Goal: Transaction & Acquisition: Purchase product/service

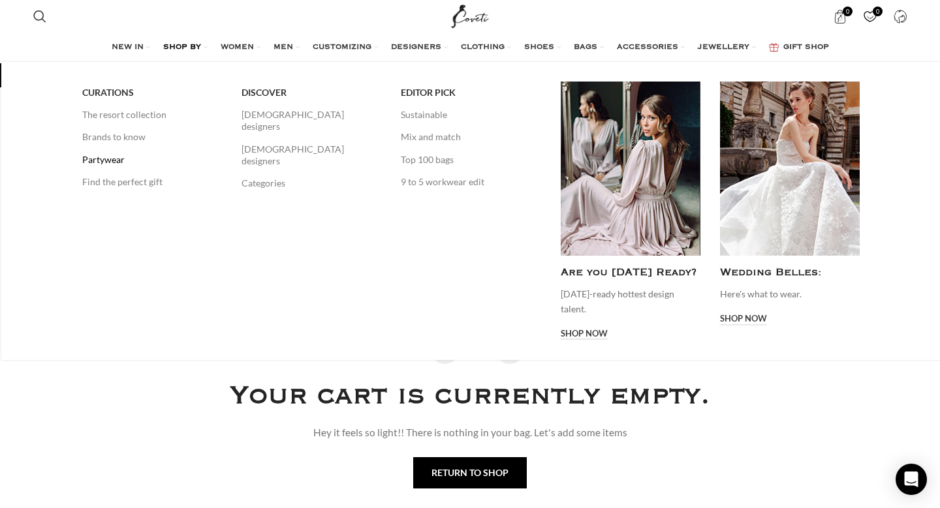
click at [109, 162] on link "Partywear" at bounding box center [152, 160] width 140 height 22
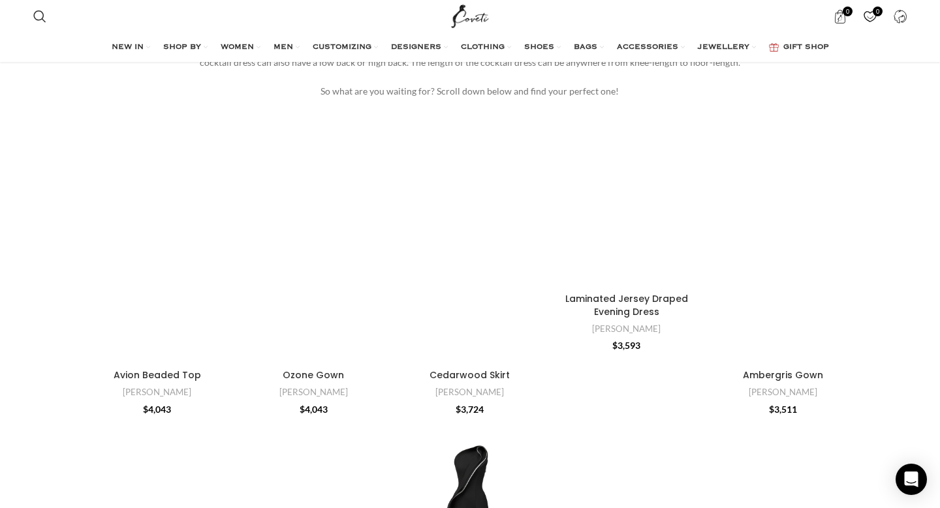
scroll to position [177, 0]
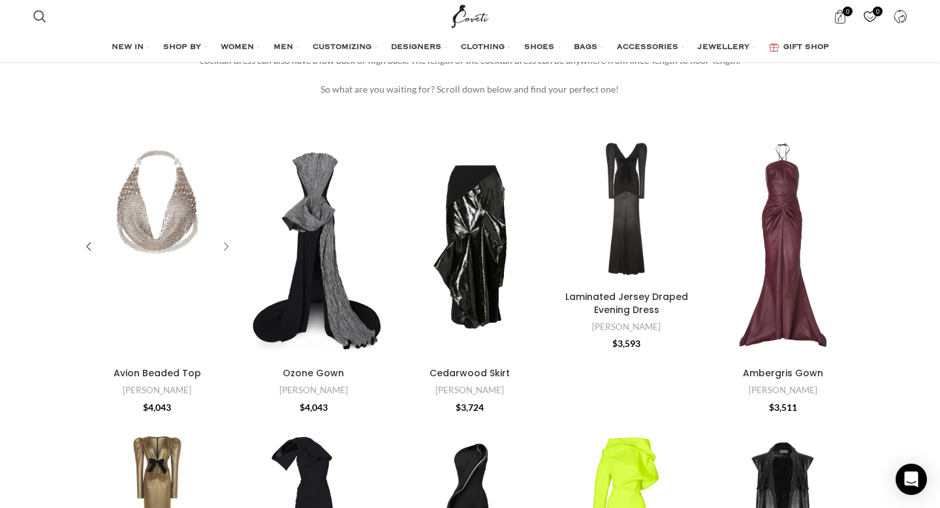
click at [226, 244] on div "Avion Beaded Top" at bounding box center [224, 248] width 20 height 20
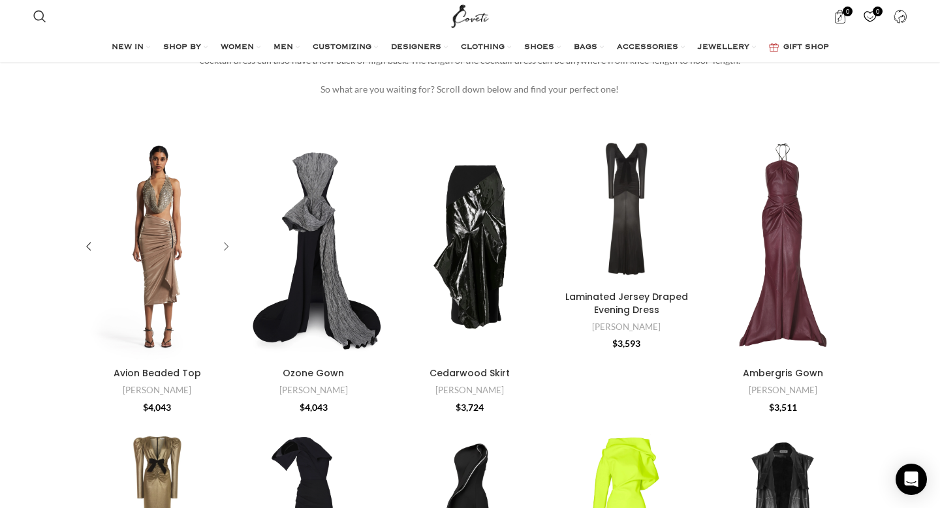
click at [226, 244] on div "Avion Beaded Top" at bounding box center [224, 248] width 20 height 20
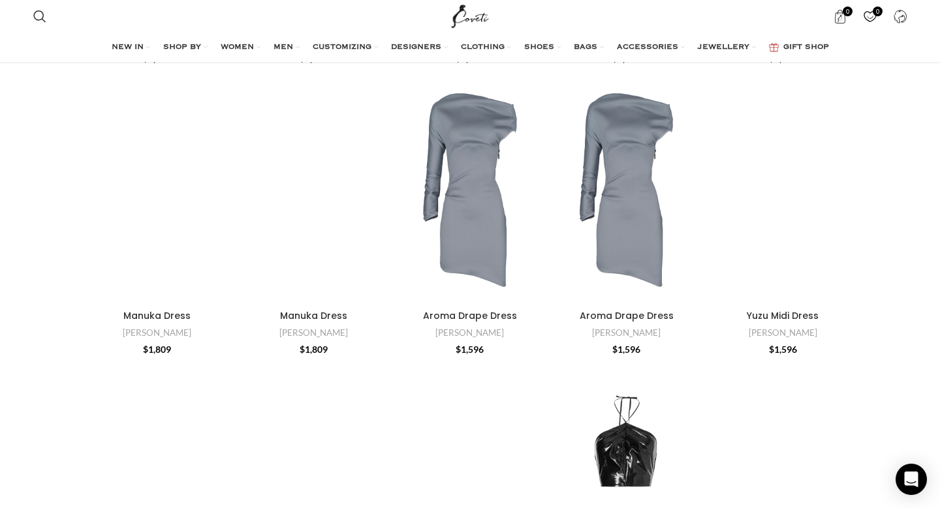
scroll to position [1704, 0]
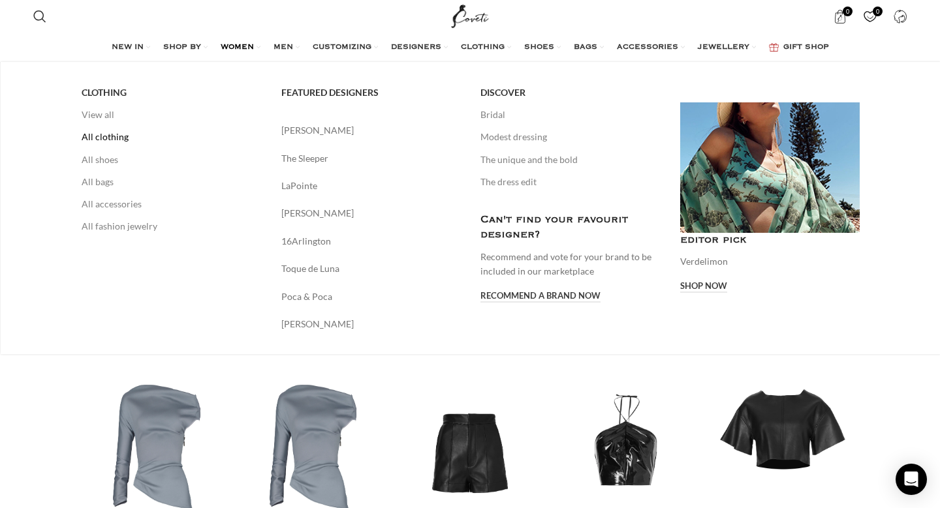
click at [107, 138] on link "All clothing" at bounding box center [172, 137] width 180 height 22
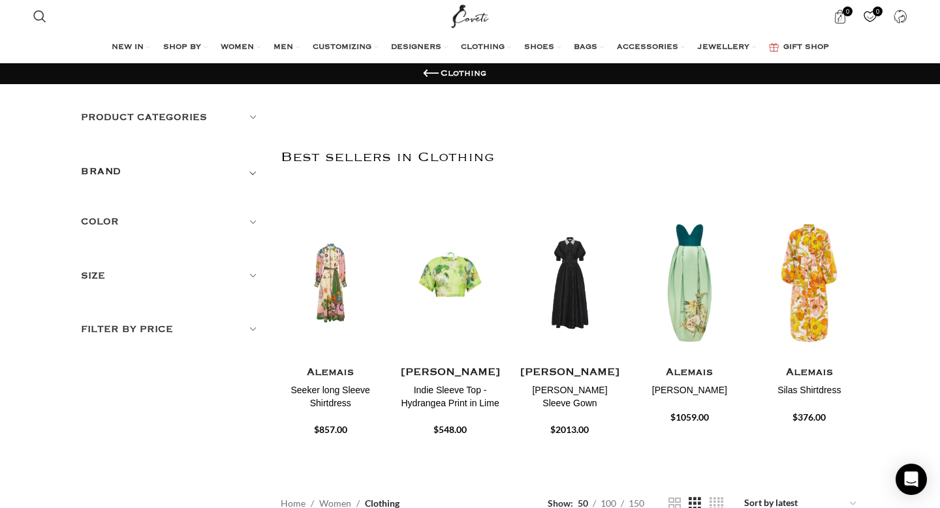
click at [186, 116] on h5 "Product categories" at bounding box center [171, 117] width 180 height 14
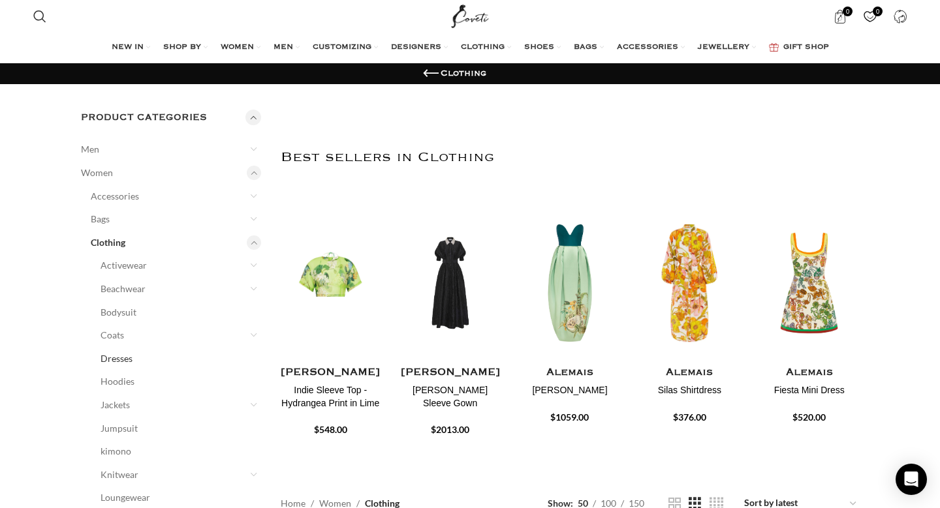
click at [122, 363] on link "Dresses" at bounding box center [173, 358] width 144 height 23
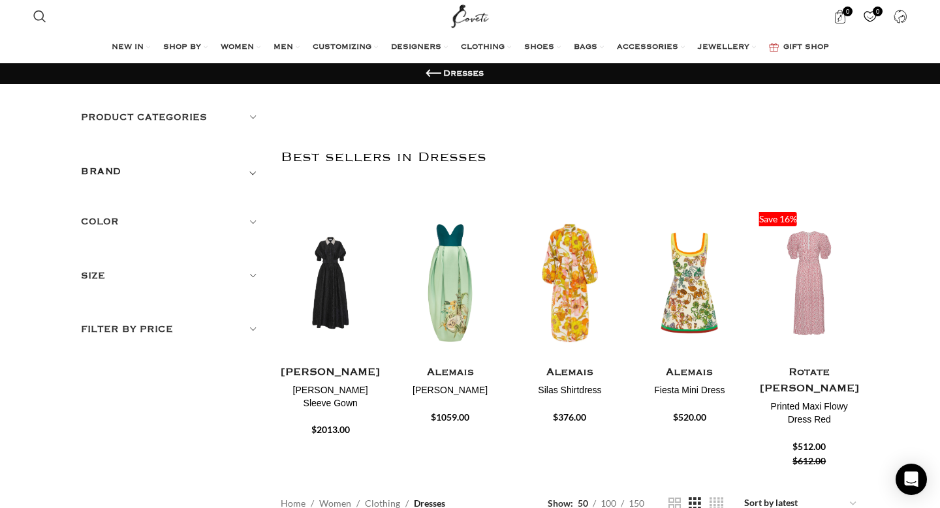
click at [148, 213] on div "Product categories Men Men Accessories Cases Men Belts Men Exotic Leather Men H…" at bounding box center [171, 223] width 180 height 227
click at [107, 219] on h5 "Color" at bounding box center [171, 222] width 180 height 14
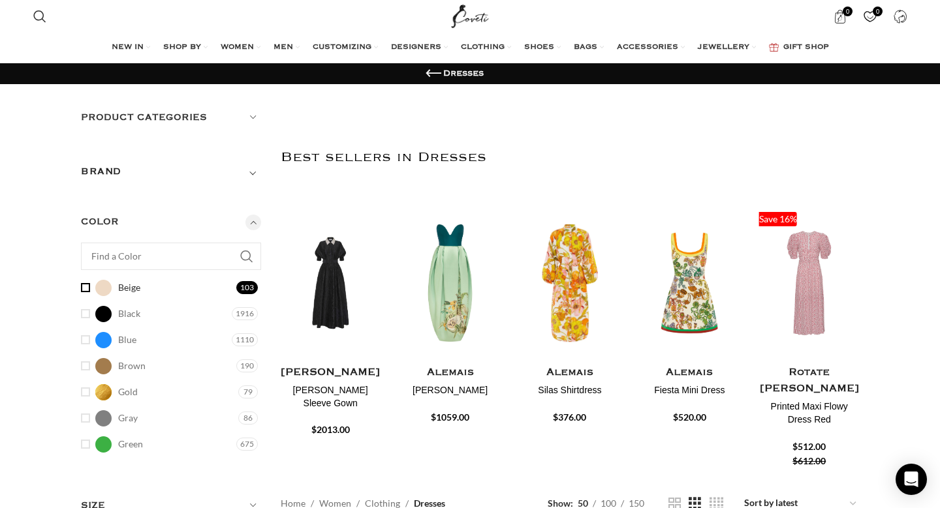
click at [83, 288] on link "Beige Beige" at bounding box center [157, 288] width 152 height 23
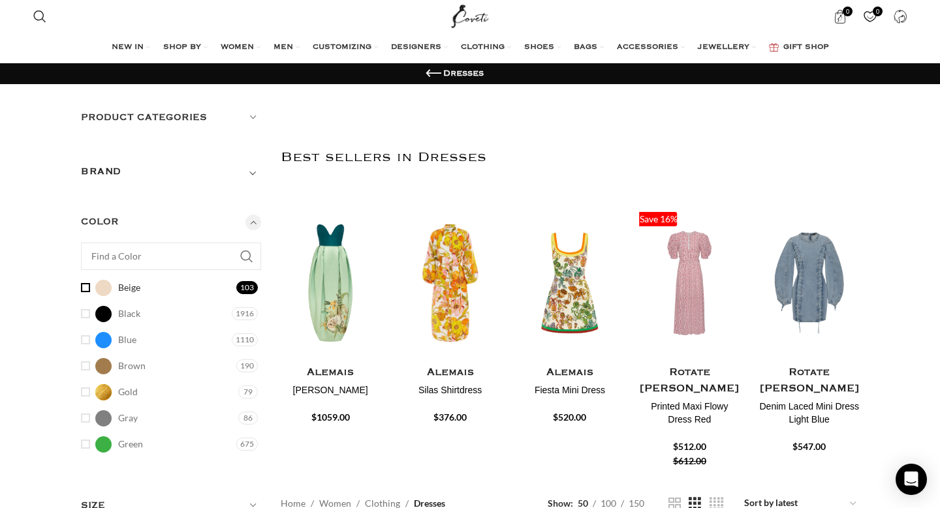
click at [89, 290] on link "Beige Beige" at bounding box center [157, 288] width 152 height 23
click at [86, 339] on link "Blue Blue" at bounding box center [155, 340] width 148 height 23
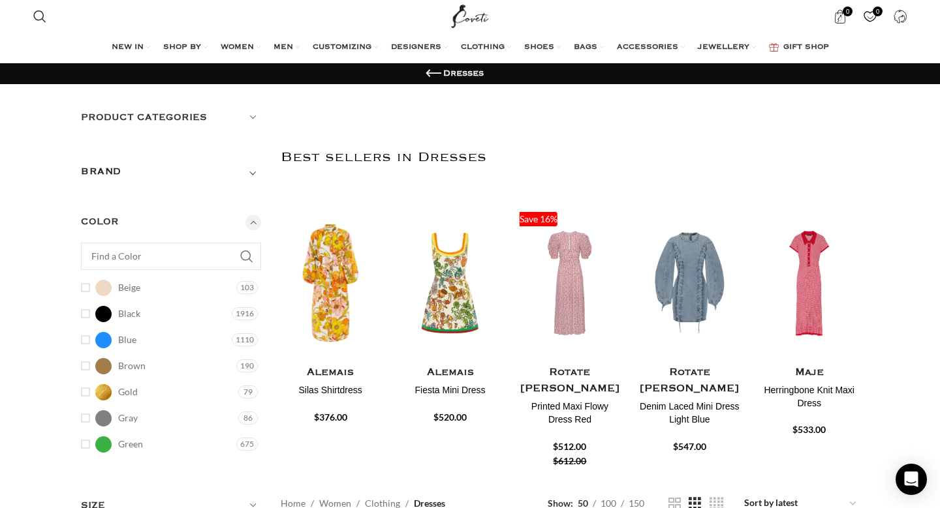
click at [249, 226] on h5 "Color" at bounding box center [171, 222] width 180 height 14
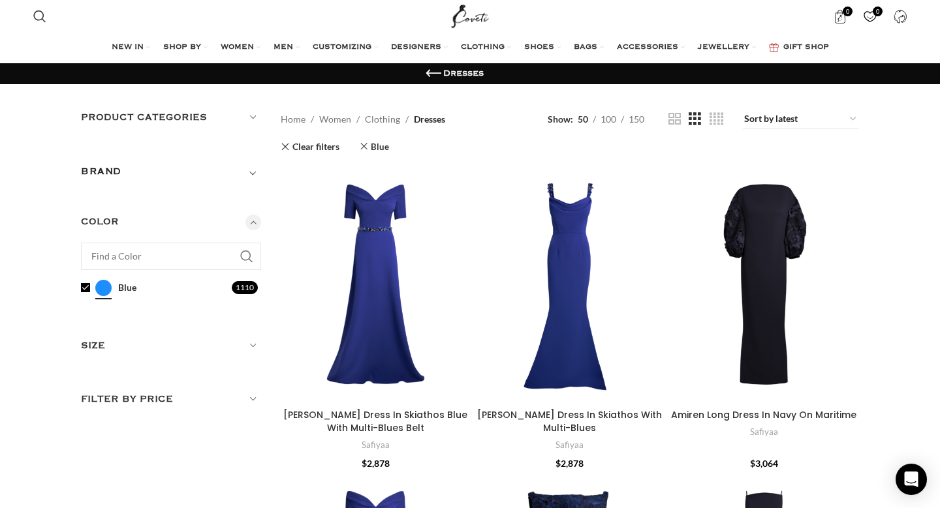
click at [251, 223] on h5 "Color" at bounding box center [171, 222] width 180 height 14
click at [83, 288] on link "Blue Blue" at bounding box center [155, 288] width 148 height 23
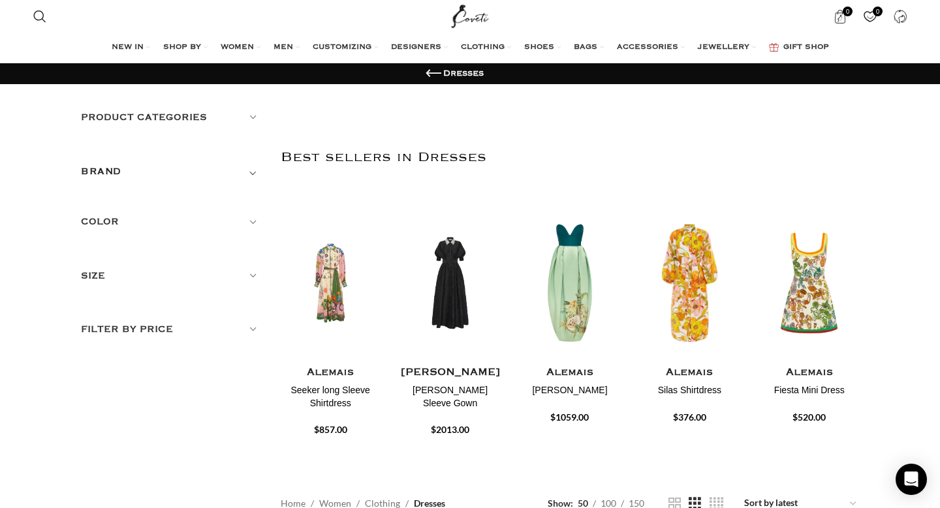
click at [225, 215] on h5 "Color" at bounding box center [171, 222] width 180 height 14
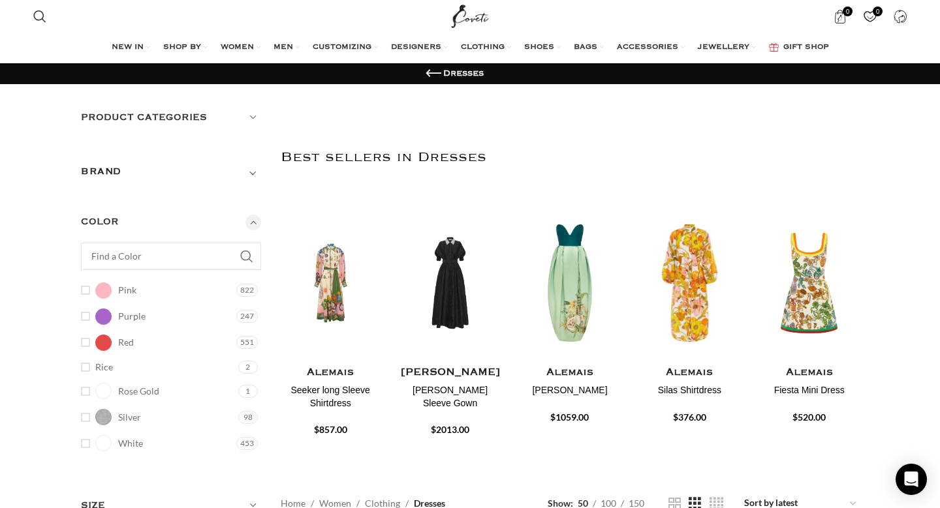
scroll to position [332, 0]
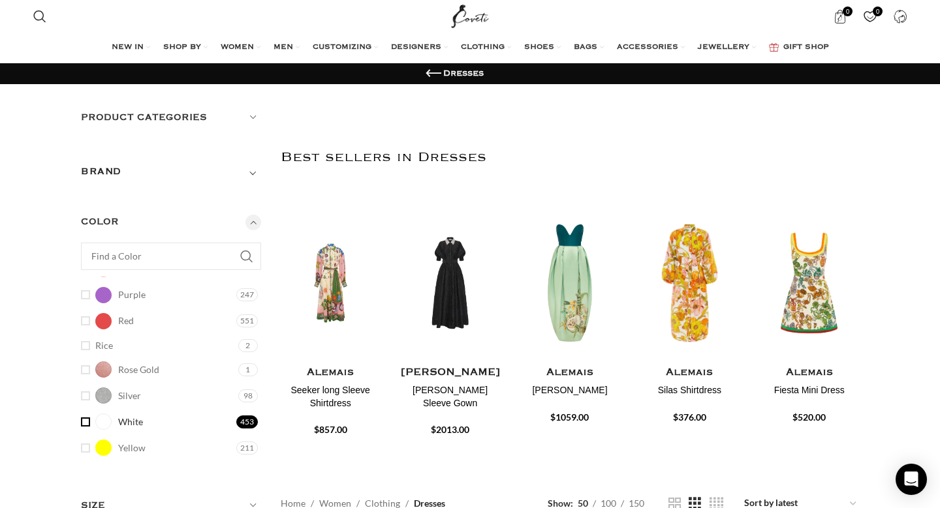
click at [81, 426] on link "White White" at bounding box center [157, 422] width 152 height 23
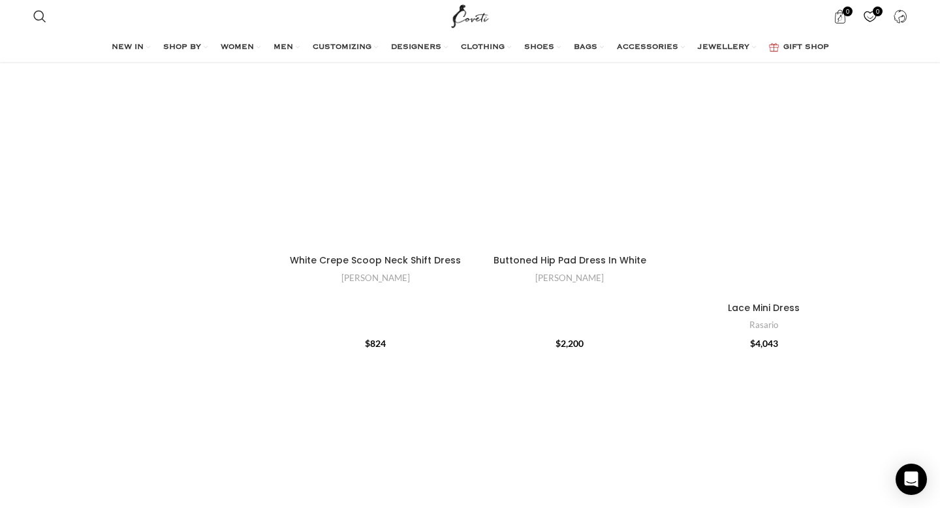
scroll to position [1075, 0]
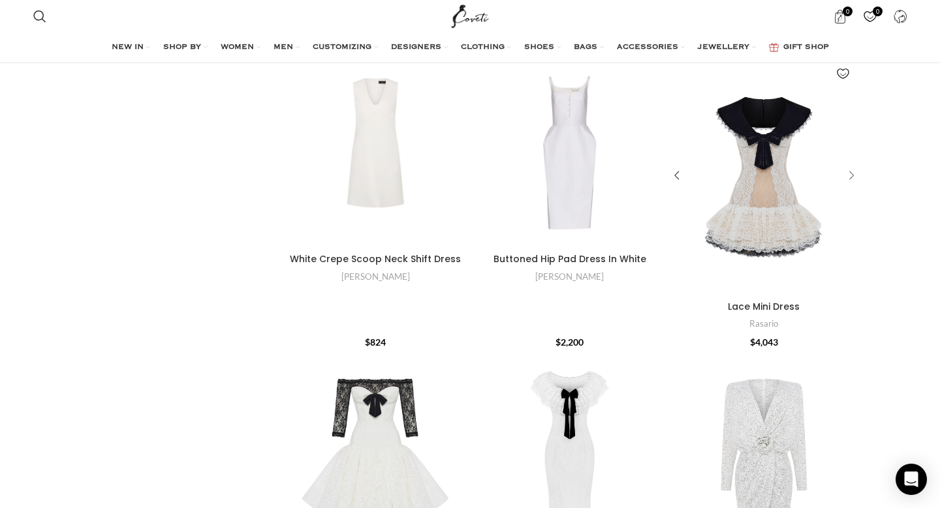
click at [849, 172] on div "Lace Mini Dress" at bounding box center [849, 176] width 20 height 20
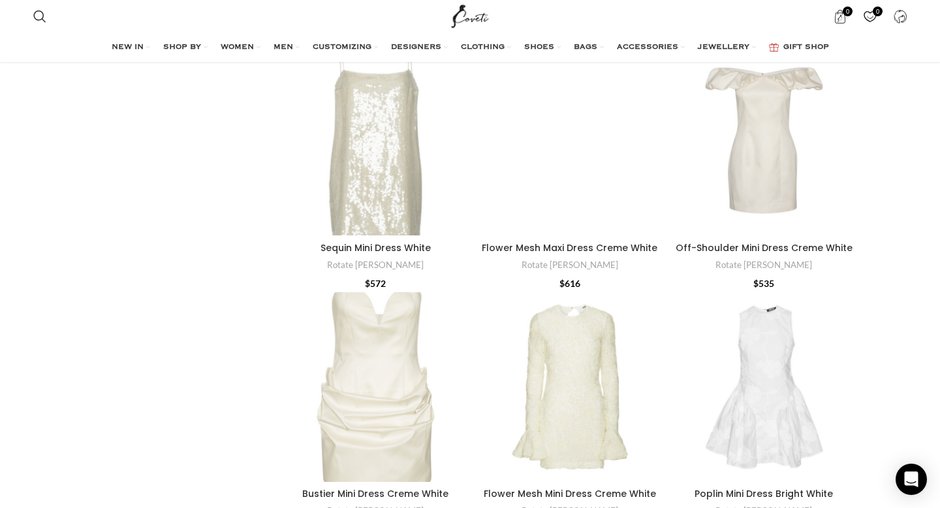
scroll to position [3076, 0]
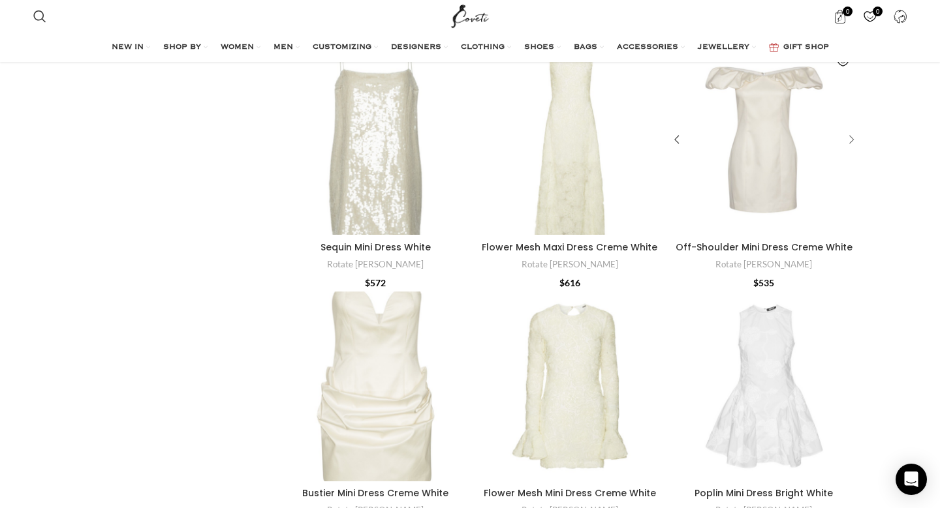
click at [852, 139] on div "Off-Shoulder Mini Dress Creme White" at bounding box center [849, 141] width 20 height 20
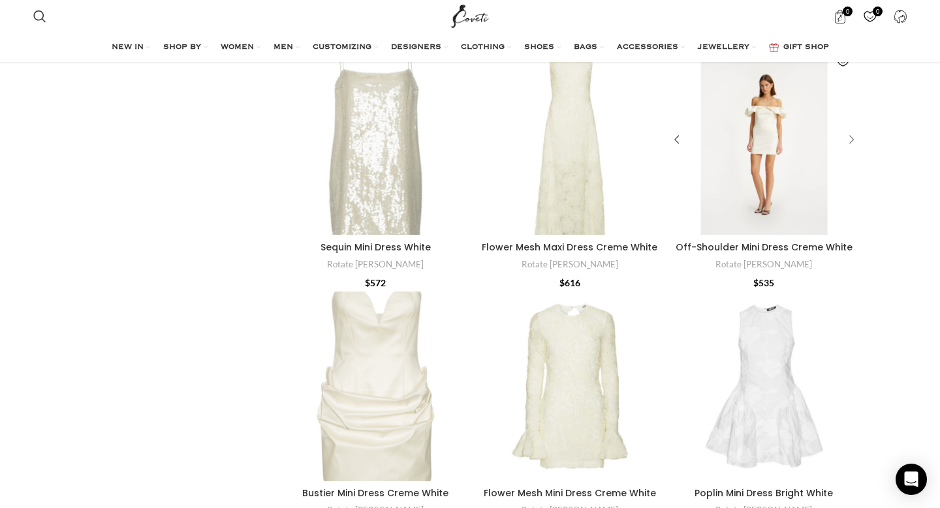
click at [852, 139] on div "Off-Shoulder Mini Dress Creme White" at bounding box center [849, 141] width 20 height 20
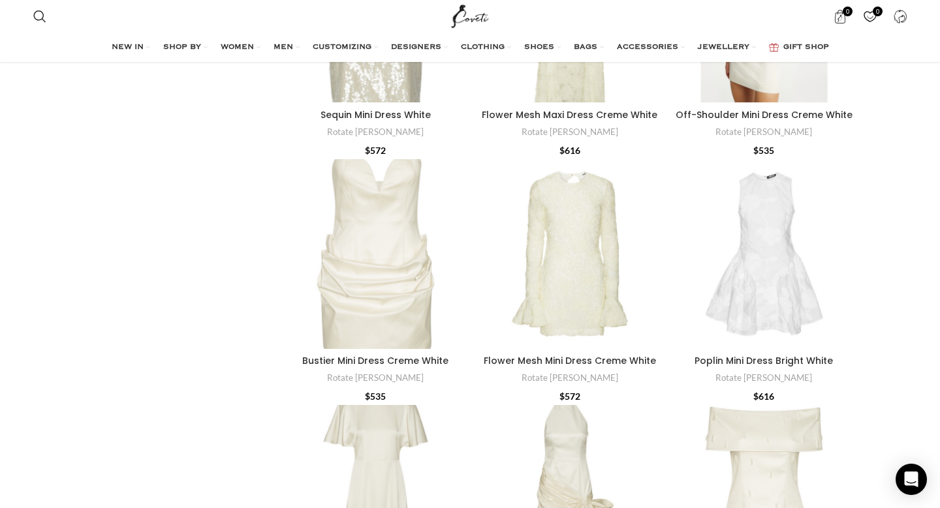
scroll to position [3215, 0]
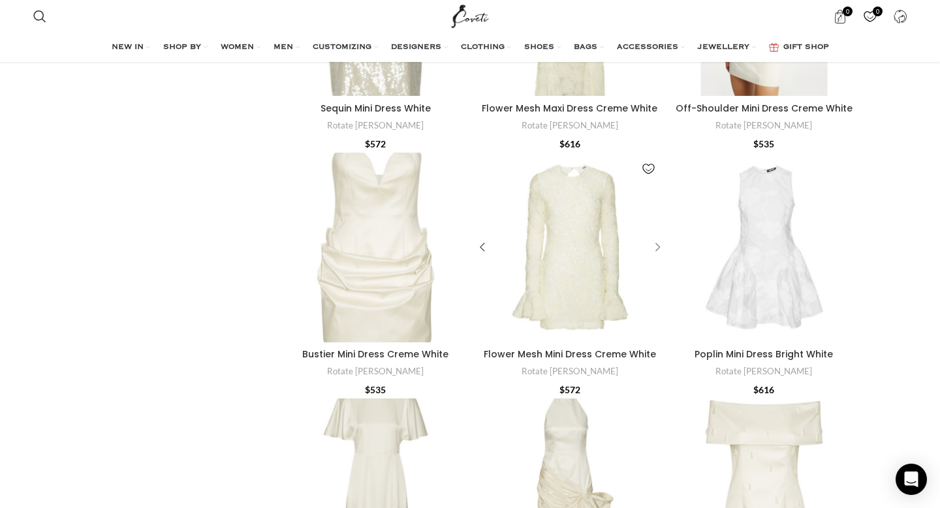
click at [655, 245] on div "Flower Mesh Mini Dress Creme White" at bounding box center [656, 248] width 20 height 20
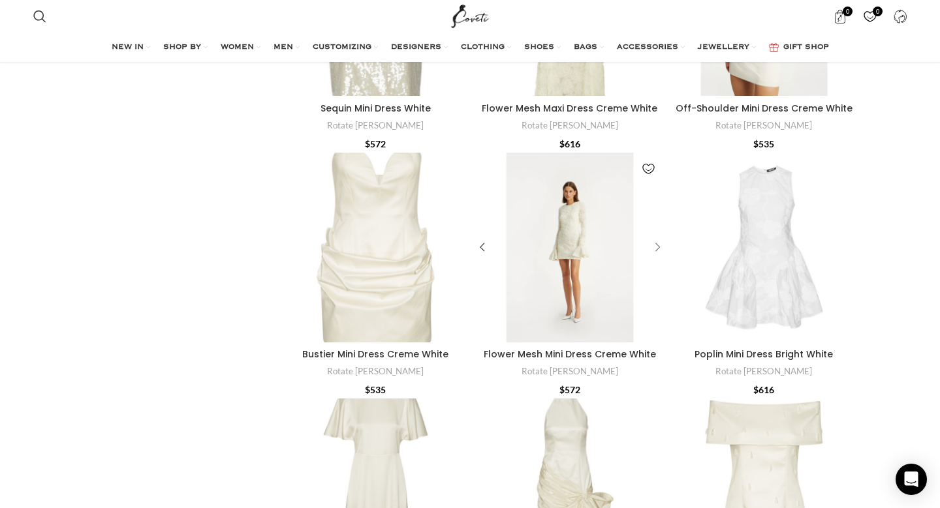
click at [655, 245] on div "Flower Mesh Mini Dress Creme White" at bounding box center [656, 248] width 20 height 20
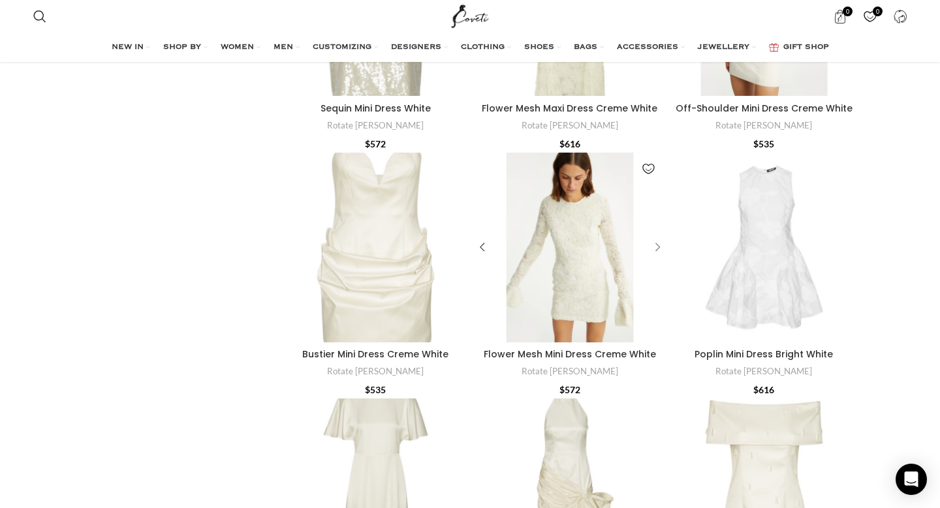
click at [655, 245] on div "Flower Mesh Mini Dress Creme White" at bounding box center [656, 248] width 20 height 20
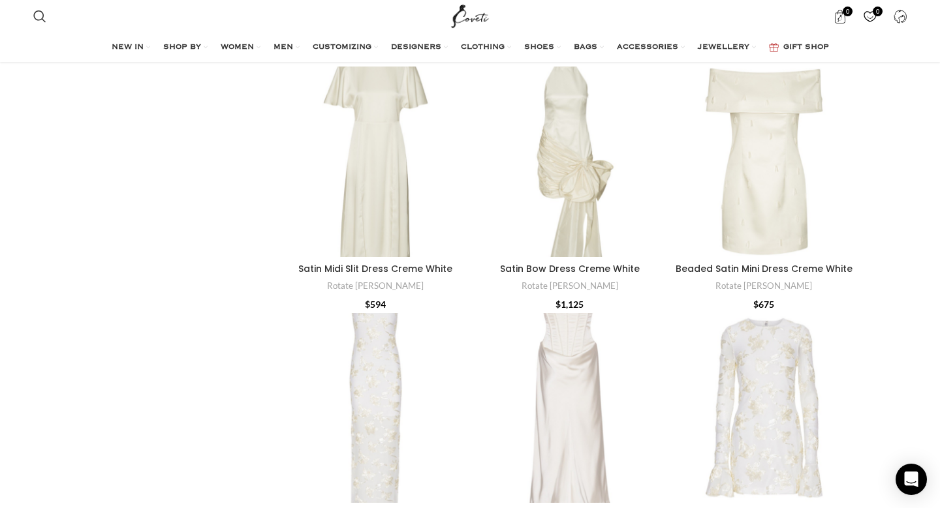
scroll to position [3552, 0]
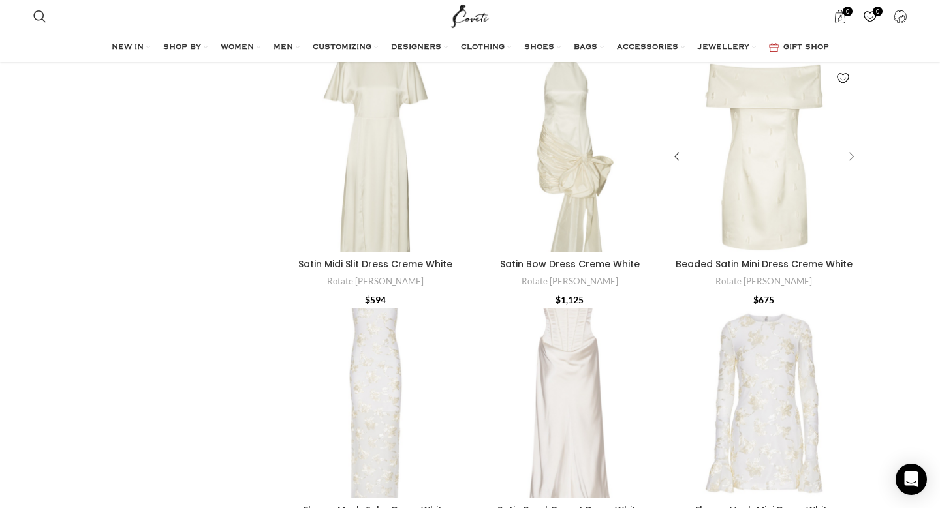
click at [847, 159] on div "Beaded Satin Mini Dress Creme White" at bounding box center [849, 158] width 20 height 20
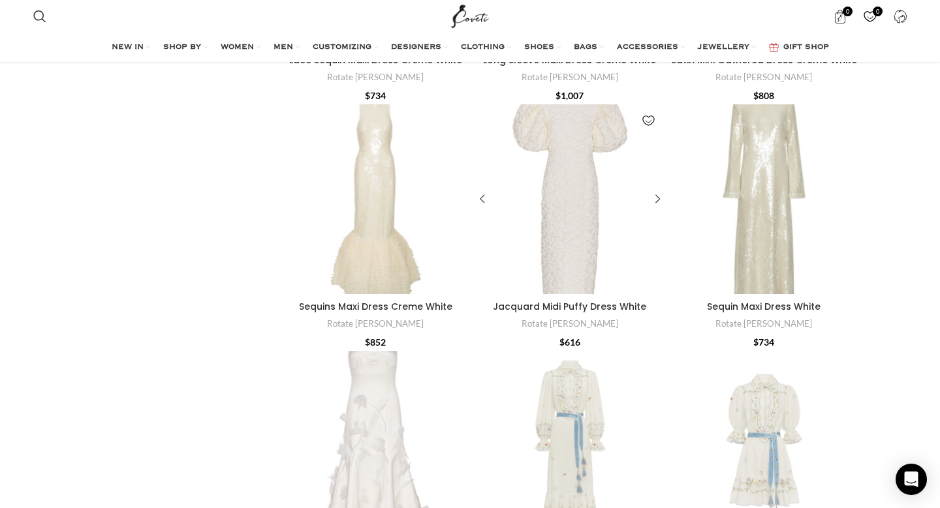
scroll to position [4247, 0]
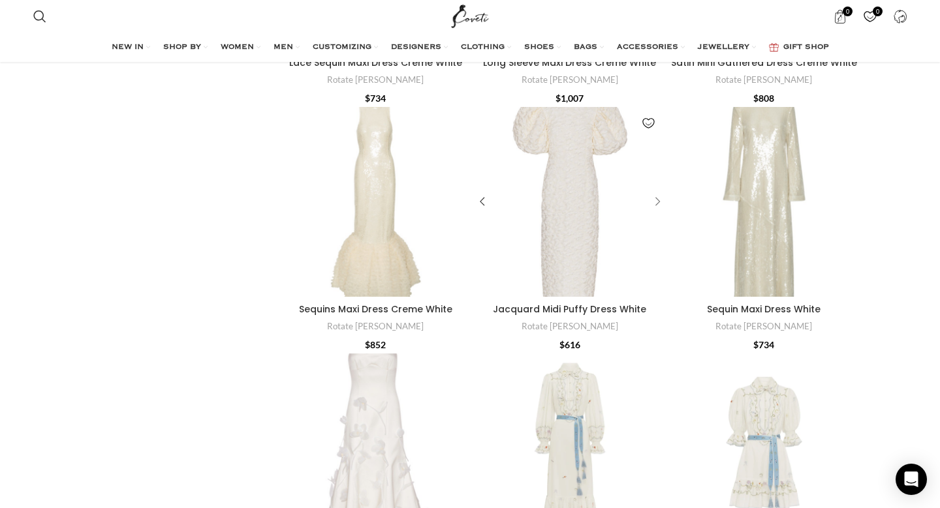
click at [651, 202] on div "Jacquard Midi Puffy Dress White" at bounding box center [656, 203] width 20 height 20
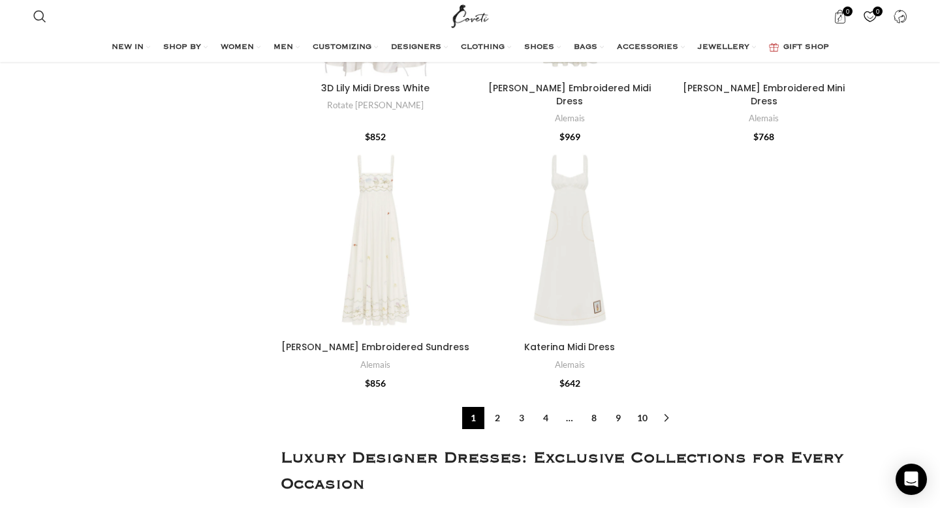
scroll to position [4715, 0]
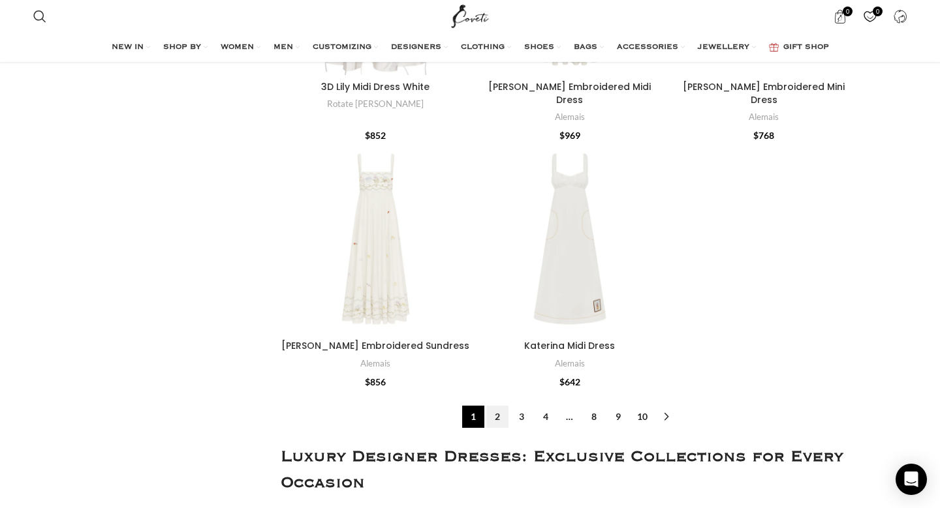
click at [498, 406] on link "2" at bounding box center [497, 417] width 22 height 22
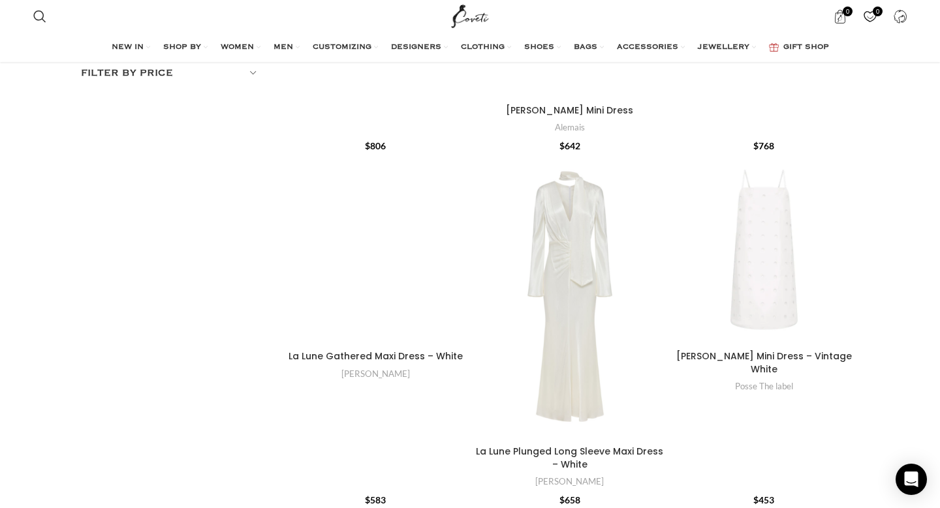
scroll to position [354, 0]
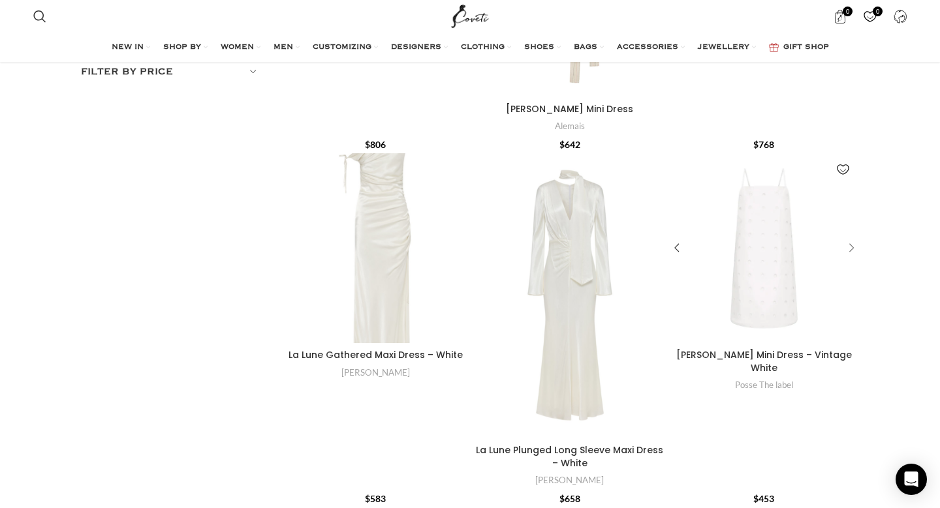
click at [852, 247] on div "Peggy Mini Dress – Vintage White" at bounding box center [849, 248] width 20 height 20
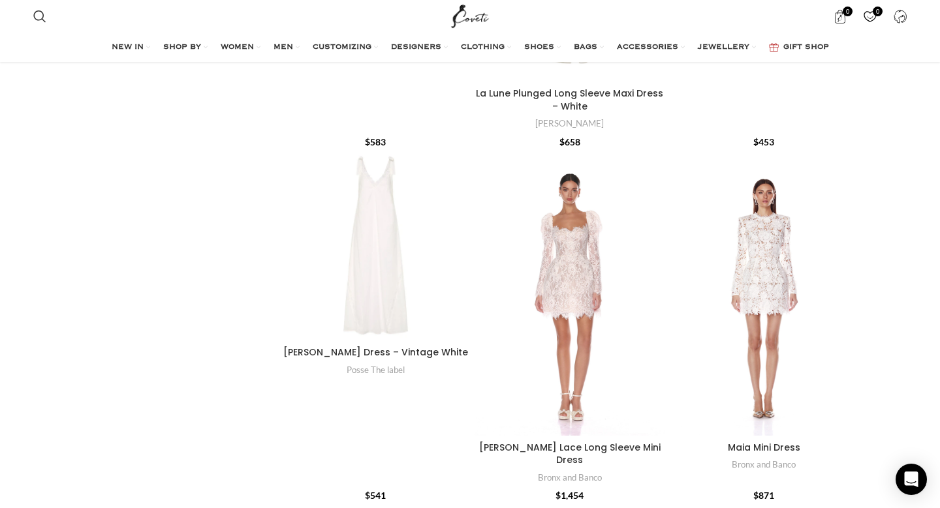
scroll to position [713, 0]
click at [663, 290] on div "Colette Lace Long Sleeve Mini Dress" at bounding box center [656, 291] width 20 height 20
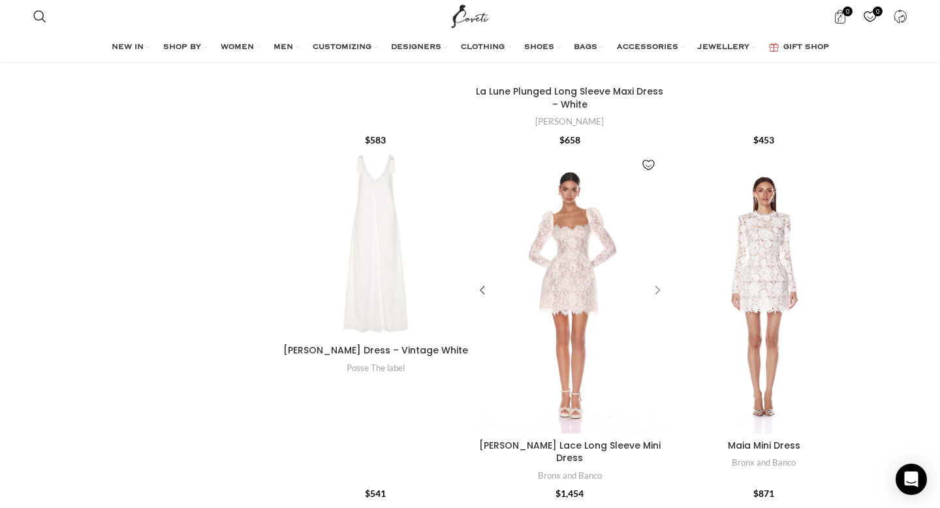
click at [663, 290] on div "Colette Lace Long Sleeve Mini Dress" at bounding box center [656, 291] width 20 height 20
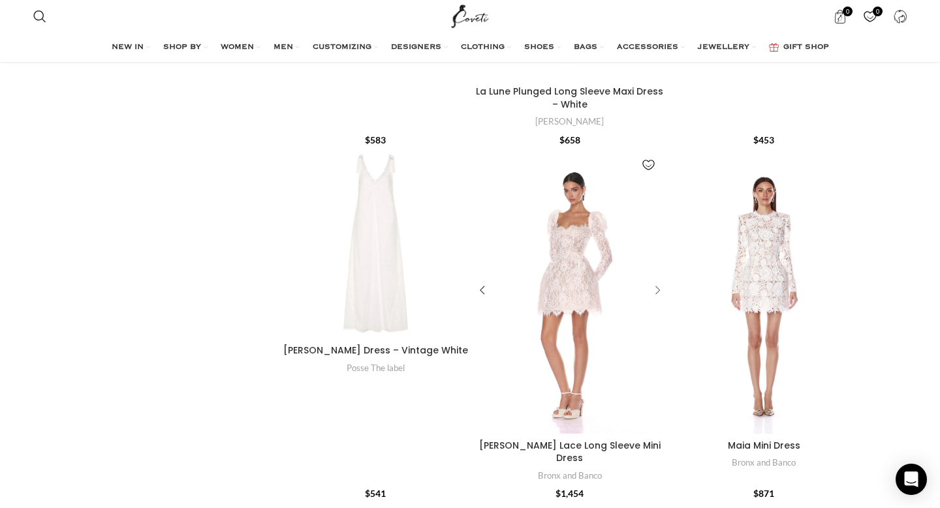
click at [663, 290] on div "Colette Lace Long Sleeve Mini Dress" at bounding box center [656, 291] width 20 height 20
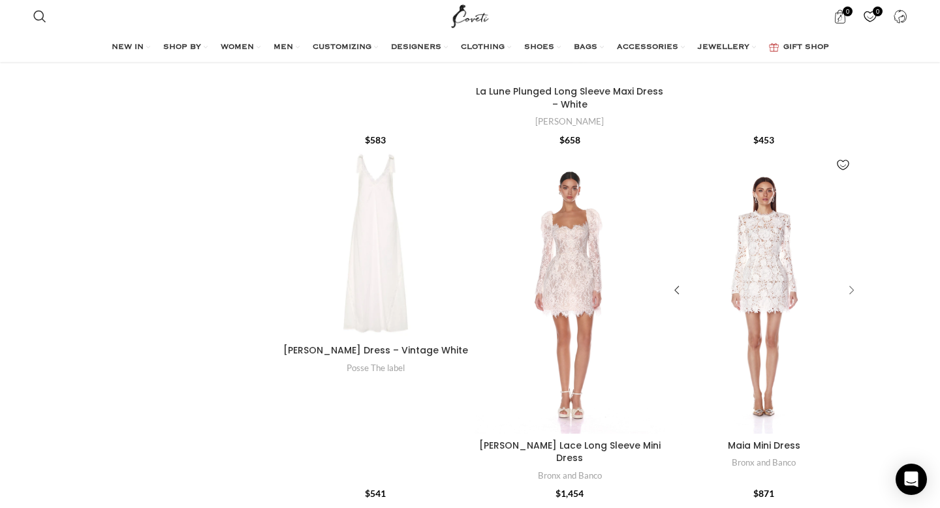
click at [853, 288] on div "Maia Mini Dress" at bounding box center [849, 291] width 20 height 20
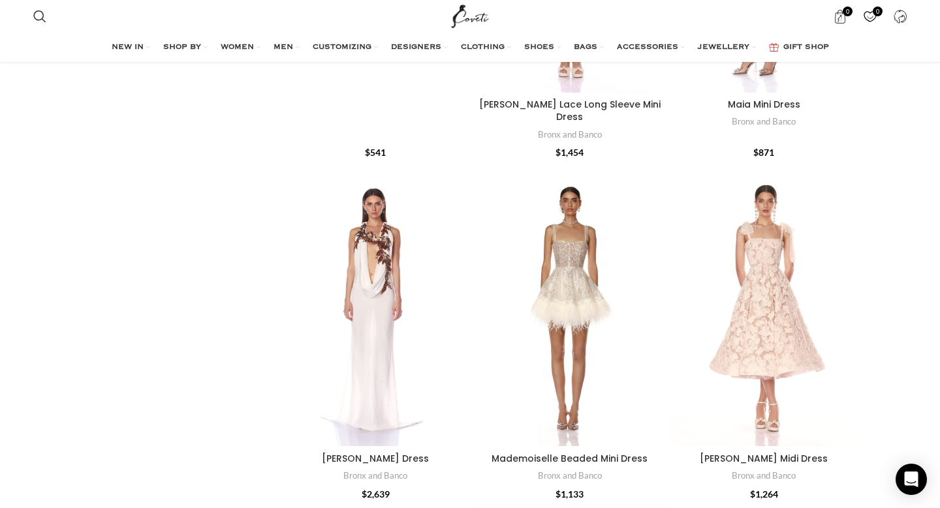
scroll to position [1055, 0]
click at [655, 293] on div "Mademoiselle Beaded Mini Dress" at bounding box center [656, 303] width 20 height 20
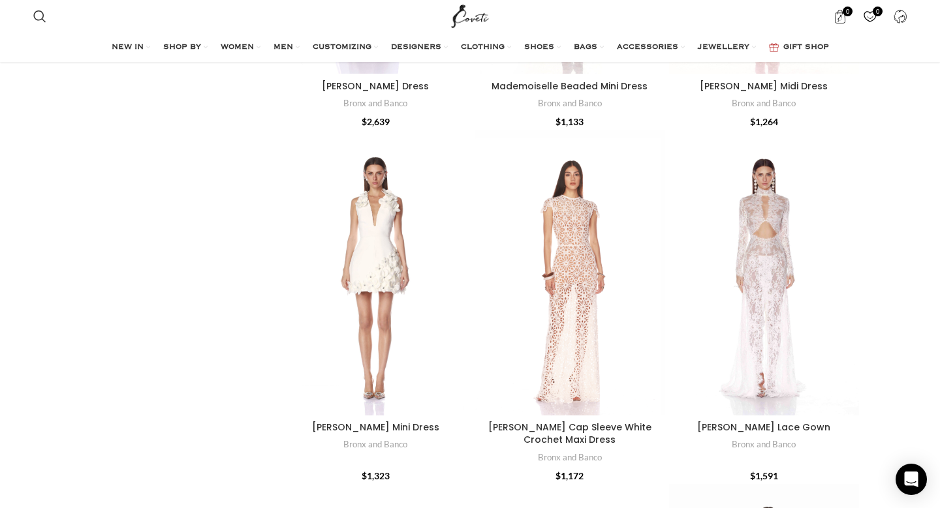
scroll to position [1429, 0]
click at [656, 261] on div "Marley Cap Sleeve White Crochet Maxi Dress" at bounding box center [656, 271] width 20 height 20
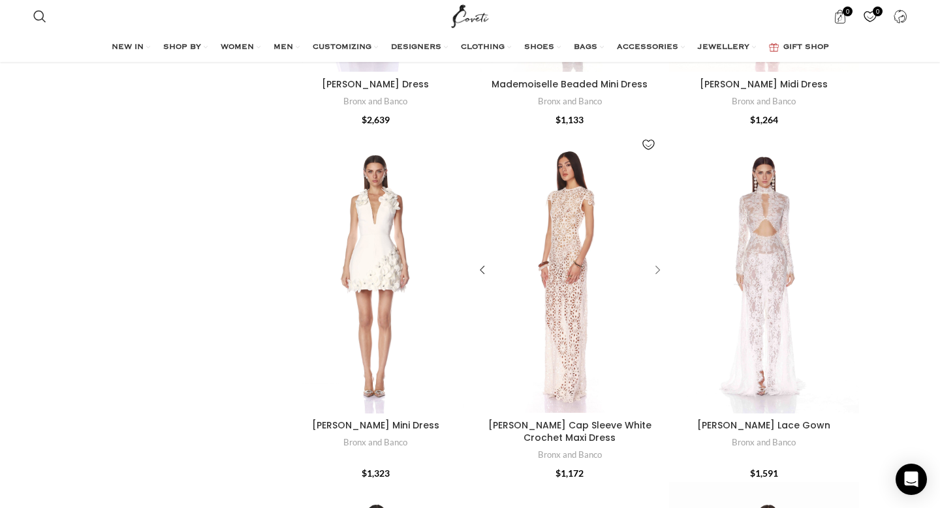
click at [656, 261] on div "Marley Cap Sleeve White Crochet Maxi Dress" at bounding box center [656, 271] width 20 height 20
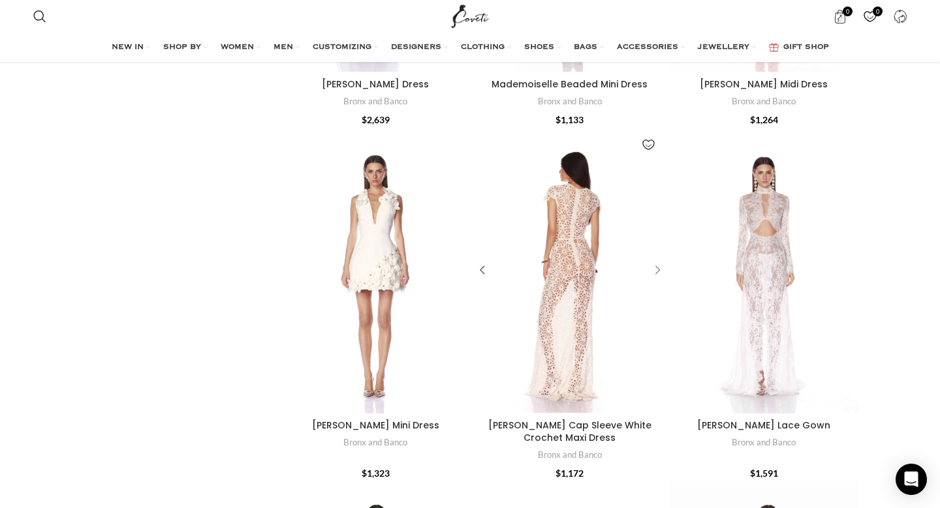
click at [656, 261] on div "Marley Cap Sleeve White Crochet Maxi Dress" at bounding box center [656, 271] width 20 height 20
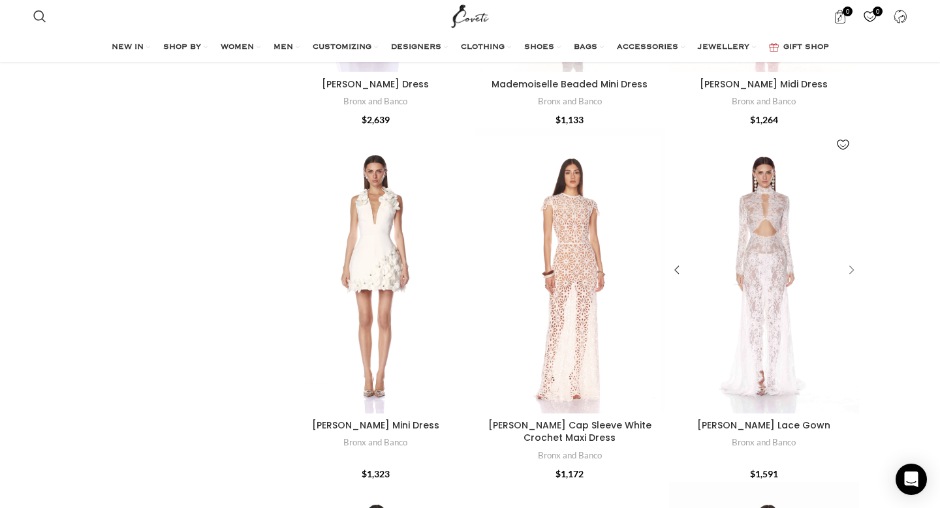
click at [851, 261] on div "Eleanor White Lace Gown" at bounding box center [849, 271] width 20 height 20
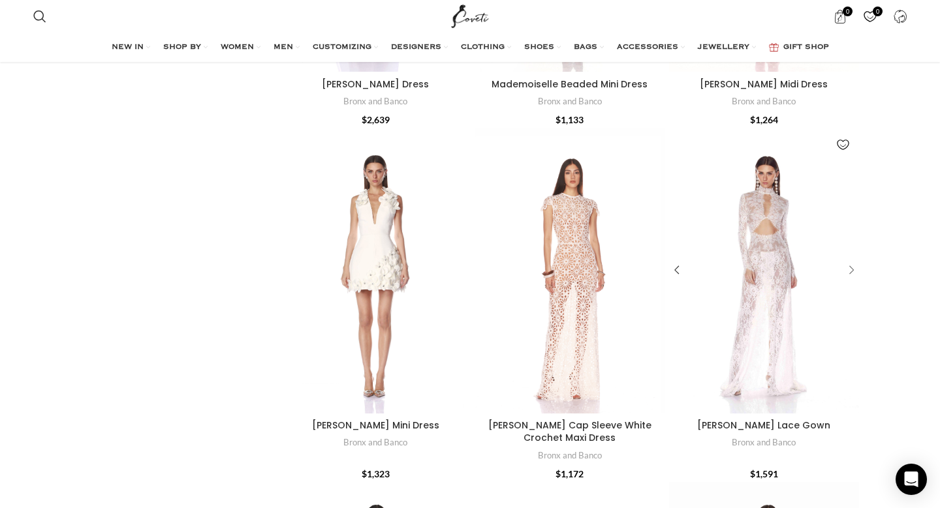
click at [851, 261] on div "Eleanor White Lace Gown" at bounding box center [849, 271] width 20 height 20
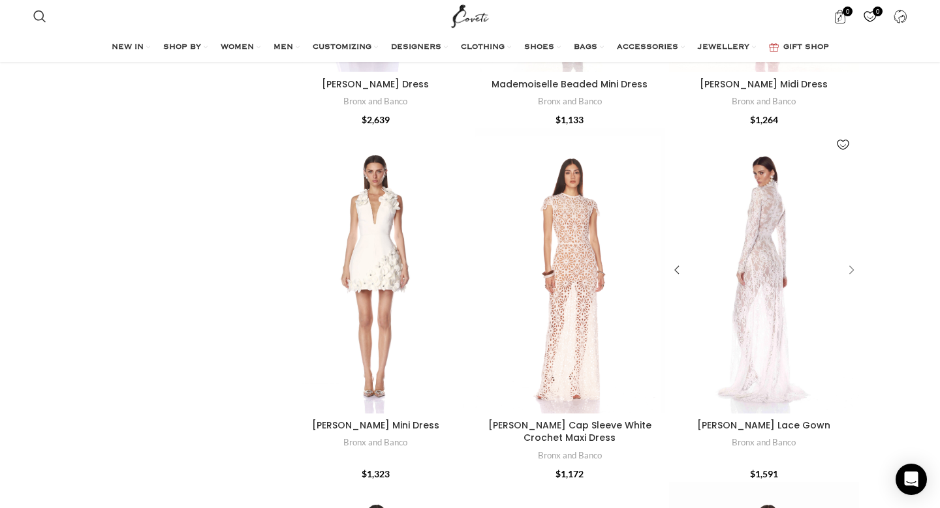
click at [851, 261] on div "Eleanor White Lace Gown" at bounding box center [849, 271] width 20 height 20
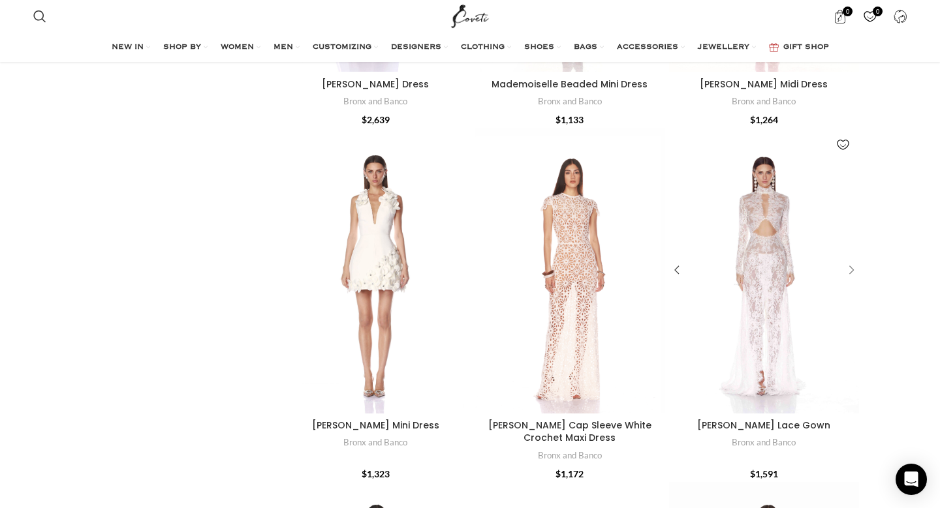
click at [851, 261] on div "Eleanor White Lace Gown" at bounding box center [849, 271] width 20 height 20
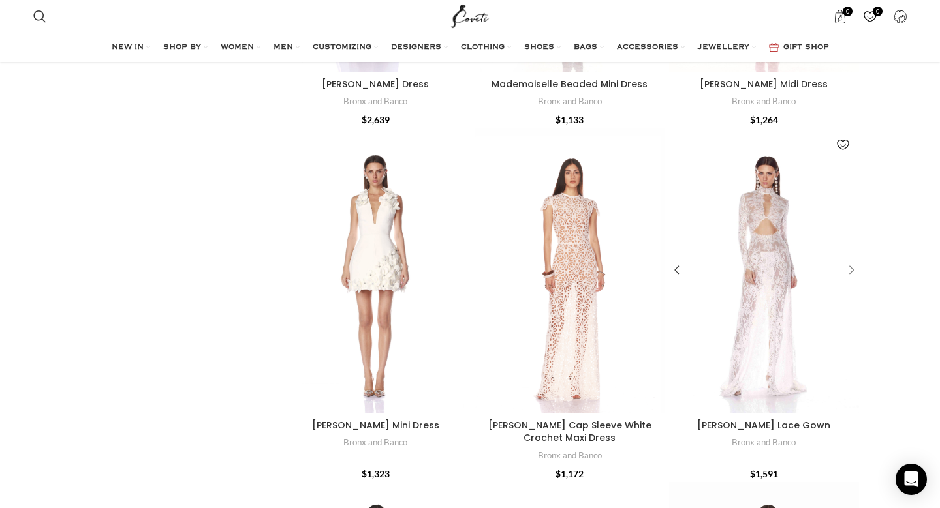
click at [851, 261] on div "Eleanor White Lace Gown" at bounding box center [849, 271] width 20 height 20
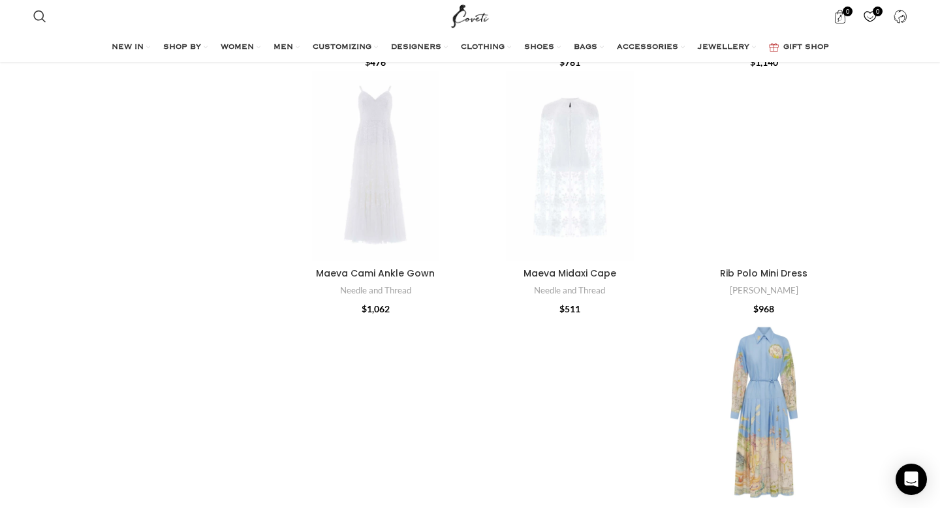
scroll to position [4252, 0]
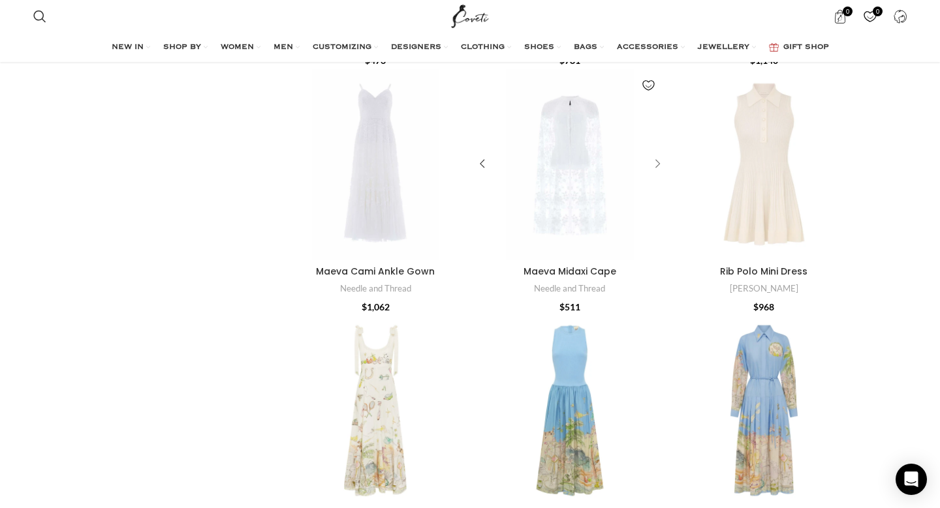
click at [657, 155] on div "Maeva Midaxi Cape" at bounding box center [656, 165] width 20 height 20
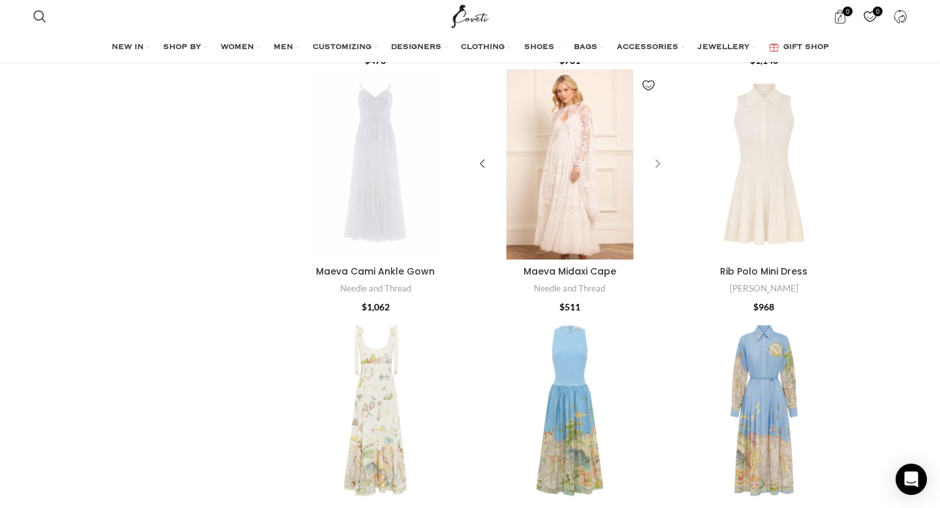
click at [657, 155] on div "Maeva Midaxi Cape" at bounding box center [656, 165] width 20 height 20
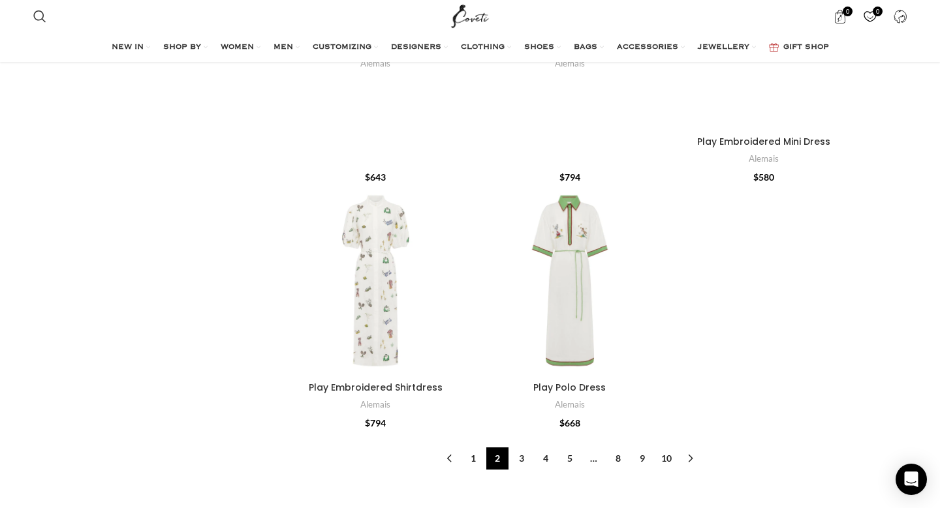
scroll to position [4971, 0]
click at [519, 446] on link "3" at bounding box center [521, 457] width 22 height 22
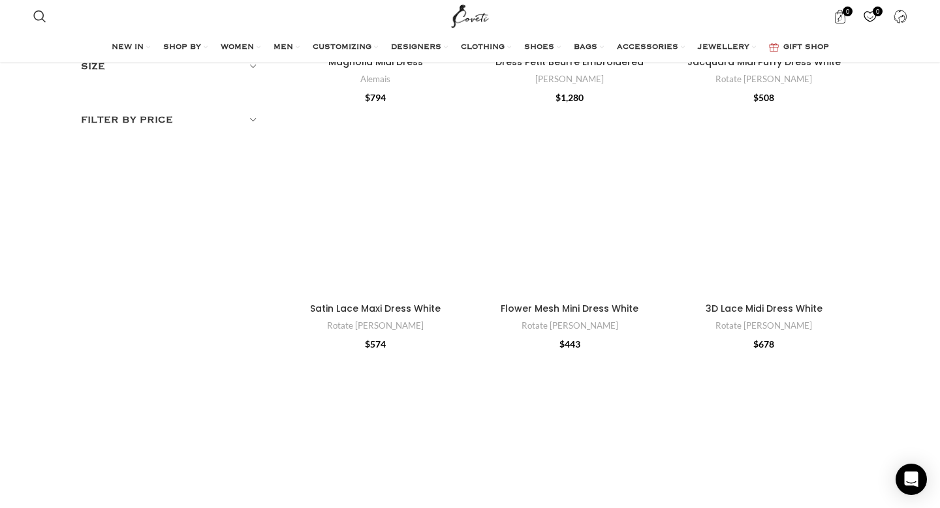
scroll to position [308, 0]
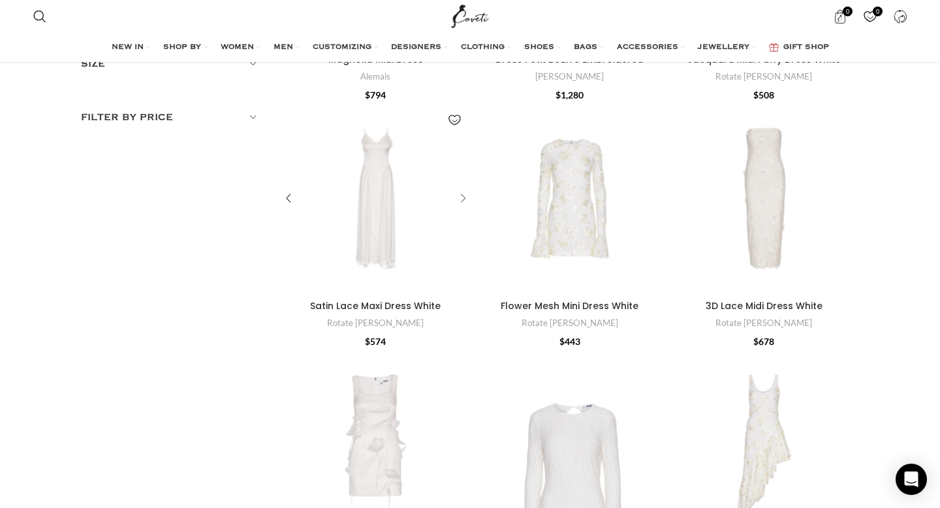
click at [460, 200] on div "Satin Lace Maxi Dress White" at bounding box center [461, 199] width 20 height 20
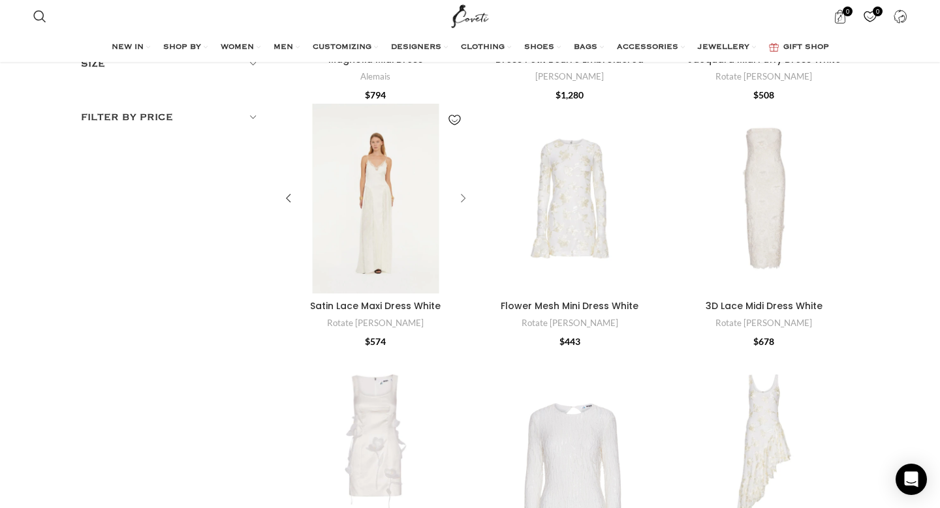
click at [460, 200] on div "Satin Lace Maxi Dress White" at bounding box center [461, 199] width 20 height 20
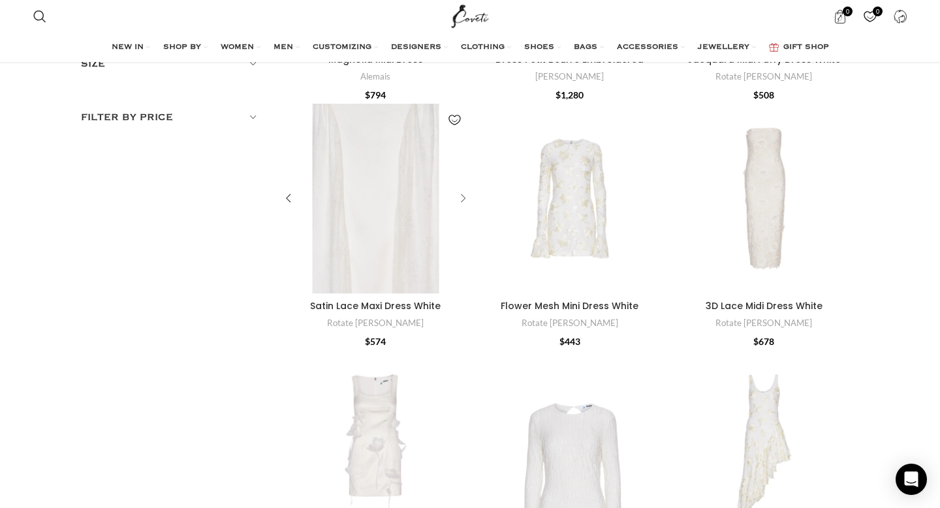
click at [460, 200] on div "Satin Lace Maxi Dress White" at bounding box center [461, 199] width 20 height 20
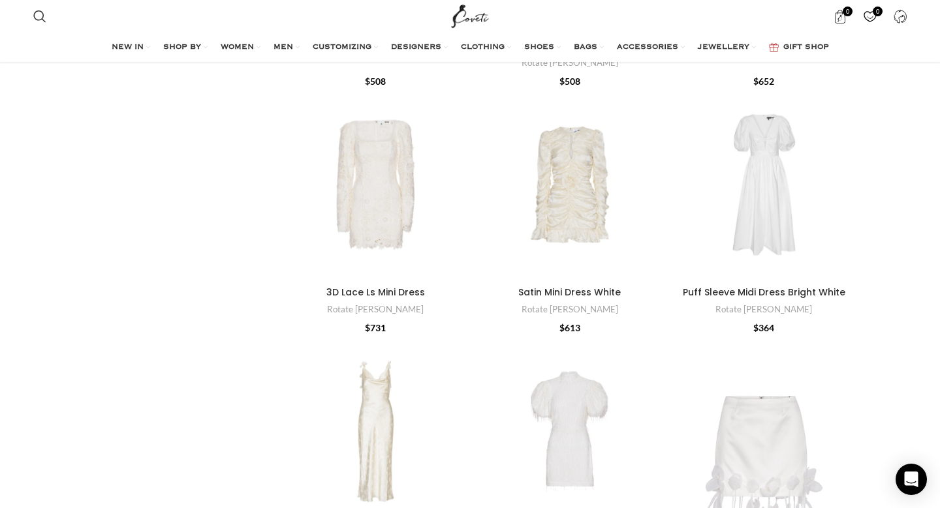
scroll to position [911, 0]
click at [460, 181] on div "3D Lace Ls Mini Dress" at bounding box center [461, 185] width 20 height 20
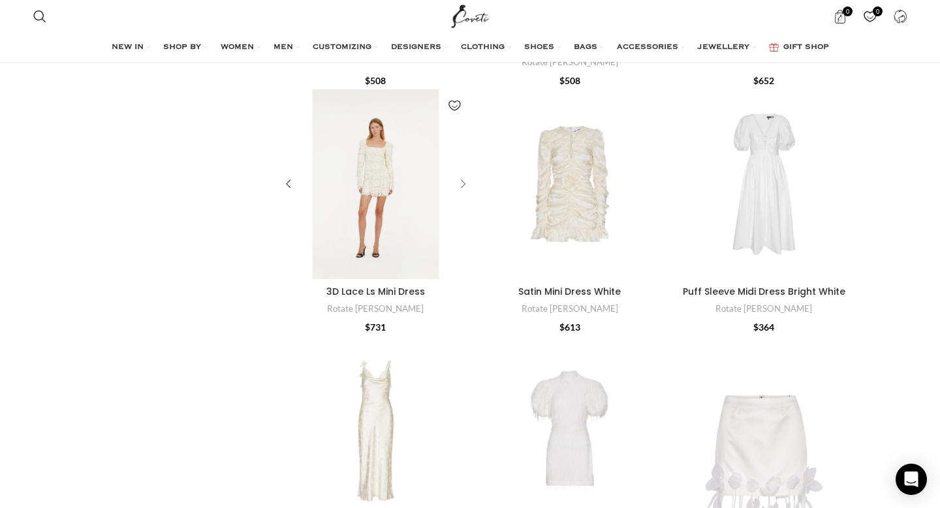
click at [460, 181] on div "3D Lace Ls Mini Dress" at bounding box center [461, 185] width 20 height 20
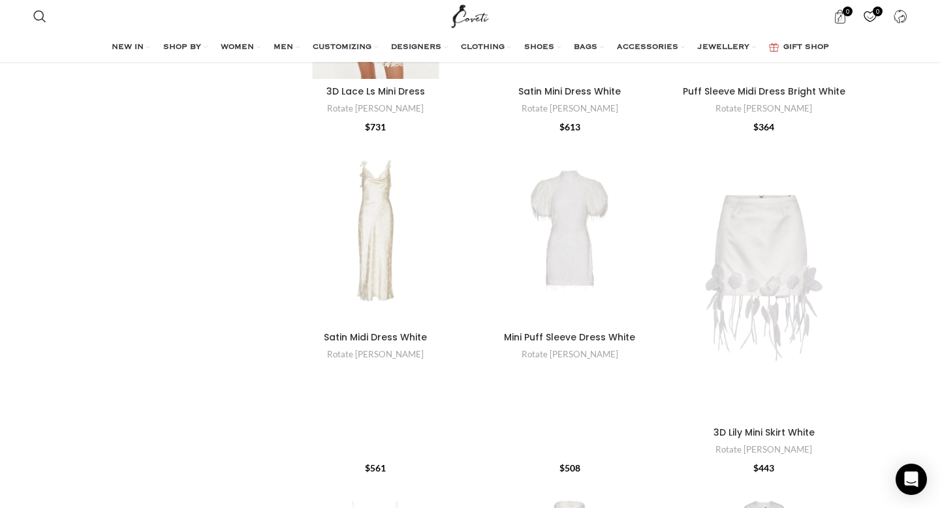
scroll to position [1112, 0]
click at [661, 228] on div "Mini Puff Sleeve Dress White" at bounding box center [656, 230] width 20 height 20
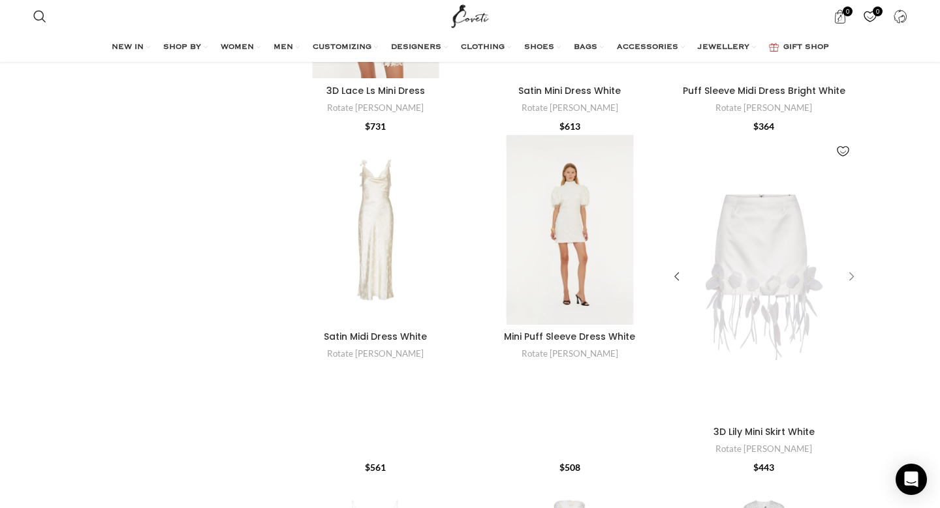
click at [852, 278] on div "3D Lily Mini Skirt White" at bounding box center [849, 278] width 20 height 20
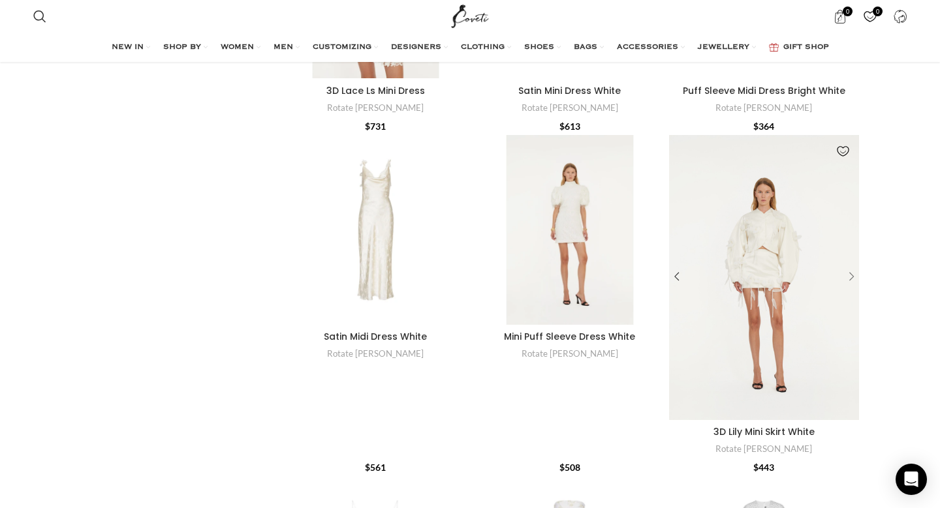
click at [852, 278] on div "3D Lily Mini Skirt White" at bounding box center [849, 278] width 20 height 20
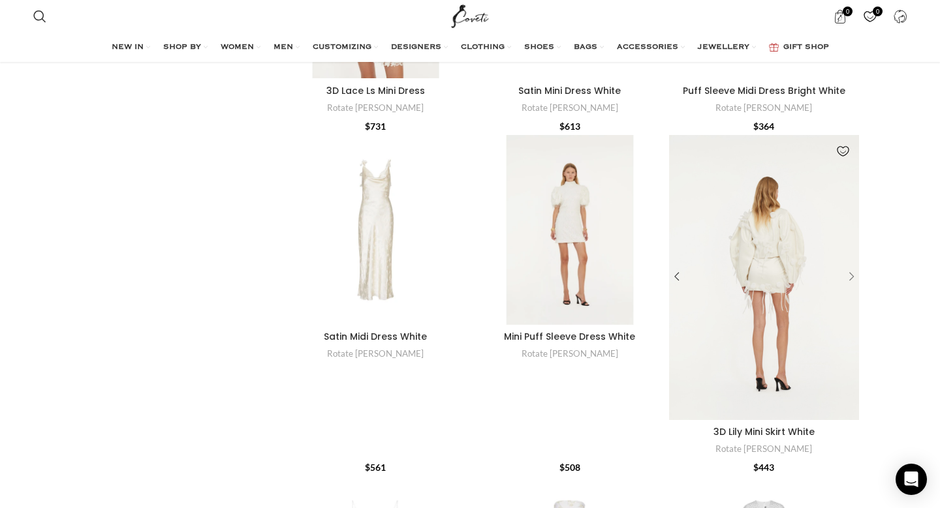
click at [852, 278] on div "3D Lily Mini Skirt White" at bounding box center [849, 278] width 20 height 20
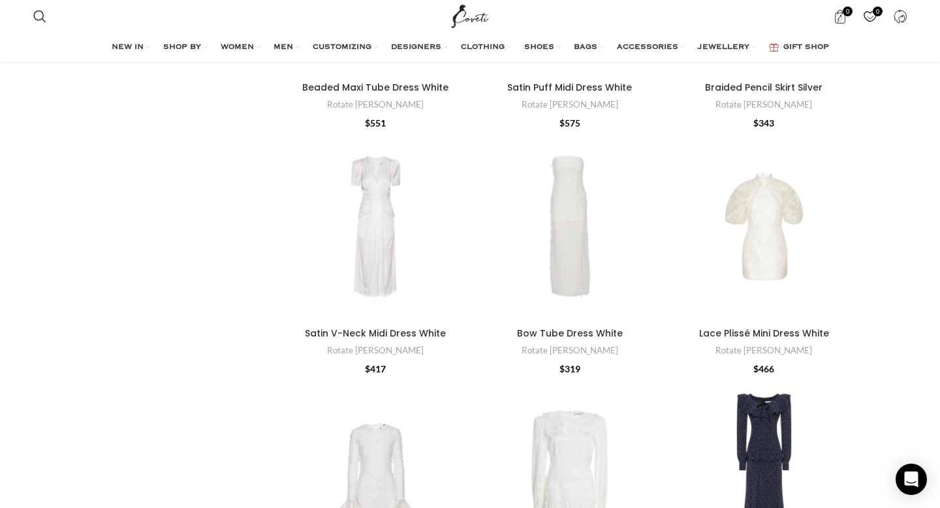
scroll to position [3196, 0]
click at [850, 215] on div "Lace Plissé Mini Dress White" at bounding box center [849, 225] width 20 height 20
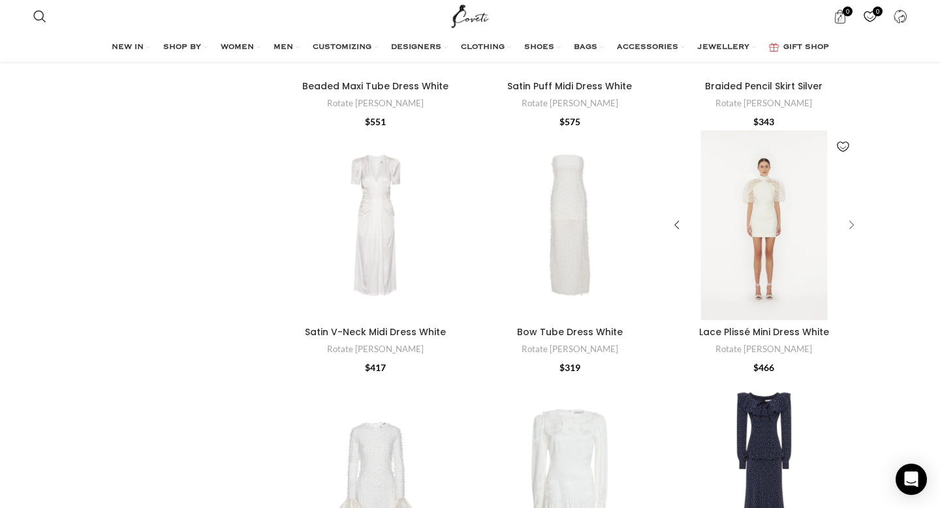
click at [850, 215] on div "Lace Plissé Mini Dress White" at bounding box center [849, 225] width 20 height 20
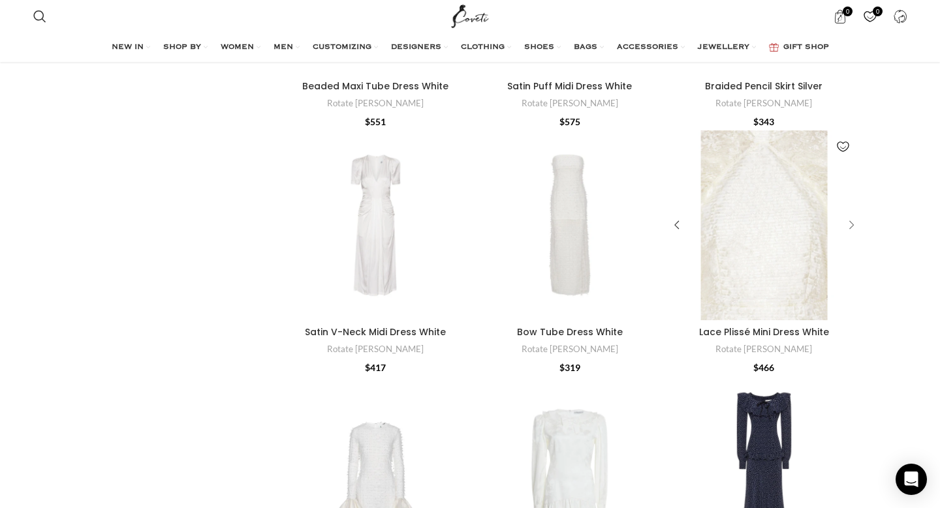
click at [850, 215] on div "Lace Plissé Mini Dress White" at bounding box center [849, 225] width 20 height 20
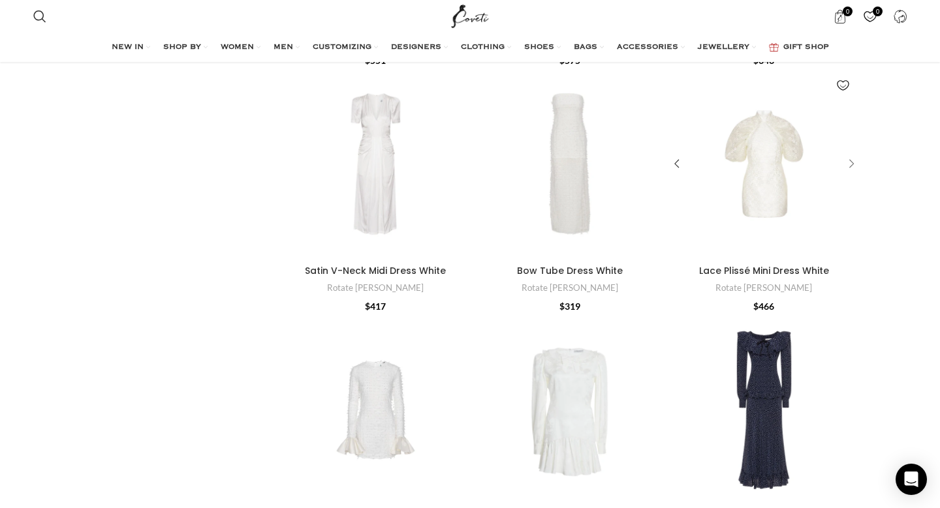
scroll to position [3205, 0]
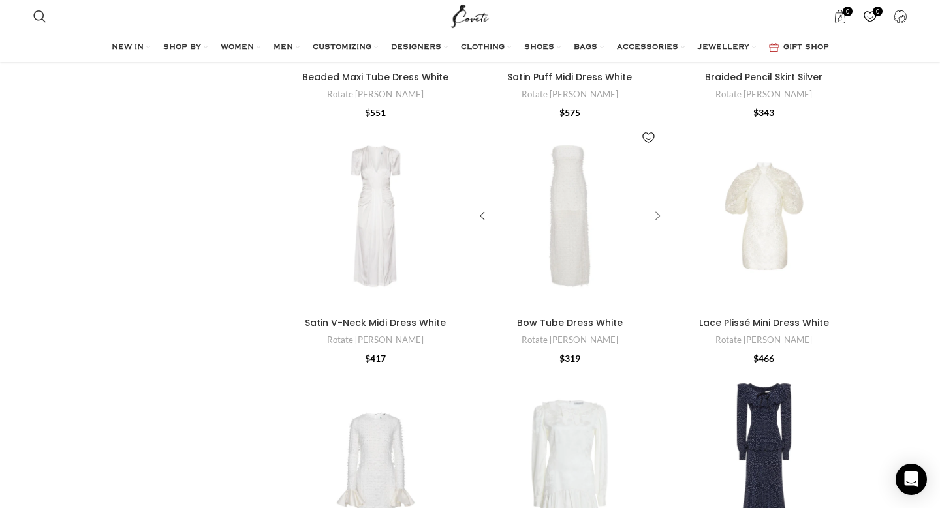
click at [661, 206] on div "Bow Tube Dress White" at bounding box center [656, 216] width 20 height 20
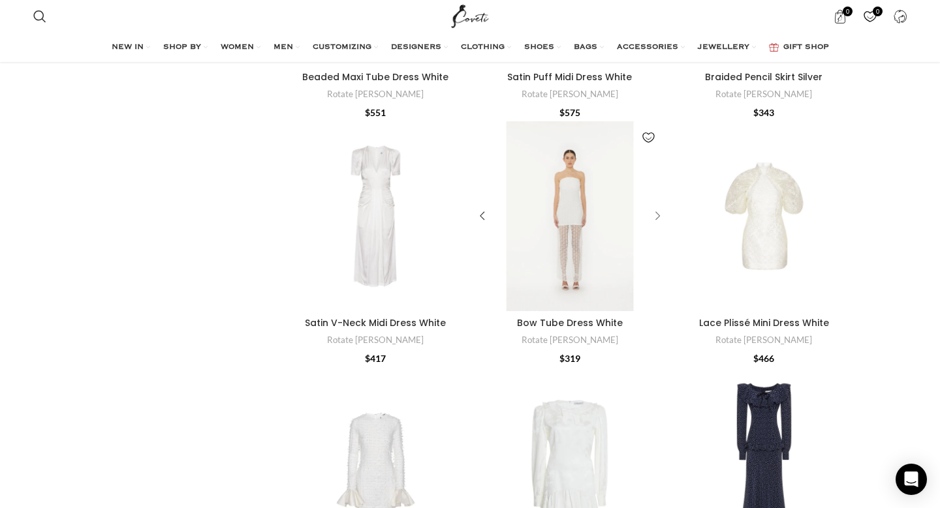
click at [661, 206] on div "Bow Tube Dress White" at bounding box center [656, 216] width 20 height 20
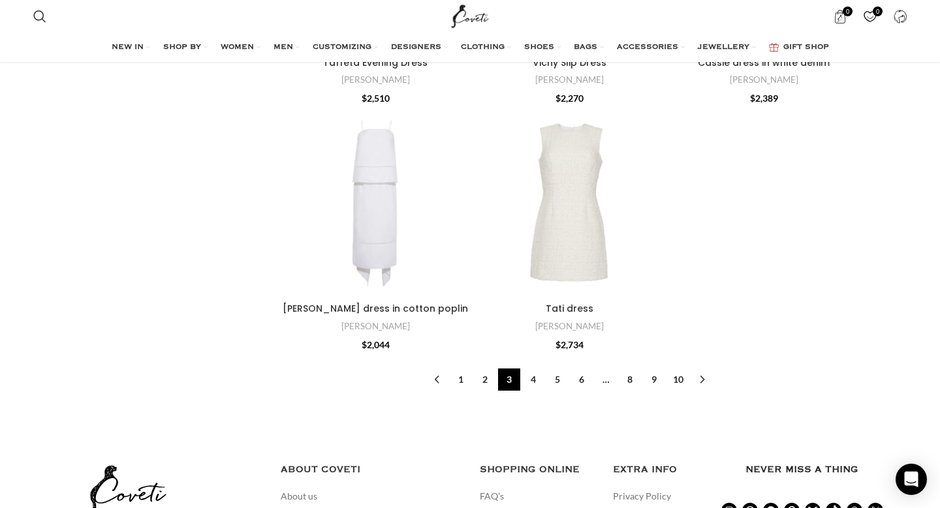
scroll to position [4301, 0]
click at [540, 368] on link "4" at bounding box center [533, 379] width 22 height 22
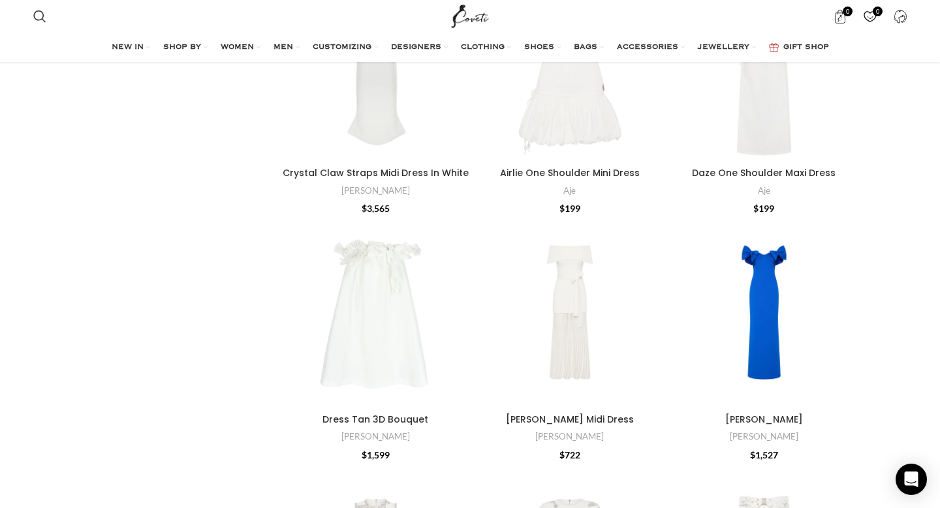
scroll to position [2670, 0]
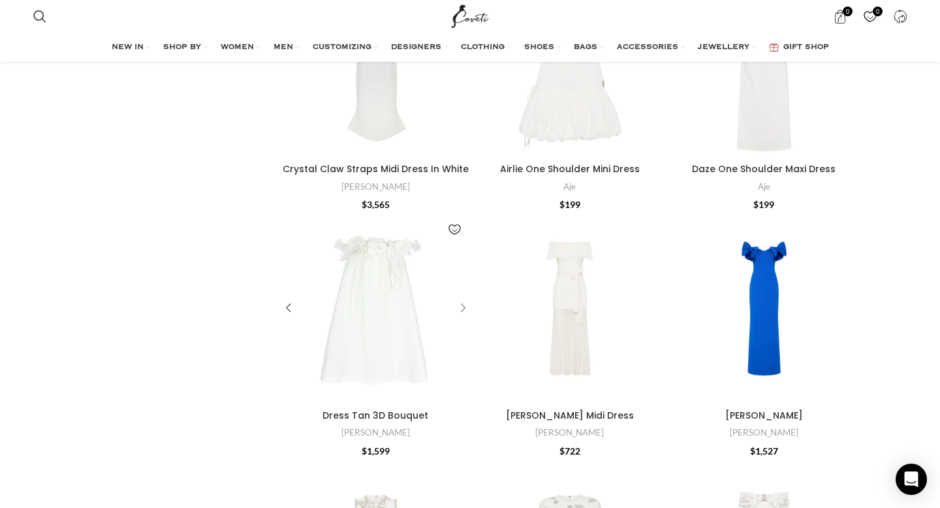
click at [460, 299] on div "Dress Tan 3D Bouquet" at bounding box center [461, 309] width 20 height 20
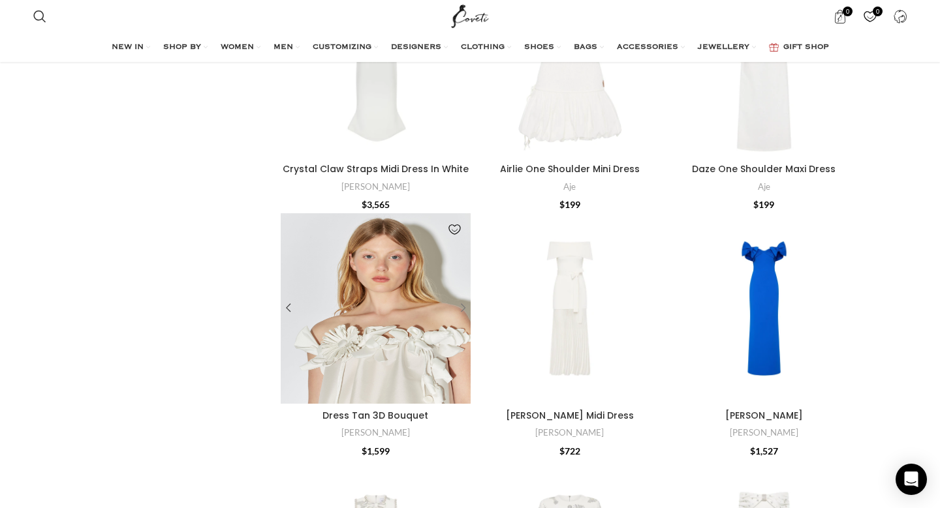
click at [460, 299] on div "Dress Tan 3D Bouquet" at bounding box center [461, 309] width 20 height 20
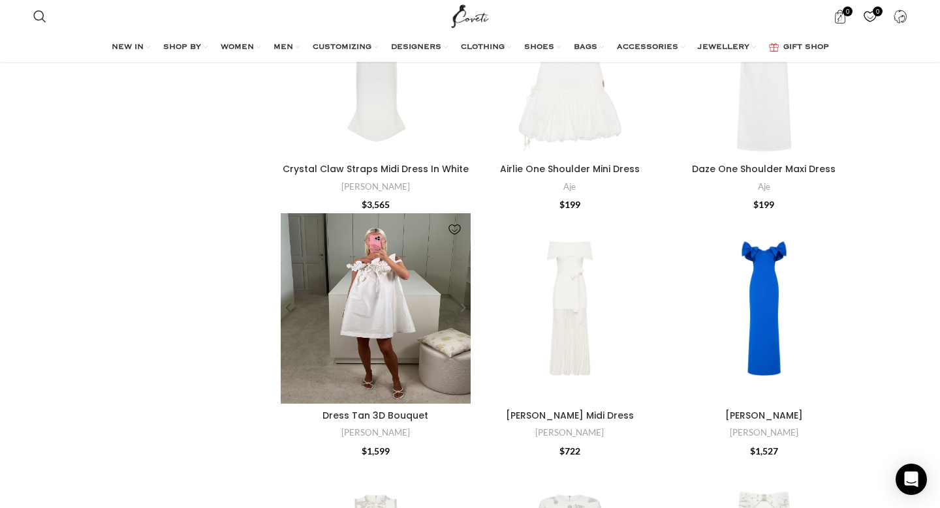
click at [460, 299] on div "Dress Tan 3D Bouquet" at bounding box center [461, 309] width 20 height 20
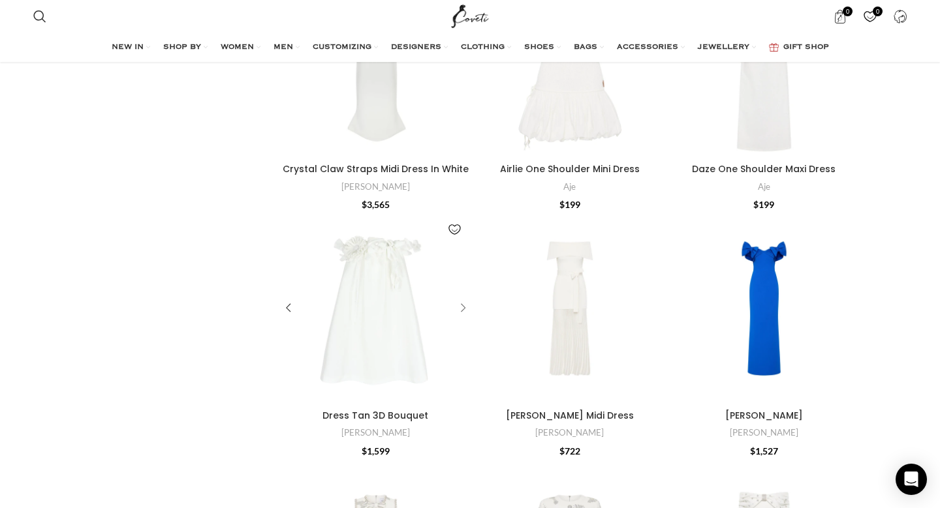
click at [460, 299] on div "Dress Tan 3D Bouquet" at bounding box center [461, 309] width 20 height 20
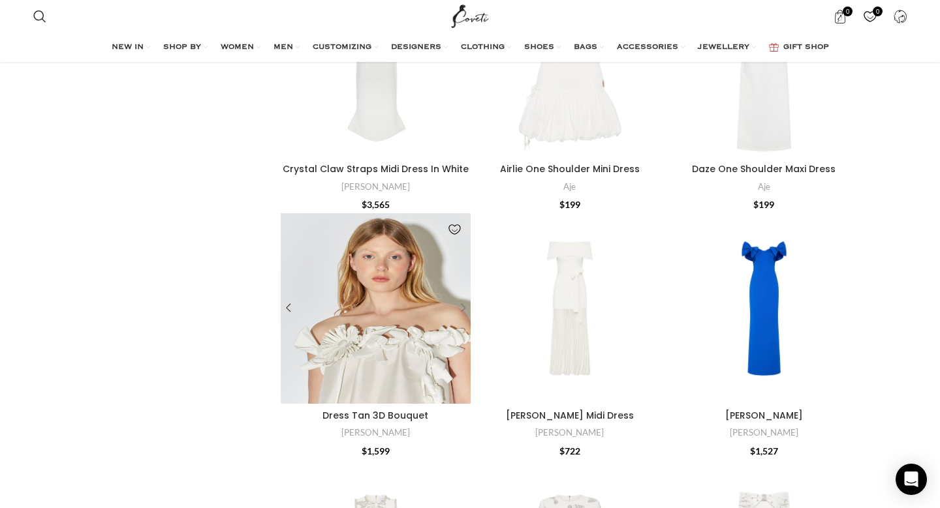
click at [460, 299] on div "Dress Tan 3D Bouquet" at bounding box center [461, 309] width 20 height 20
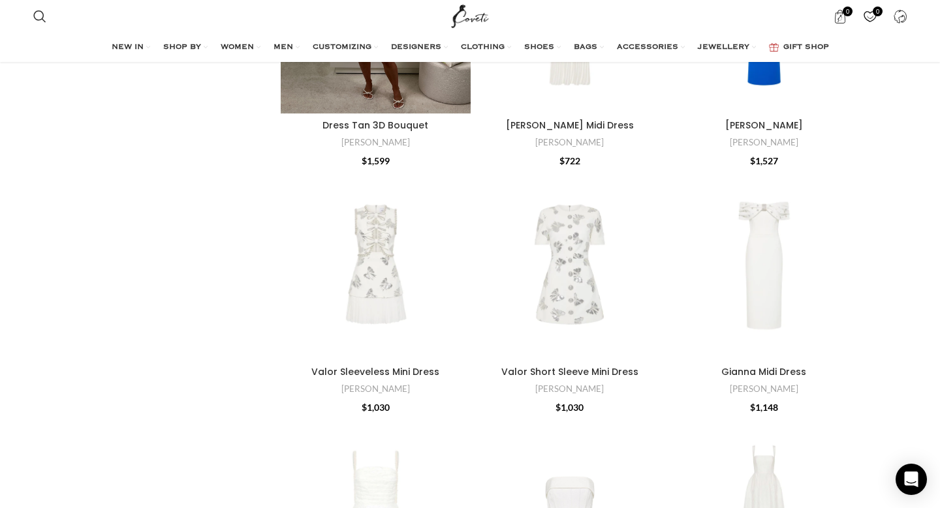
scroll to position [2963, 0]
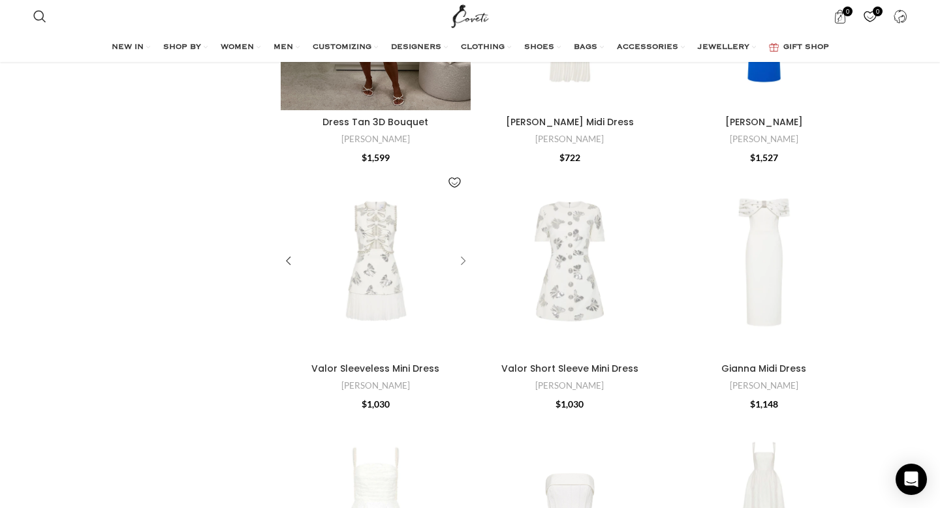
click at [465, 252] on div "Valor Sleeveless Mini Dress" at bounding box center [461, 262] width 20 height 20
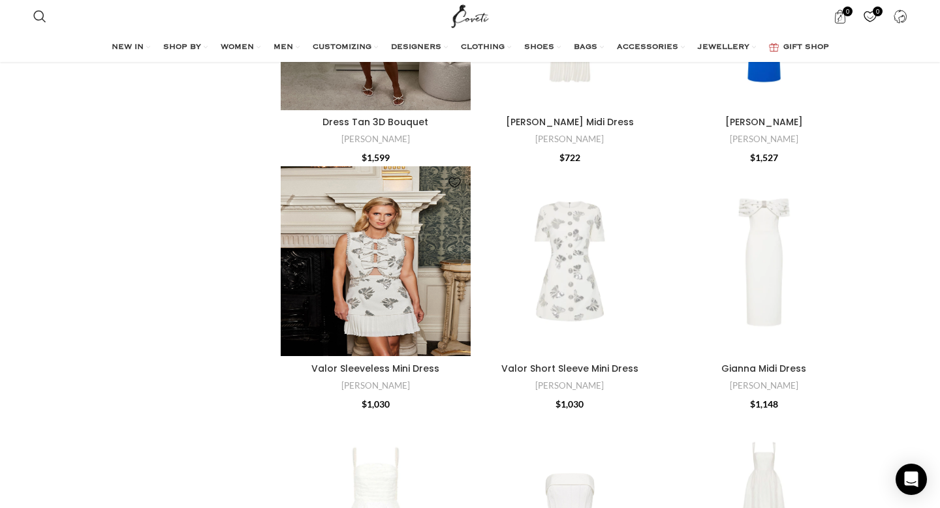
click at [465, 252] on div "Valor Sleeveless Mini Dress" at bounding box center [461, 262] width 20 height 20
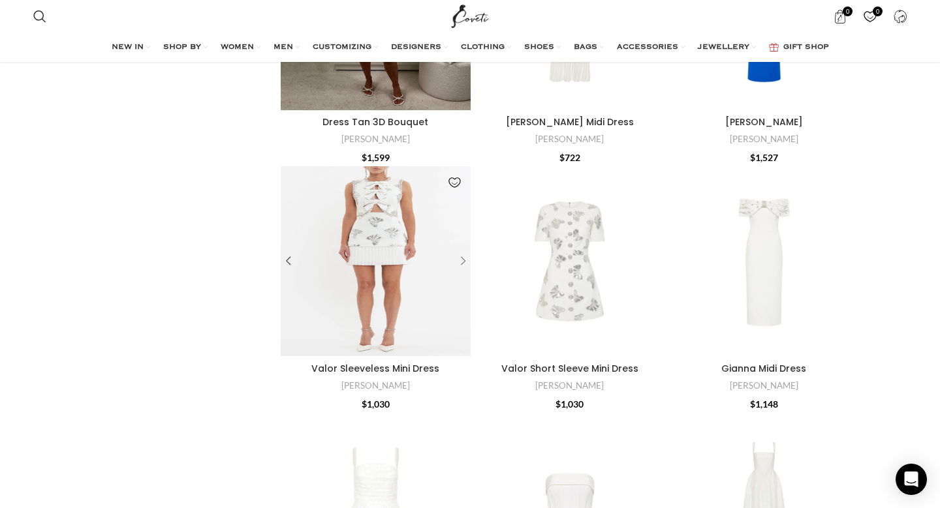
click at [465, 252] on div "Valor Sleeveless Mini Dress" at bounding box center [461, 262] width 20 height 20
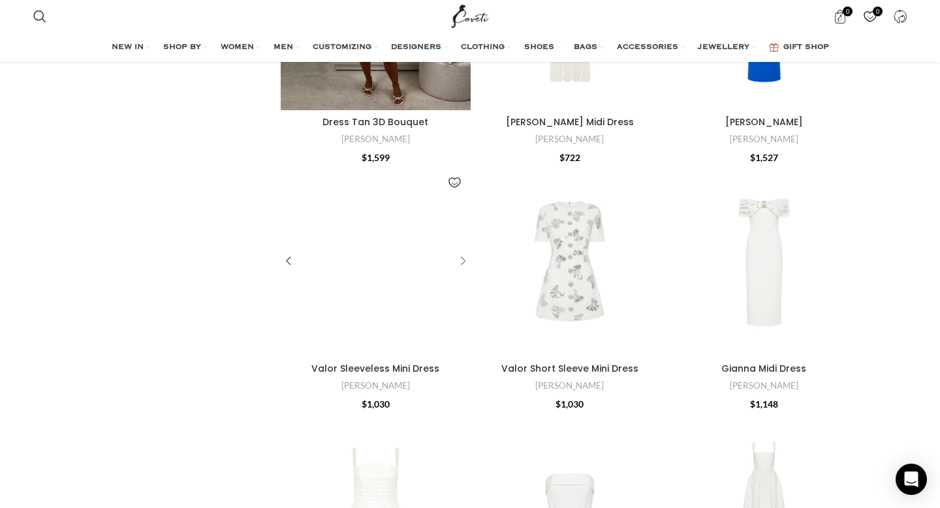
click at [465, 252] on div "Valor Sleeveless Mini Dress" at bounding box center [461, 262] width 20 height 20
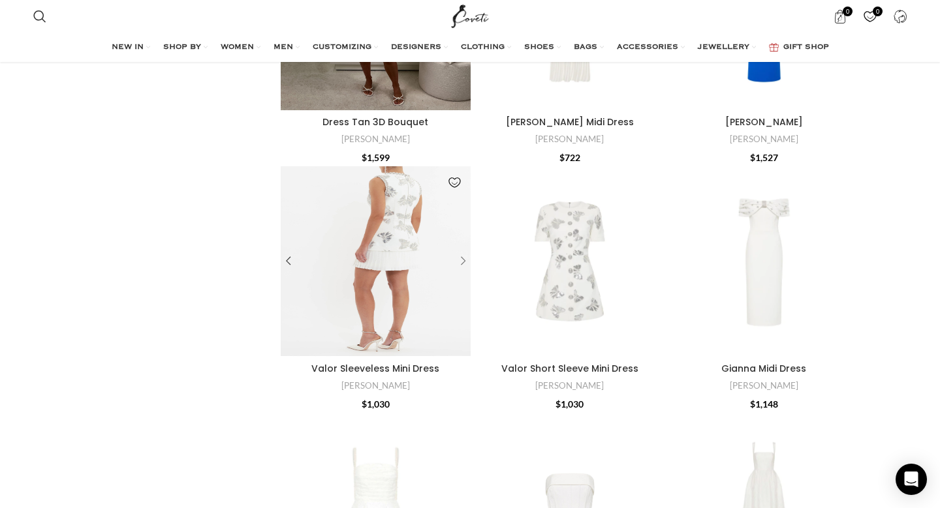
click at [465, 252] on div "Valor Sleeveless Mini Dress" at bounding box center [461, 262] width 20 height 20
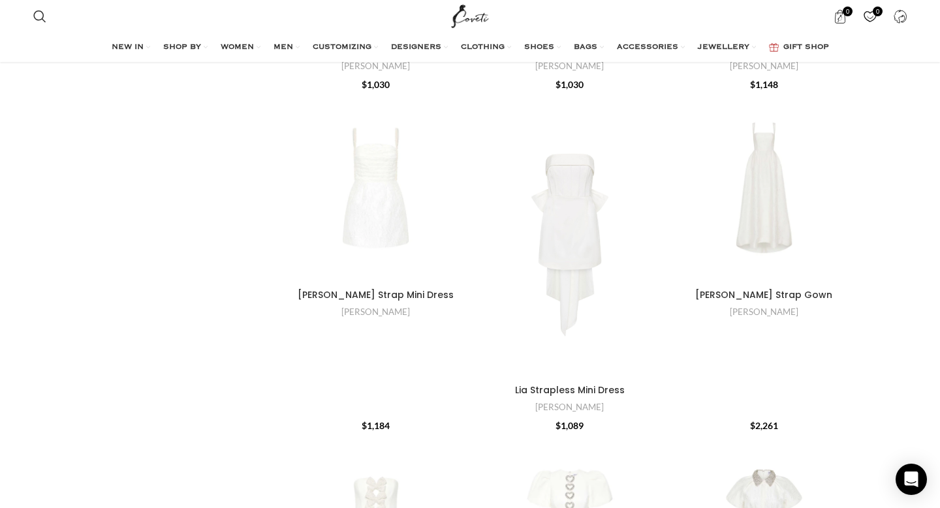
scroll to position [3284, 0]
click at [461, 177] on div "Esther Strap Mini Dress" at bounding box center [461, 187] width 20 height 20
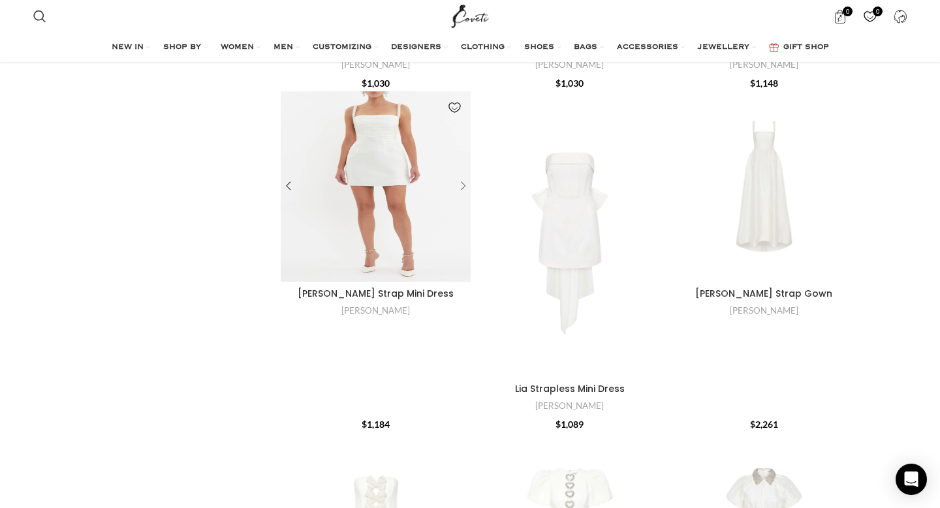
click at [461, 177] on div "Esther Strap Mini Dress" at bounding box center [461, 187] width 20 height 20
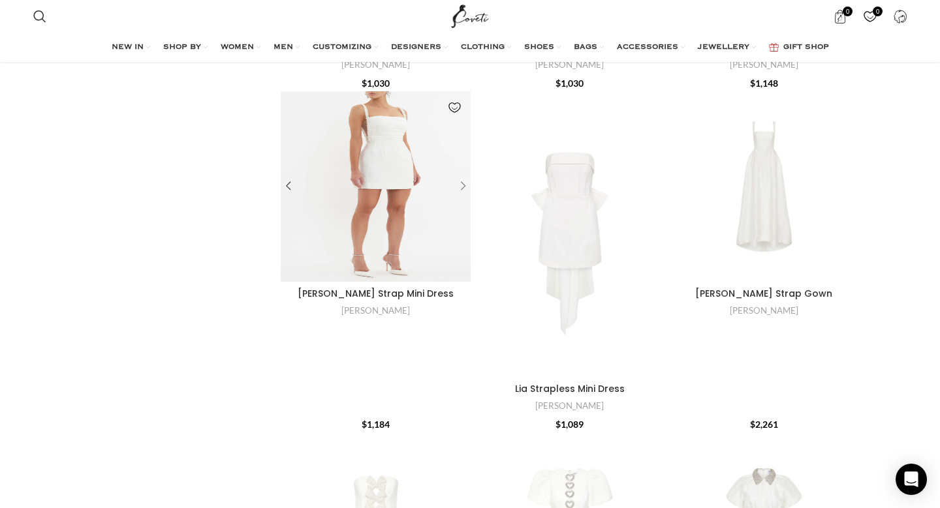
click at [461, 177] on div "Esther Strap Mini Dress" at bounding box center [461, 187] width 20 height 20
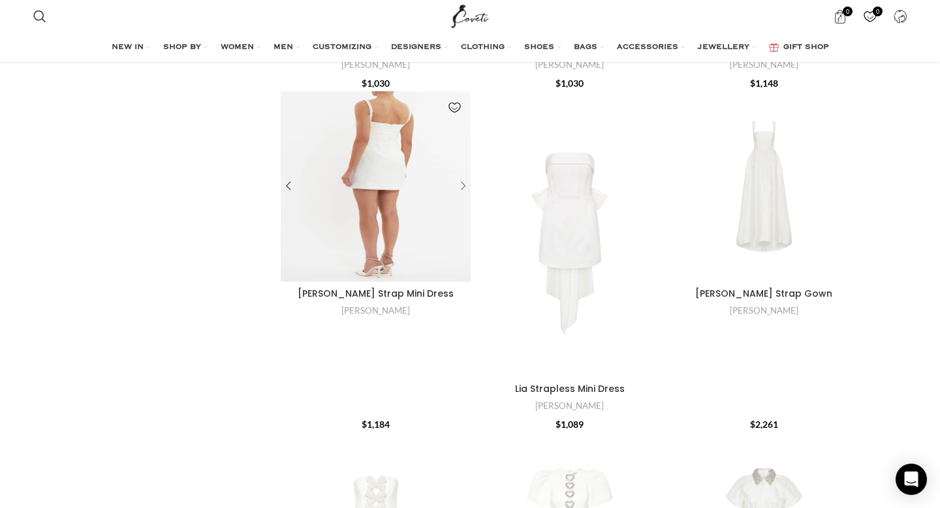
click at [461, 177] on div "Esther Strap Mini Dress" at bounding box center [461, 187] width 20 height 20
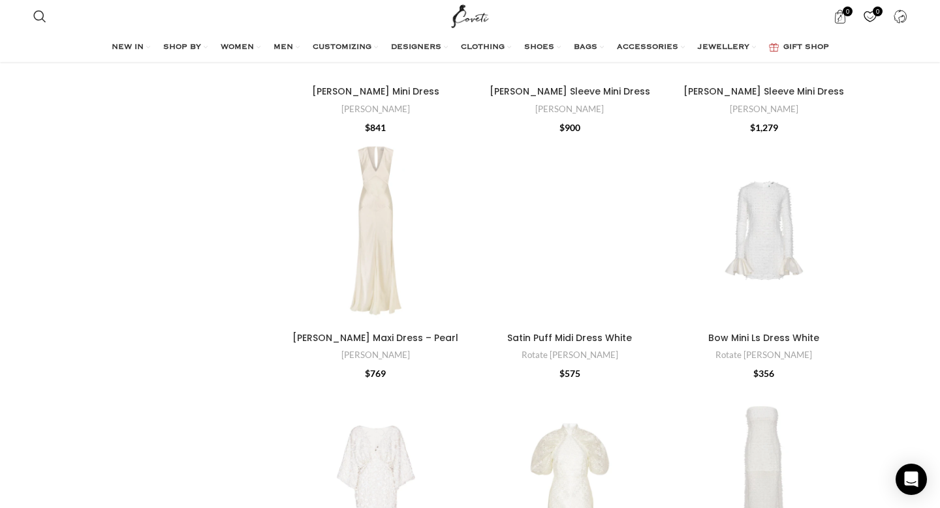
scroll to position [3829, 0]
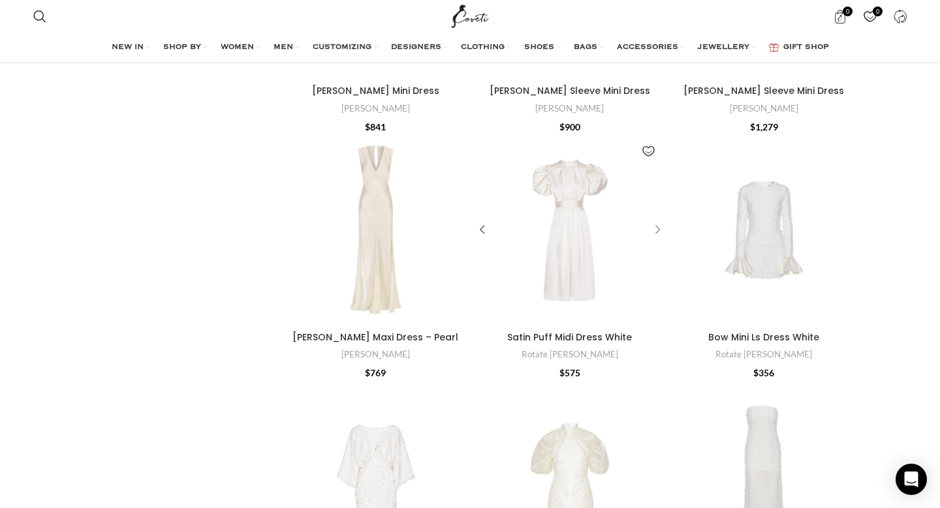
click at [659, 221] on div "Satin Puff Midi Dress White" at bounding box center [656, 231] width 20 height 20
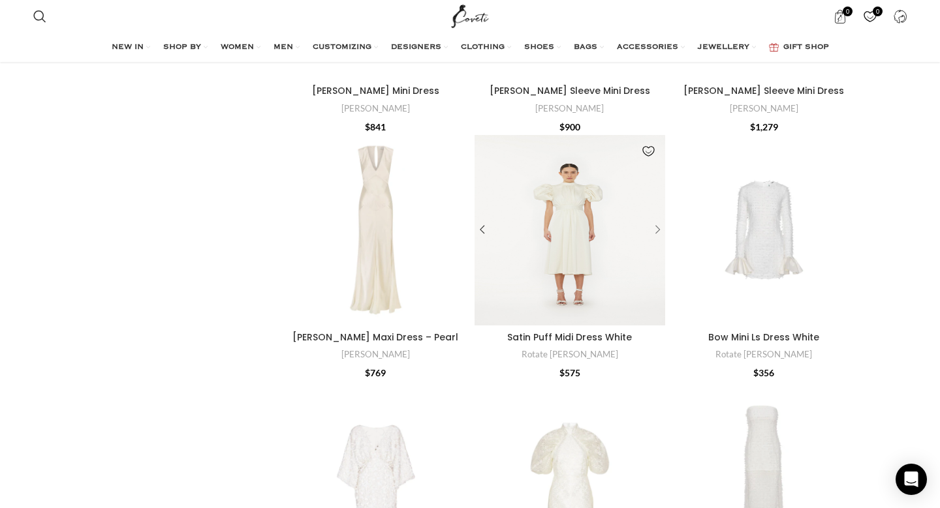
click at [659, 221] on div "Satin Puff Midi Dress White" at bounding box center [656, 231] width 20 height 20
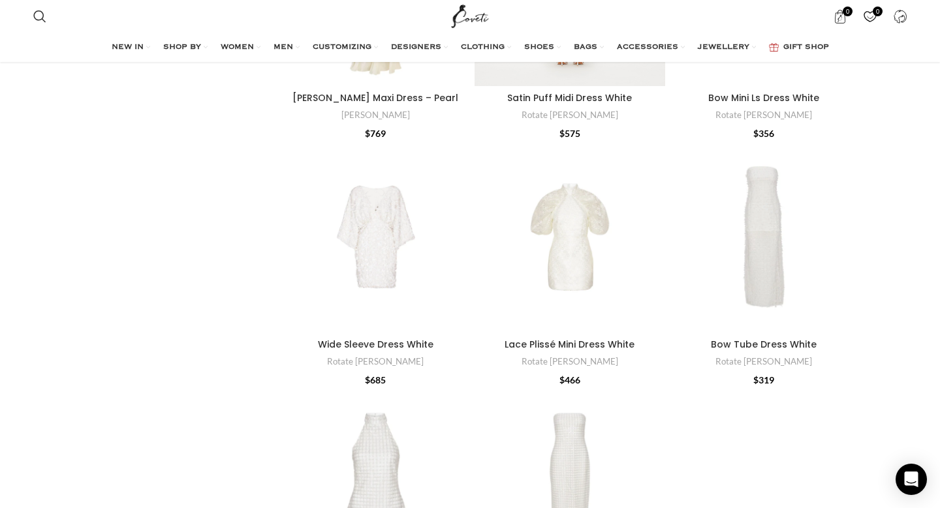
scroll to position [4069, 0]
click at [656, 227] on div "Lace Plissé Mini Dress White" at bounding box center [656, 237] width 20 height 20
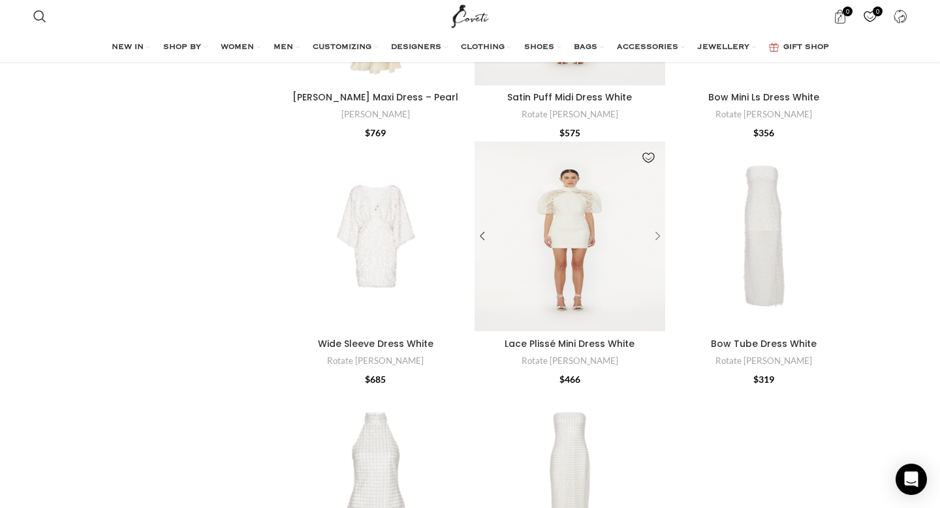
click at [656, 227] on div "Lace Plissé Mini Dress White" at bounding box center [656, 237] width 20 height 20
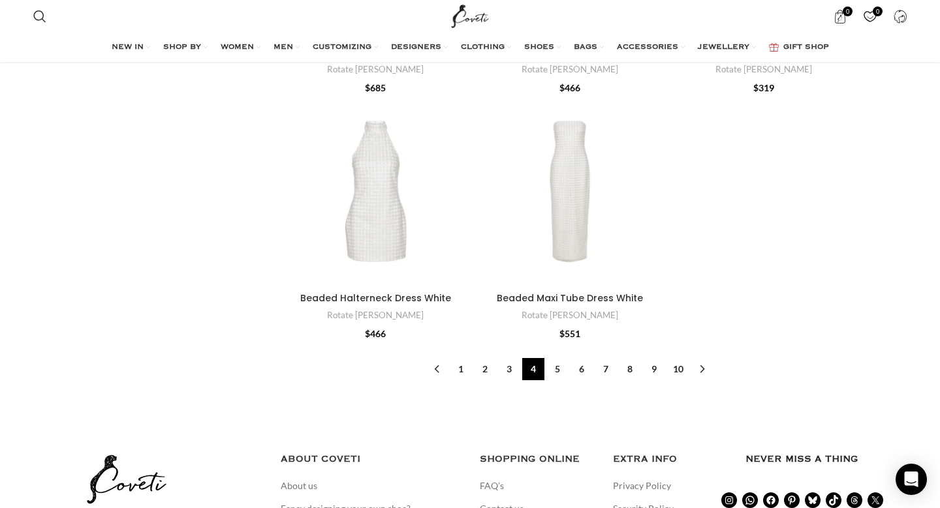
scroll to position [4384, 0]
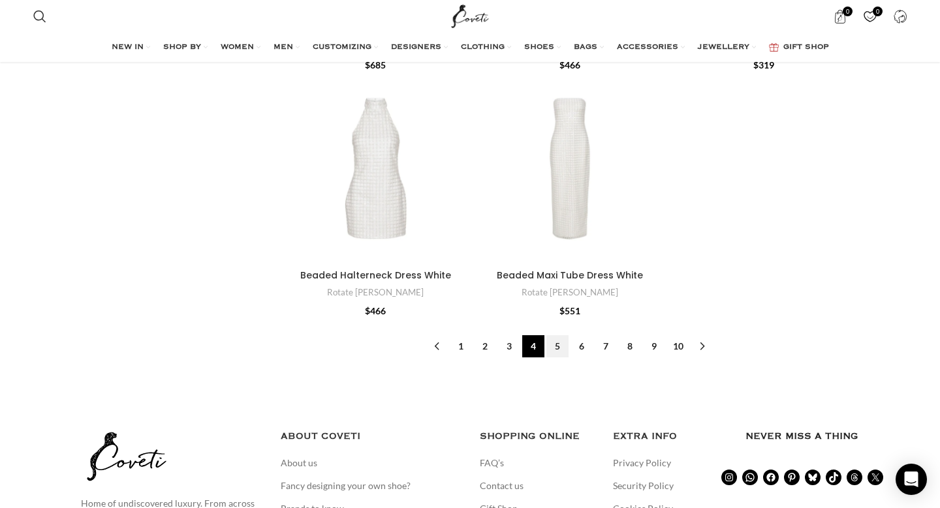
click at [564, 335] on link "5" at bounding box center [557, 346] width 22 height 22
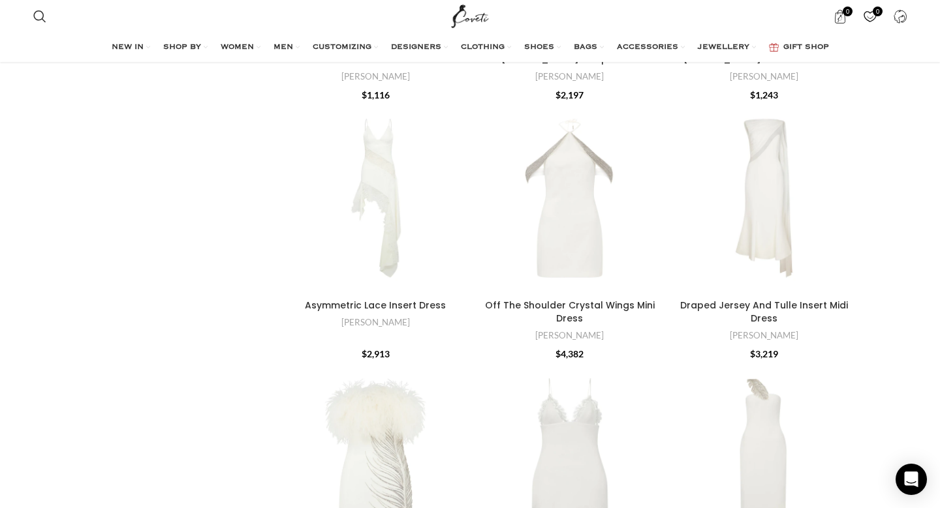
scroll to position [1305, 0]
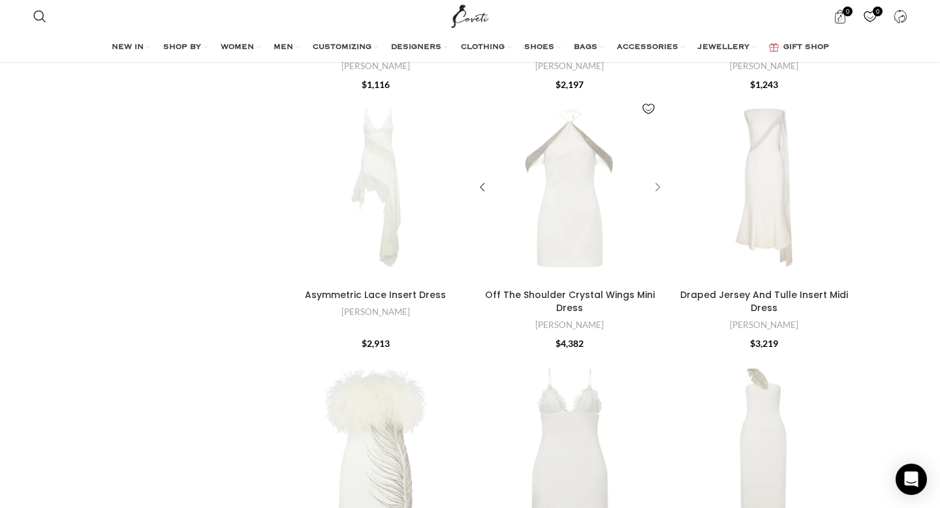
click at [657, 188] on div "Off The Shoulder Crystal Wings Mini Dress" at bounding box center [656, 188] width 20 height 20
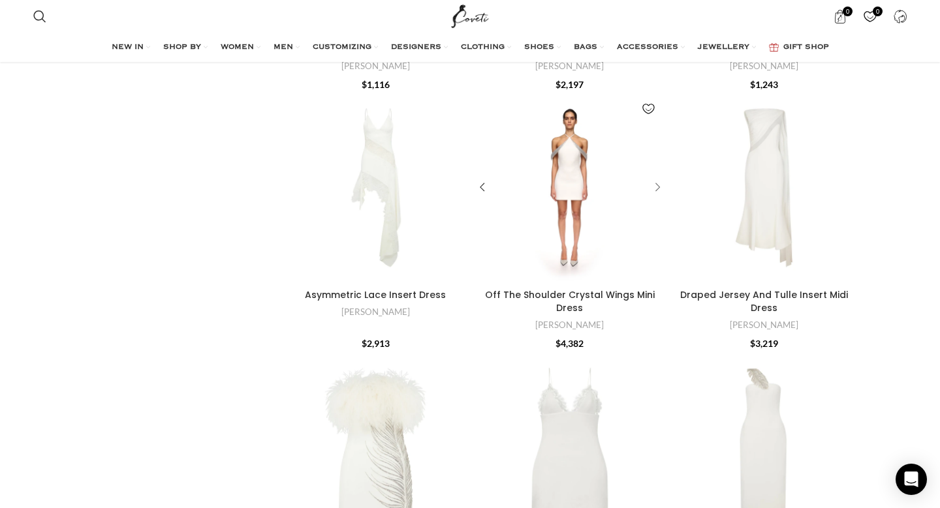
click at [657, 188] on div "Off The Shoulder Crystal Wings Mini Dress" at bounding box center [656, 188] width 20 height 20
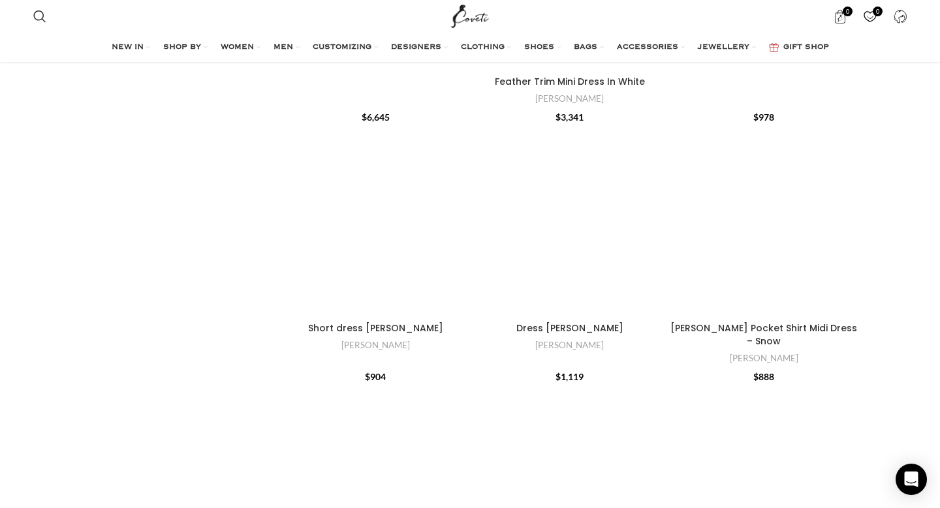
scroll to position [2063, 0]
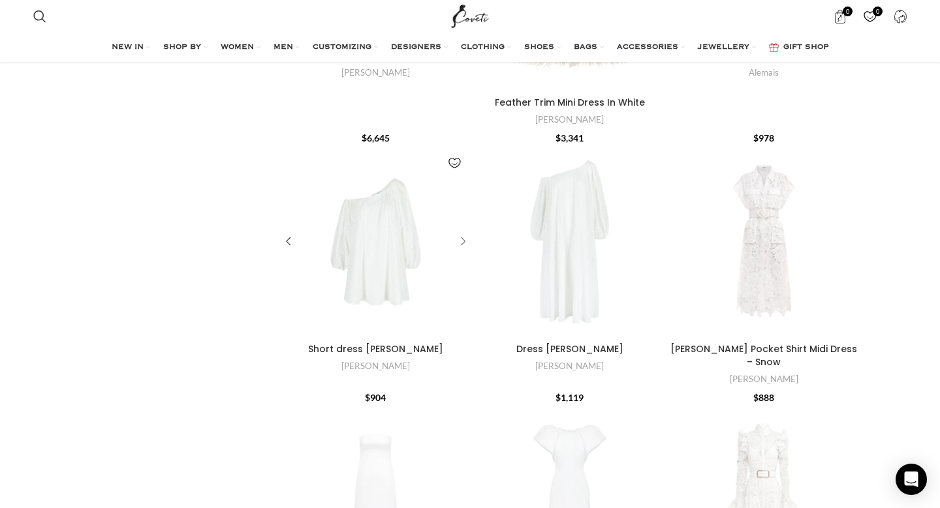
click at [463, 232] on div "Short dress Raquel" at bounding box center [461, 242] width 20 height 20
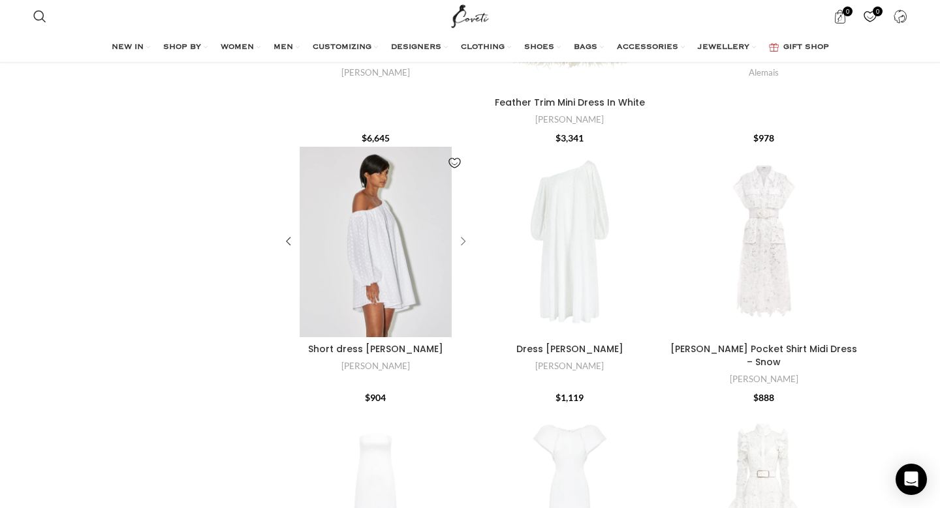
click at [463, 232] on div "Short dress Raquel" at bounding box center [461, 242] width 20 height 20
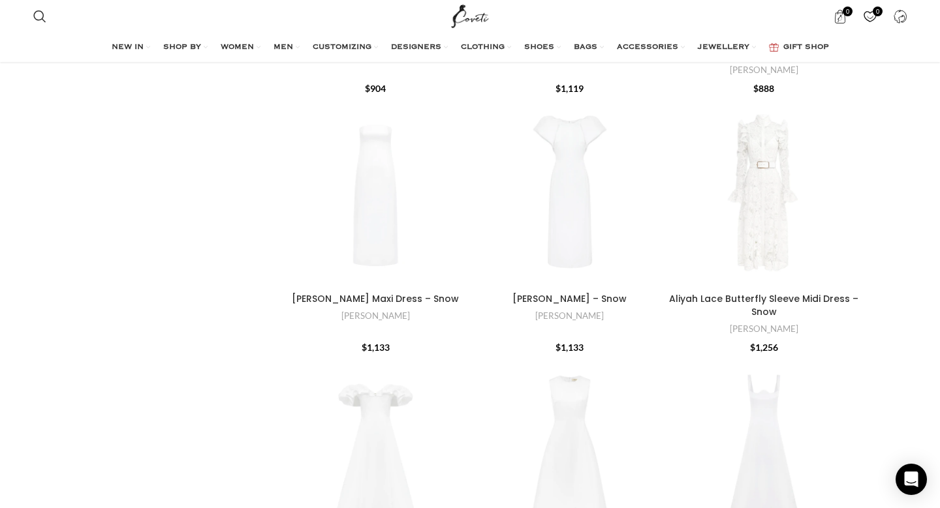
scroll to position [2374, 0]
click at [856, 181] on div "Aliyah Lace Butterfly Sleeve Midi Dress – Snow" at bounding box center [849, 191] width 20 height 20
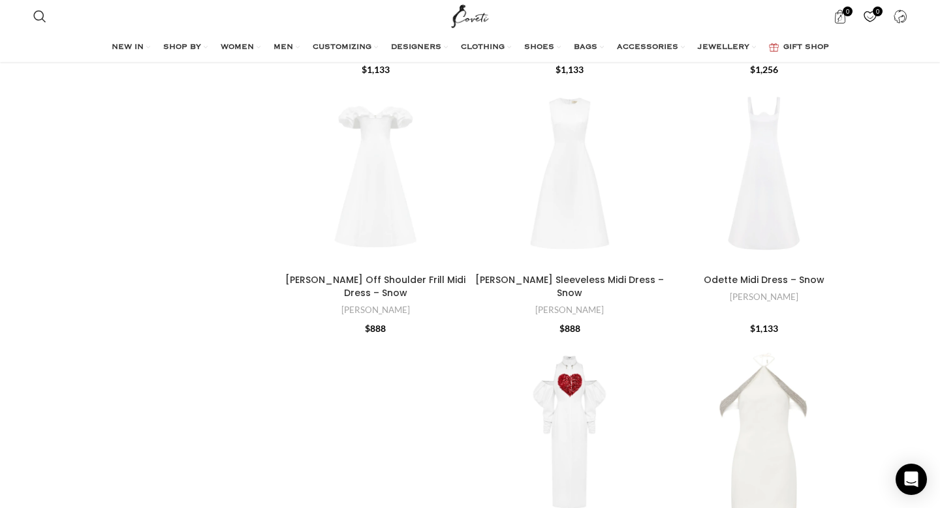
scroll to position [2652, 0]
click at [463, 162] on div "Annie Off Shoulder Frill Midi Dress – Snow" at bounding box center [461, 172] width 20 height 20
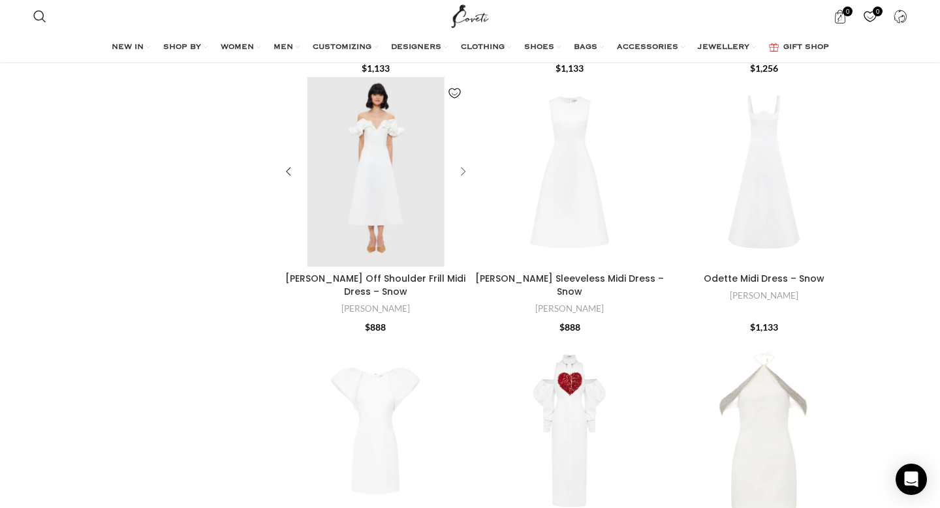
click at [463, 162] on div "Annie Off Shoulder Frill Midi Dress – Snow" at bounding box center [461, 172] width 20 height 20
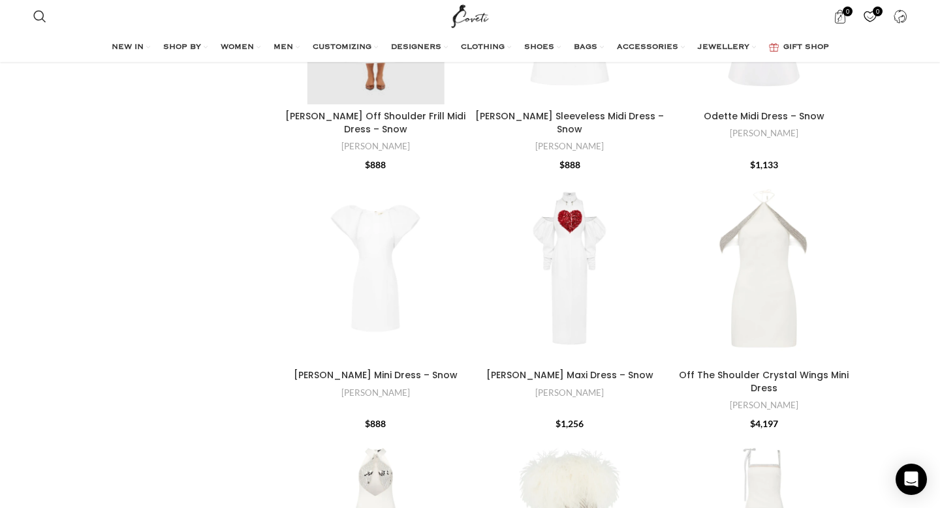
scroll to position [2822, 0]
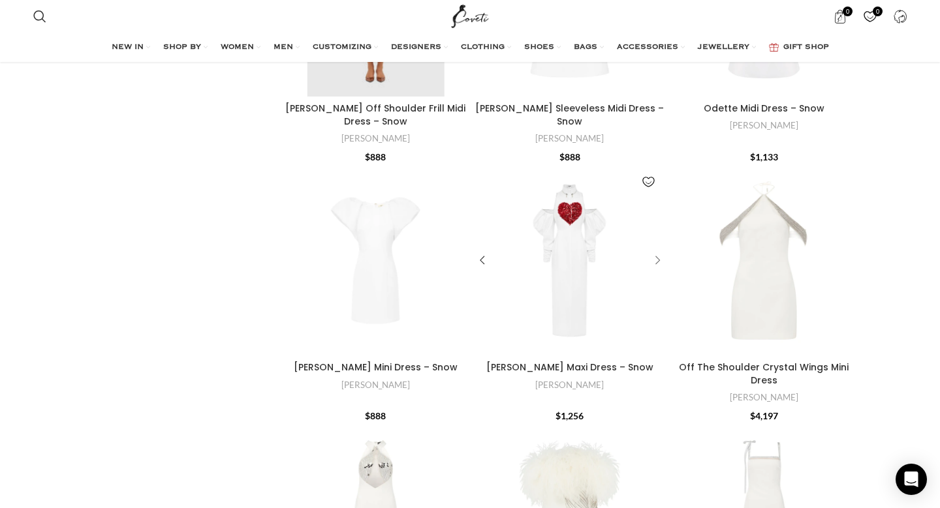
click at [657, 251] on div "Lucille Maxi Dress – Snow" at bounding box center [656, 261] width 20 height 20
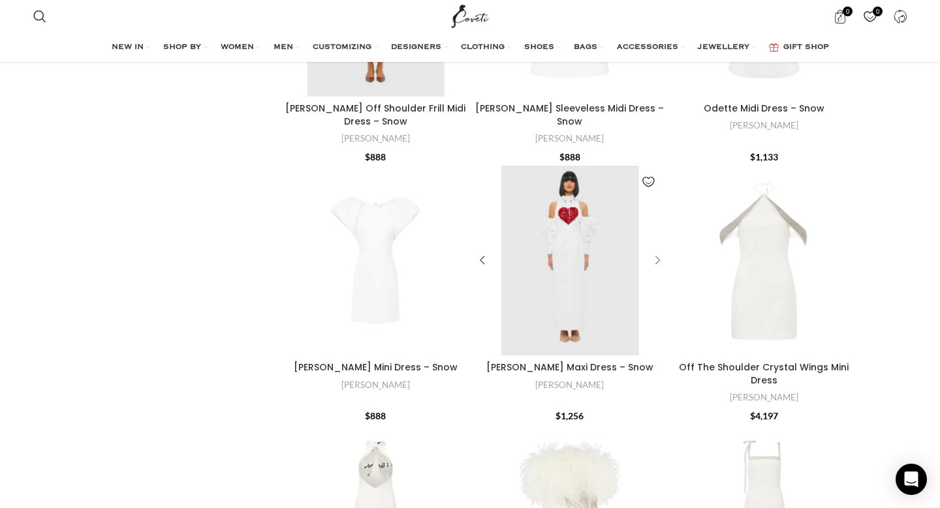
click at [657, 251] on div "Lucille Maxi Dress – Snow" at bounding box center [656, 261] width 20 height 20
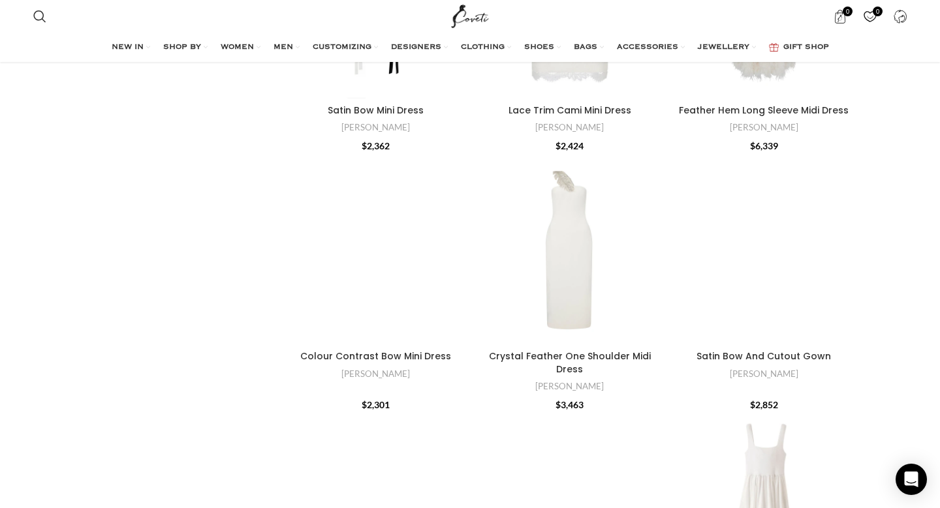
scroll to position [3600, 0]
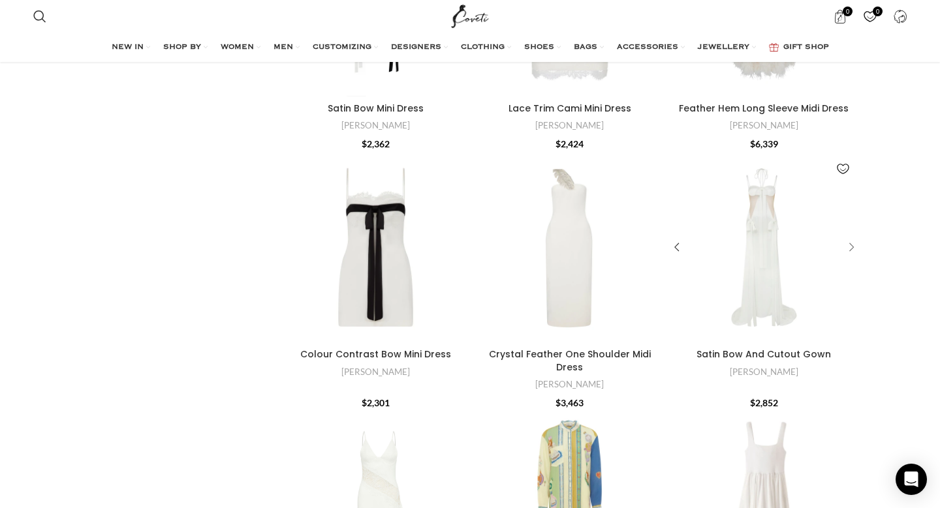
click at [854, 238] on div "Satin Bow And Cutout Gown" at bounding box center [849, 248] width 20 height 20
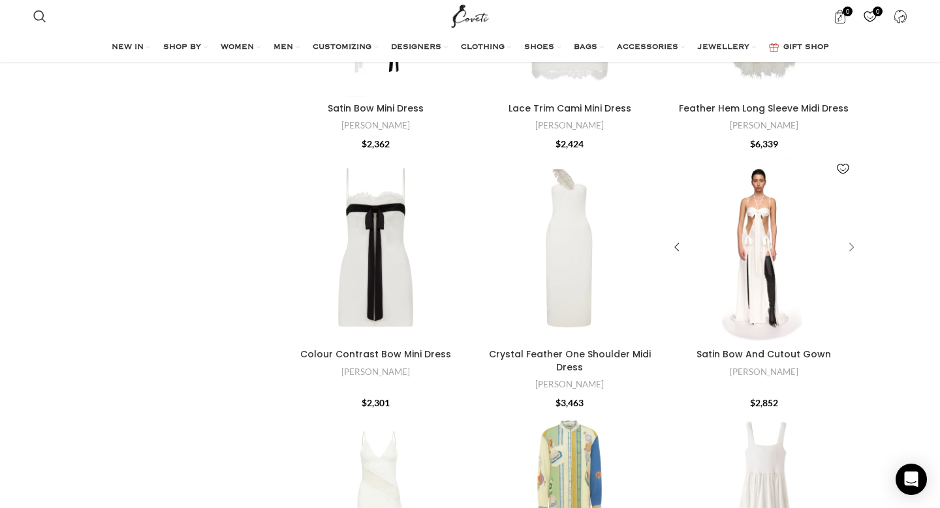
click at [854, 238] on div "Satin Bow And Cutout Gown" at bounding box center [849, 248] width 20 height 20
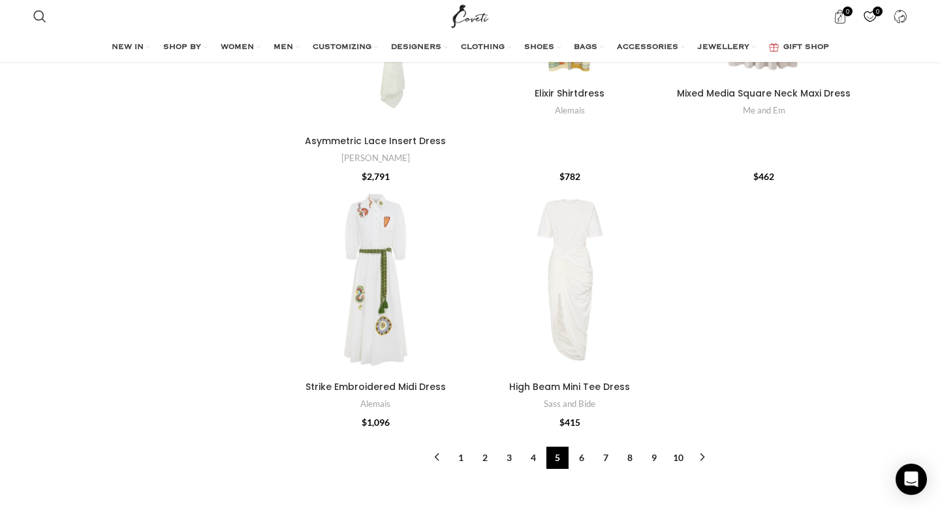
scroll to position [4124, 0]
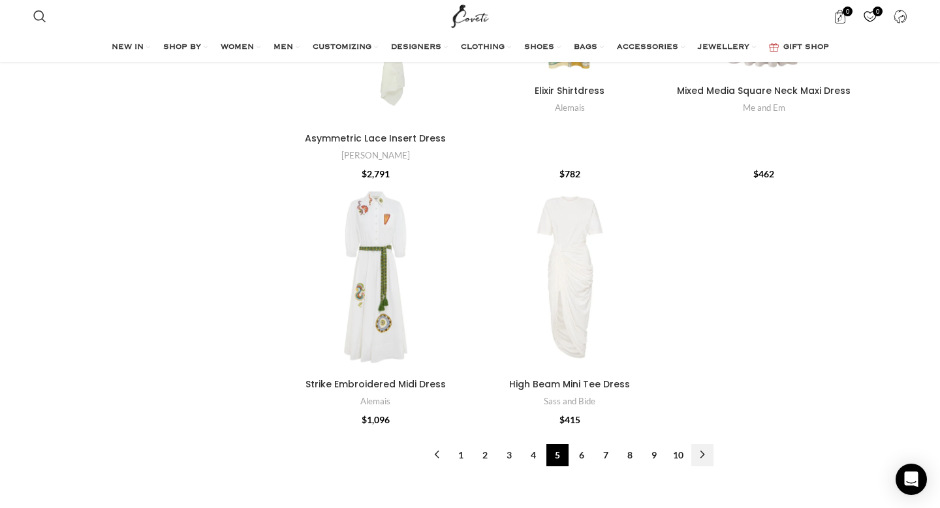
click at [700, 444] on link "→" at bounding box center [702, 455] width 22 height 22
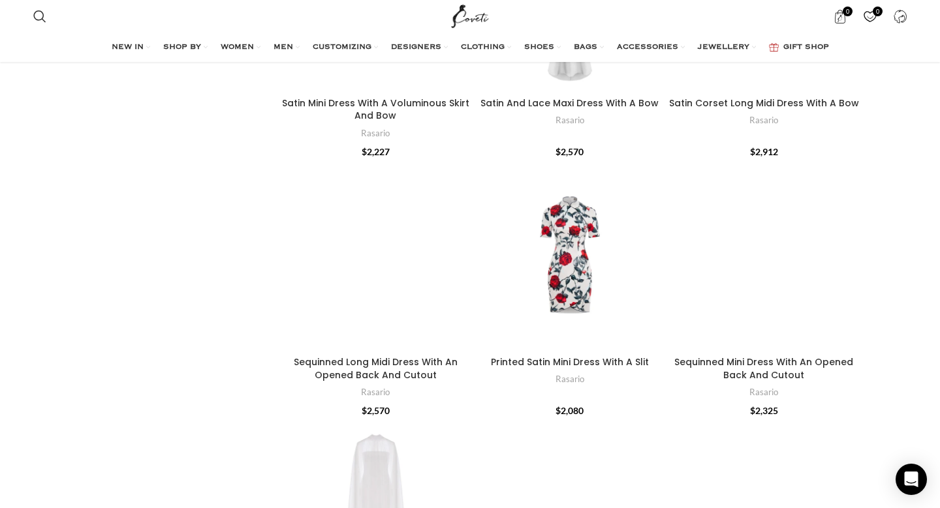
scroll to position [4408, 0]
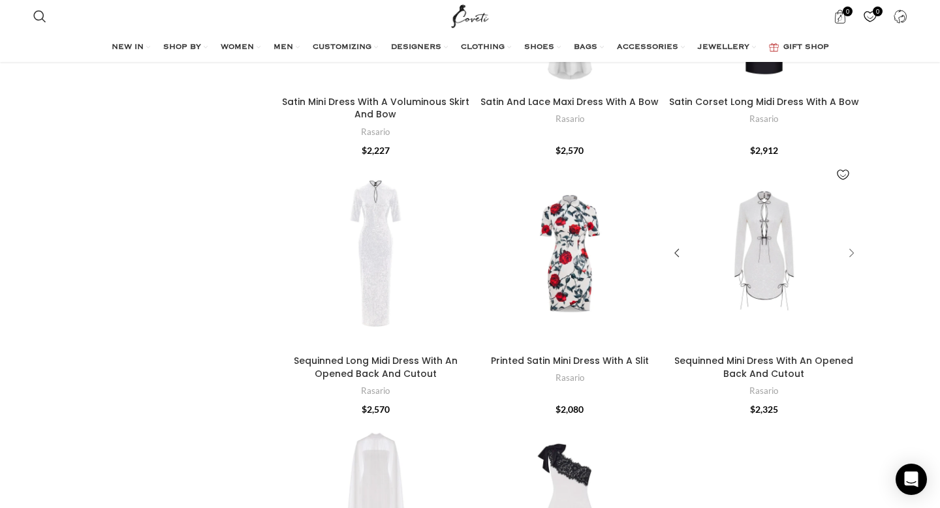
click at [850, 253] on div "Sequinned Mini Dress With An Opened Back And Cutout" at bounding box center [849, 254] width 20 height 20
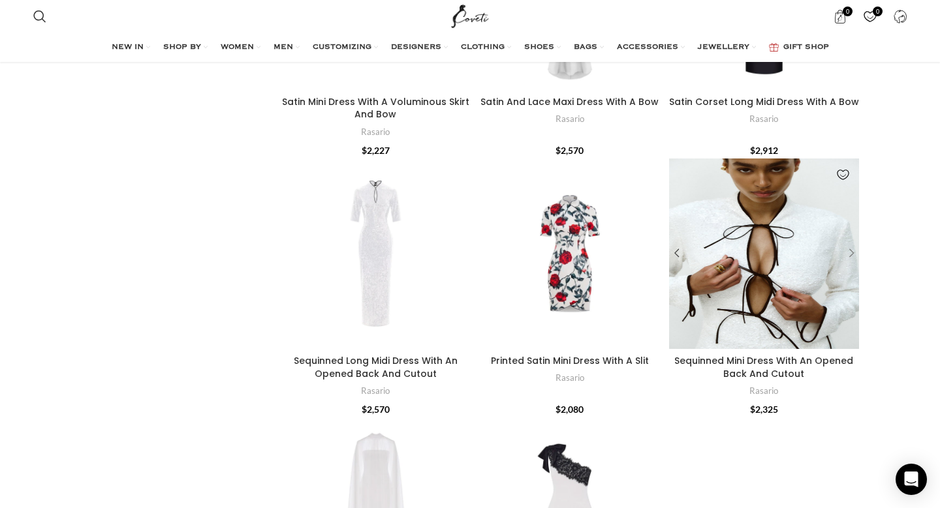
click at [850, 253] on div "Sequinned Mini Dress With An Opened Back And Cutout" at bounding box center [849, 254] width 20 height 20
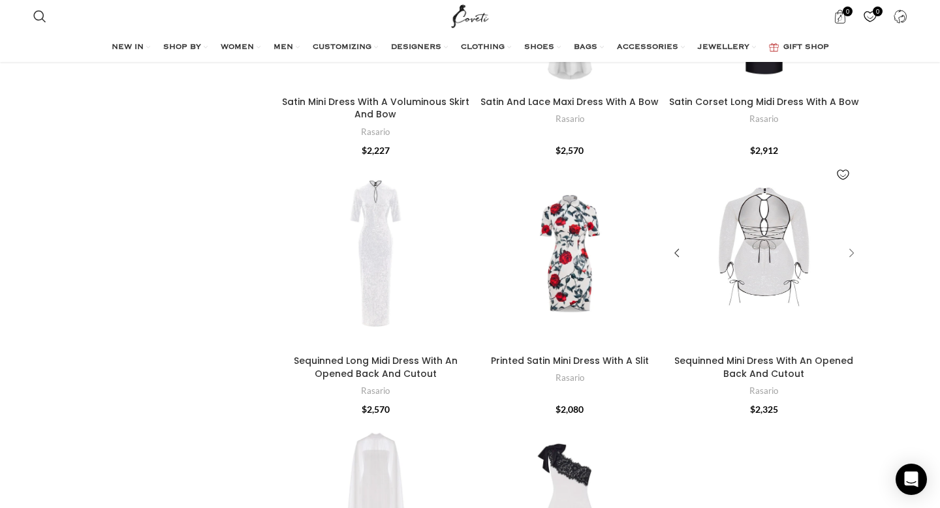
click at [850, 253] on div "Sequinned Mini Dress With An Opened Back And Cutout" at bounding box center [849, 254] width 20 height 20
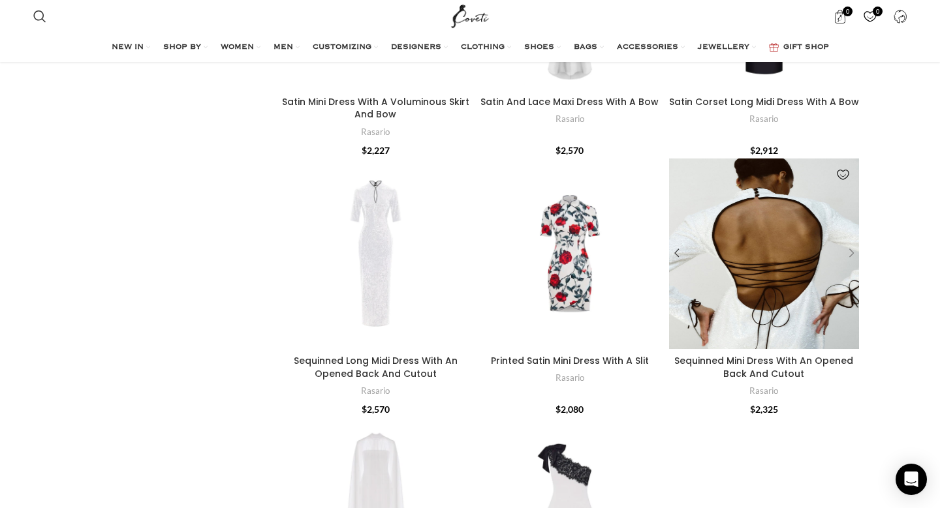
click at [850, 253] on div "Sequinned Mini Dress With An Opened Back And Cutout" at bounding box center [849, 254] width 20 height 20
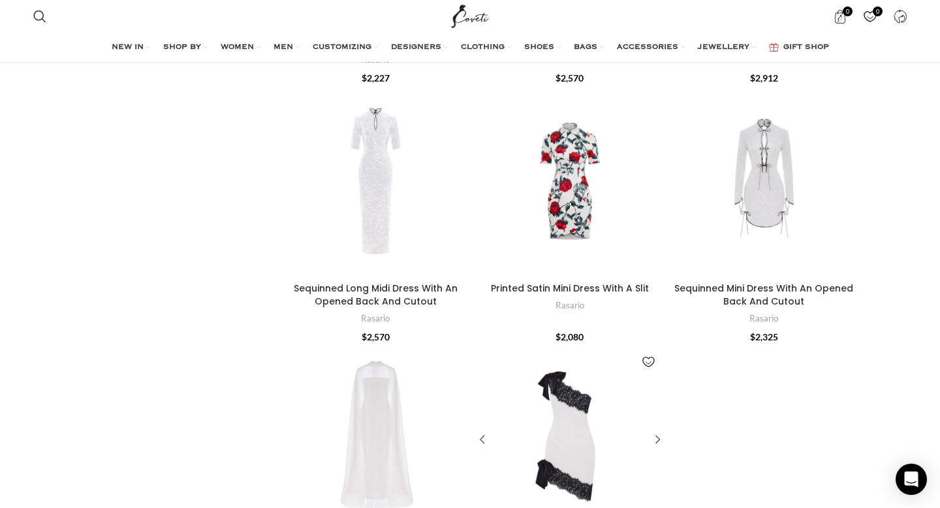
scroll to position [4463, 0]
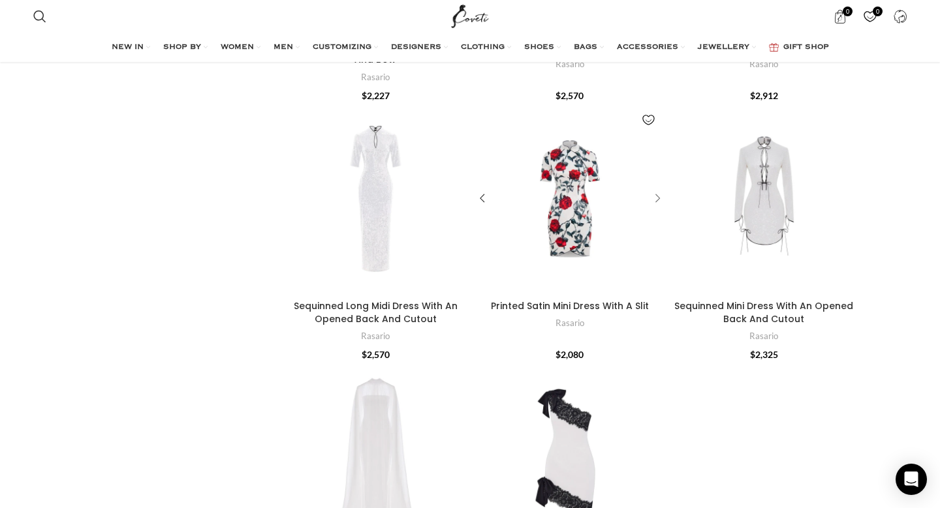
click at [657, 199] on div "Printed Satin Mini Dress With A Slit" at bounding box center [656, 199] width 20 height 20
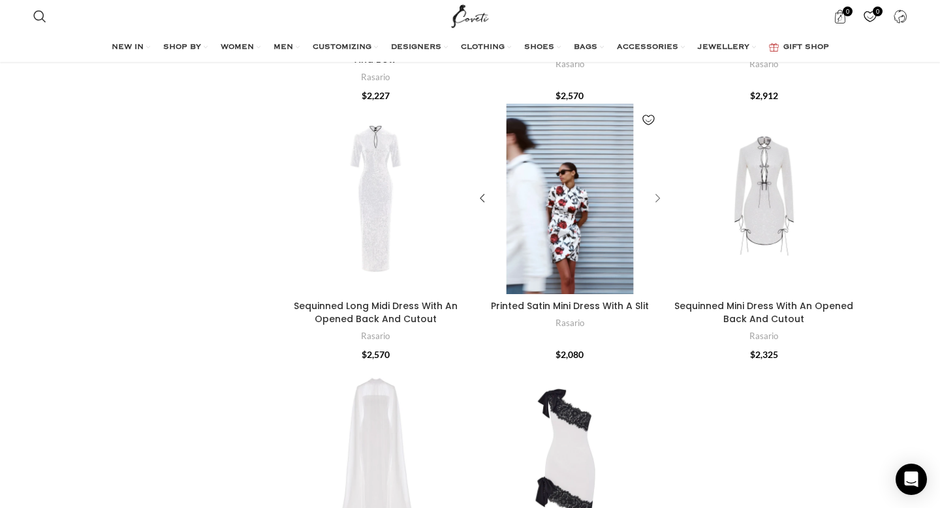
click at [657, 199] on div "Printed Satin Mini Dress With A Slit" at bounding box center [656, 199] width 20 height 20
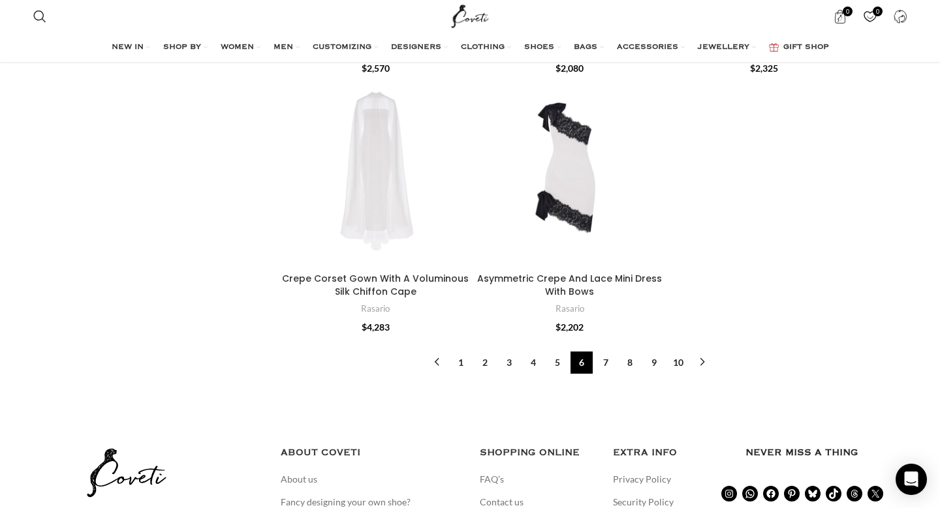
scroll to position [4748, 0]
click at [608, 367] on link "7" at bounding box center [606, 363] width 22 height 22
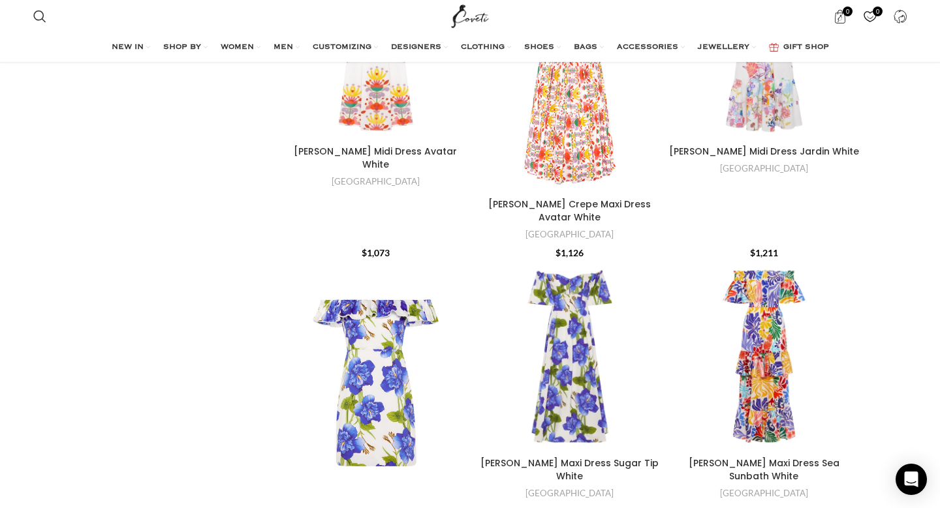
scroll to position [2178, 0]
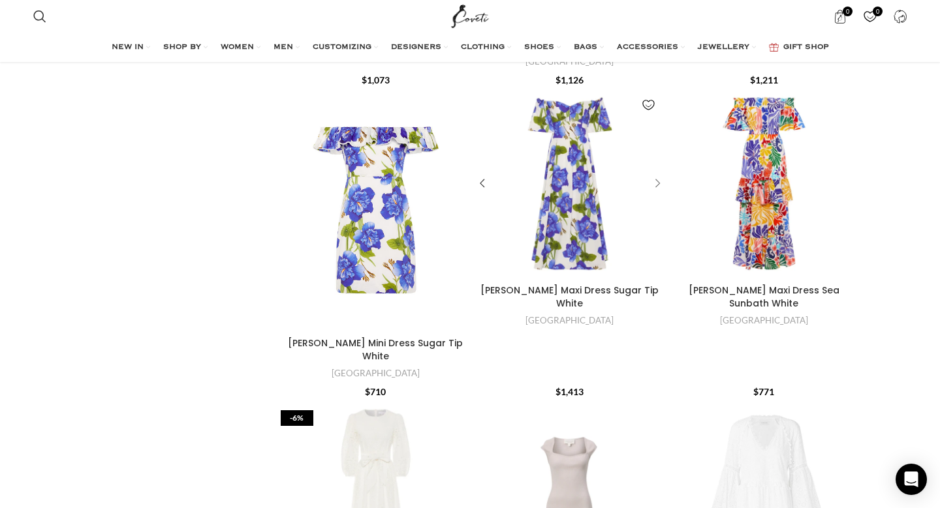
click at [663, 174] on div "Giovanna Twill Maxi Dress Sugar Tip White" at bounding box center [656, 184] width 20 height 20
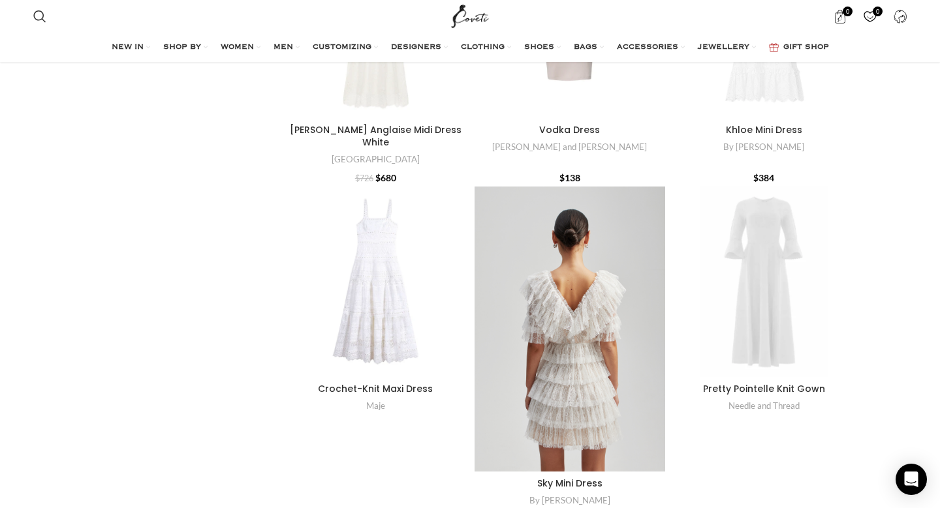
scroll to position [2653, 0]
click at [655, 318] on div "Sky Mini Dress" at bounding box center [656, 328] width 20 height 20
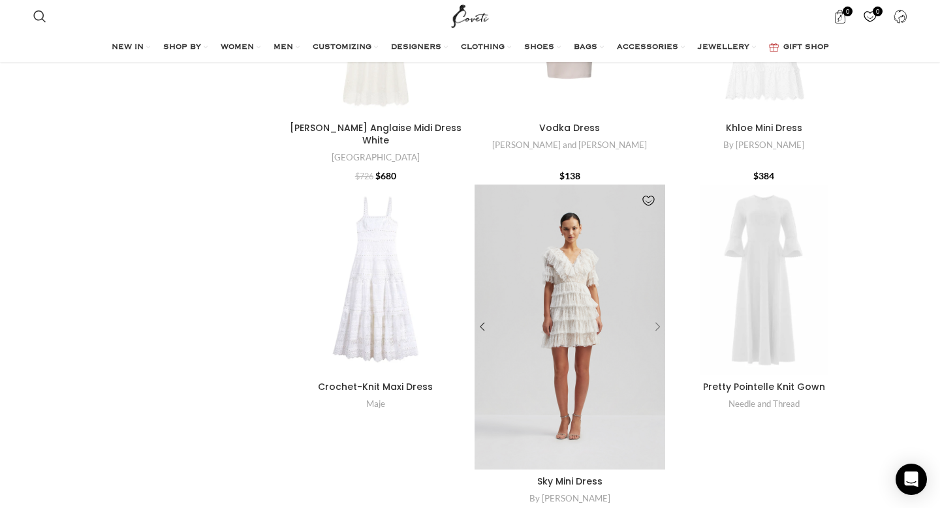
click at [655, 317] on div "Sky Mini Dress" at bounding box center [656, 327] width 20 height 20
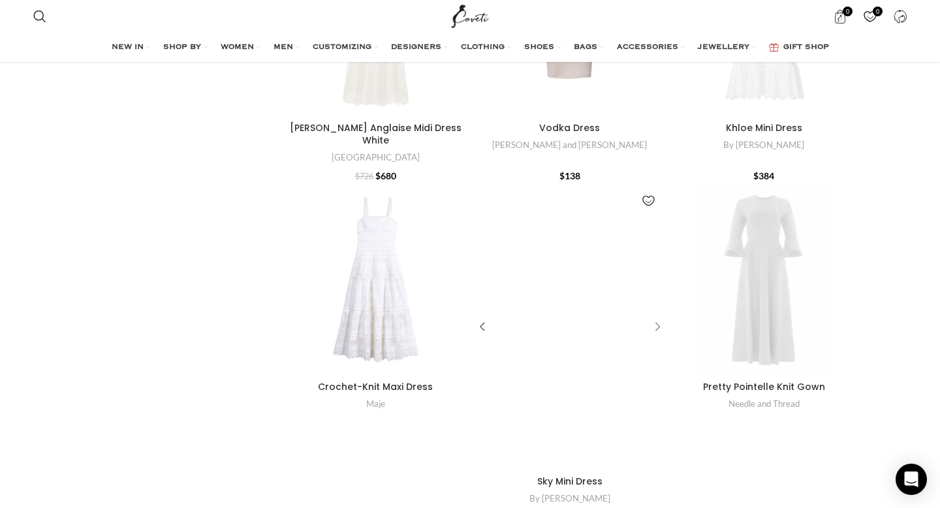
click at [655, 318] on div "Sky Mini Dress" at bounding box center [656, 328] width 20 height 20
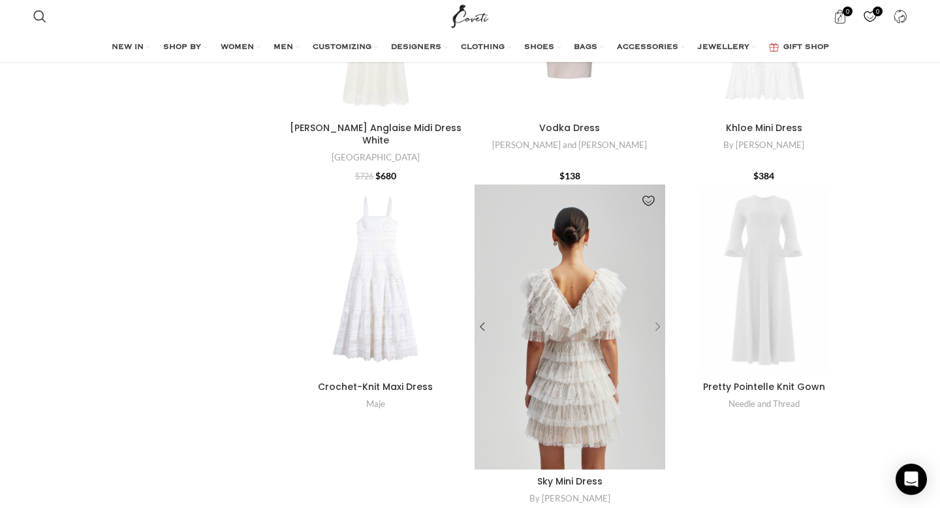
click at [655, 318] on div "Sky Mini Dress" at bounding box center [656, 328] width 20 height 20
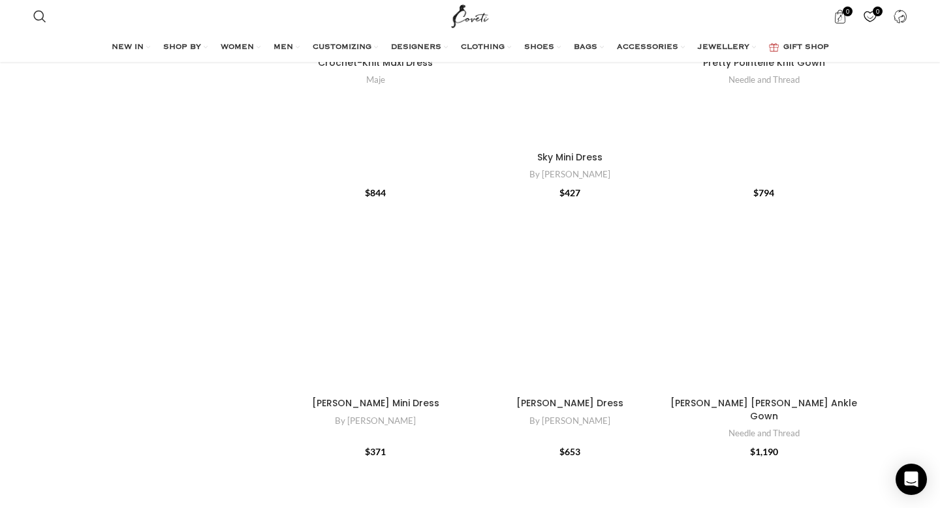
scroll to position [2980, 0]
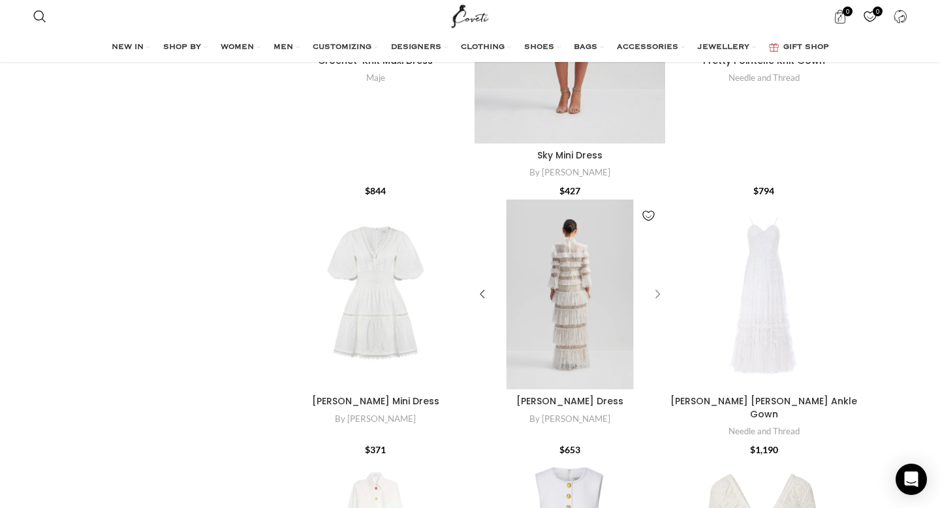
click at [654, 285] on div "Carmine Maxi Dress" at bounding box center [656, 295] width 20 height 20
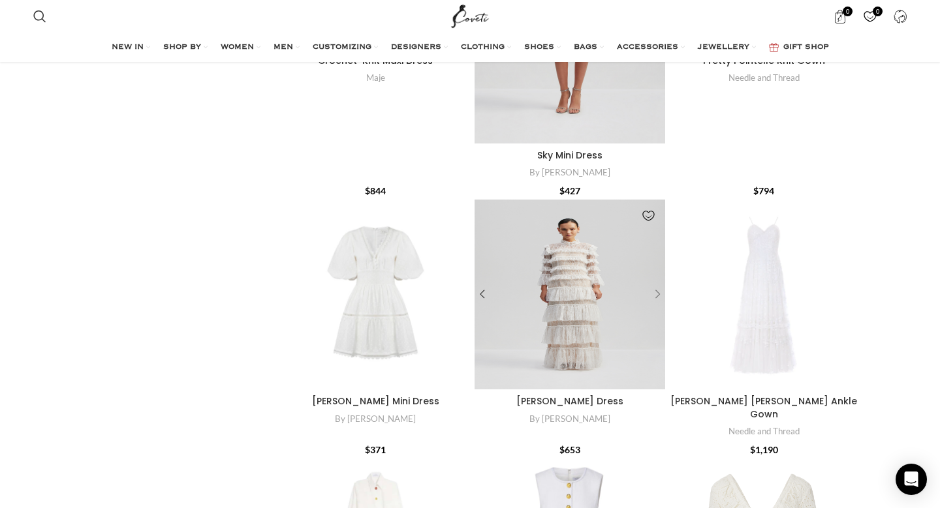
click at [654, 285] on div "Carmine Maxi Dress" at bounding box center [656, 295] width 20 height 20
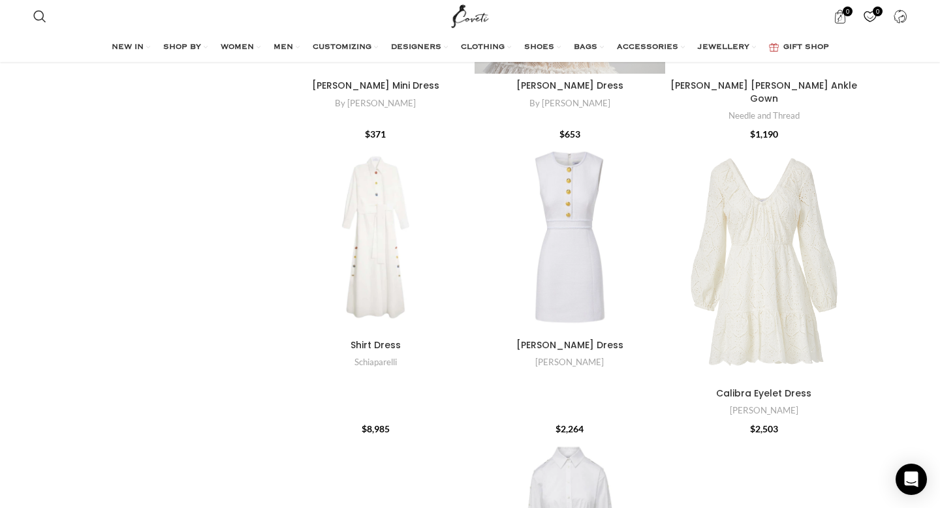
scroll to position [3296, 0]
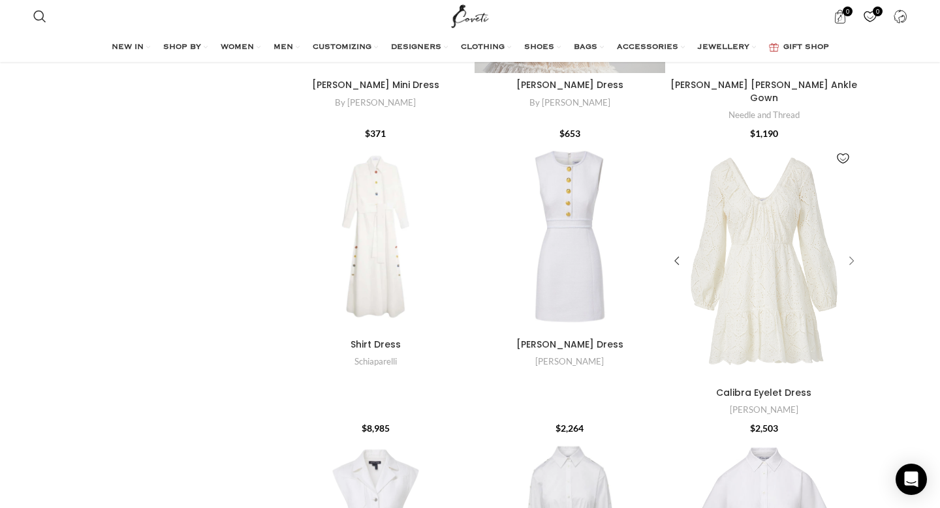
click at [854, 252] on div "Calibra Eyelet Dress" at bounding box center [849, 262] width 20 height 20
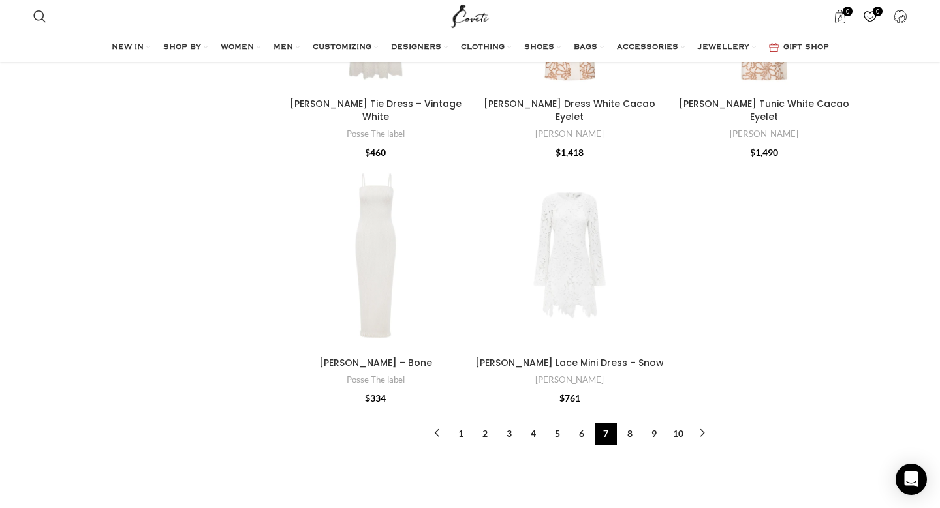
scroll to position [4470, 0]
click at [627, 421] on link "8" at bounding box center [630, 432] width 22 height 22
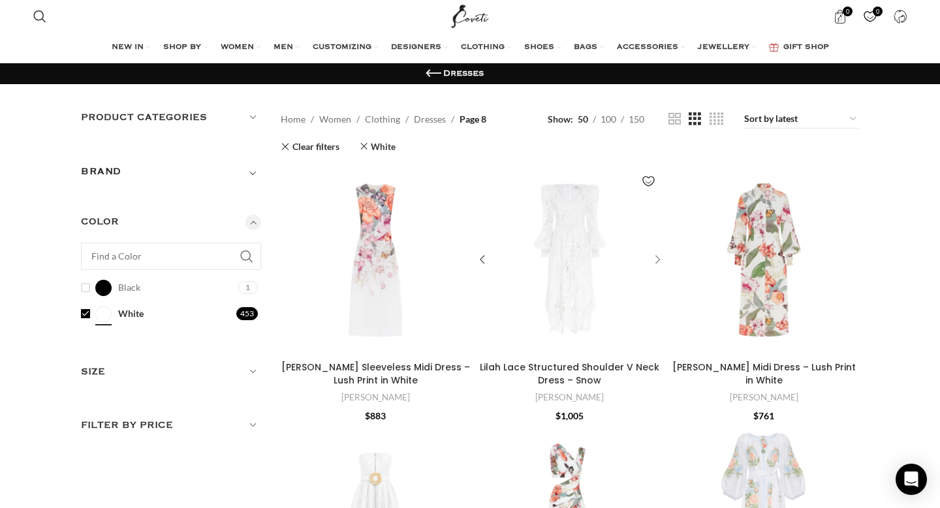
click at [656, 258] on div "Lilah Lace Structured Shoulder V Neck Dress – Snow" at bounding box center [656, 261] width 20 height 20
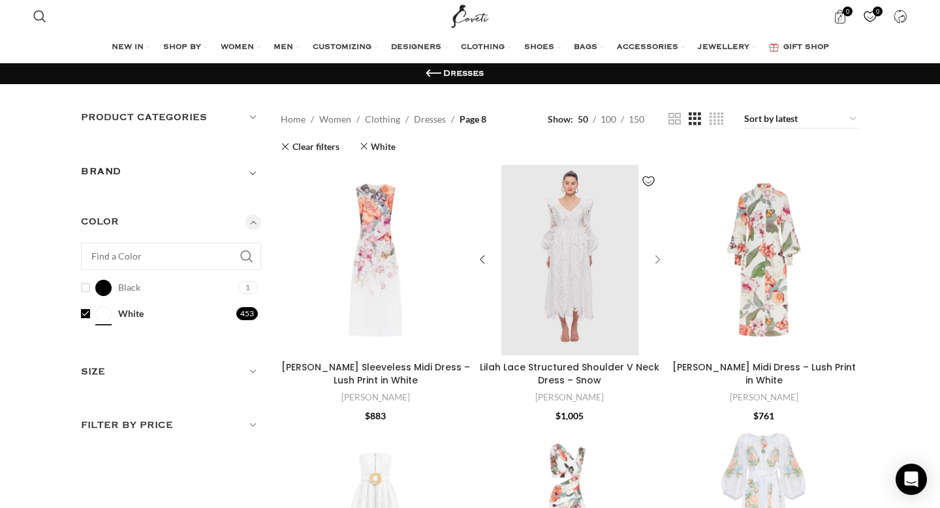
click at [656, 258] on div "Lilah Lace Structured Shoulder V Neck Dress – Snow" at bounding box center [656, 261] width 20 height 20
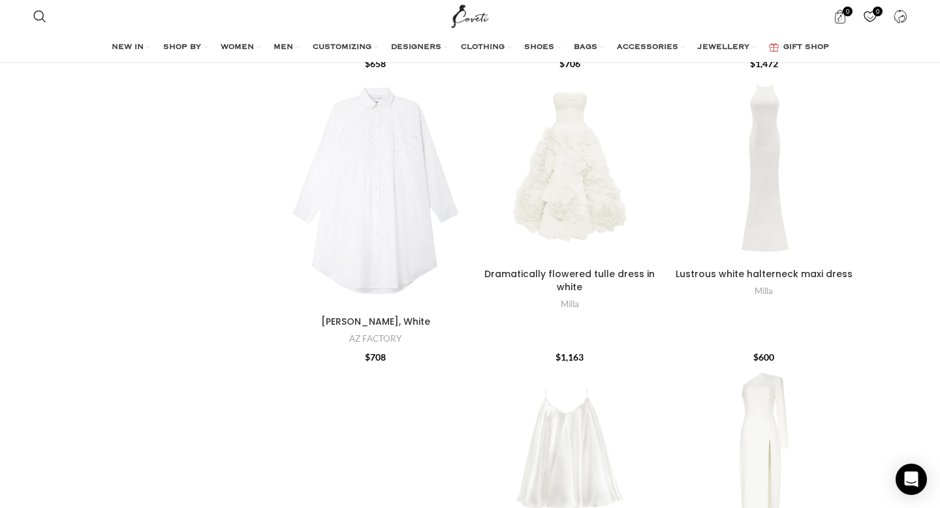
scroll to position [2877, 0]
click at [660, 169] on div "Dramatically flowered tulle dress in white" at bounding box center [656, 166] width 20 height 20
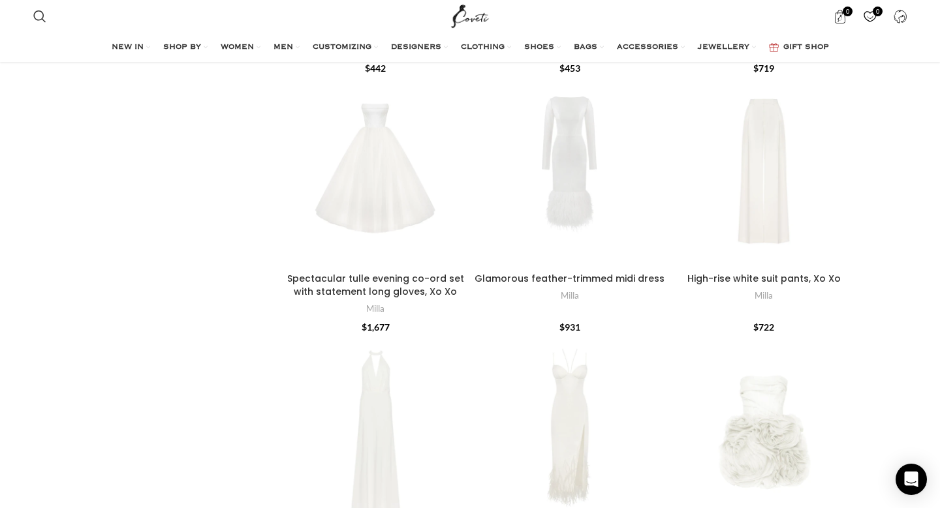
scroll to position [4181, 0]
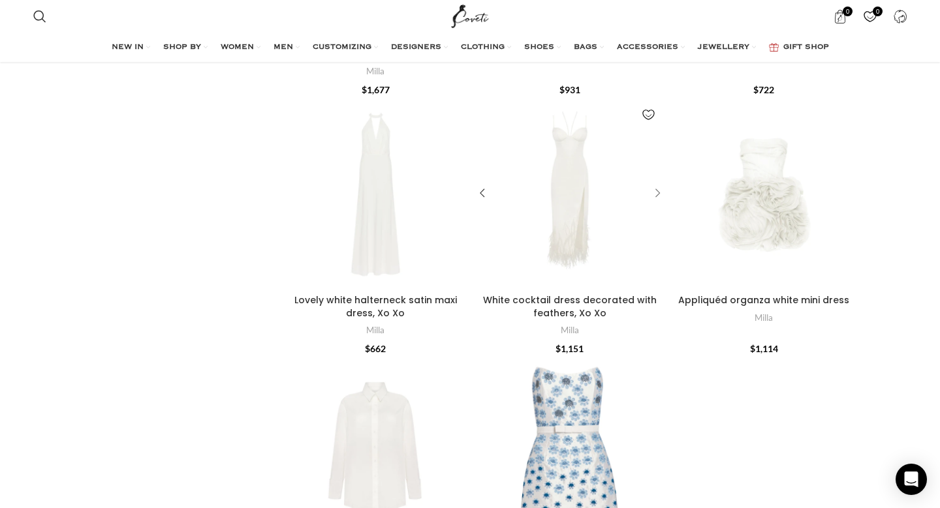
click at [655, 192] on div "White cocktail dress decorated with feathers, Xo Xo" at bounding box center [656, 193] width 20 height 20
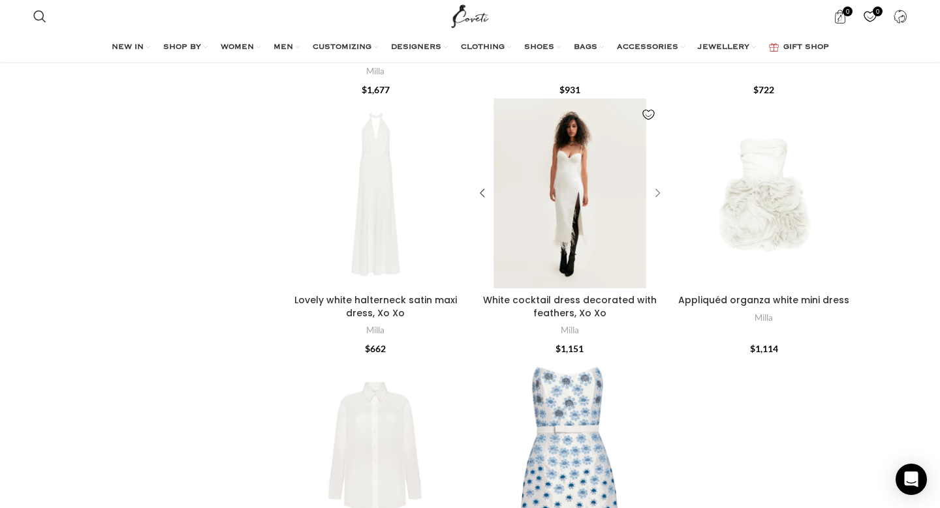
click at [655, 192] on div "White cocktail dress decorated with feathers, Xo Xo" at bounding box center [656, 193] width 20 height 20
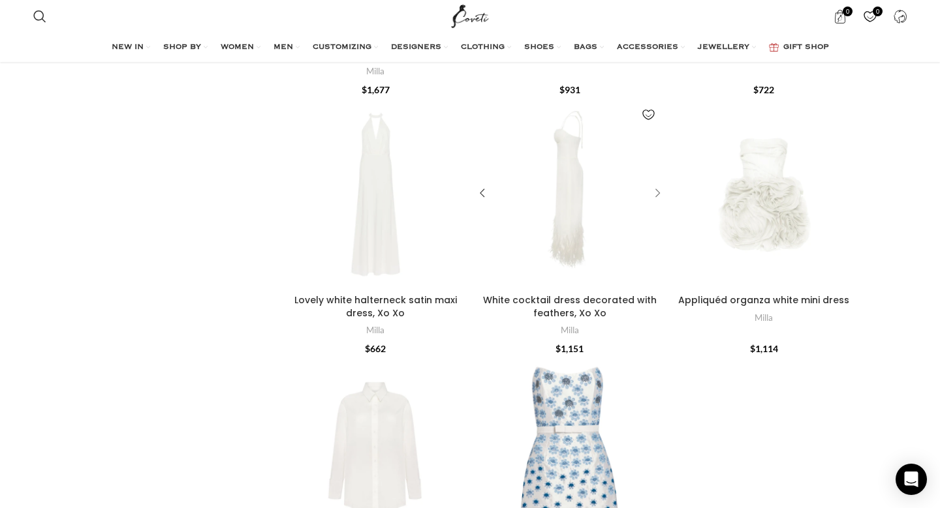
click at [655, 192] on div "White cocktail dress decorated with feathers, Xo Xo" at bounding box center [656, 193] width 20 height 20
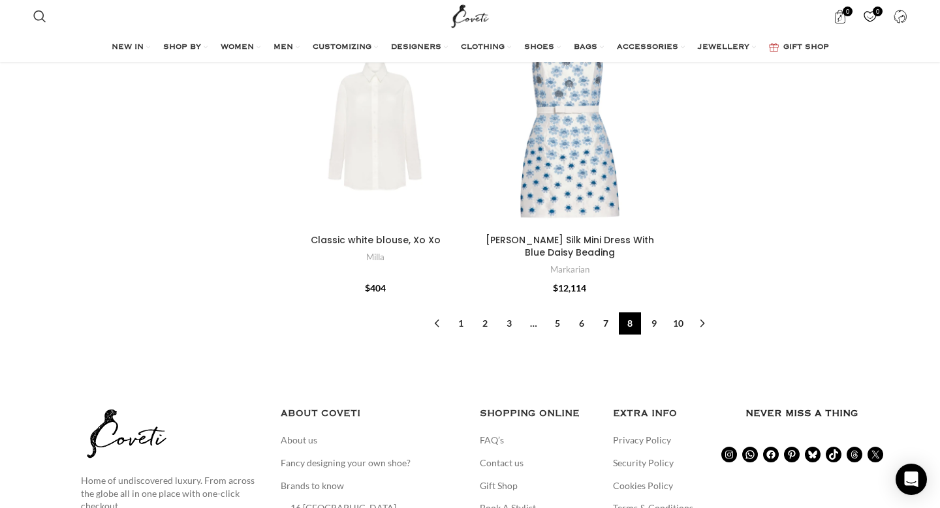
scroll to position [4503, 0]
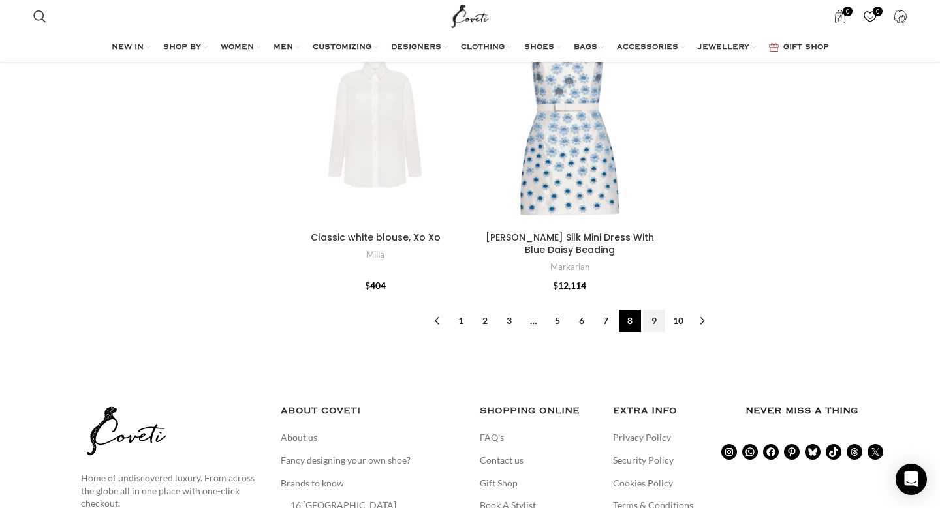
click at [651, 320] on link "9" at bounding box center [654, 321] width 22 height 22
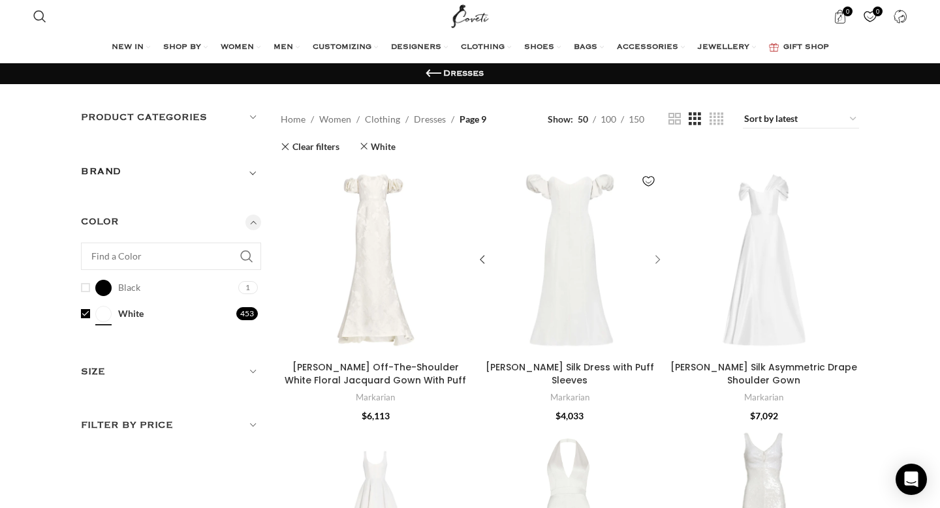
click at [655, 260] on div "Maria White Silk Dress with Puff Sleeves" at bounding box center [656, 261] width 20 height 20
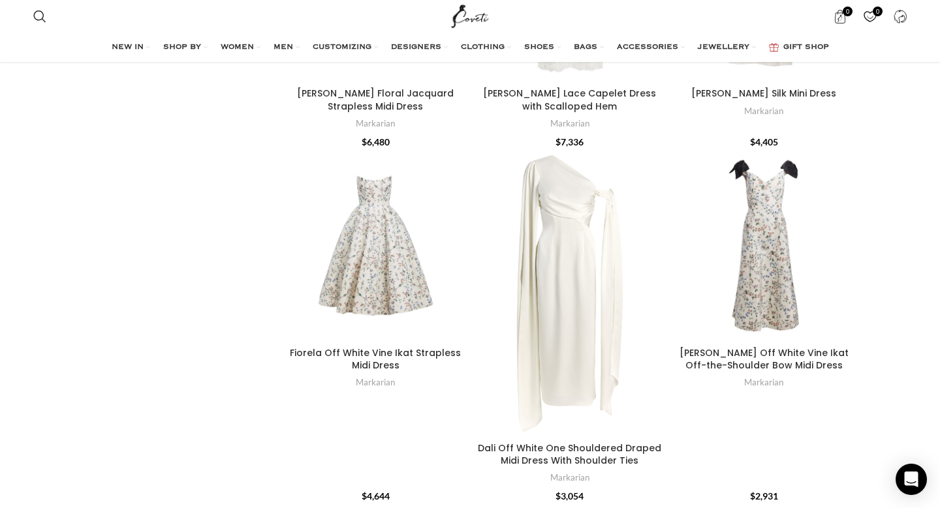
scroll to position [1491, 0]
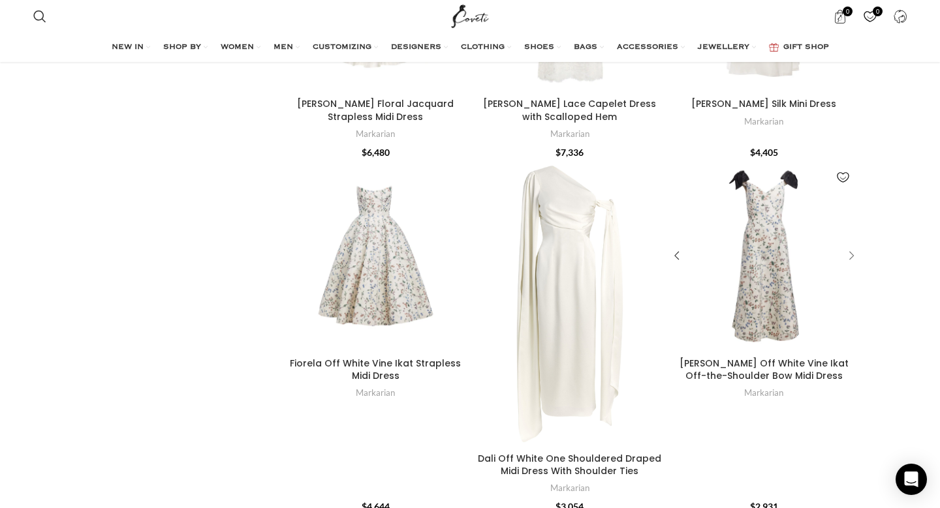
click at [851, 247] on div "Dawn Off White Vine Ikat Off-the-Shoulder Bow Midi Dress" at bounding box center [849, 257] width 20 height 20
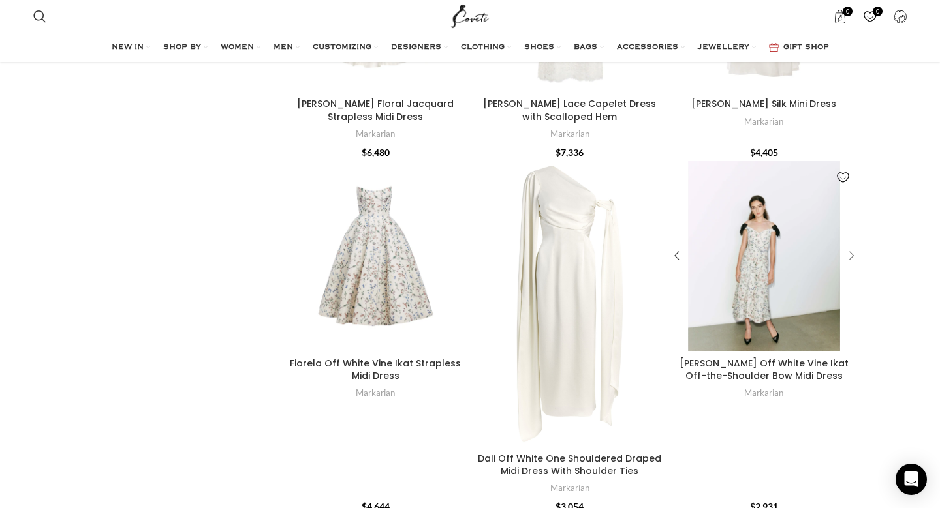
click at [851, 247] on div "Dawn Off White Vine Ikat Off-the-Shoulder Bow Midi Dress" at bounding box center [849, 257] width 20 height 20
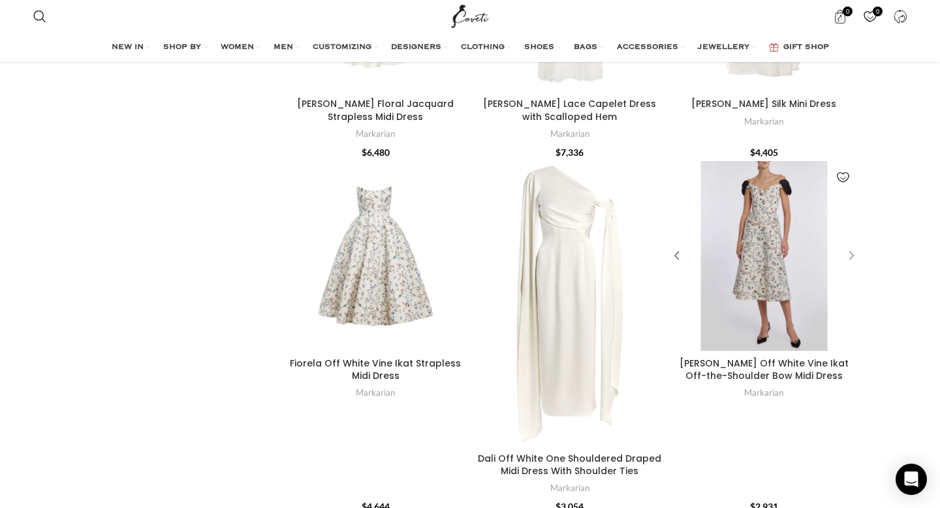
click at [851, 247] on div "Dawn Off White Vine Ikat Off-the-Shoulder Bow Midi Dress" at bounding box center [849, 257] width 20 height 20
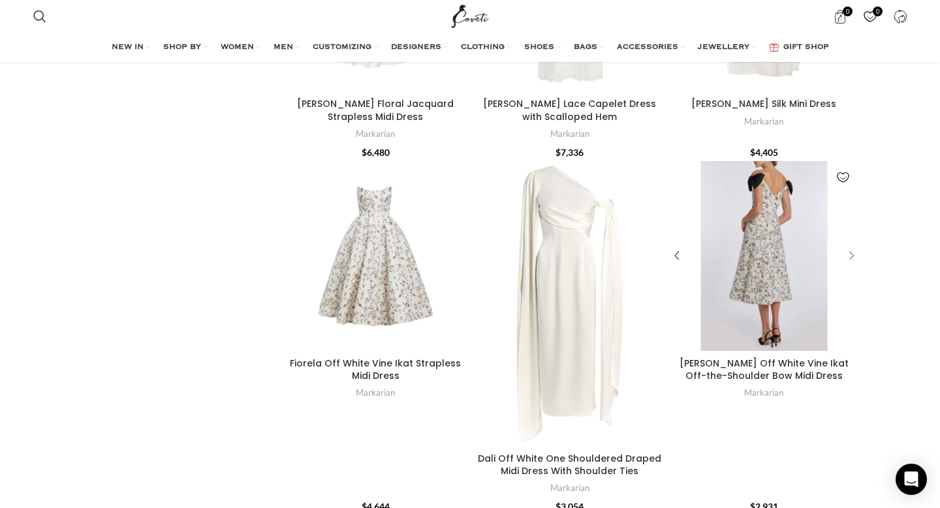
click at [851, 247] on div "Dawn Off White Vine Ikat Off-the-Shoulder Bow Midi Dress" at bounding box center [849, 257] width 20 height 20
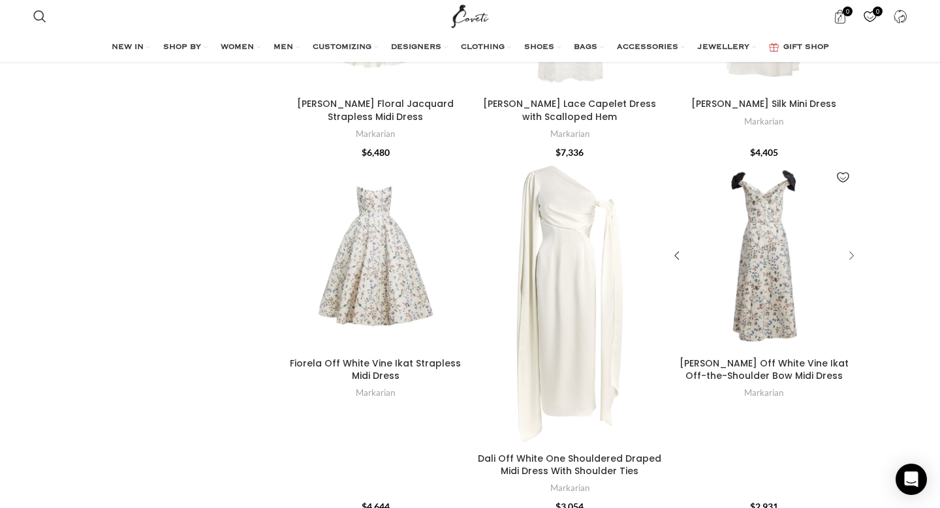
click at [851, 247] on div "Dawn Off White Vine Ikat Off-the-Shoulder Bow Midi Dress" at bounding box center [849, 257] width 20 height 20
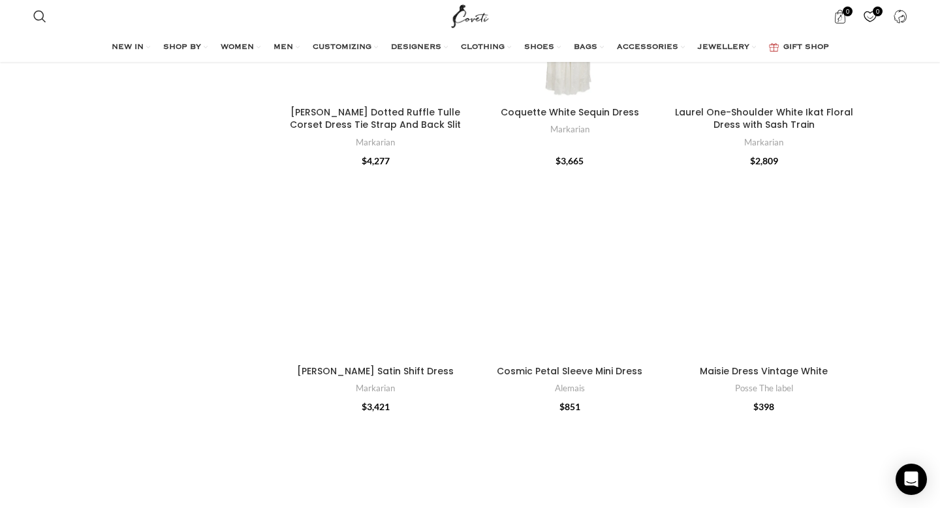
scroll to position [2365, 0]
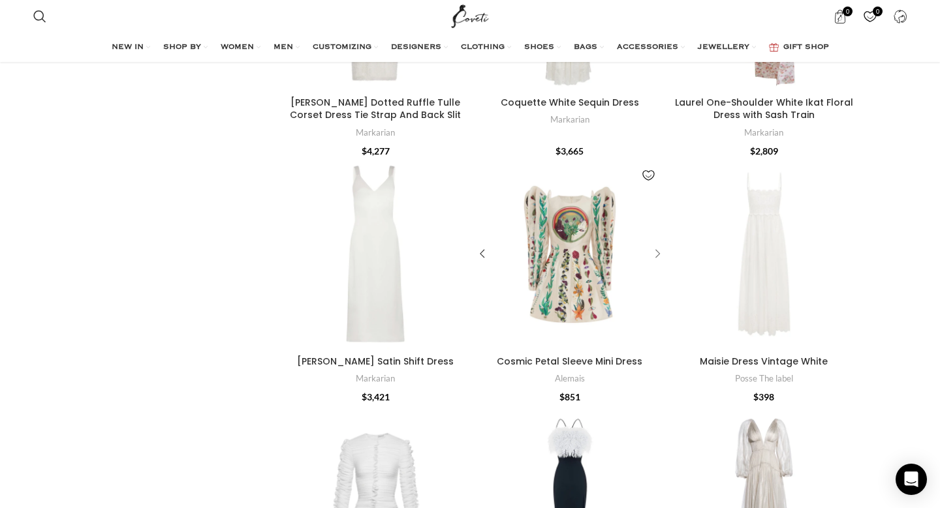
click at [657, 245] on div "Cosmic Petal Sleeve Mini Dress" at bounding box center [656, 255] width 20 height 20
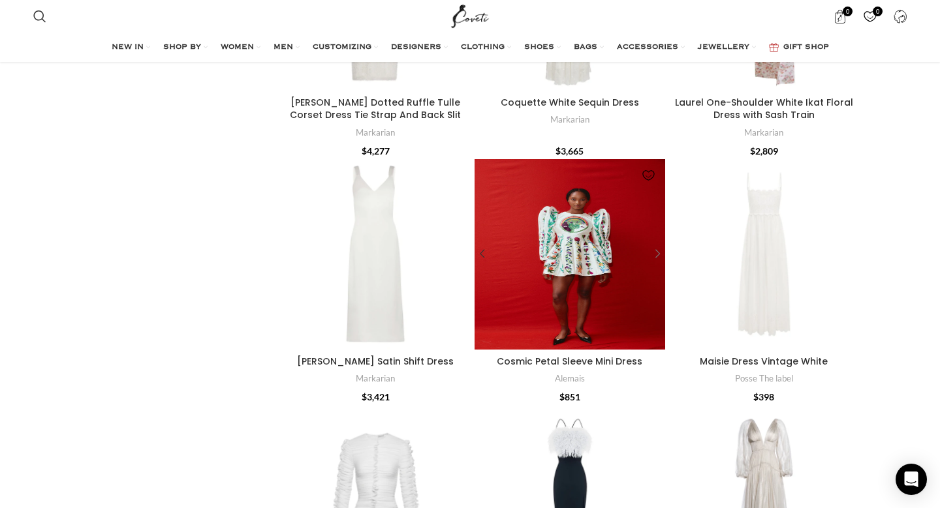
click at [657, 245] on div "Cosmic Petal Sleeve Mini Dress" at bounding box center [656, 255] width 20 height 20
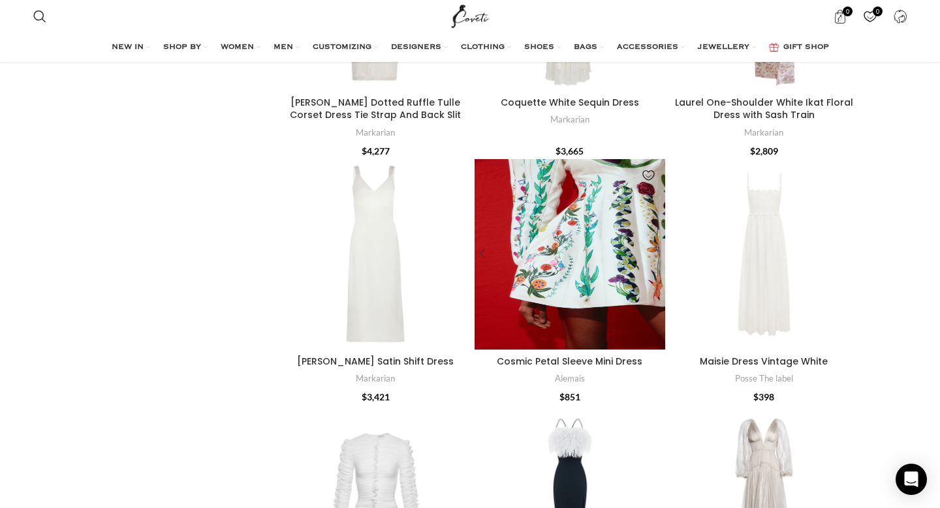
click at [657, 245] on div "Cosmic Petal Sleeve Mini Dress" at bounding box center [656, 255] width 20 height 20
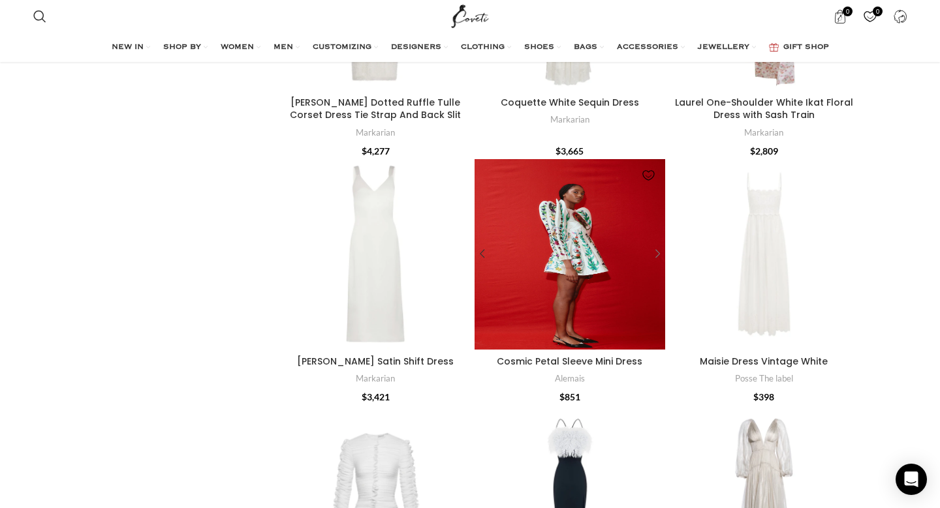
click at [657, 245] on div "Cosmic Petal Sleeve Mini Dress" at bounding box center [656, 255] width 20 height 20
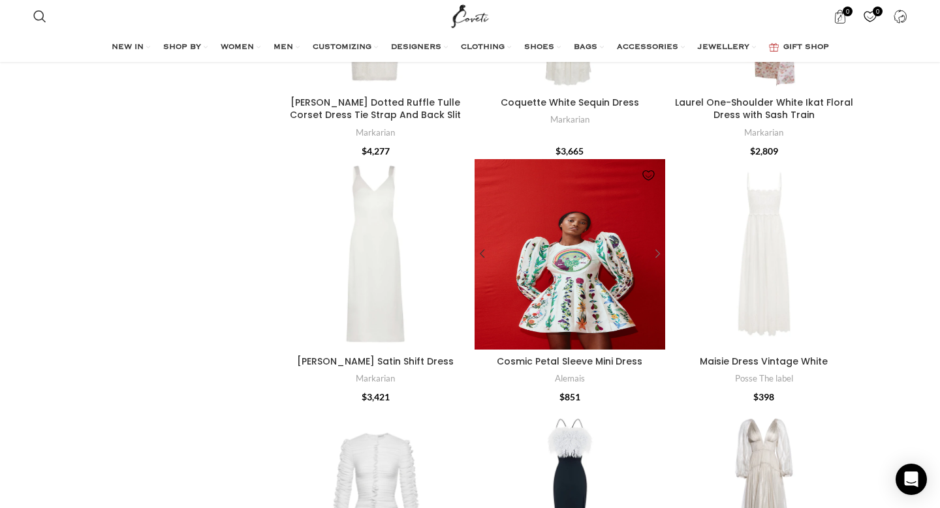
click at [657, 245] on div "Cosmic Petal Sleeve Mini Dress" at bounding box center [656, 255] width 20 height 20
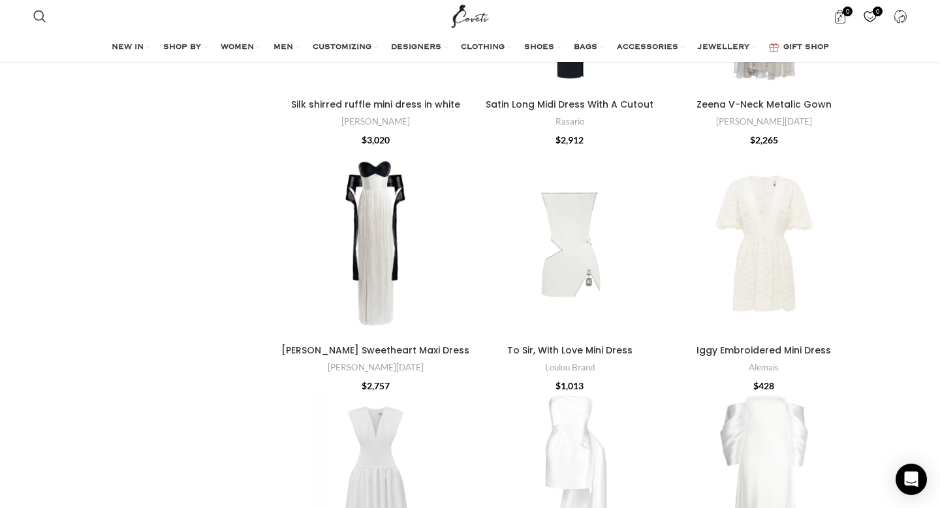
scroll to position [2871, 0]
click at [659, 232] on div "To Sir, With Love Mini Dress" at bounding box center [656, 242] width 20 height 20
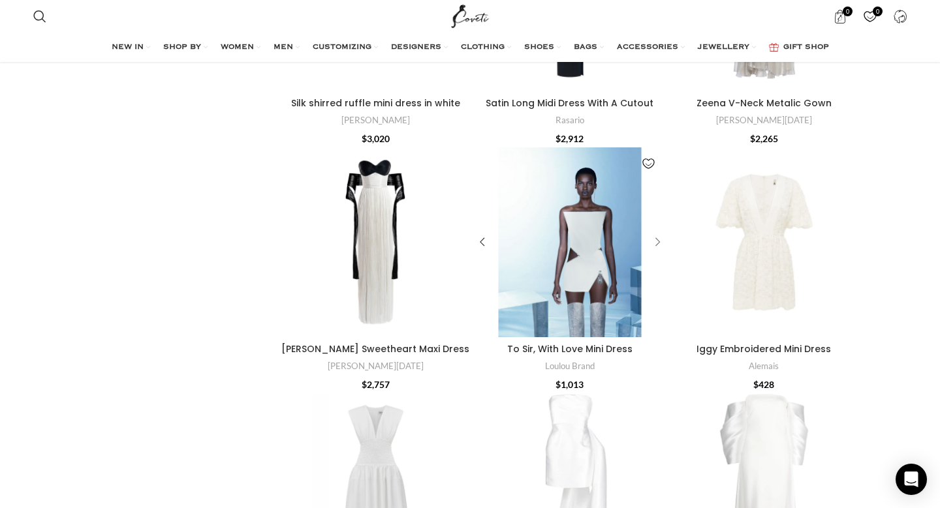
click at [659, 232] on div "To Sir, With Love Mini Dress" at bounding box center [656, 242] width 20 height 20
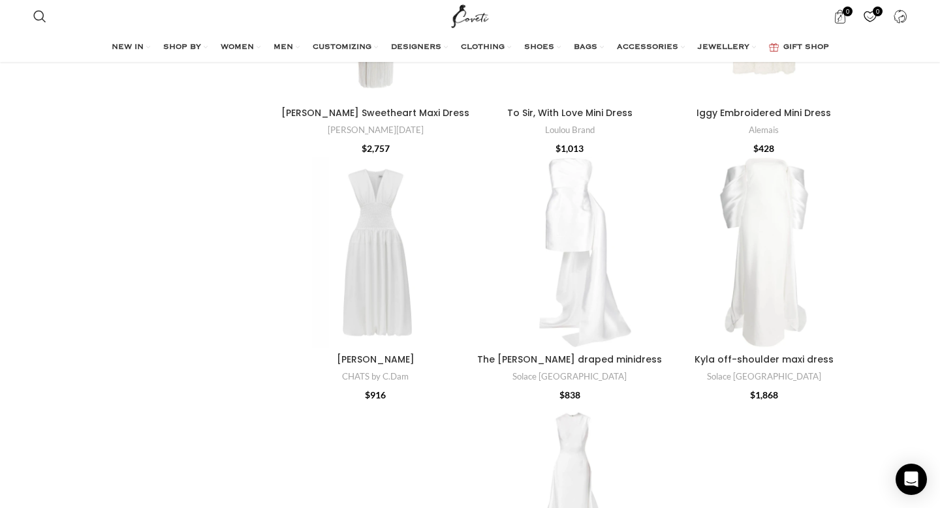
scroll to position [3110, 0]
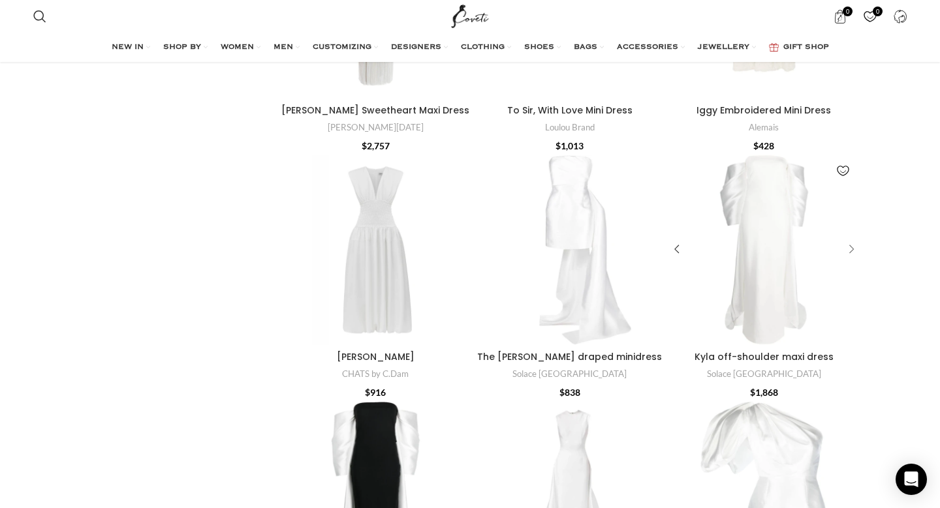
click at [850, 240] on div "Kyla off-shoulder maxi dress" at bounding box center [849, 250] width 20 height 20
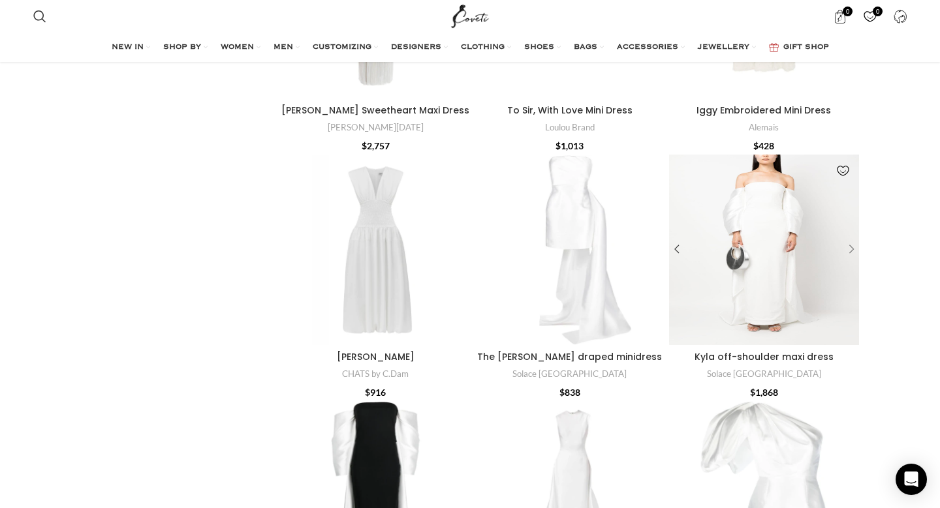
click at [850, 240] on div "Kyla off-shoulder maxi dress" at bounding box center [849, 250] width 20 height 20
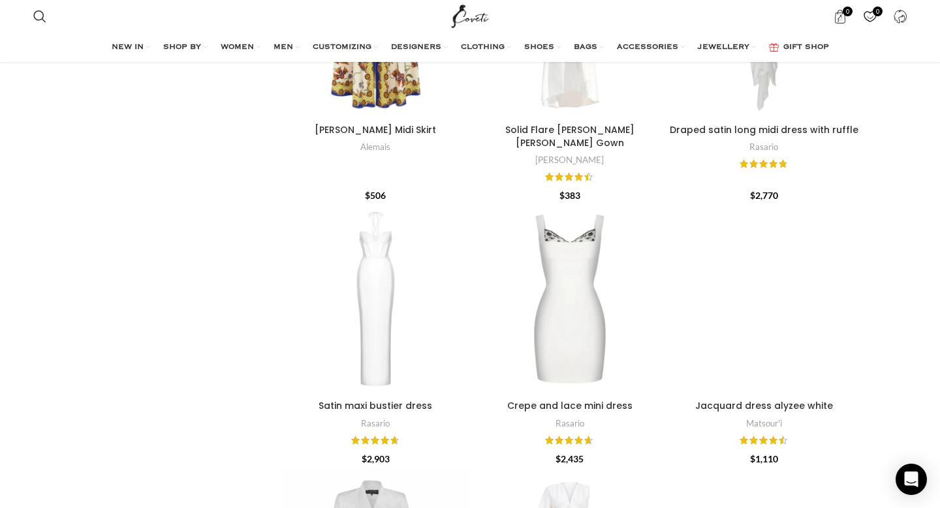
scroll to position [4089, 0]
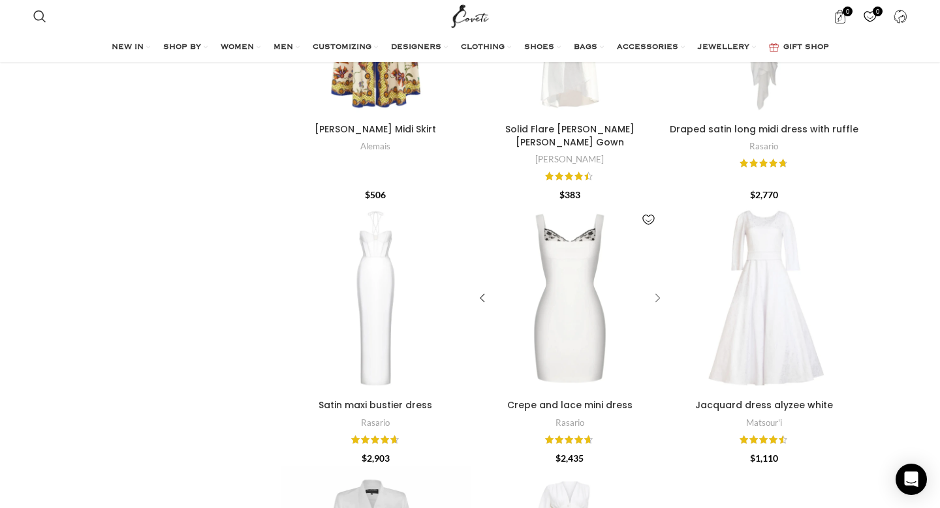
click at [655, 288] on div "Crepe and lace mini dress" at bounding box center [656, 298] width 20 height 20
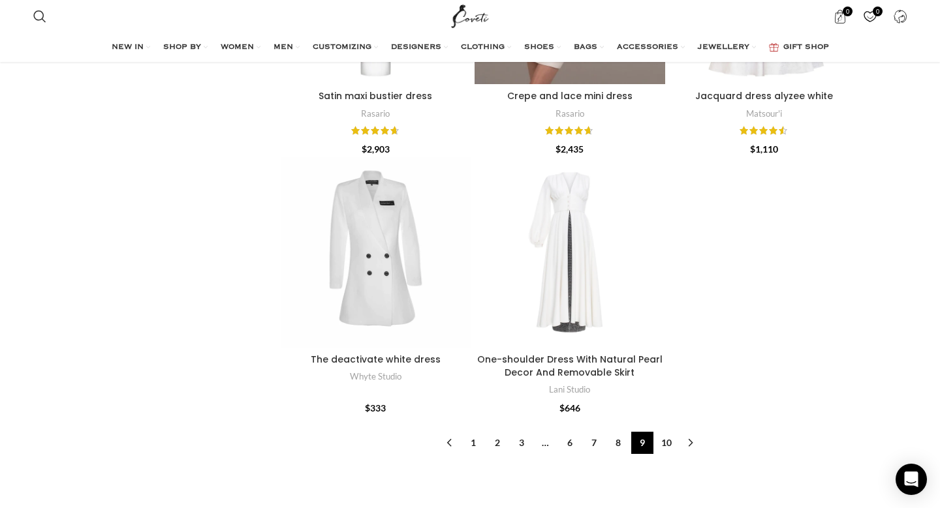
scroll to position [4401, 0]
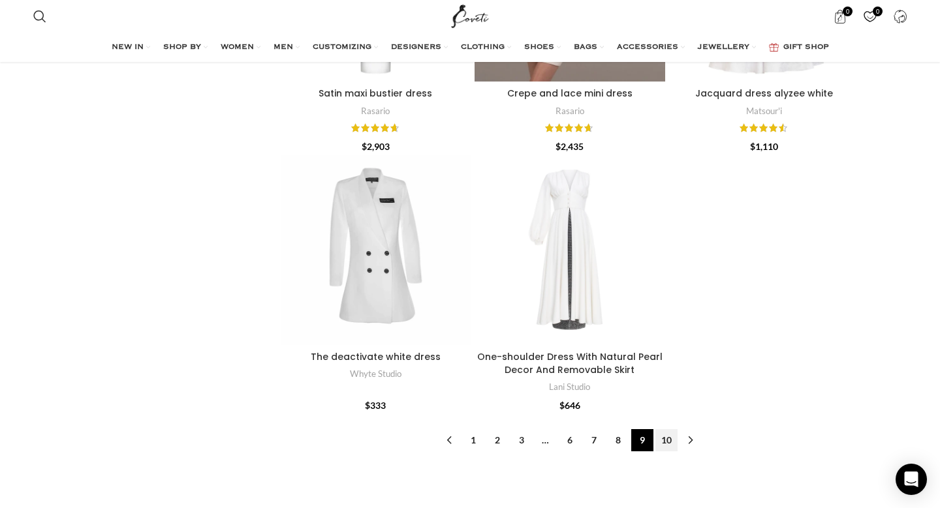
click at [670, 429] on link "10" at bounding box center [666, 440] width 22 height 22
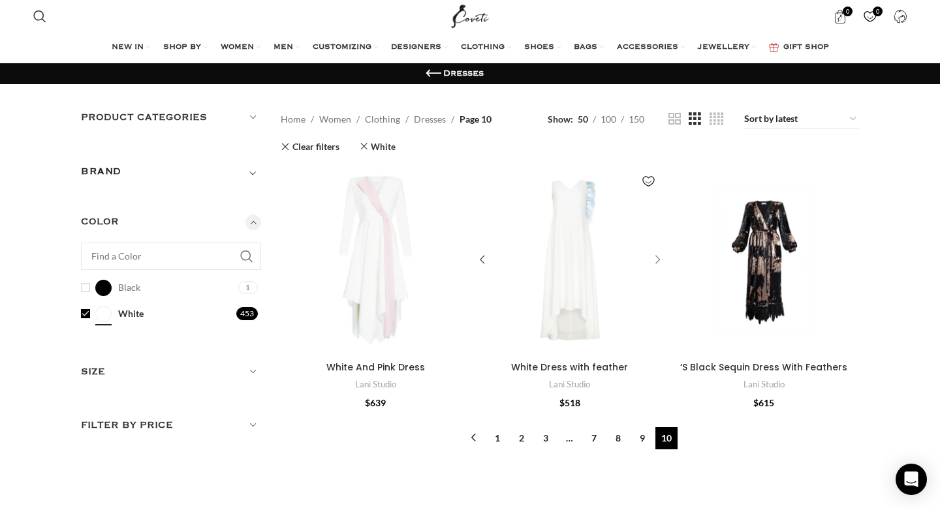
click at [657, 258] on div "White Dress with feather" at bounding box center [656, 261] width 20 height 20
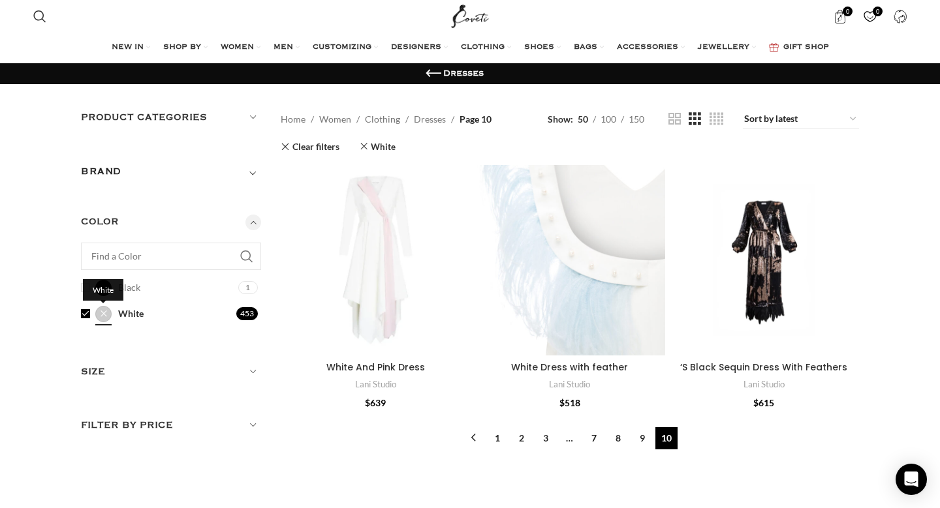
click at [102, 317] on span at bounding box center [103, 314] width 16 height 16
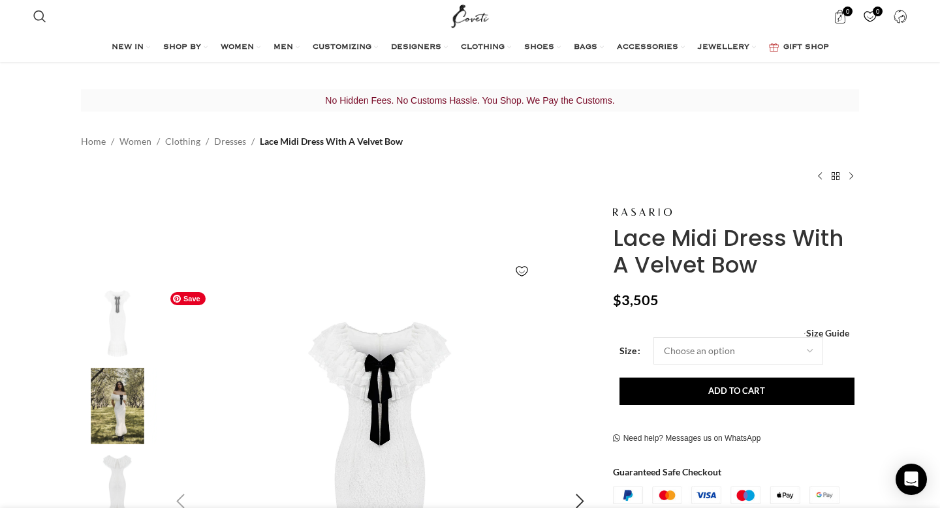
scroll to position [48, 0]
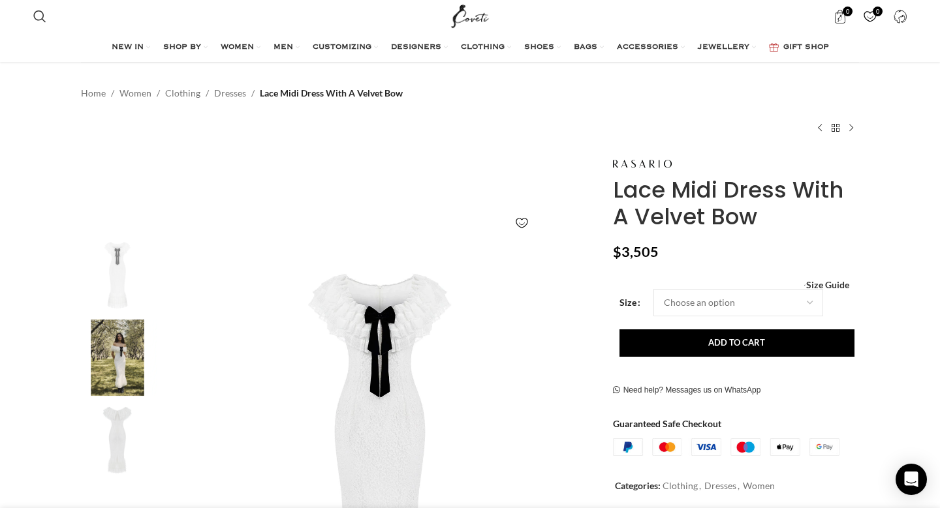
click at [690, 316] on form "Size Choose an option 4 [GEOGRAPHIC_DATA] 6 [GEOGRAPHIC_DATA] 8 [GEOGRAPHIC_DAT…" at bounding box center [736, 323] width 235 height 68
click at [685, 306] on select "Choose an option 4 UK 6 UK 8 [GEOGRAPHIC_DATA] 10 [GEOGRAPHIC_DATA] 12 [GEOGRAP…" at bounding box center [738, 302] width 170 height 27
select select "16-[GEOGRAPHIC_DATA]"
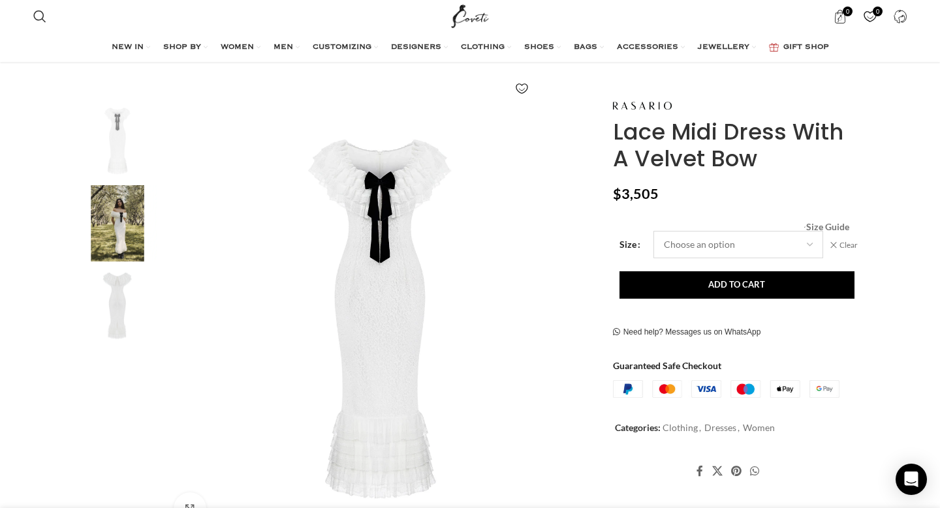
scroll to position [188, 0]
click at [831, 227] on span "Size Guide" at bounding box center [827, 227] width 43 height 0
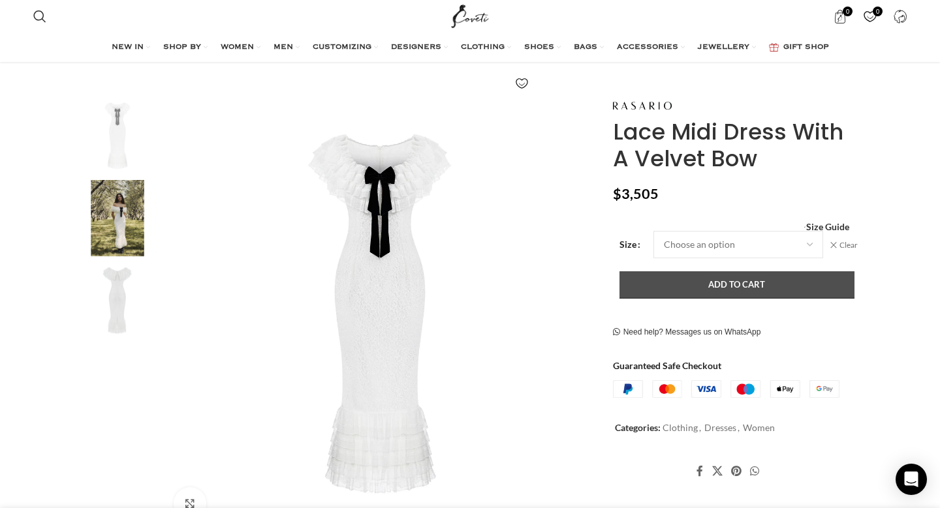
scroll to position [0, 275]
click at [751, 288] on button "Add to cart" at bounding box center [736, 285] width 235 height 27
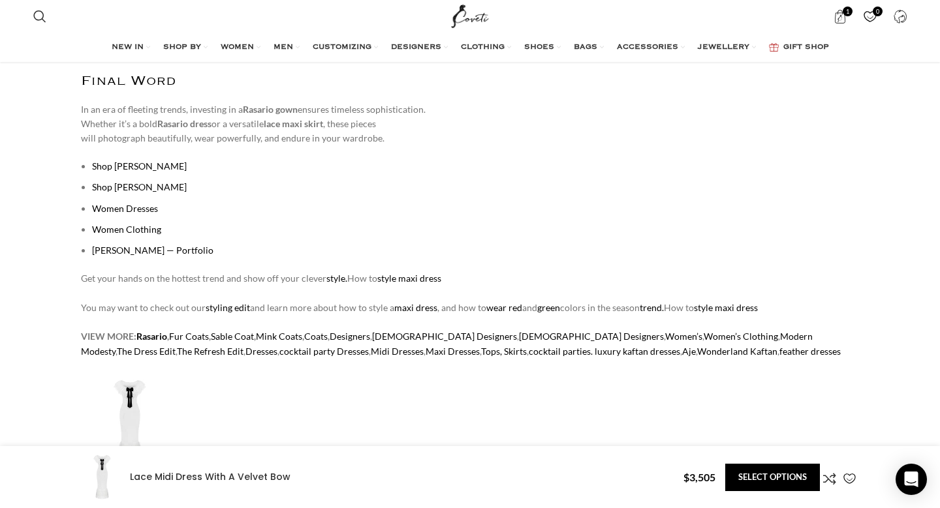
scroll to position [0, 412]
click at [110, 165] on link "Shop Zimmermann" at bounding box center [139, 166] width 95 height 11
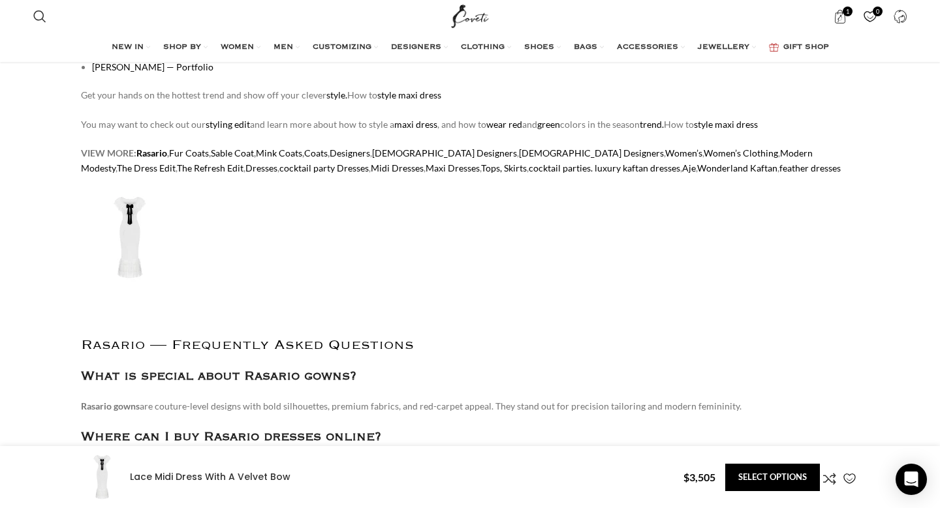
scroll to position [2093, 0]
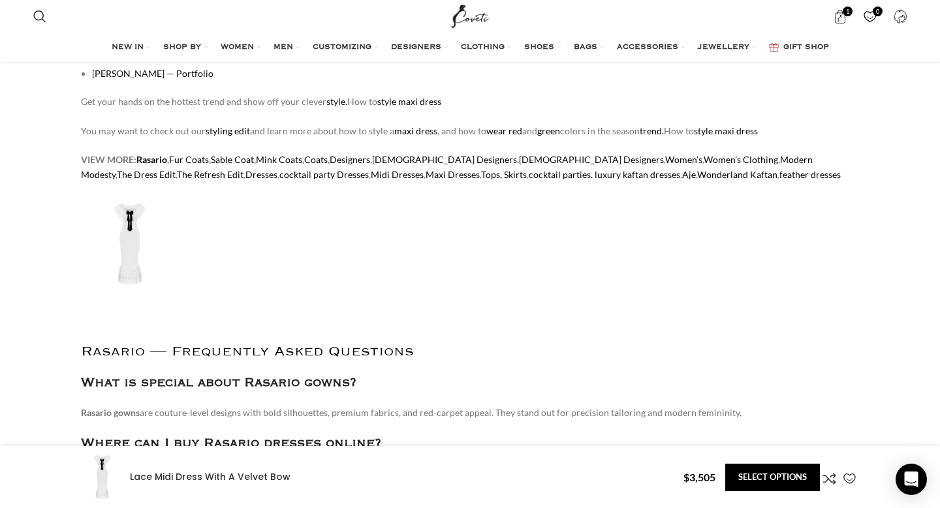
click at [168, 78] on link "Gemma Louise Deeks — Portfolio" at bounding box center [152, 73] width 121 height 11
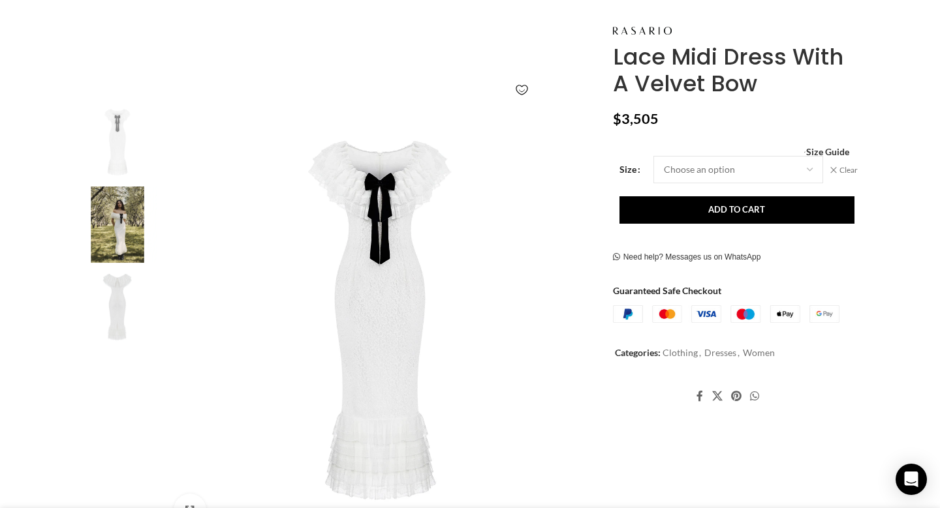
scroll to position [0, 0]
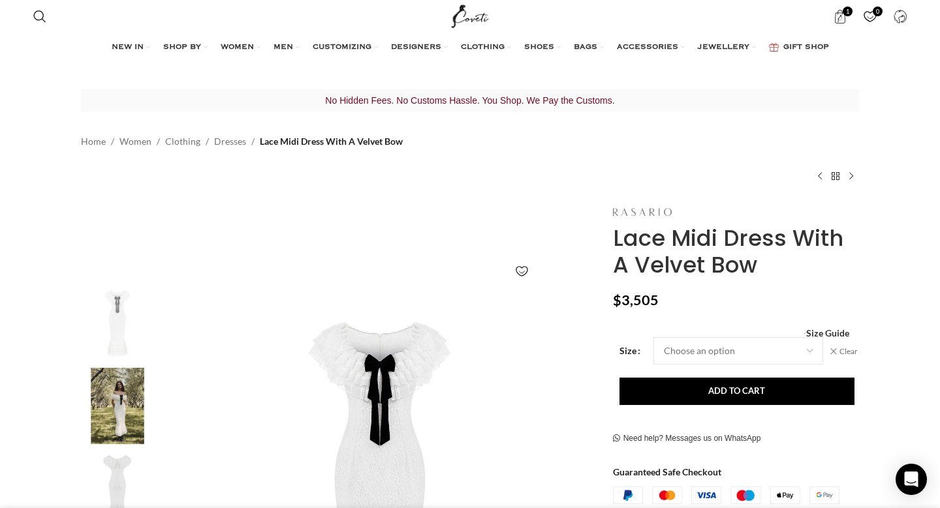
click at [655, 211] on img at bounding box center [642, 212] width 59 height 8
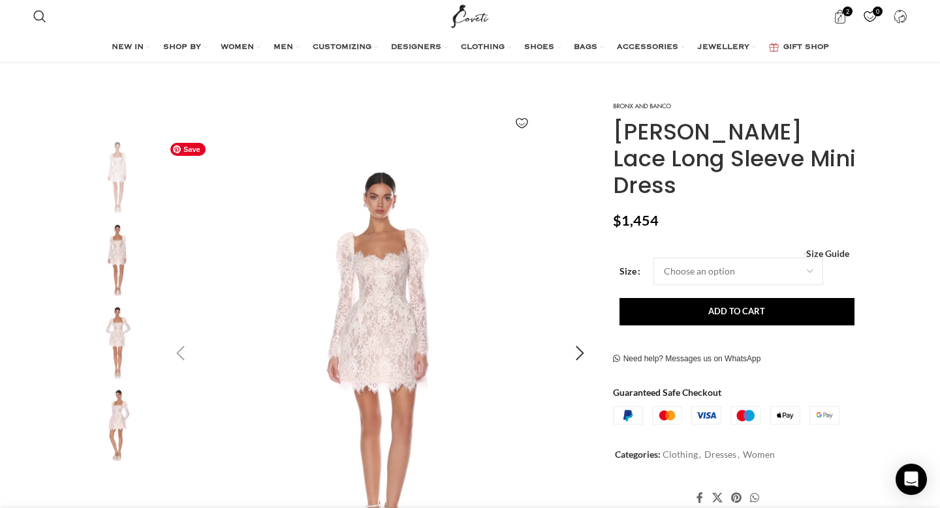
scroll to position [160, 0]
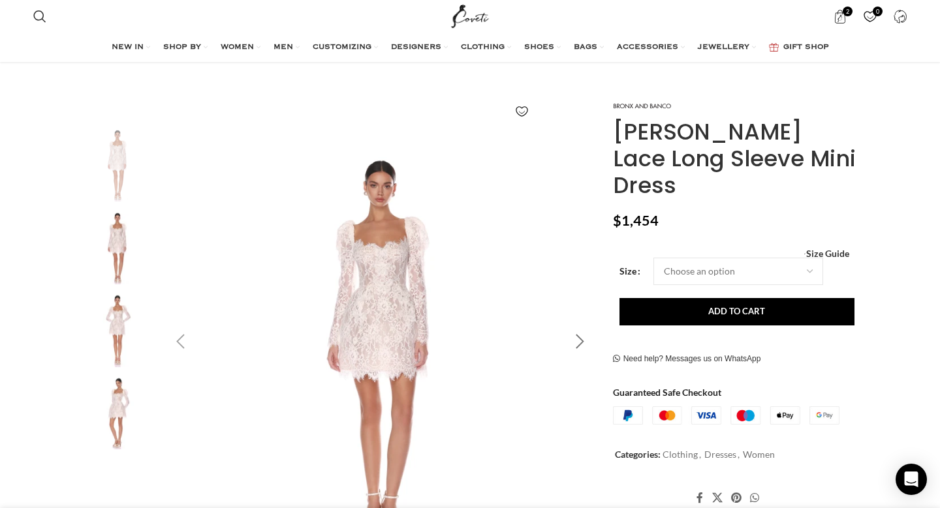
click at [580, 342] on div "Next slide" at bounding box center [580, 342] width 33 height 33
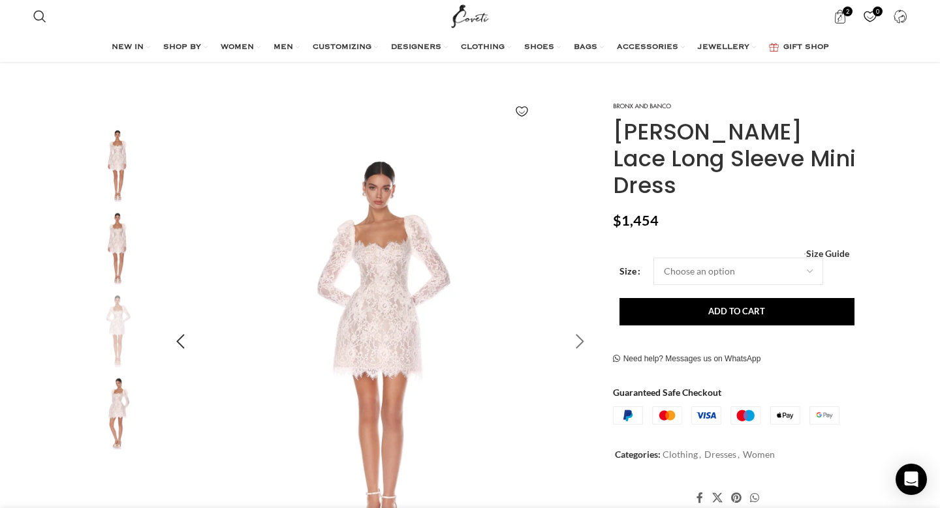
click at [580, 342] on div "Next slide" at bounding box center [580, 342] width 33 height 33
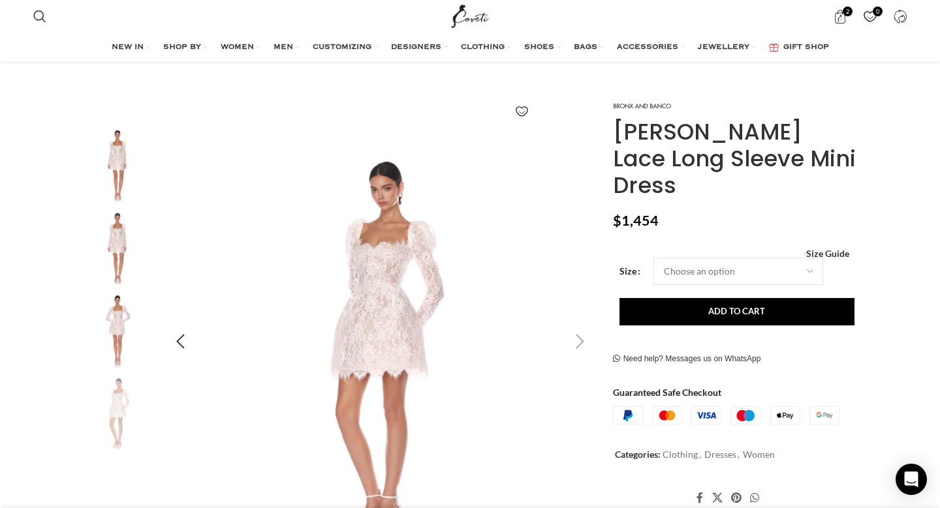
click at [580, 342] on div "Next slide" at bounding box center [580, 342] width 33 height 33
click at [745, 258] on select "Choose an option 6 UK 8 UK 10 UK 12 UK 14 UK" at bounding box center [738, 271] width 170 height 27
select select "14-uk"
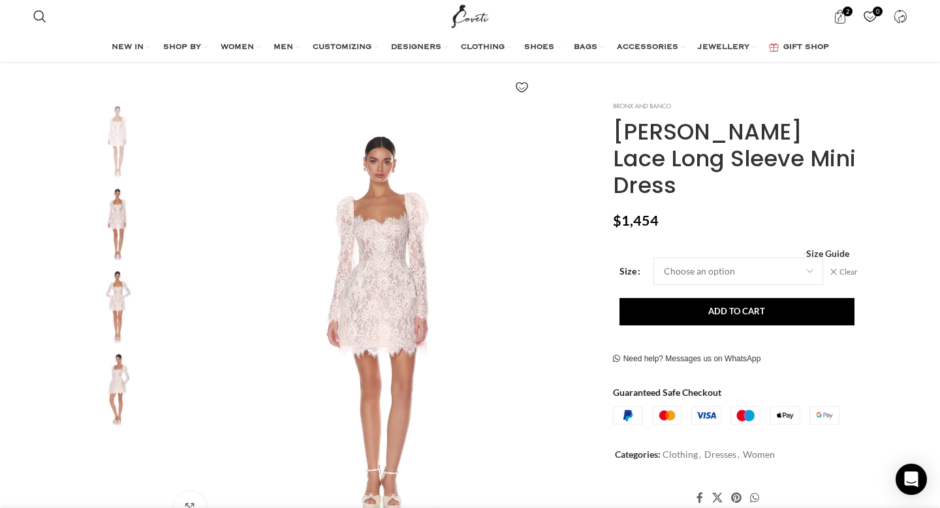
click at [657, 108] on img at bounding box center [642, 106] width 59 height 6
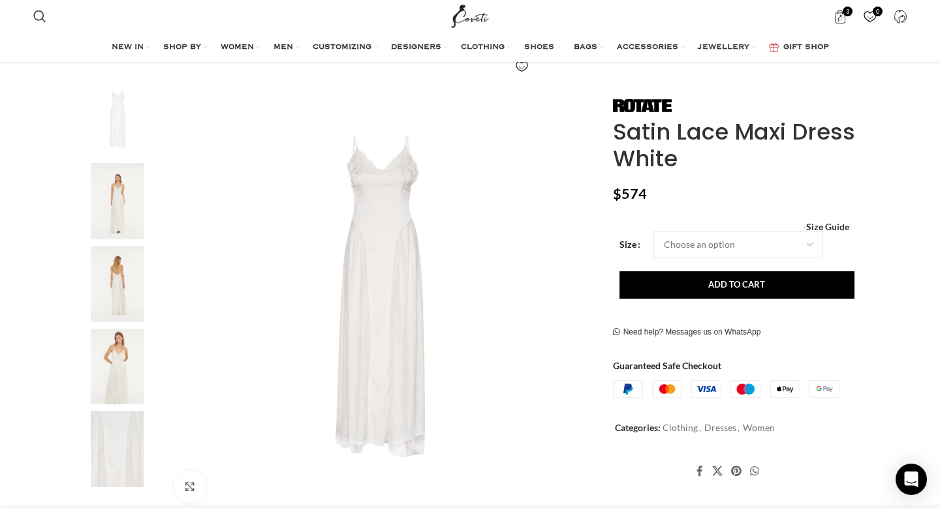
scroll to position [210, 0]
click at [582, 285] on div "Next slide" at bounding box center [580, 292] width 33 height 33
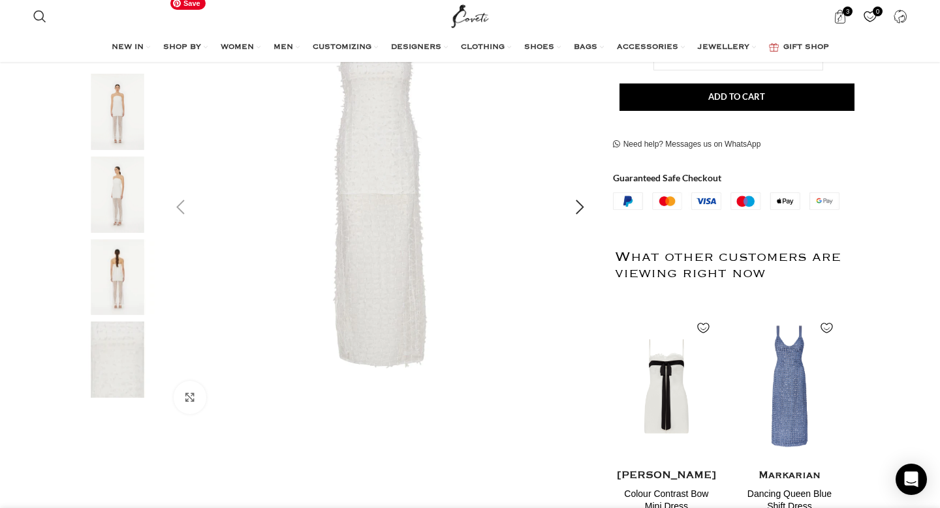
scroll to position [296, 0]
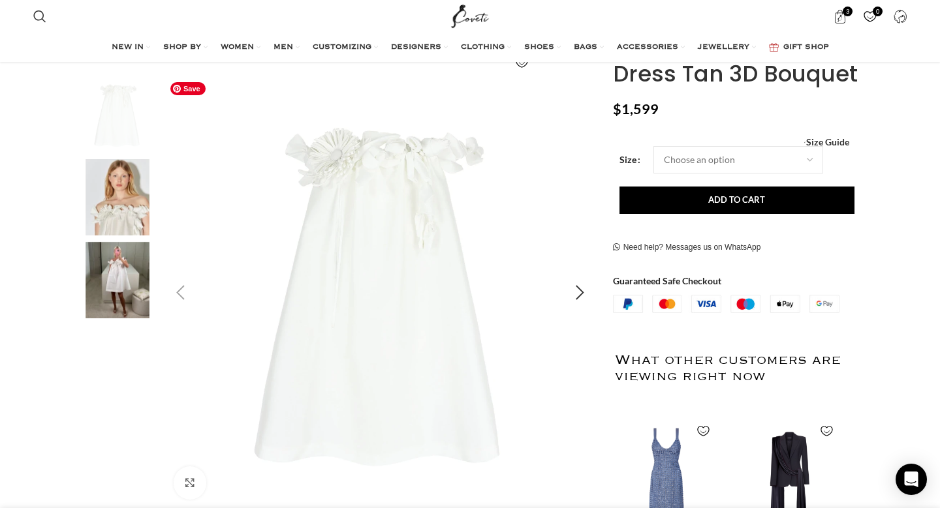
scroll to position [210, 0]
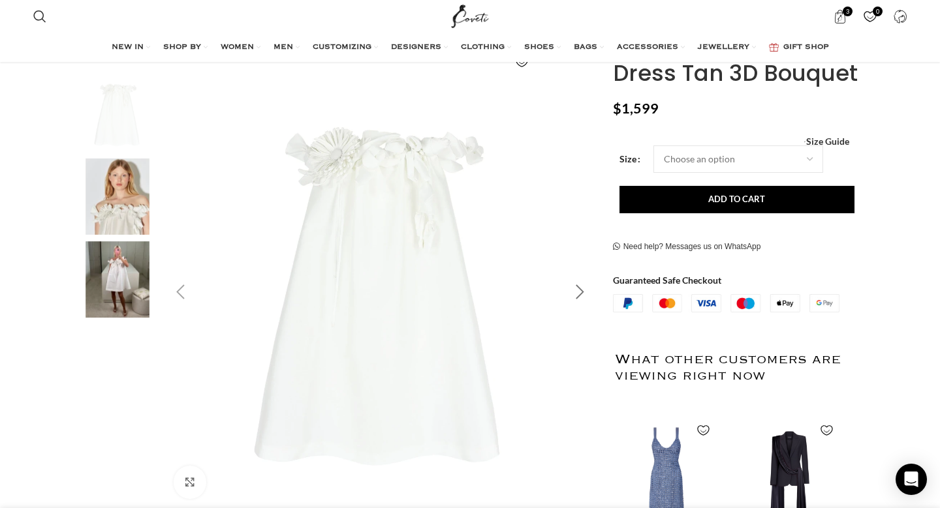
click at [584, 281] on div "Next slide" at bounding box center [580, 292] width 33 height 33
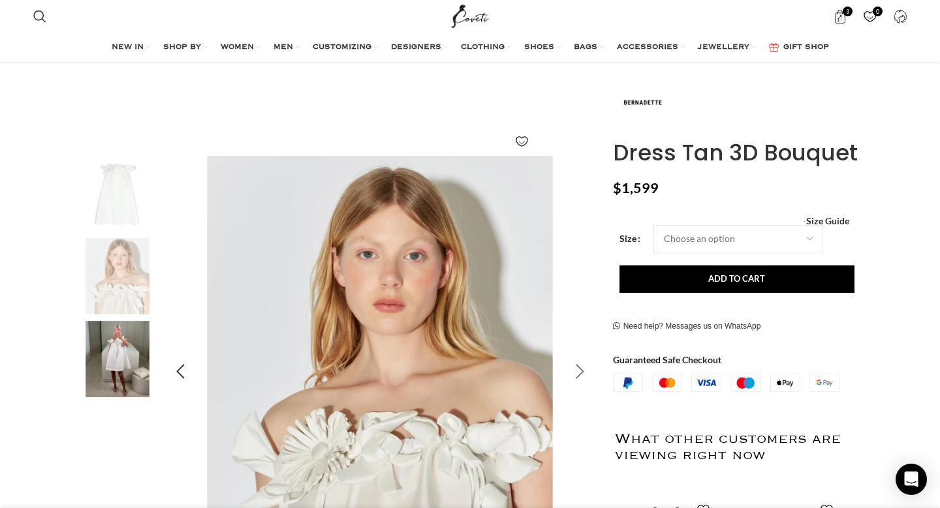
scroll to position [109, 0]
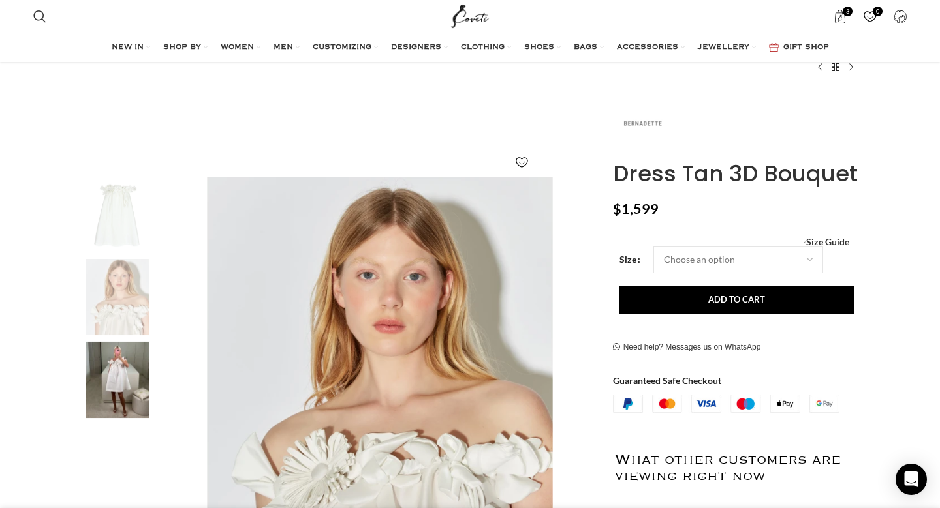
click at [657, 123] on img at bounding box center [642, 124] width 59 height 59
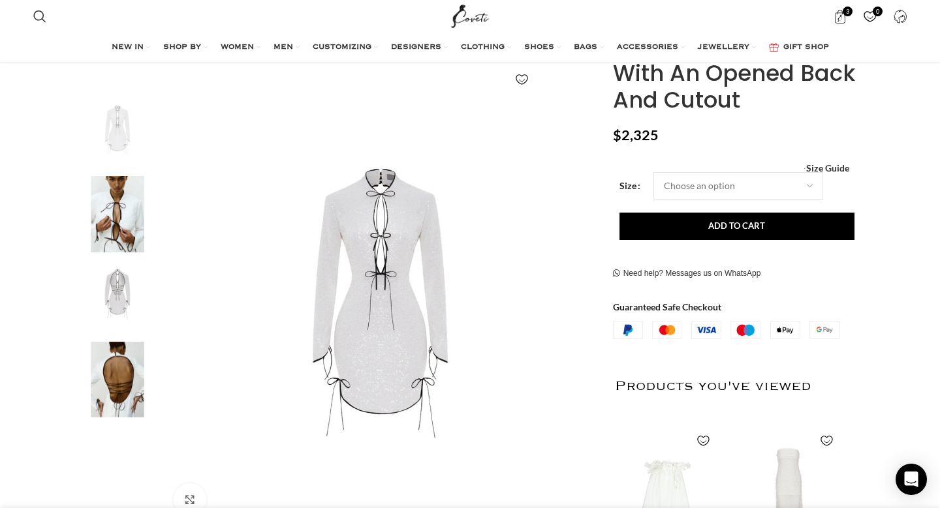
scroll to position [193, 0]
click at [580, 307] on div "Next slide" at bounding box center [580, 309] width 33 height 33
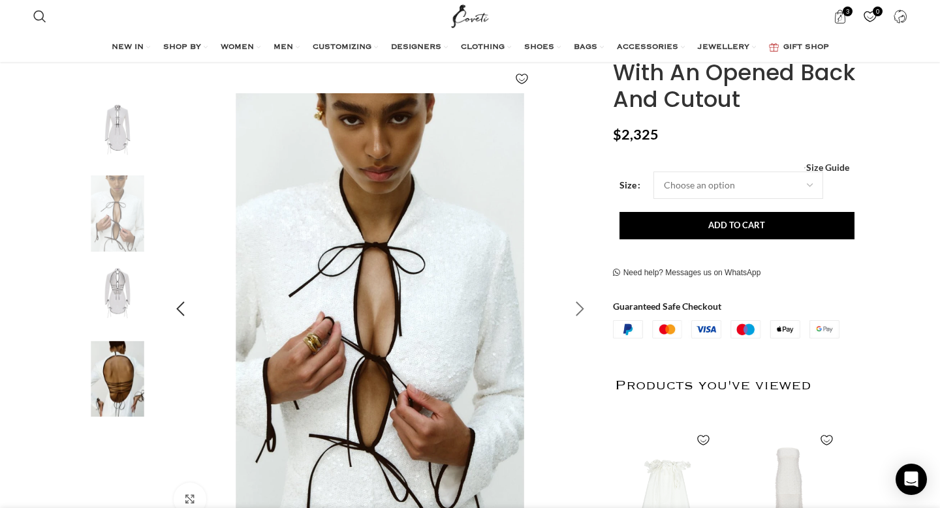
click at [580, 307] on div "Next slide" at bounding box center [580, 309] width 33 height 33
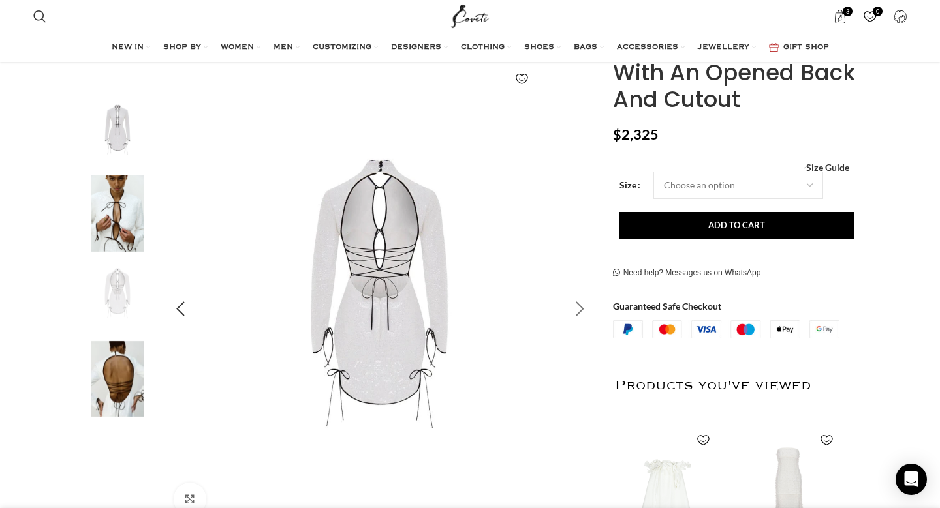
click at [580, 307] on div "Next slide" at bounding box center [580, 309] width 33 height 33
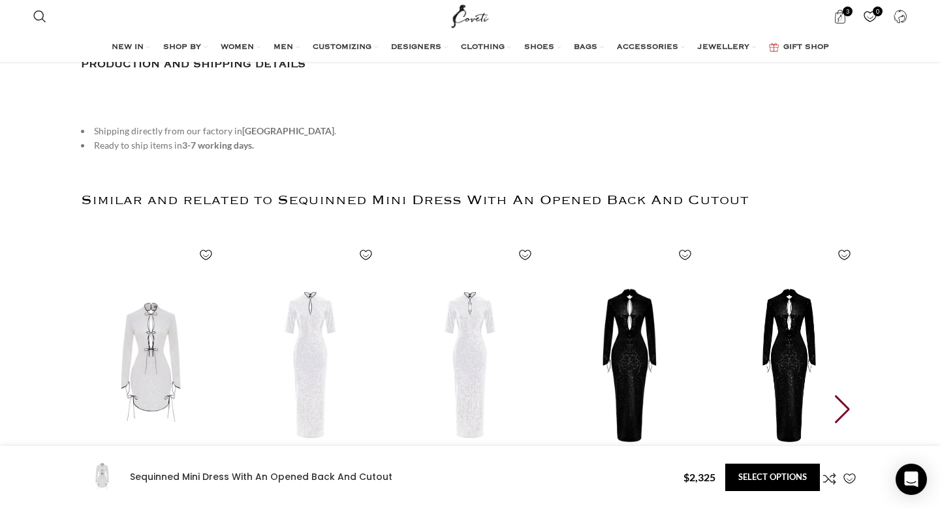
scroll to position [1877, 0]
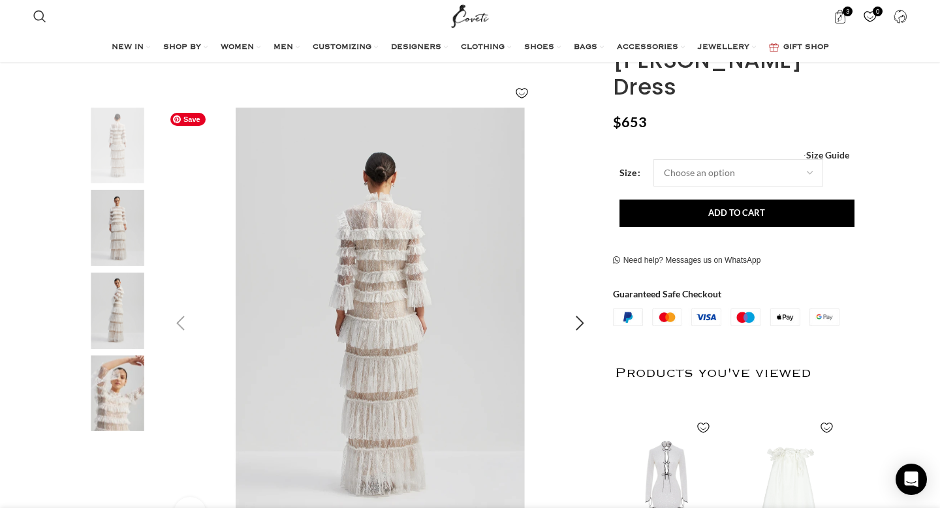
scroll to position [195, 0]
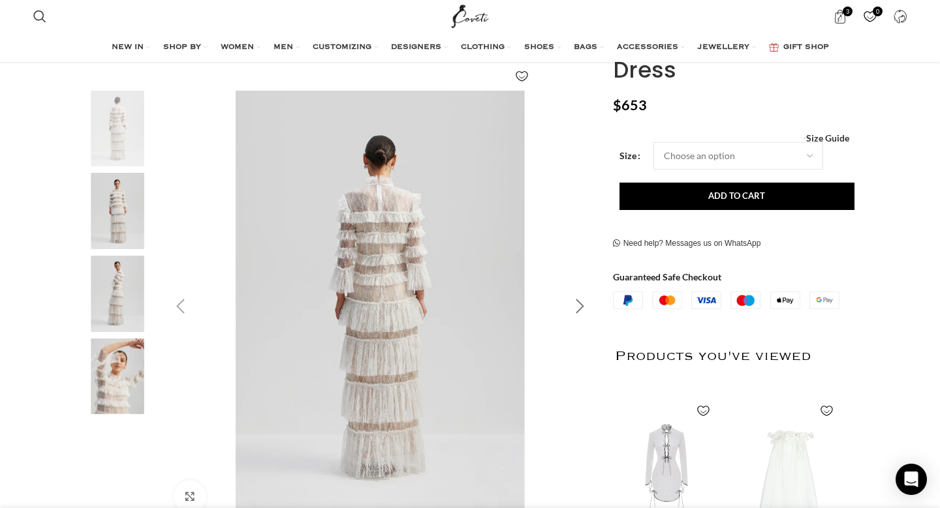
click at [577, 307] on div "Next slide" at bounding box center [580, 306] width 33 height 33
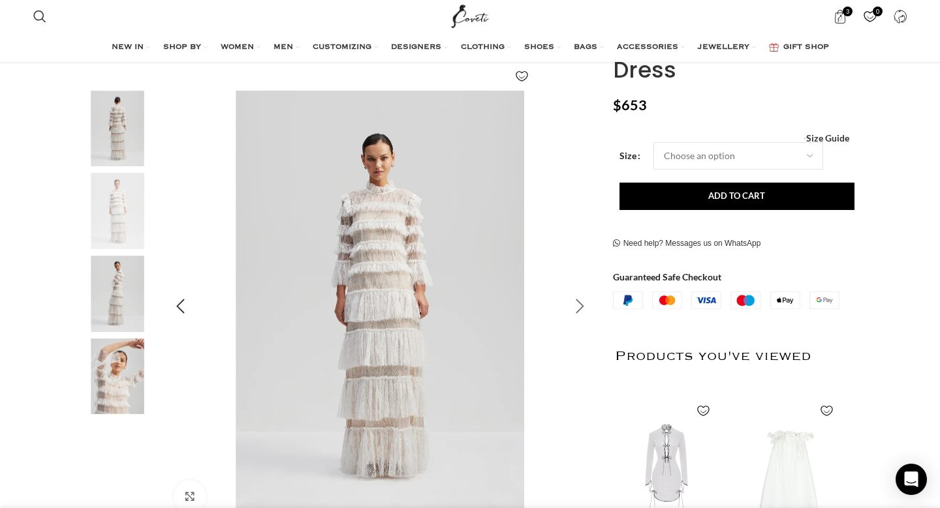
click at [577, 307] on div "Next slide" at bounding box center [580, 306] width 33 height 33
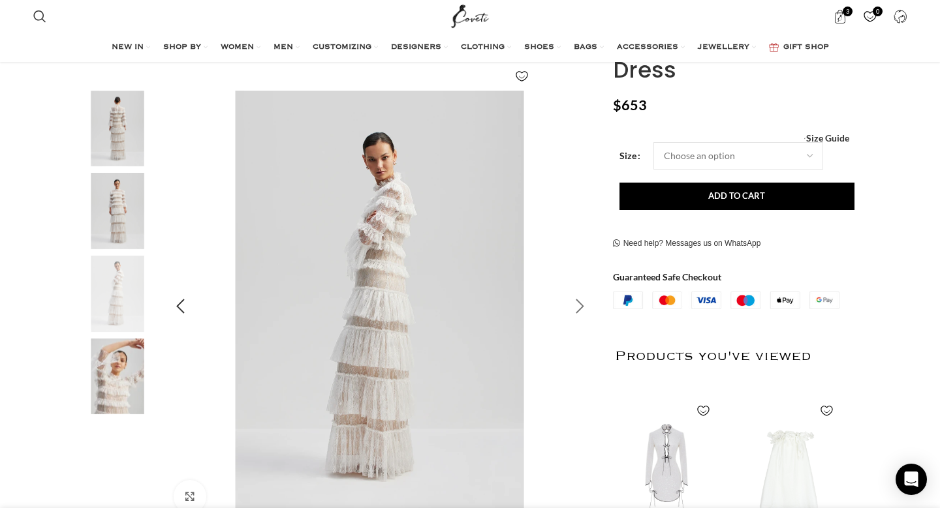
click at [577, 307] on div "Next slide" at bounding box center [580, 306] width 33 height 33
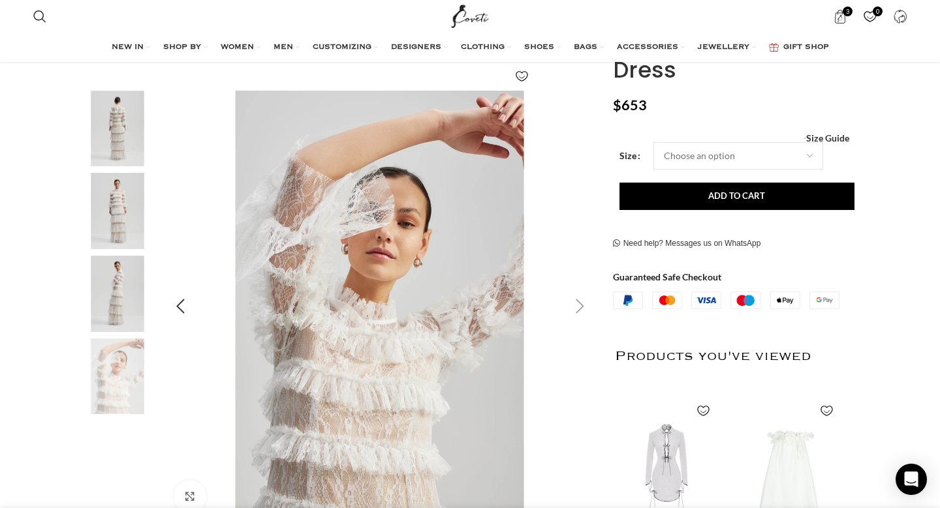
click at [577, 307] on div "Next slide" at bounding box center [580, 306] width 33 height 33
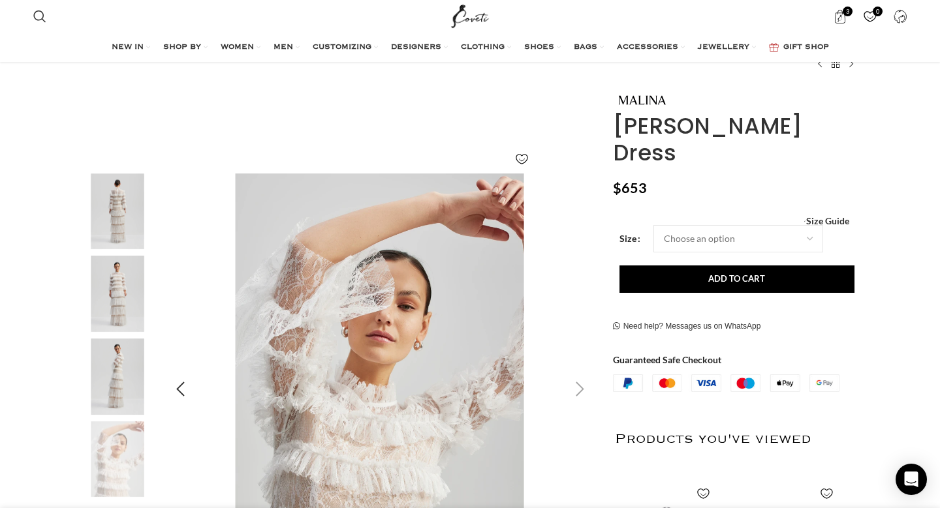
scroll to position [105, 0]
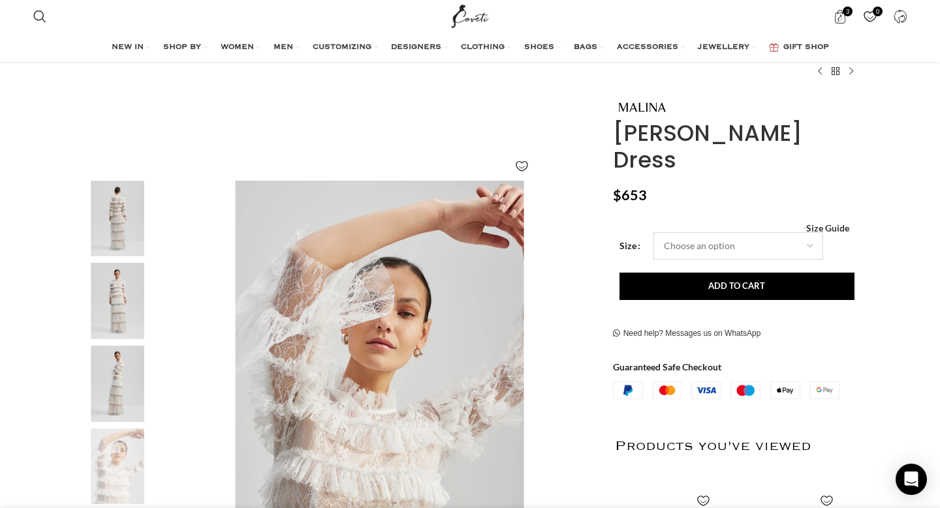
click at [677, 232] on select "Choose an option 4 UK 6 UK 8 UK 10 UK 12 UK 14 UK 16 UK" at bounding box center [738, 245] width 170 height 27
select select "16-uk"
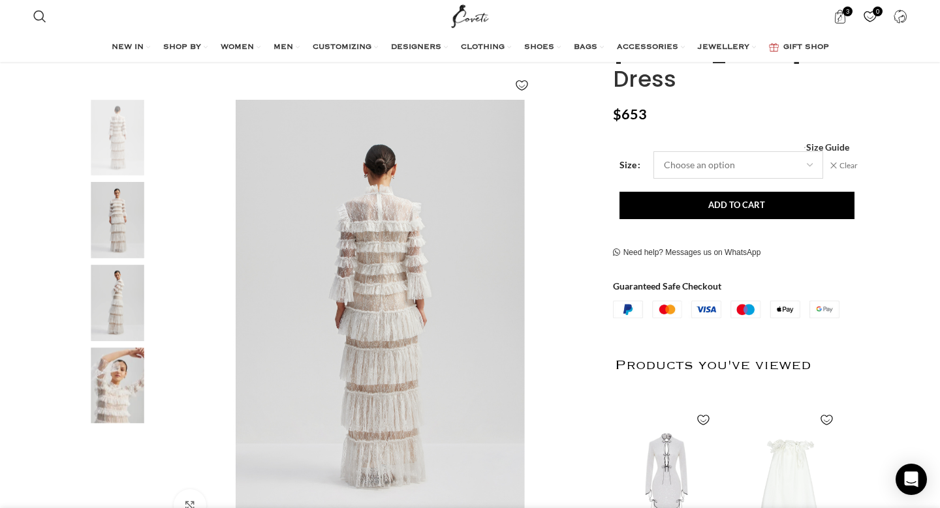
scroll to position [188, 0]
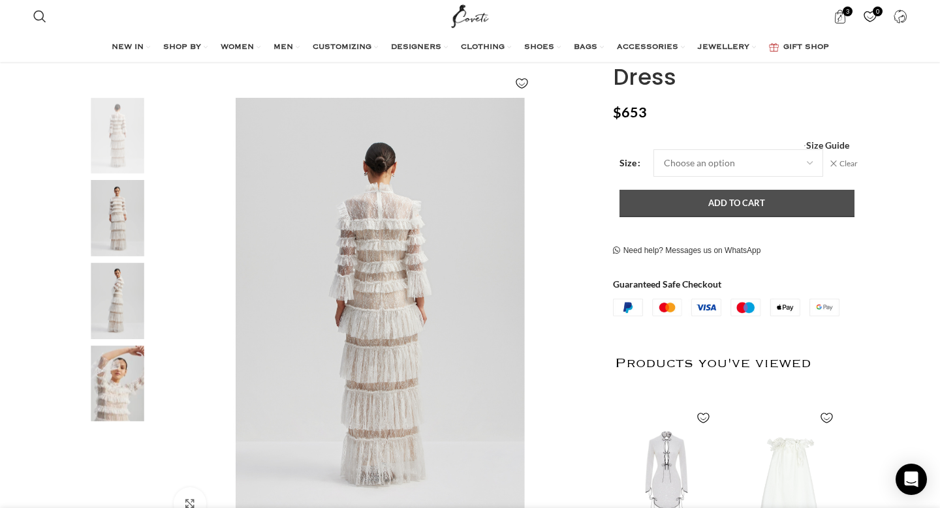
click at [659, 190] on button "Add to cart" at bounding box center [736, 203] width 235 height 27
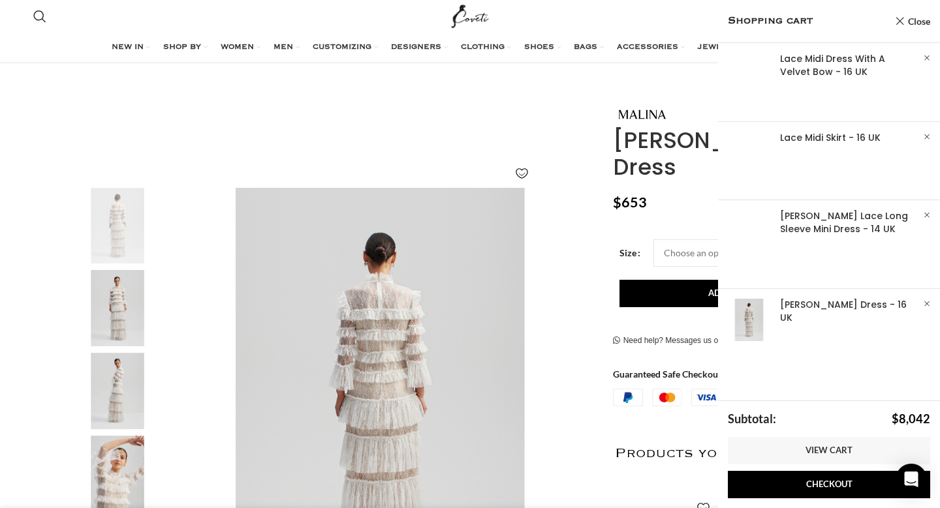
scroll to position [97, 0]
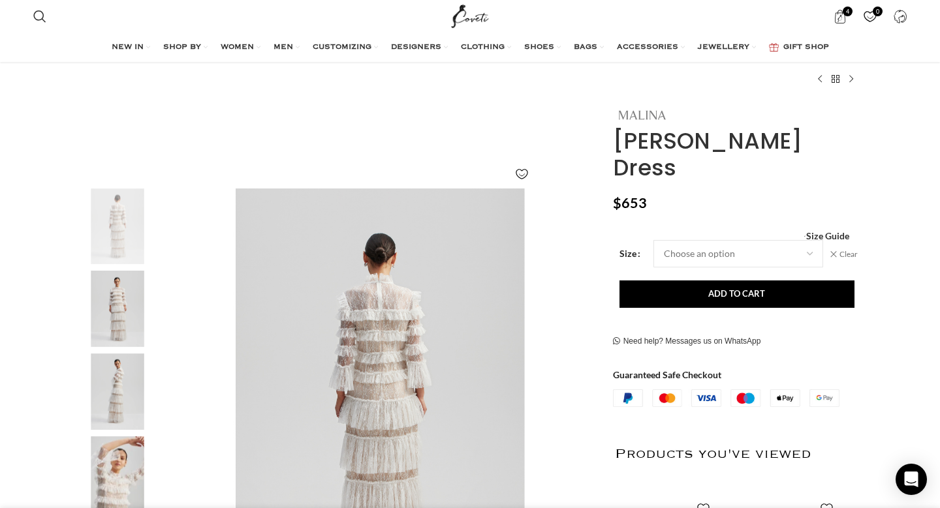
click at [634, 115] on img at bounding box center [642, 115] width 59 height 11
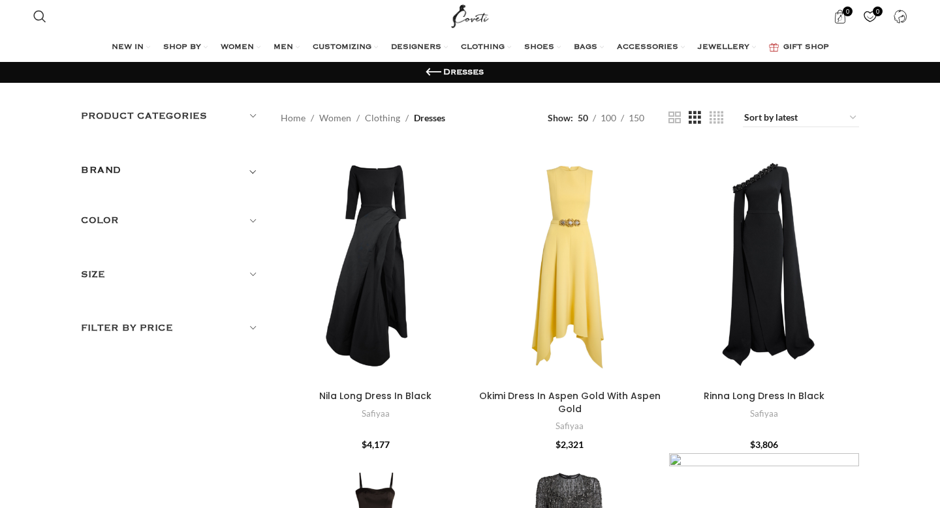
click at [216, 226] on h5 "Color" at bounding box center [171, 220] width 180 height 14
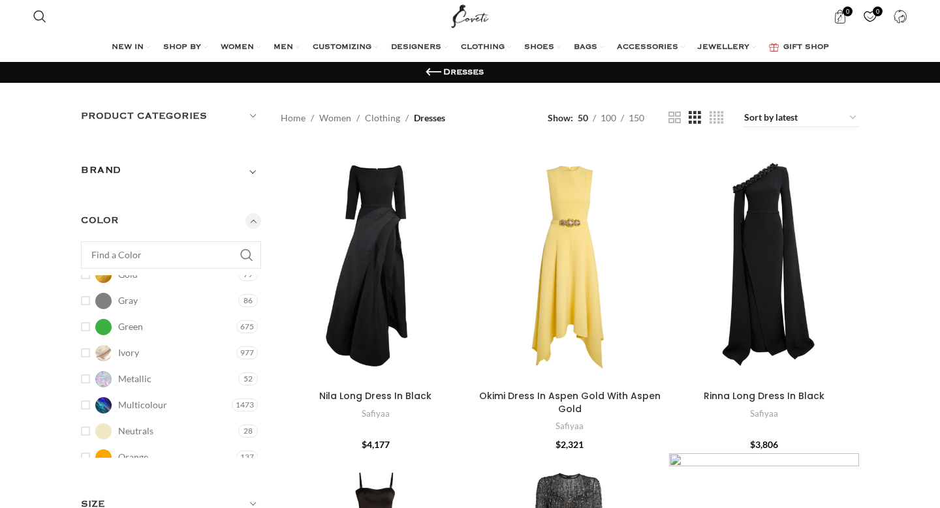
scroll to position [125, 0]
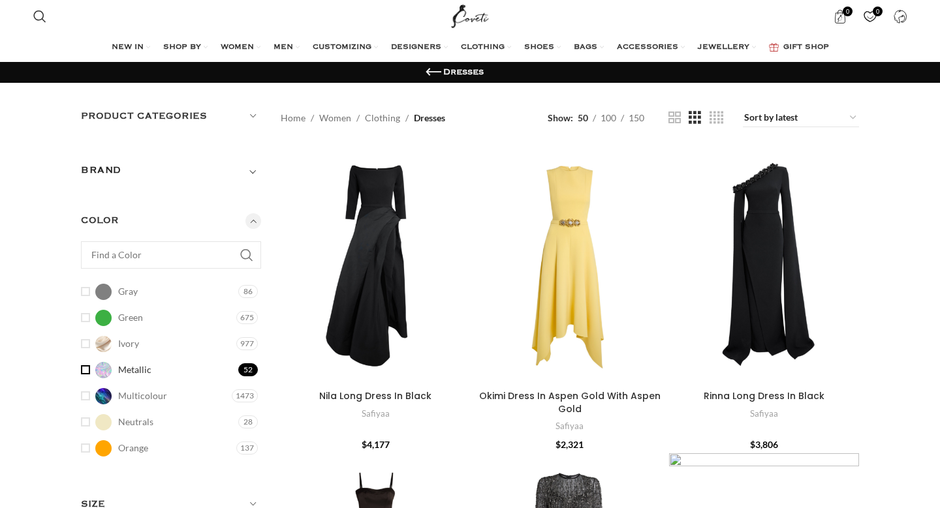
click at [84, 370] on link "Metallic Metallic" at bounding box center [158, 370] width 154 height 23
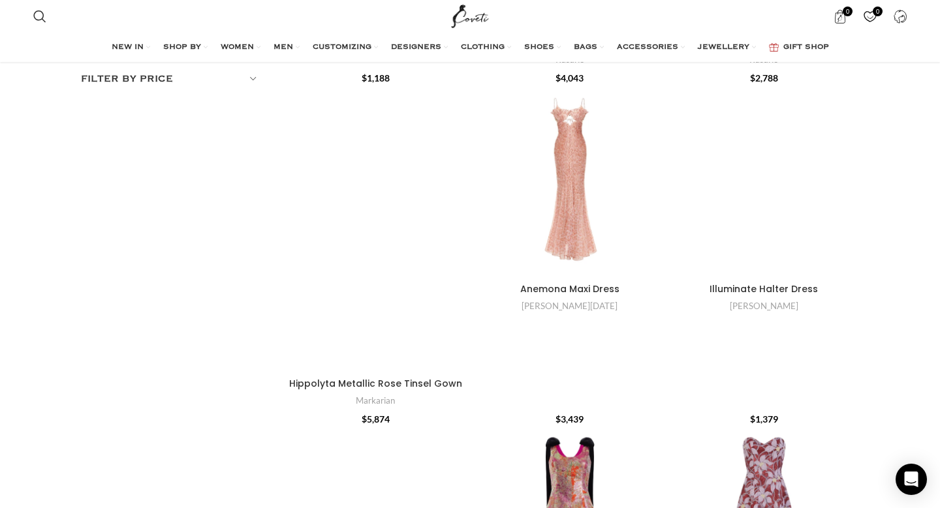
scroll to position [379, 0]
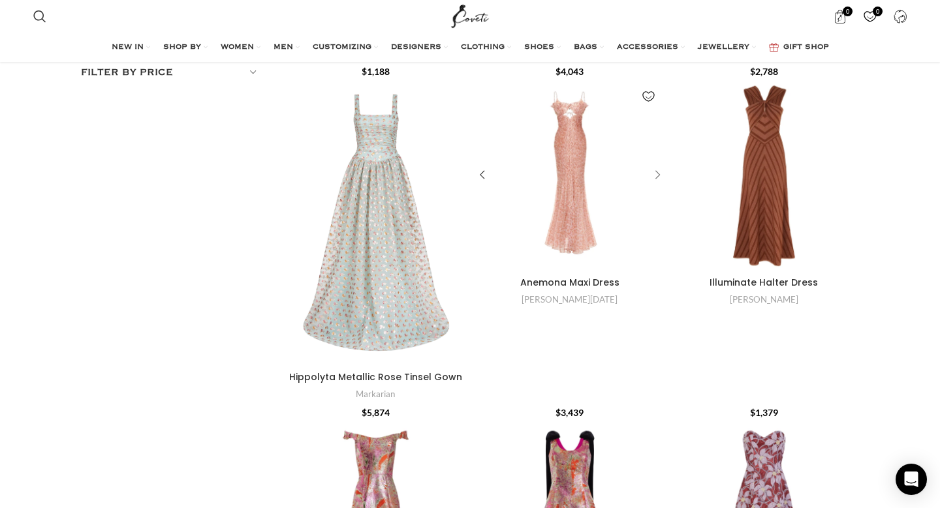
click at [657, 174] on div "Anemona Maxi Dress" at bounding box center [656, 176] width 20 height 20
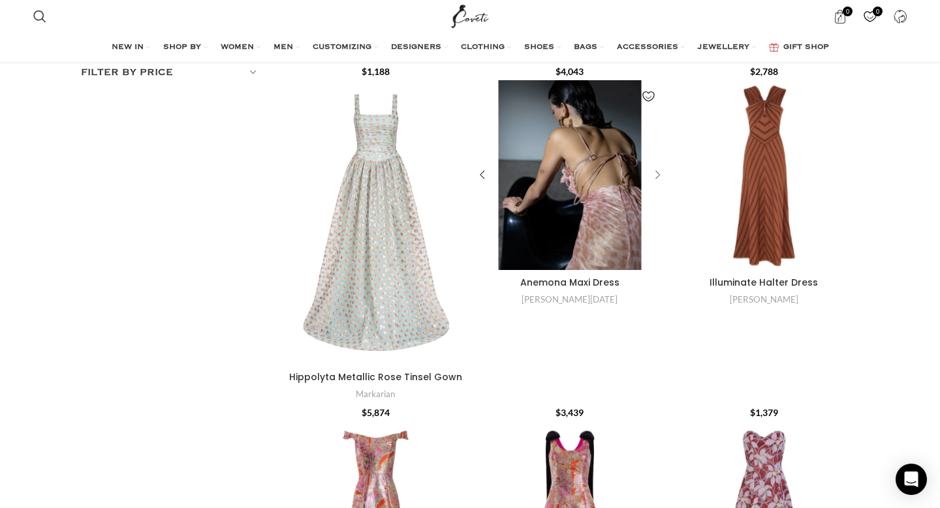
click at [657, 174] on div "Anemona Maxi Dress" at bounding box center [656, 176] width 20 height 20
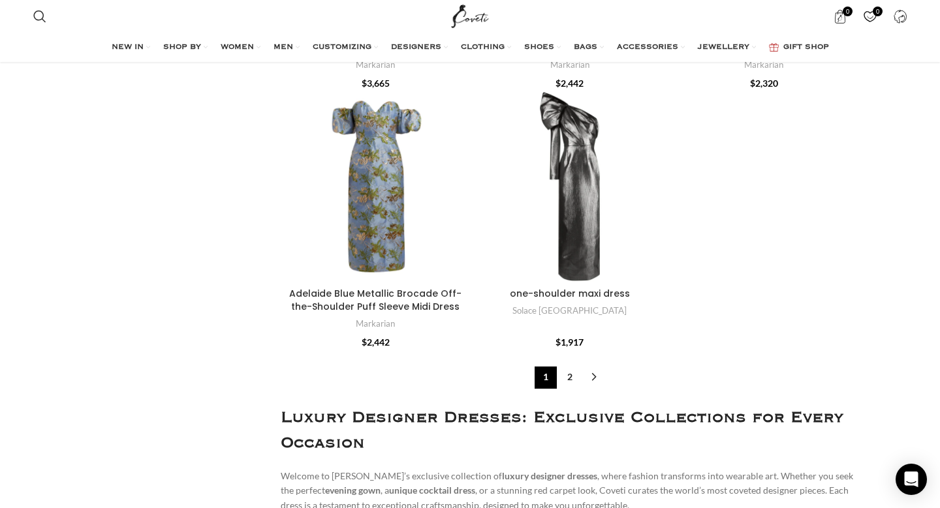
scroll to position [4358, 0]
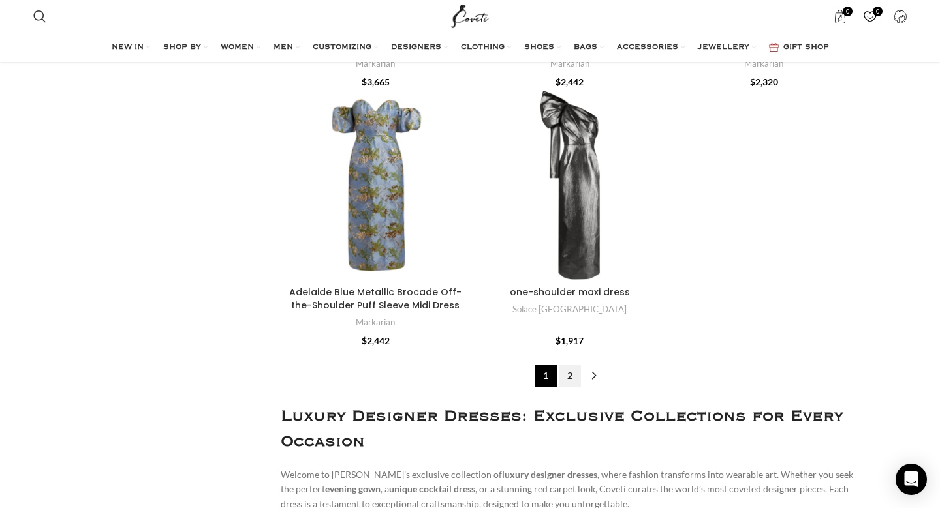
click at [574, 375] on link "2" at bounding box center [570, 377] width 22 height 22
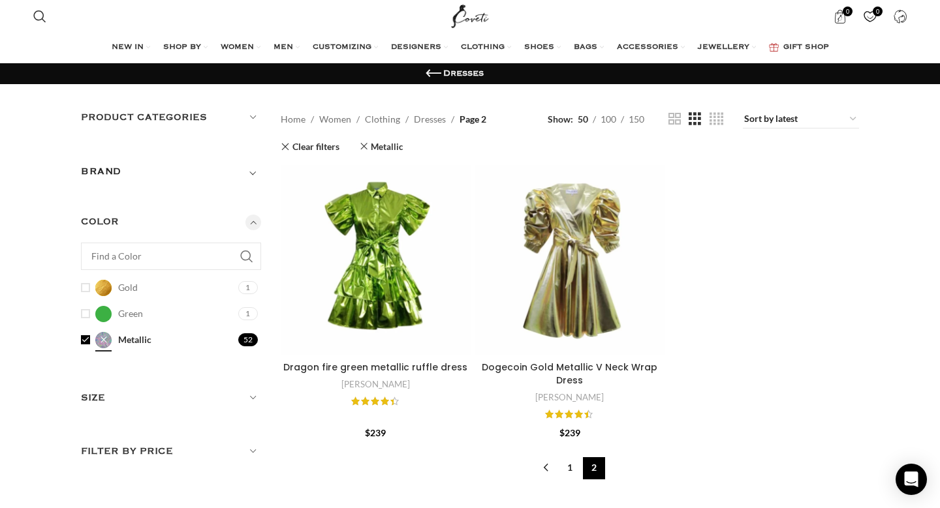
click at [84, 337] on link "Metallic Metallic" at bounding box center [158, 340] width 154 height 23
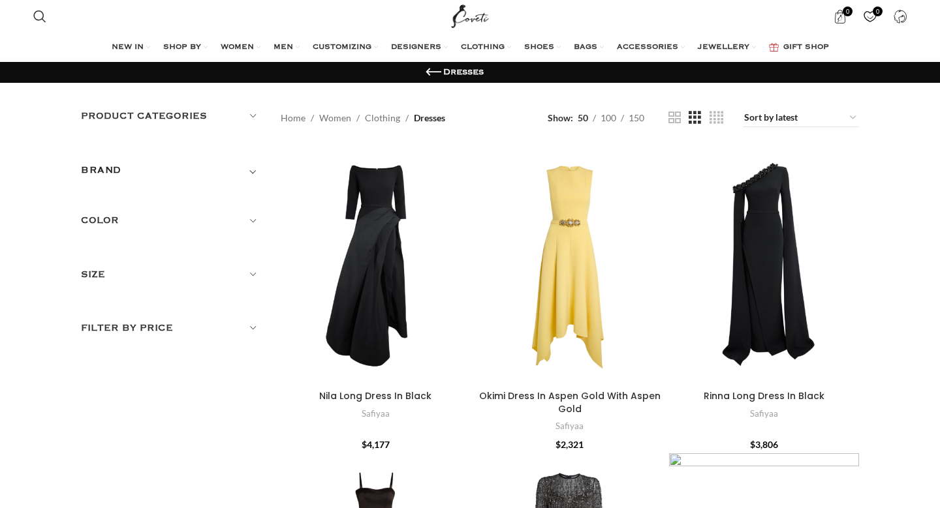
click at [144, 213] on h5 "Color" at bounding box center [171, 220] width 180 height 14
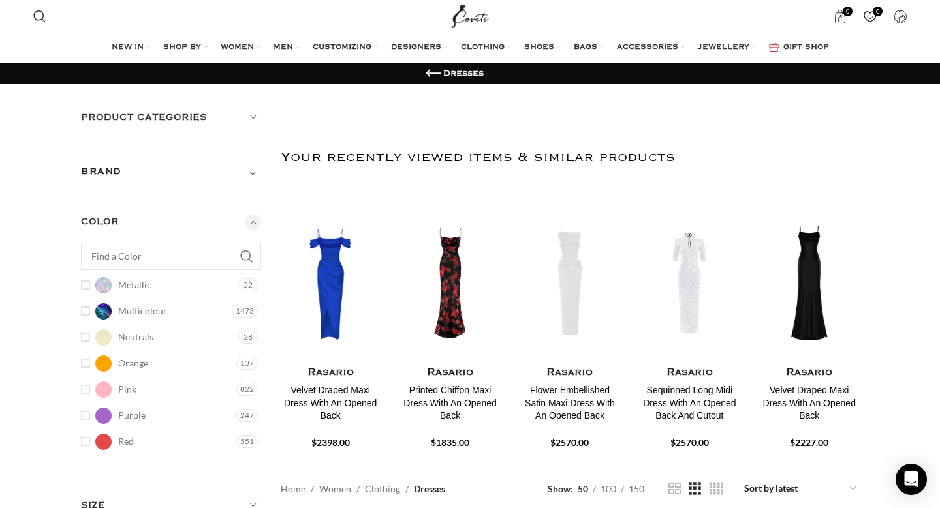
scroll to position [214, 0]
click at [86, 408] on link "Purple Purple" at bounding box center [157, 413] width 152 height 23
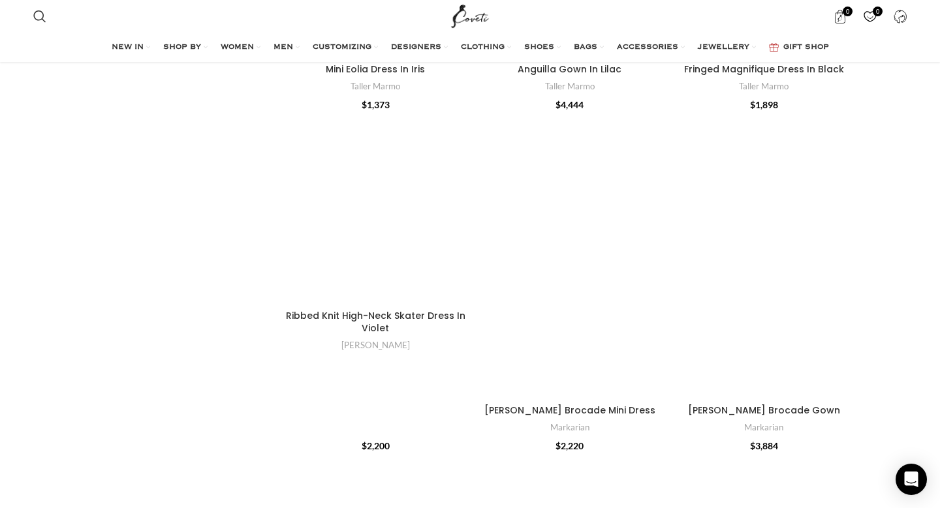
scroll to position [347, 0]
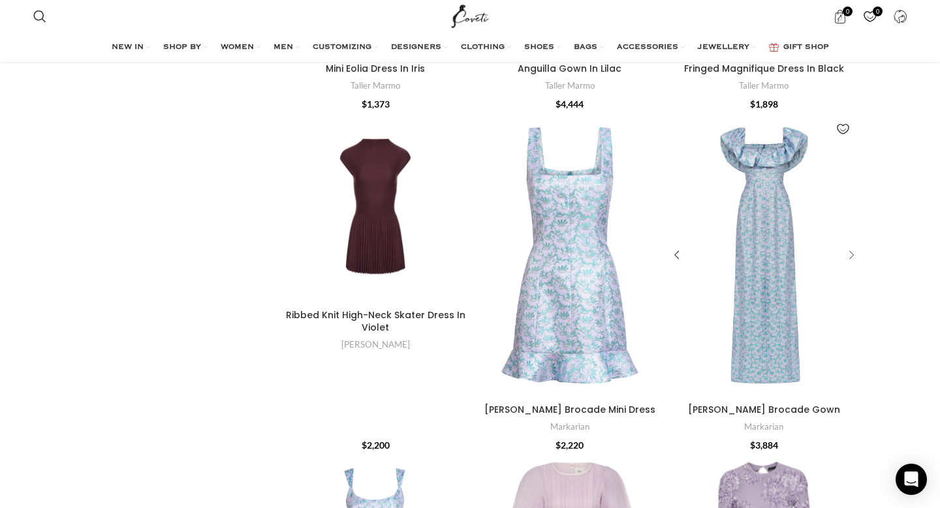
click at [847, 249] on div "Rowan Daisy Brocade Gown" at bounding box center [849, 255] width 20 height 20
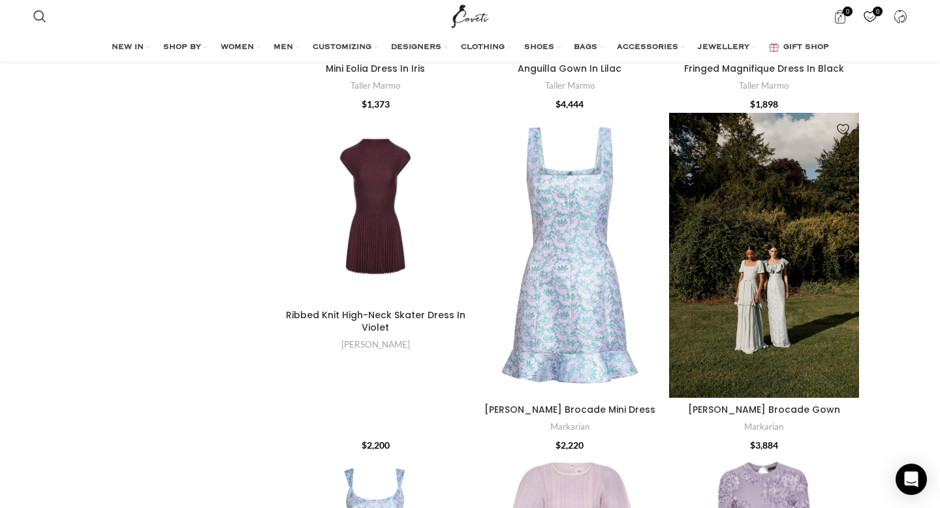
click at [847, 249] on div "Rowan Daisy Brocade Gown" at bounding box center [849, 255] width 20 height 20
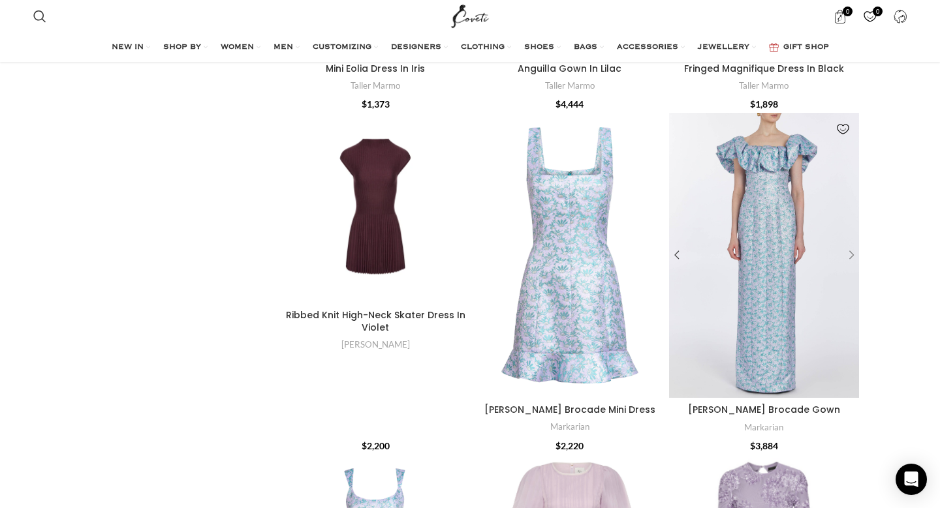
click at [847, 249] on div "Rowan Daisy Brocade Gown" at bounding box center [849, 256] width 20 height 20
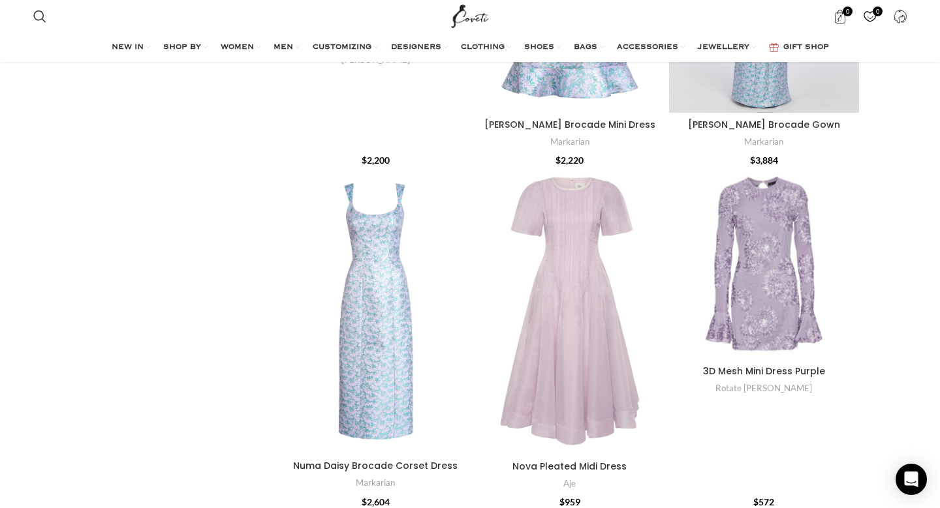
scroll to position [632, 0]
click at [849, 259] on div "3D Mesh Mini Dress Purple" at bounding box center [849, 264] width 20 height 20
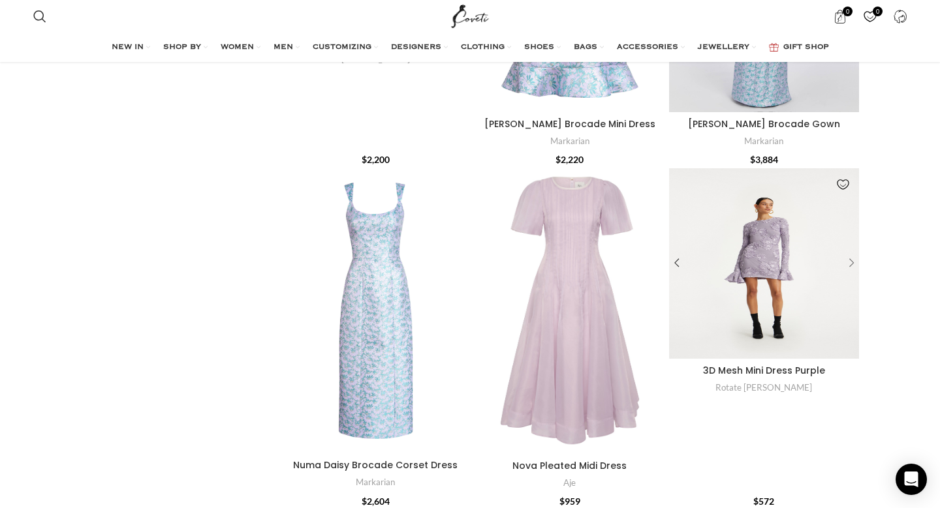
click at [849, 259] on div "3D Mesh Mini Dress Purple" at bounding box center [849, 264] width 20 height 20
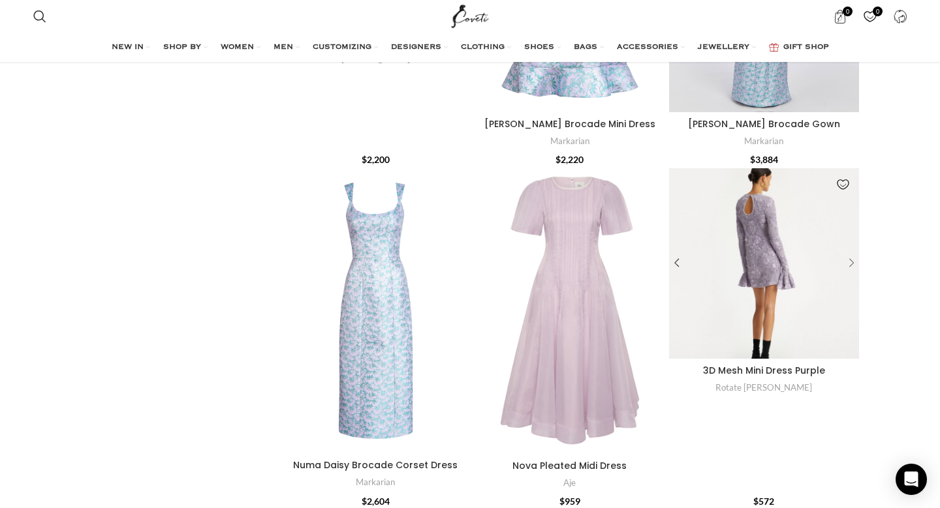
click at [849, 259] on div "3D Mesh Mini Dress Purple" at bounding box center [849, 264] width 20 height 20
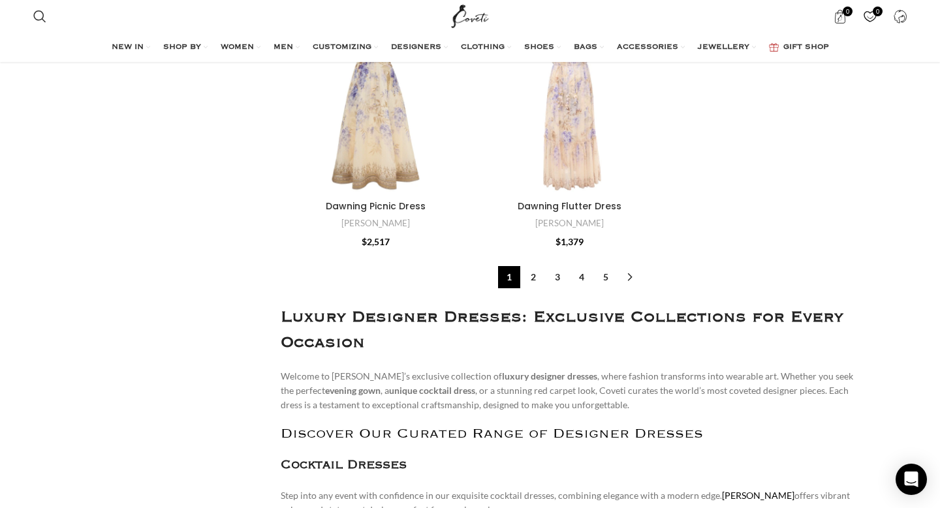
scroll to position [4787, 0]
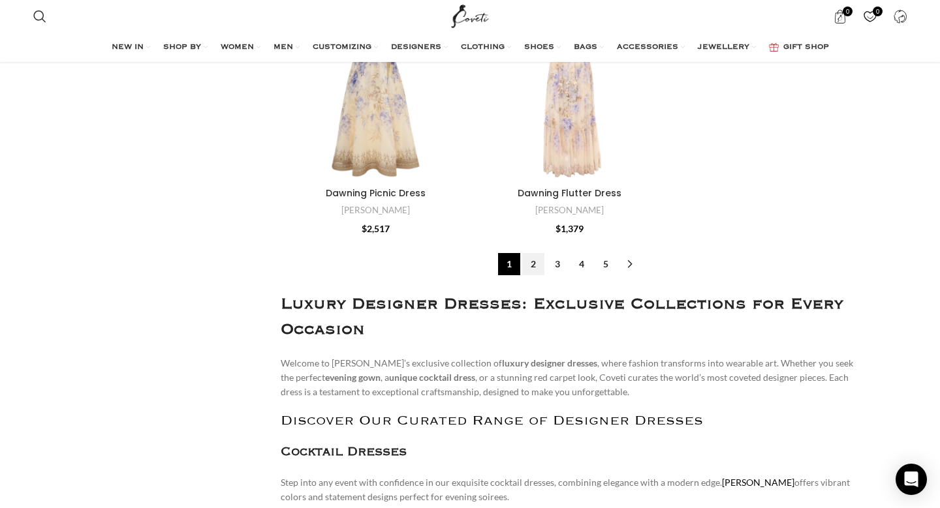
click at [536, 253] on link "2" at bounding box center [533, 264] width 22 height 22
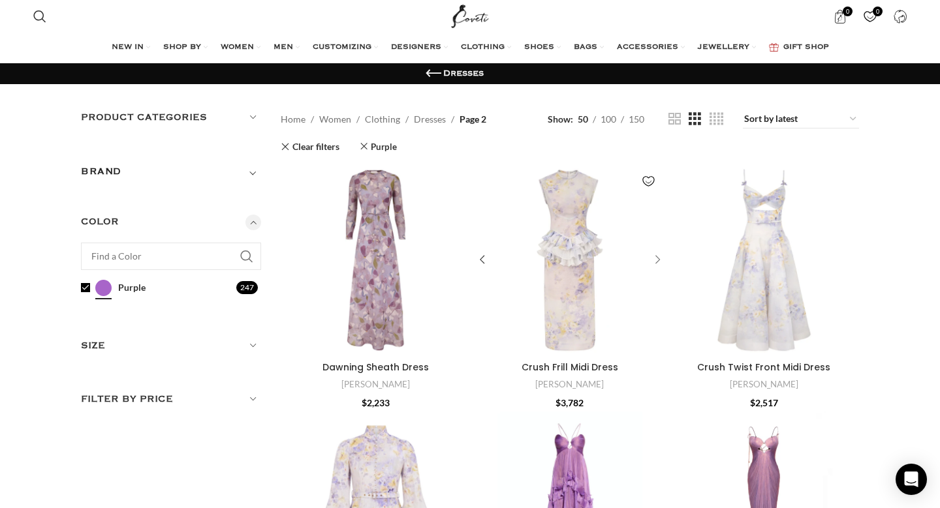
click at [657, 260] on div "Crush Frill Midi Dress" at bounding box center [656, 261] width 20 height 20
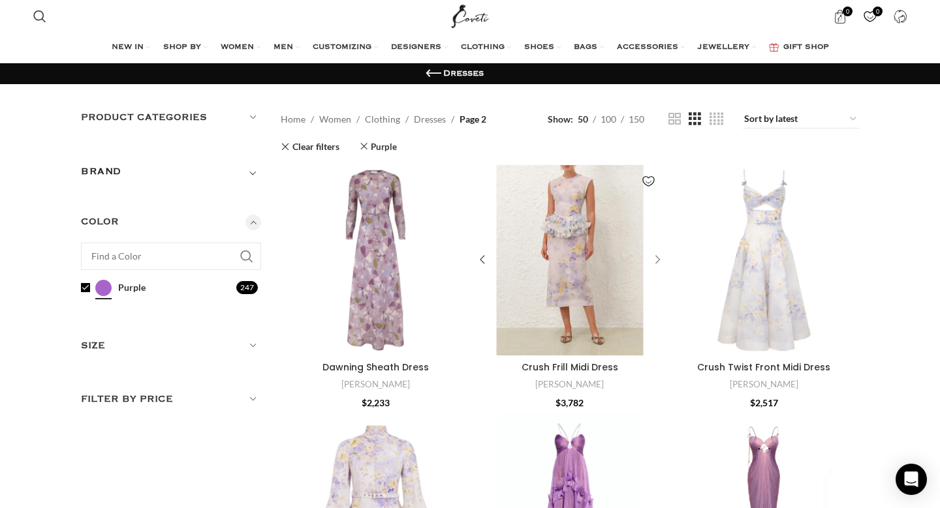
click at [657, 260] on div "Crush Frill Midi Dress" at bounding box center [656, 261] width 20 height 20
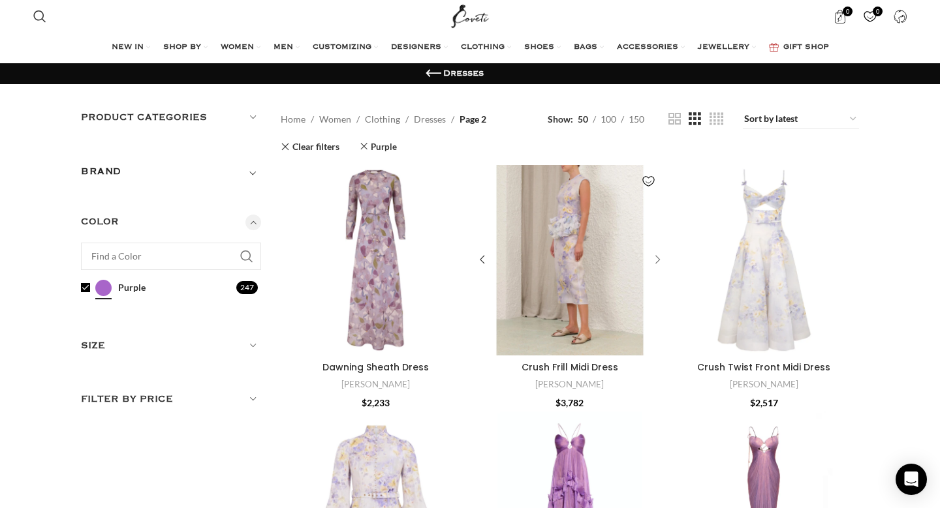
click at [657, 260] on div "Crush Frill Midi Dress" at bounding box center [656, 261] width 20 height 20
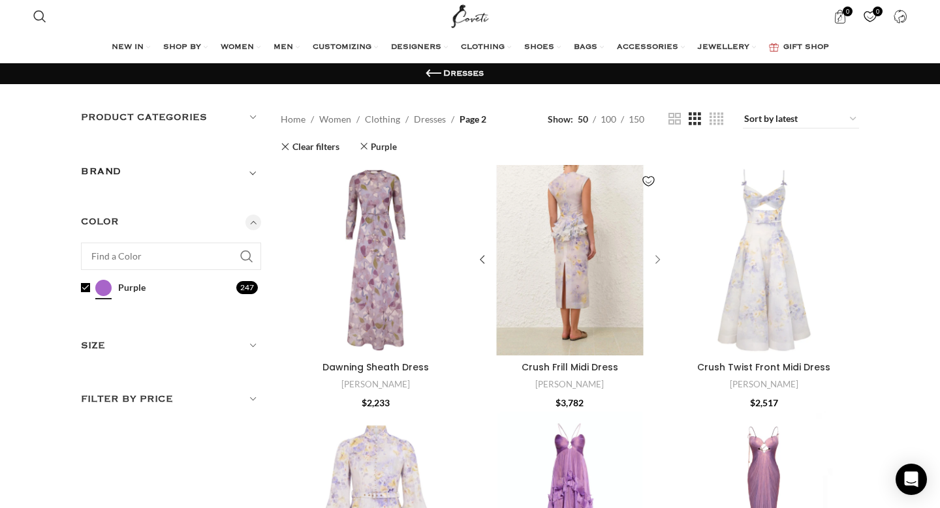
click at [657, 260] on div "Crush Frill Midi Dress" at bounding box center [656, 261] width 20 height 20
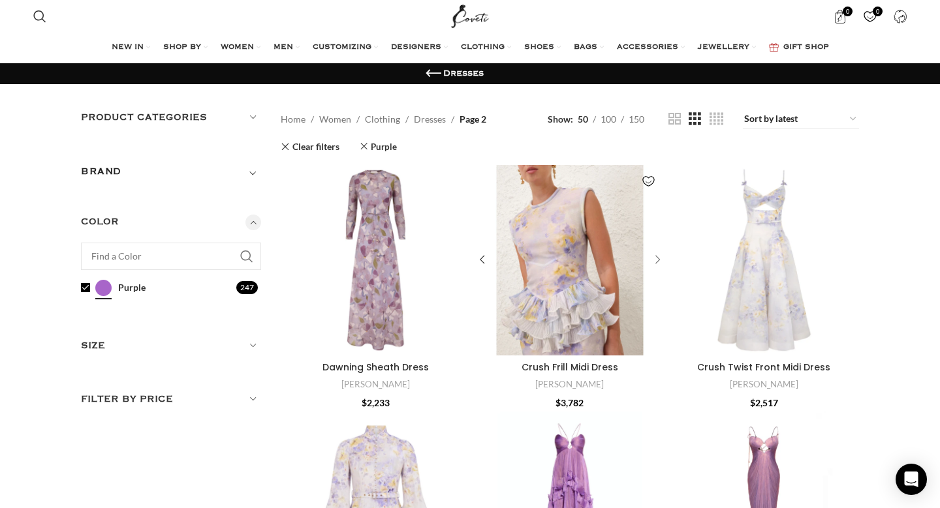
click at [657, 260] on div "Crush Frill Midi Dress" at bounding box center [656, 261] width 20 height 20
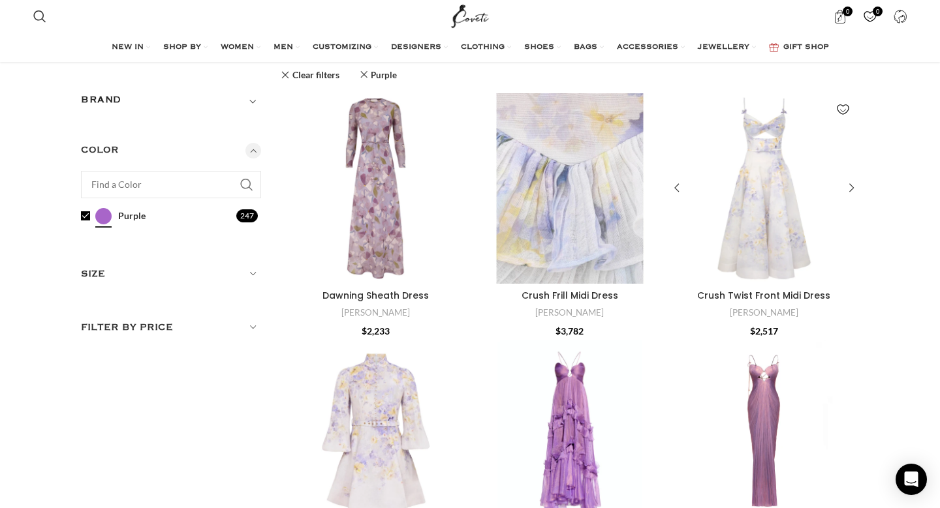
scroll to position [63, 0]
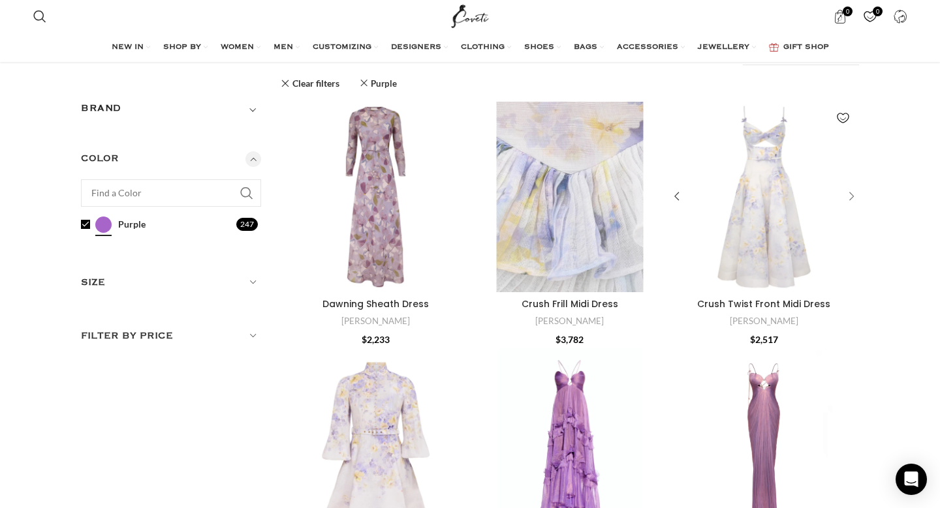
click at [856, 204] on div "Crush Twist Front Midi Dress" at bounding box center [849, 197] width 20 height 20
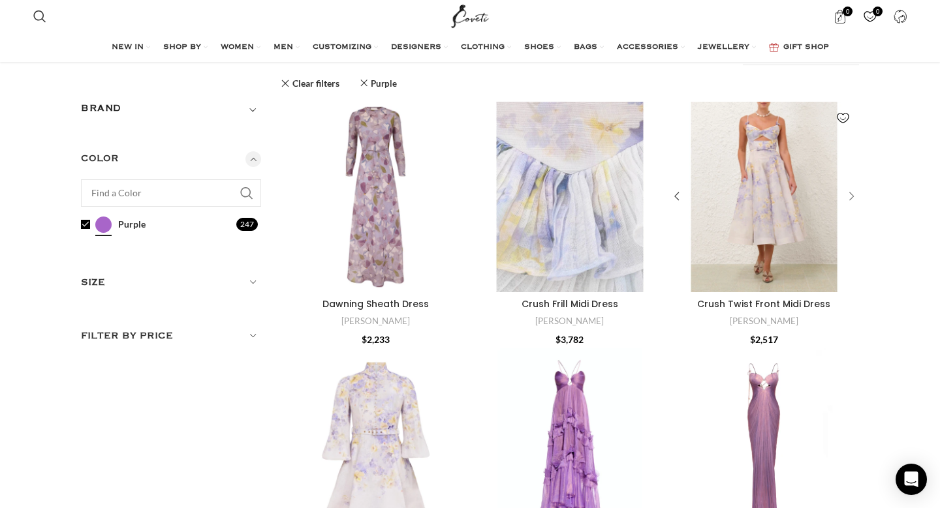
click at [856, 204] on div "Crush Twist Front Midi Dress" at bounding box center [849, 197] width 20 height 20
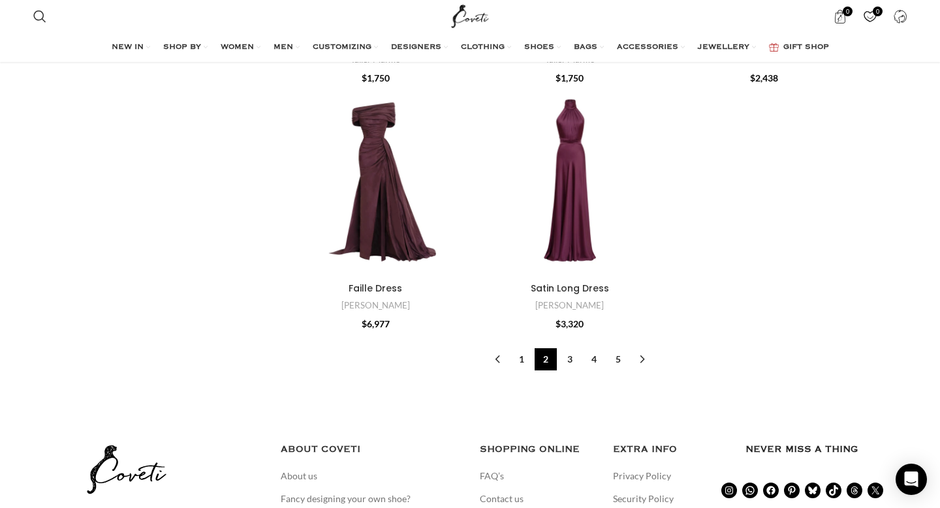
scroll to position [4320, 0]
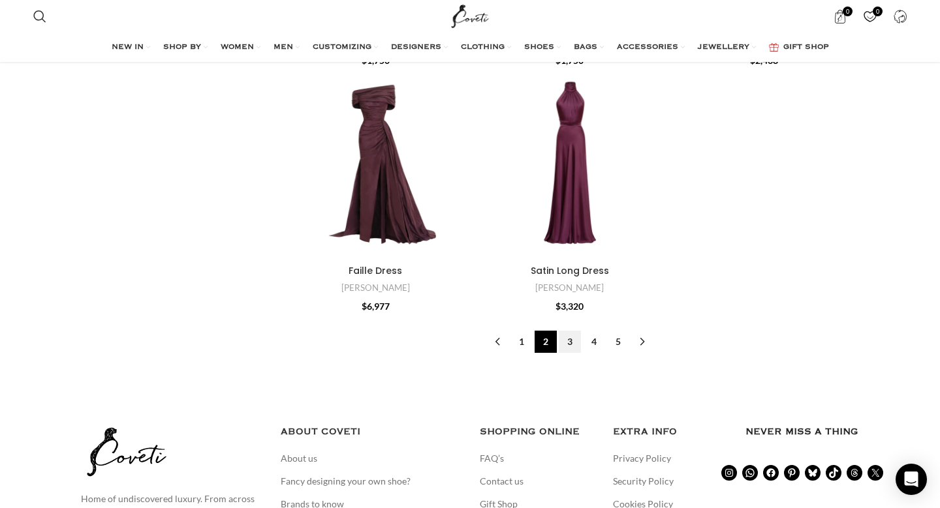
click at [569, 331] on link "3" at bounding box center [570, 342] width 22 height 22
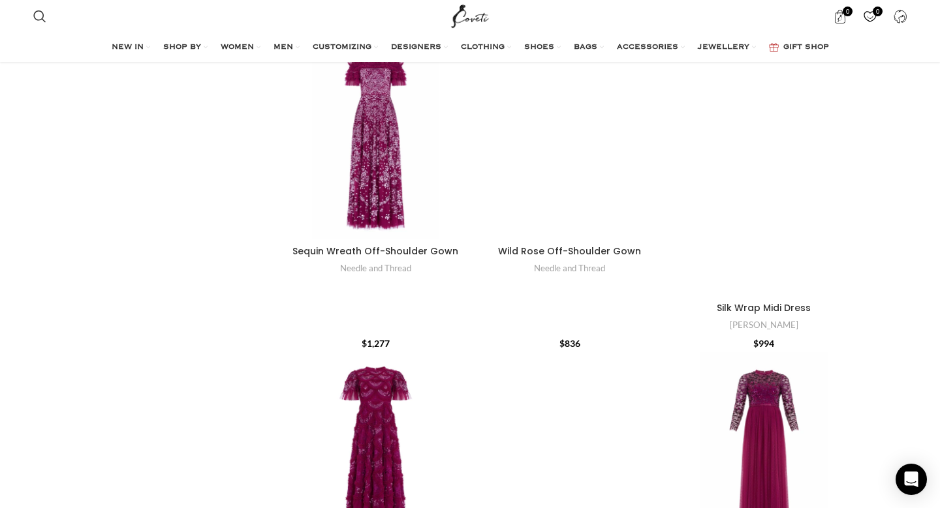
scroll to position [2884, 0]
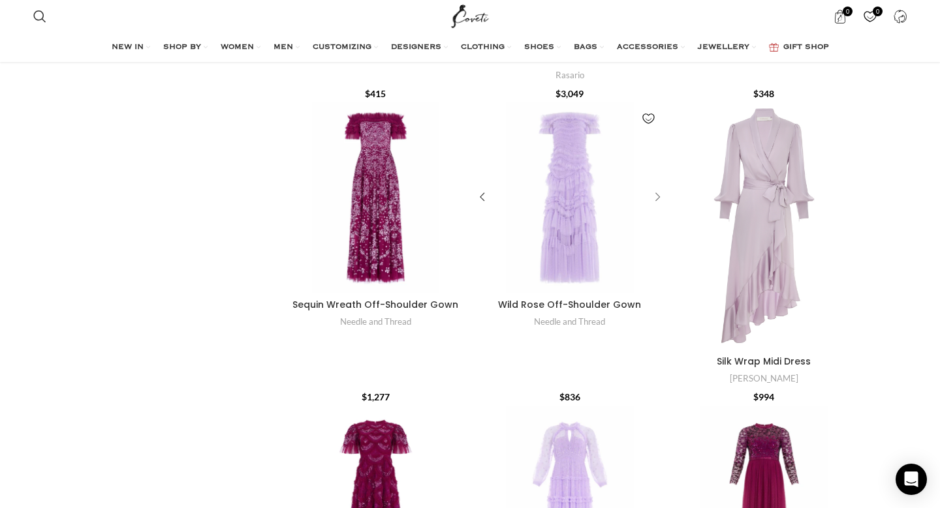
click at [657, 188] on div "Wild Rose Off-Shoulder Gown" at bounding box center [656, 198] width 20 height 20
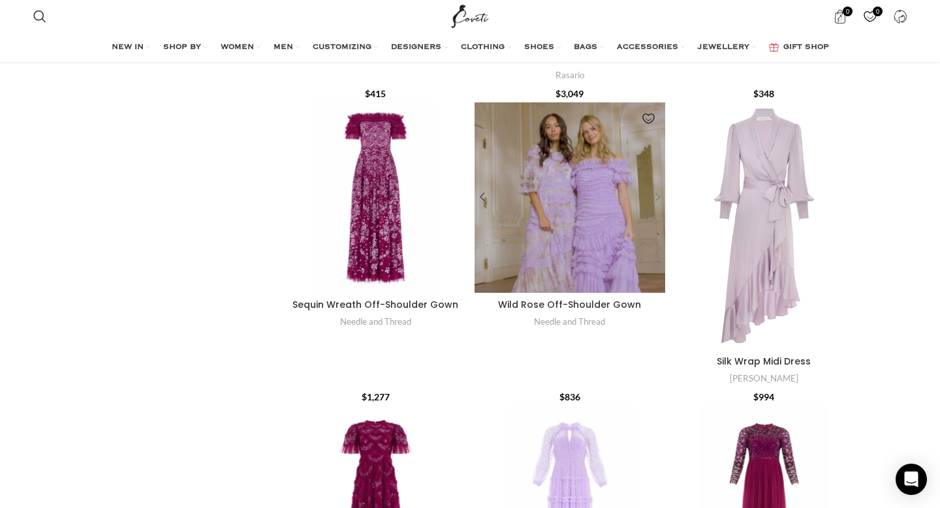
click at [657, 188] on div "Wild Rose Off-Shoulder Gown" at bounding box center [656, 198] width 20 height 20
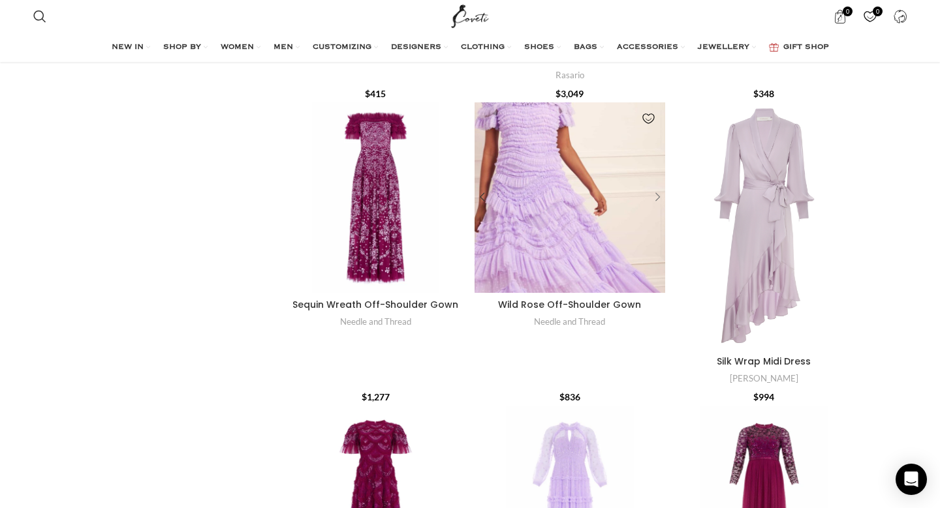
click at [657, 188] on div "Wild Rose Off-Shoulder Gown" at bounding box center [656, 198] width 20 height 20
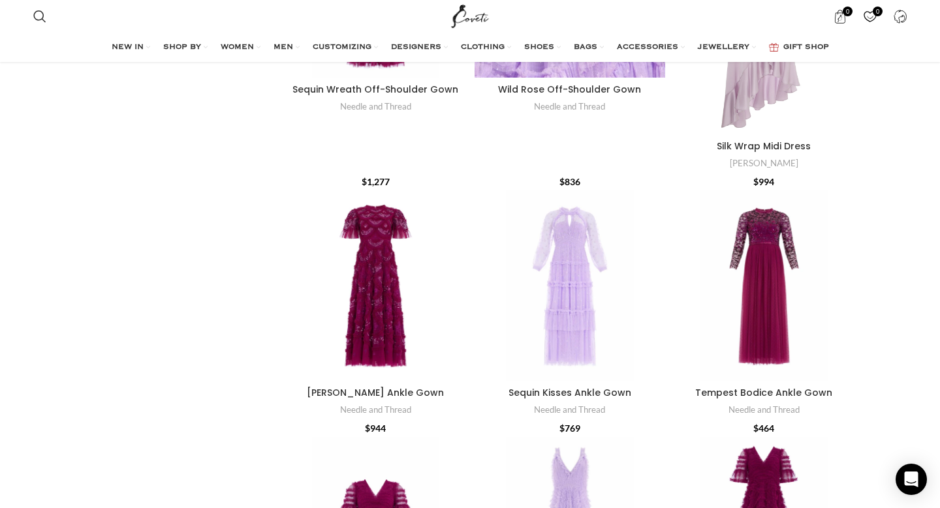
scroll to position [3113, 0]
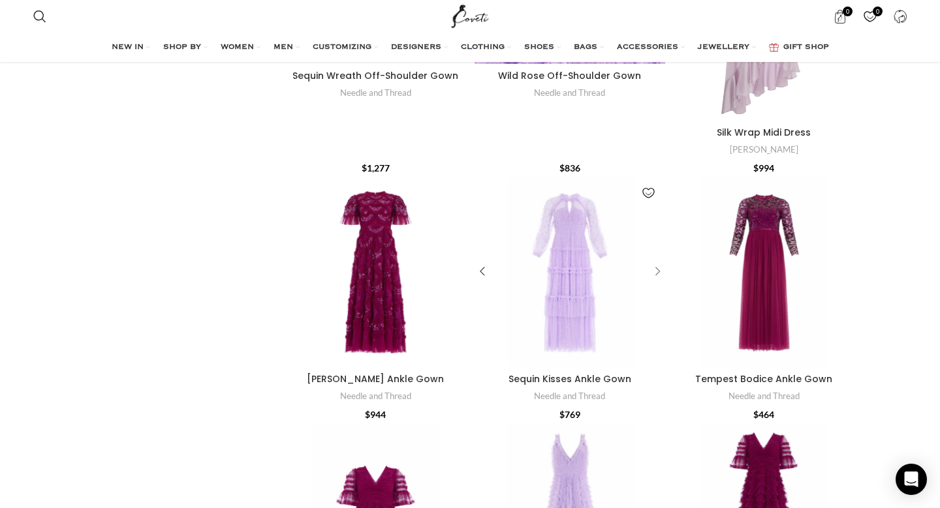
click at [652, 262] on div "Sequin Kisses Ankle Gown" at bounding box center [656, 272] width 20 height 20
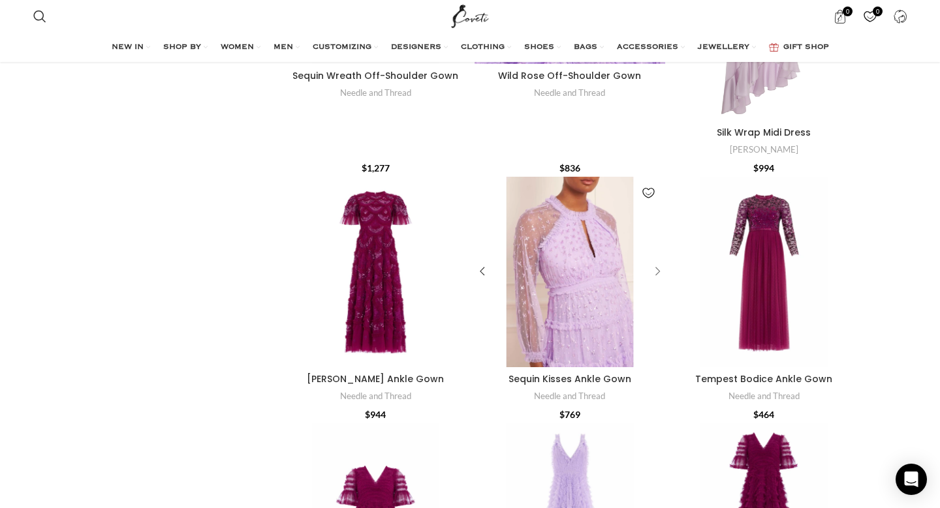
click at [652, 262] on div "Sequin Kisses Ankle Gown" at bounding box center [656, 272] width 20 height 20
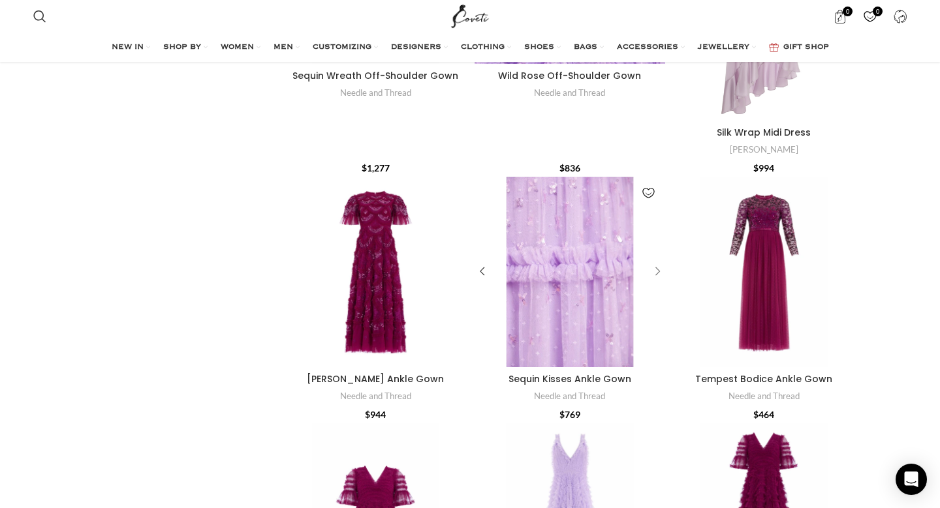
click at [652, 262] on div "Sequin Kisses Ankle Gown" at bounding box center [656, 272] width 20 height 20
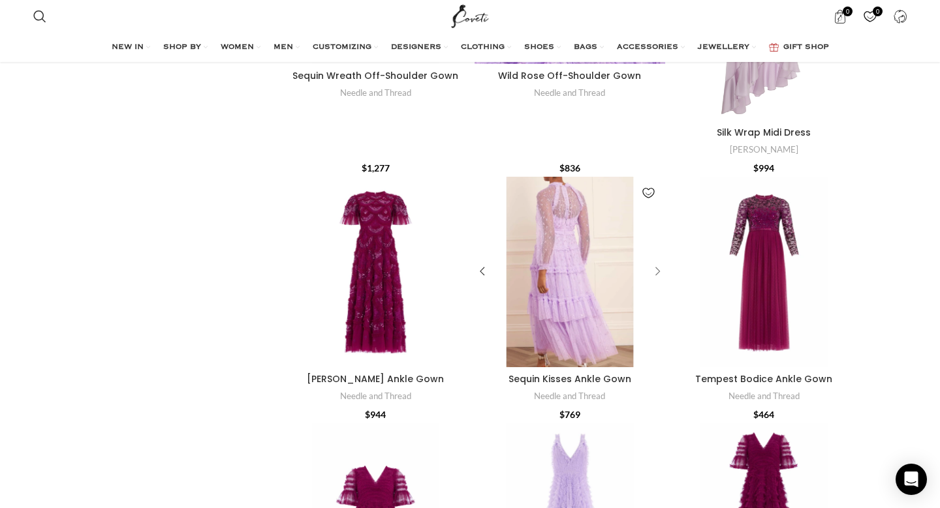
click at [652, 262] on div "Sequin Kisses Ankle Gown" at bounding box center [656, 272] width 20 height 20
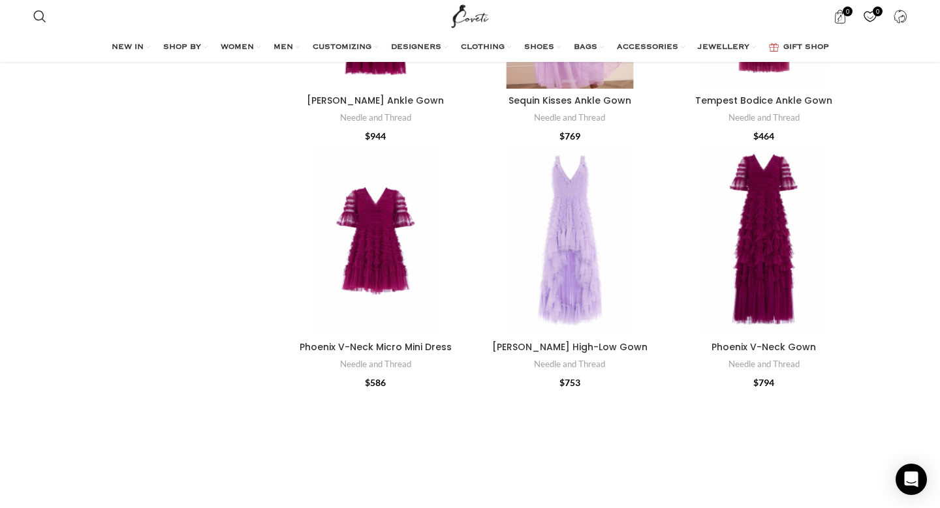
scroll to position [3392, 0]
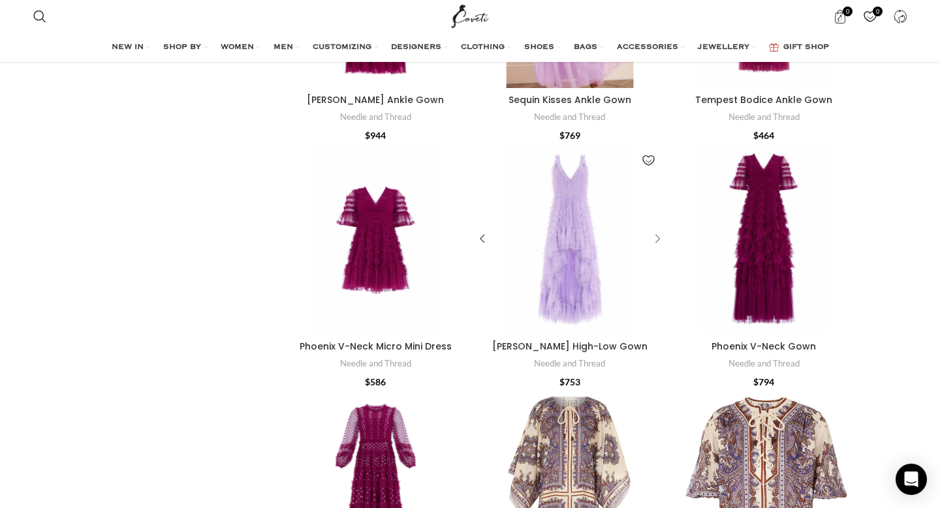
click at [655, 230] on div "Mia Cami High-Low Gown" at bounding box center [656, 240] width 20 height 20
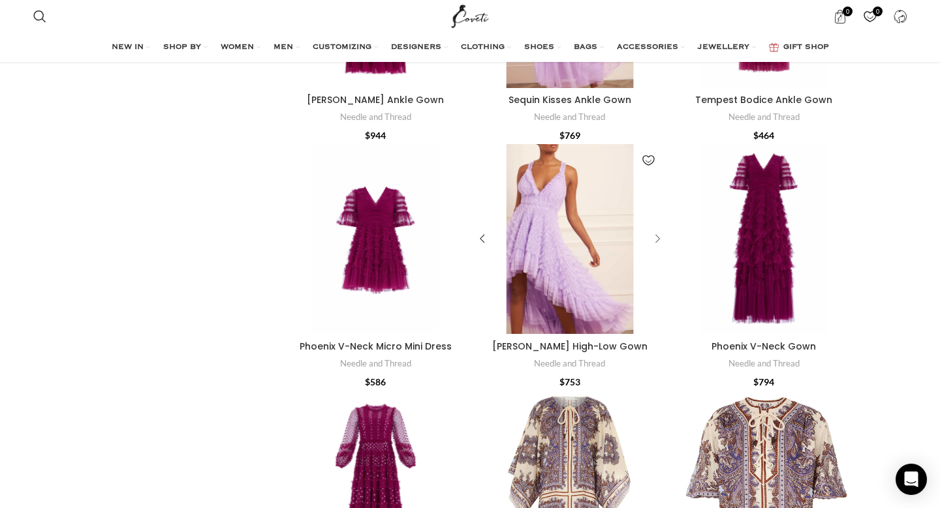
click at [655, 230] on div "Mia Cami High-Low Gown" at bounding box center [656, 240] width 20 height 20
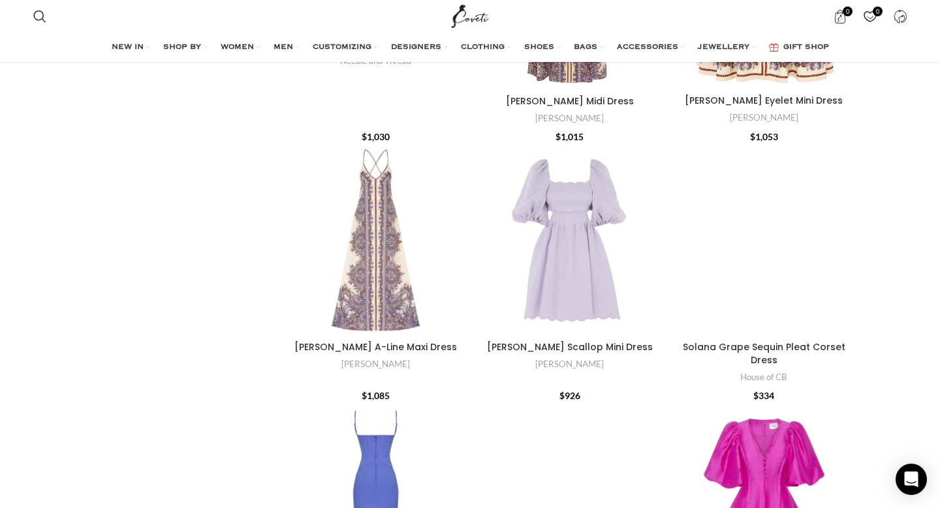
scroll to position [3957, 0]
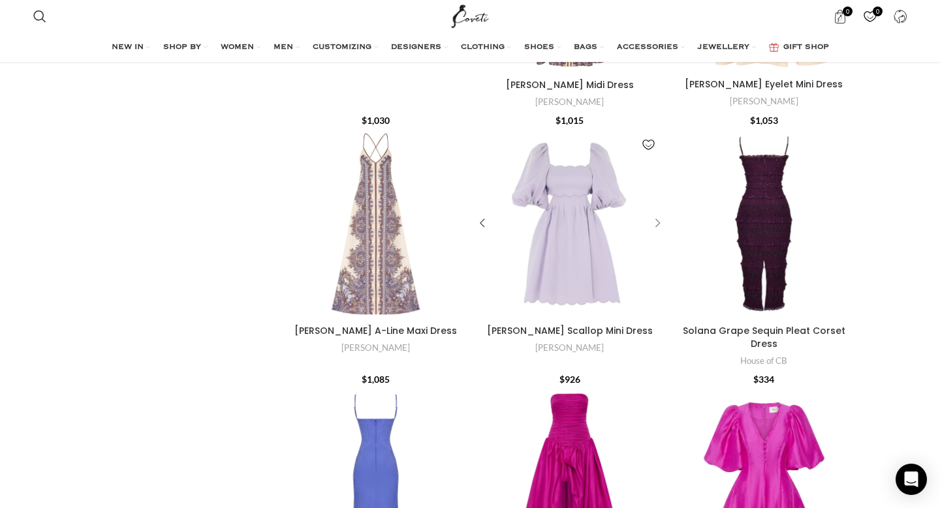
click at [656, 214] on div "Halliday Scallop Mini Dress" at bounding box center [656, 224] width 20 height 20
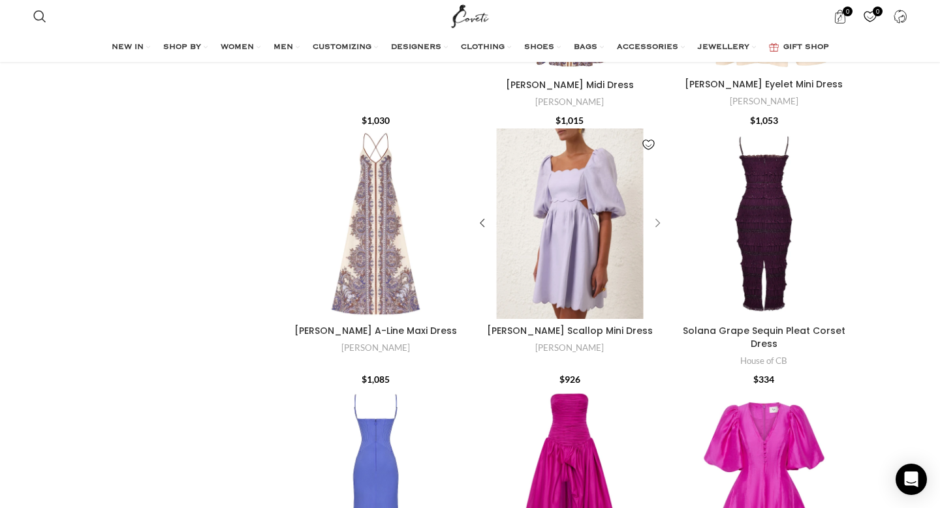
click at [656, 214] on div "Halliday Scallop Mini Dress" at bounding box center [656, 224] width 20 height 20
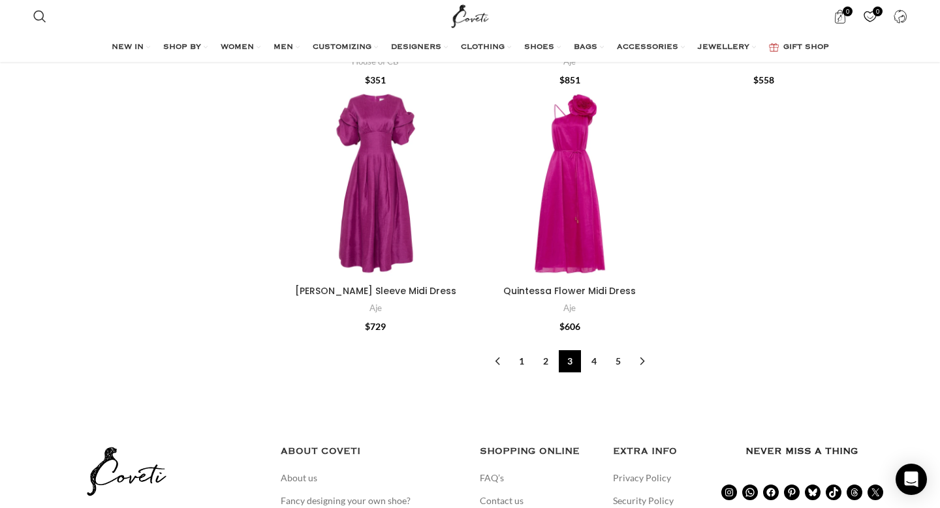
scroll to position [4526, 0]
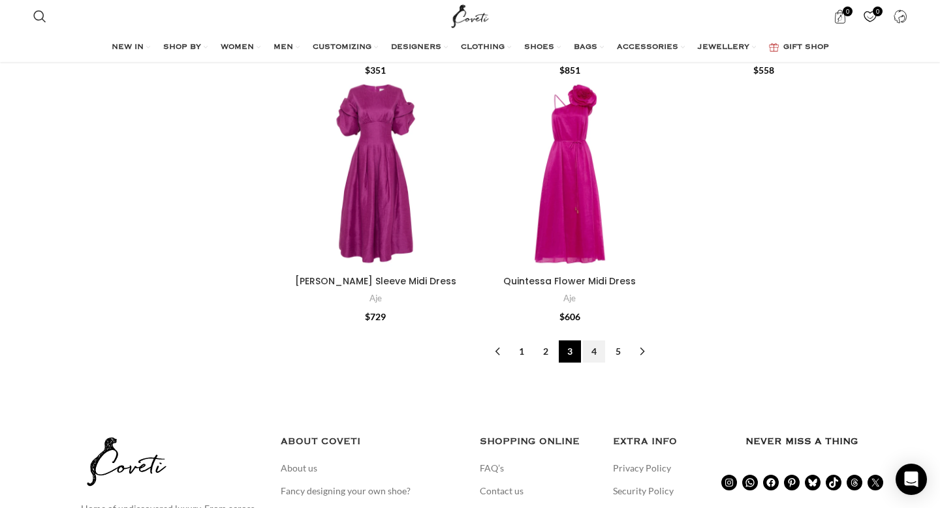
click at [596, 341] on link "4" at bounding box center [594, 352] width 22 height 22
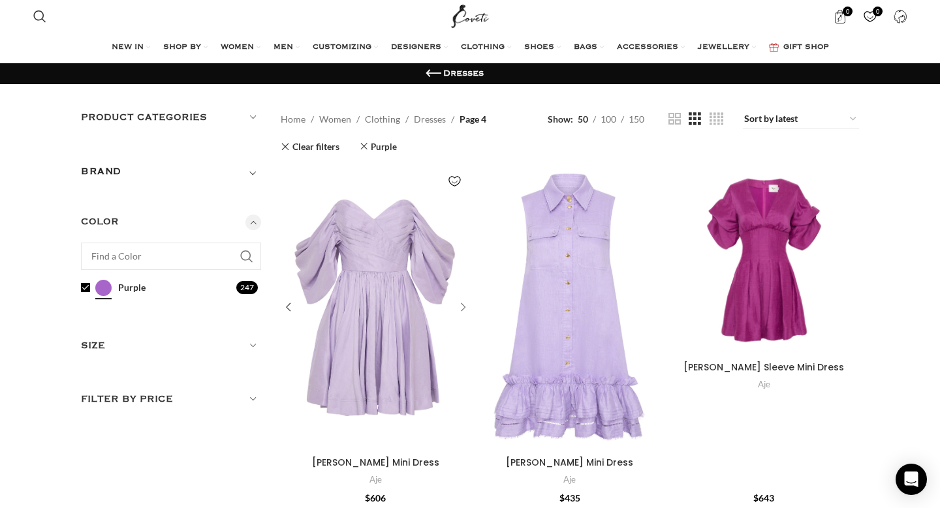
click at [462, 307] on div "Zorina Sweetheart Mini Dress" at bounding box center [461, 308] width 20 height 20
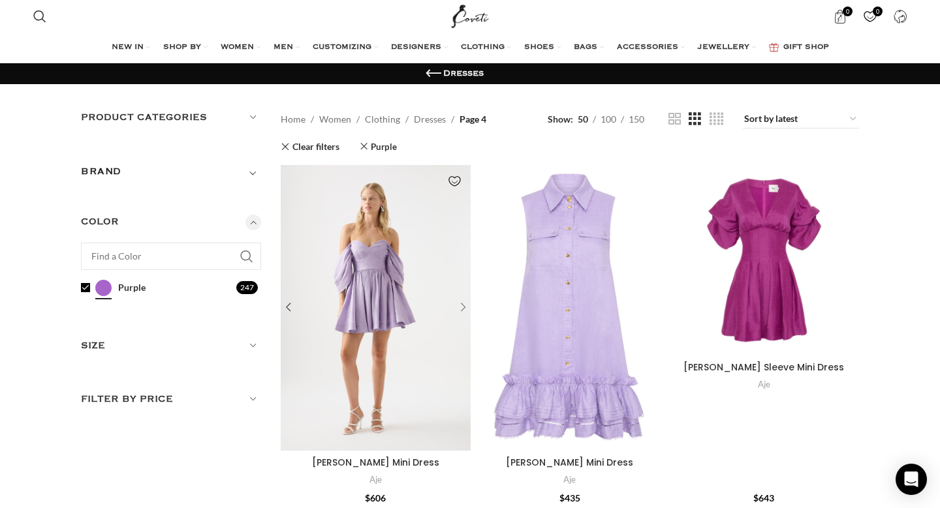
click at [462, 307] on div "Zorina Sweetheart Mini Dress" at bounding box center [461, 308] width 20 height 20
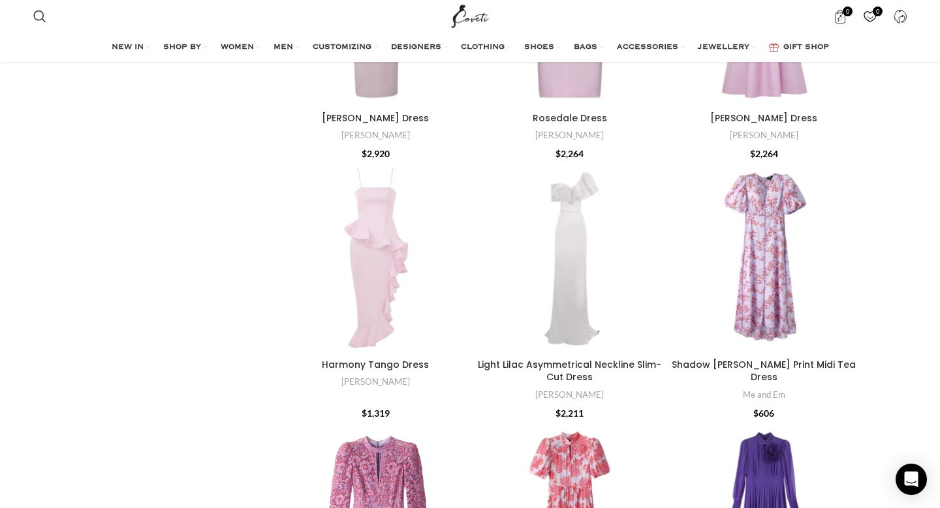
scroll to position [612, 0]
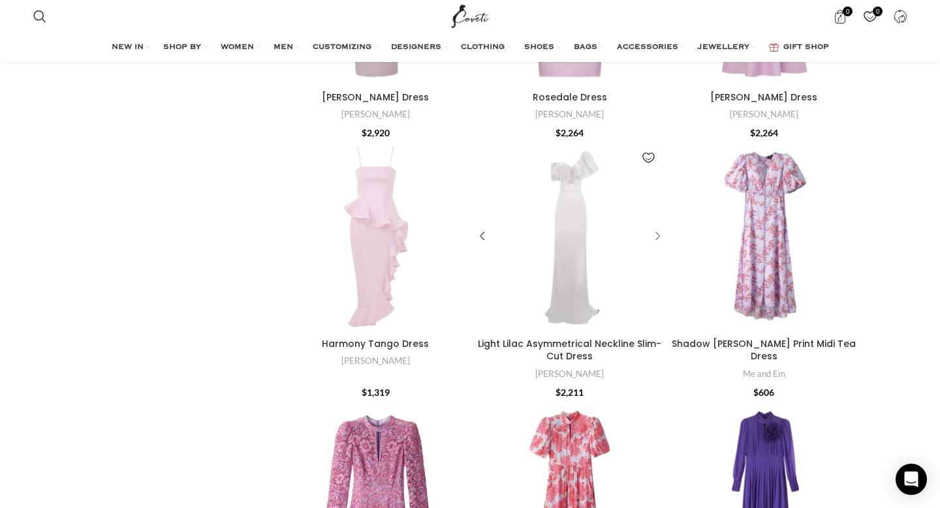
click at [655, 236] on div "Light Lilac Asymmetrical Neckline Slim-Cut Dress" at bounding box center [656, 237] width 20 height 20
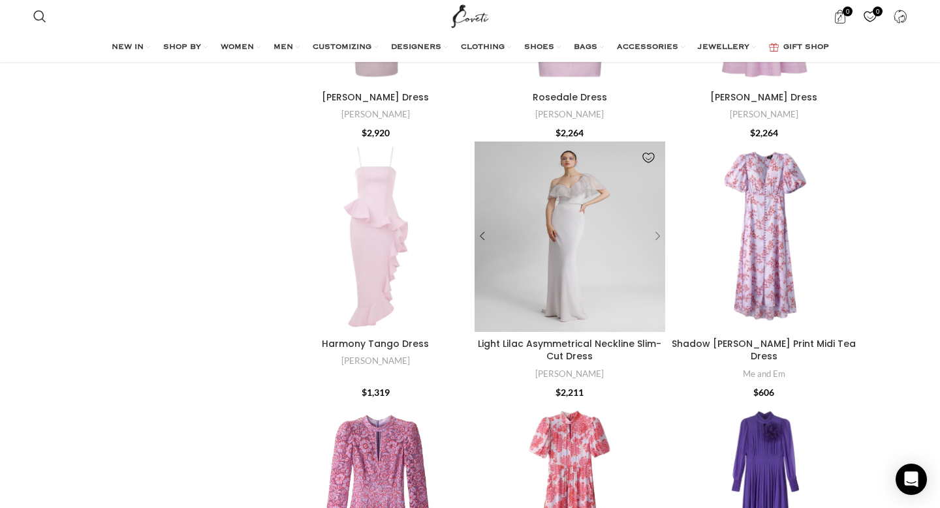
click at [655, 236] on div "Light Lilac Asymmetrical Neckline Slim-Cut Dress" at bounding box center [656, 237] width 20 height 20
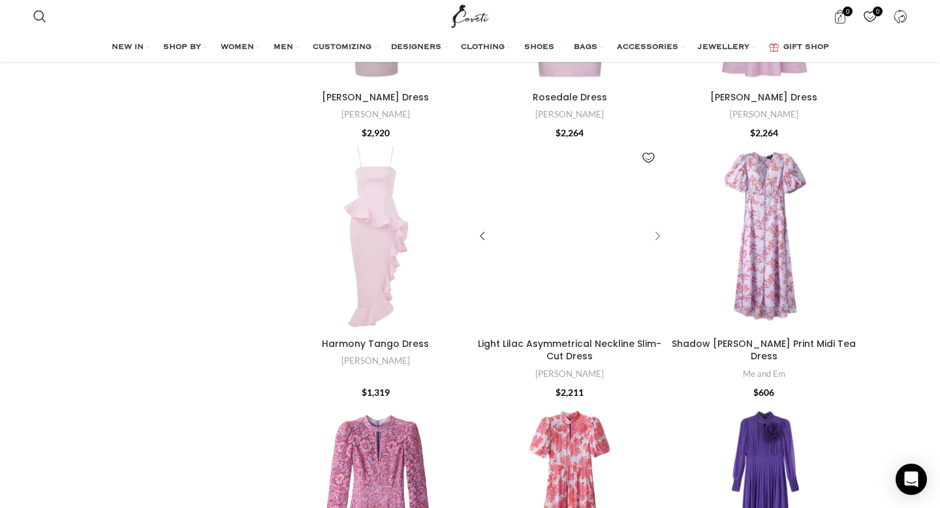
click at [655, 236] on div "Light Lilac Asymmetrical Neckline Slim-Cut Dress" at bounding box center [656, 237] width 20 height 20
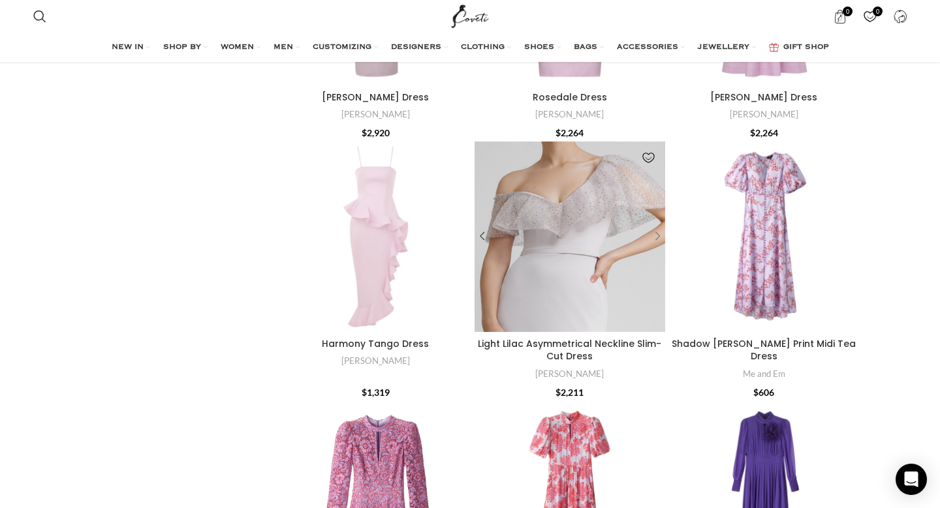
click at [655, 236] on div "Light Lilac Asymmetrical Neckline Slim-Cut Dress" at bounding box center [656, 237] width 20 height 20
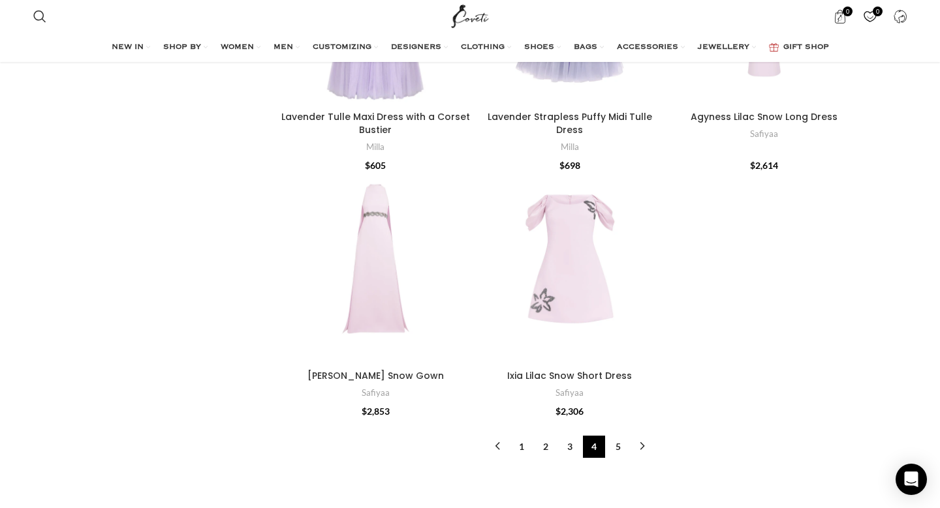
scroll to position [4409, 0]
click at [657, 258] on div "Ixia Lilac Snow Short Dress" at bounding box center [656, 268] width 20 height 20
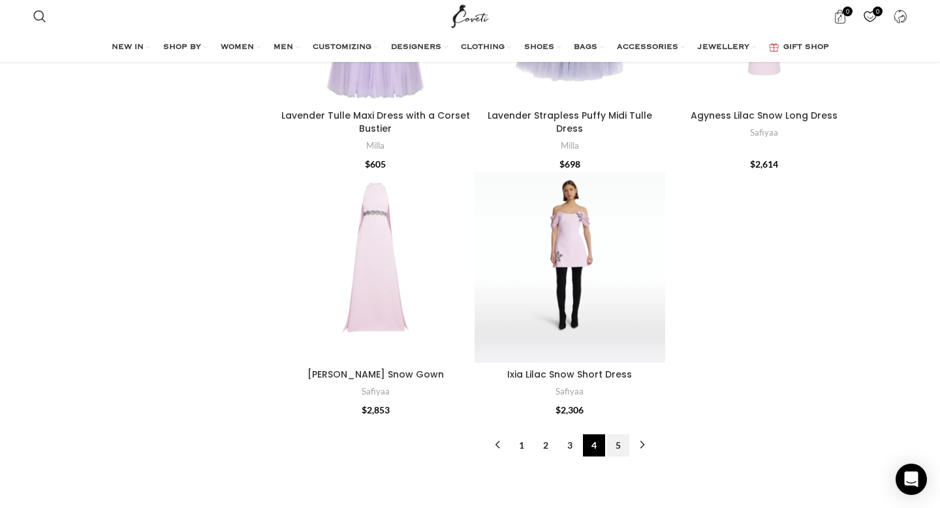
click at [616, 435] on link "5" at bounding box center [618, 446] width 22 height 22
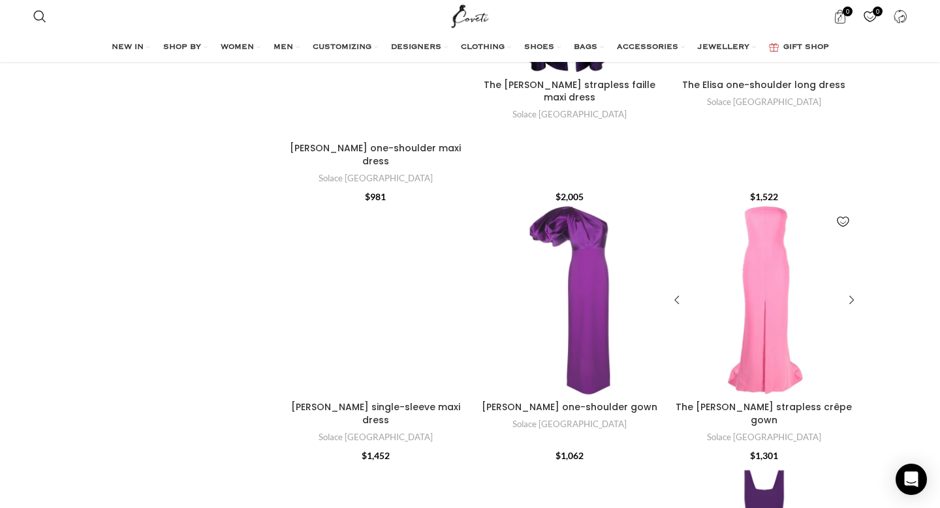
scroll to position [2959, 0]
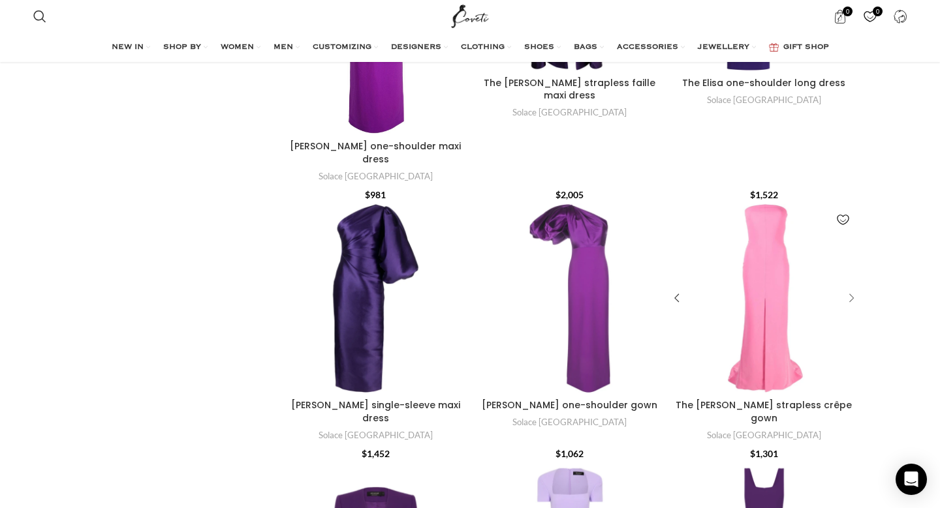
click at [850, 288] on div "The Willa strapless crêpe gown" at bounding box center [849, 298] width 20 height 20
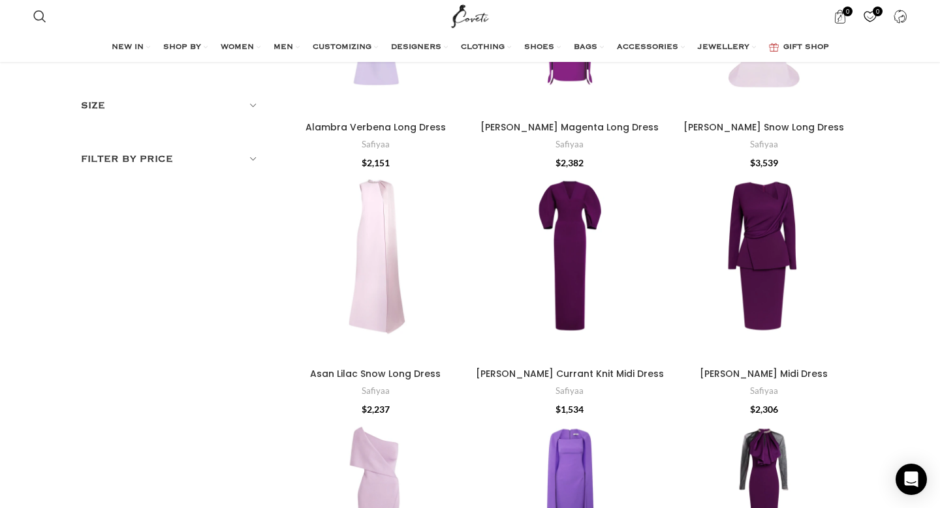
scroll to position [0, 0]
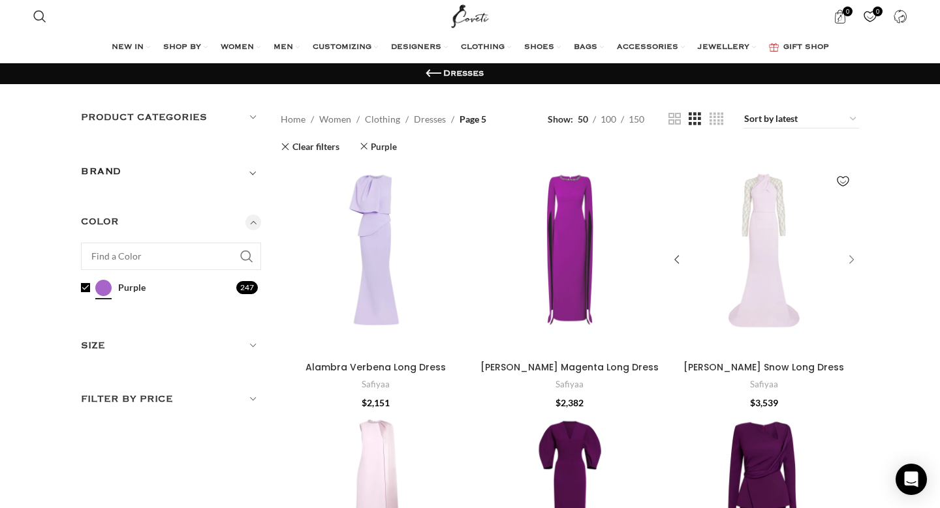
click at [853, 258] on div "Clarence Lilac Snow Long Dress" at bounding box center [849, 261] width 20 height 20
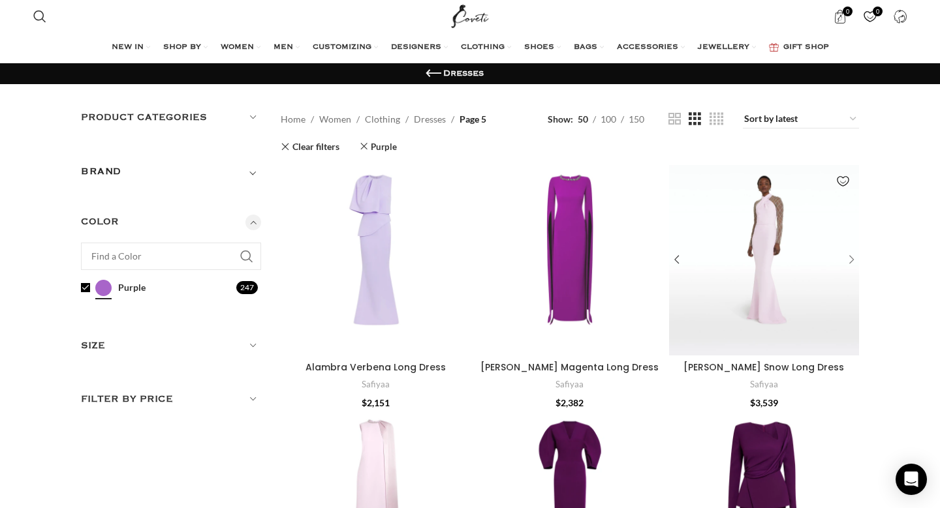
click at [853, 258] on div "Clarence Lilac Snow Long Dress" at bounding box center [849, 261] width 20 height 20
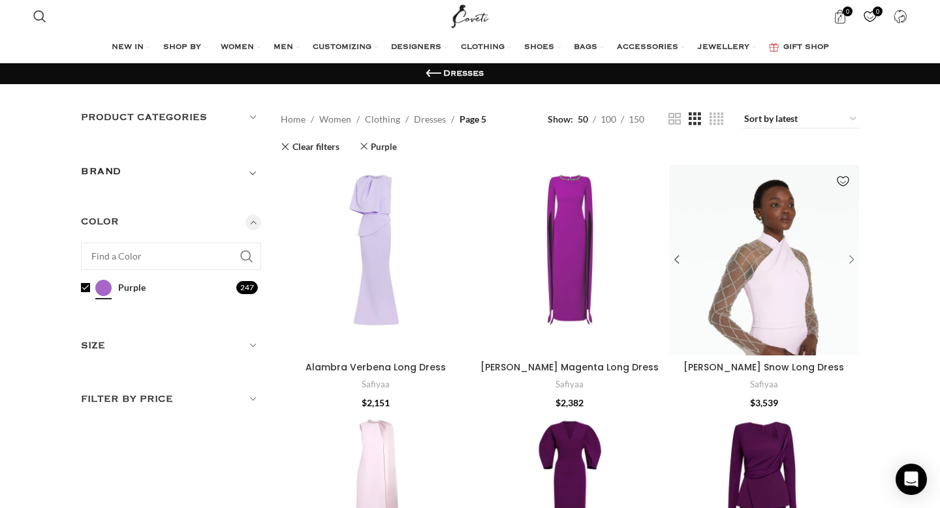
click at [853, 258] on div "Clarence Lilac Snow Long Dress" at bounding box center [849, 261] width 20 height 20
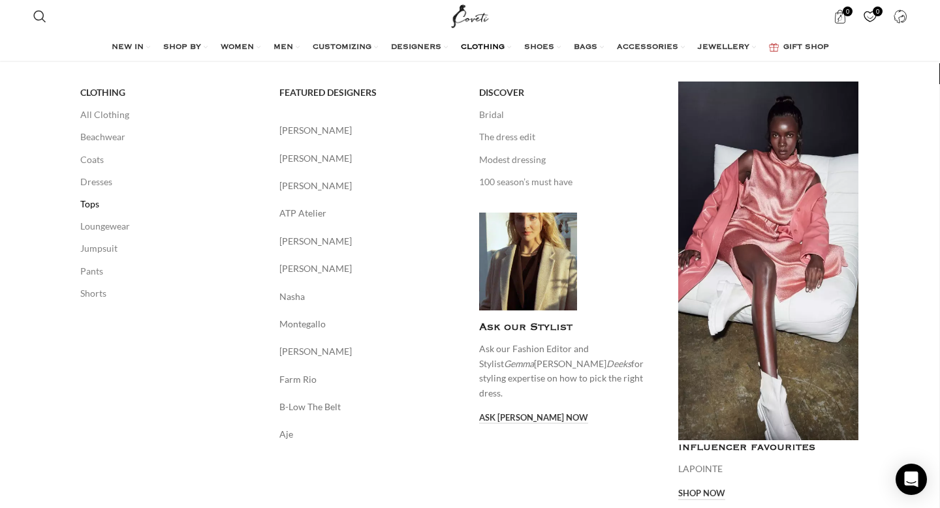
click at [97, 198] on link "Tops" at bounding box center [170, 204] width 180 height 22
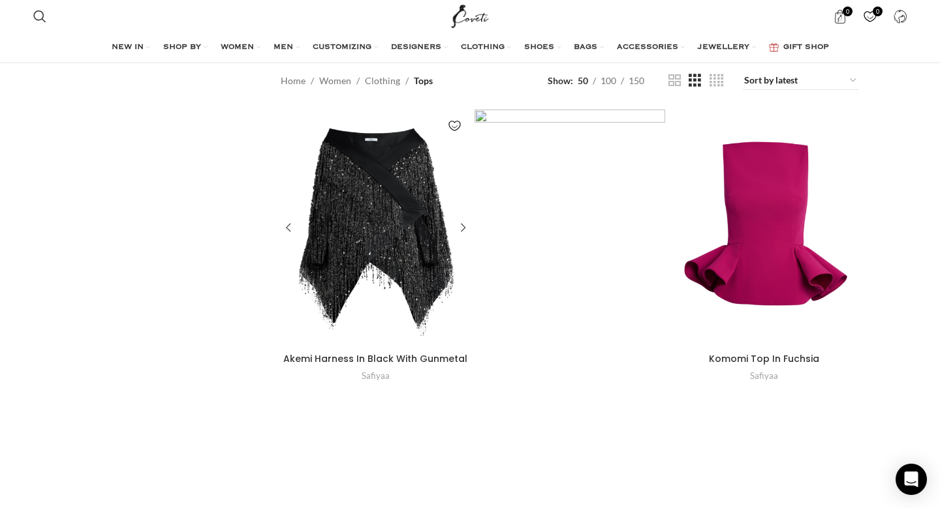
scroll to position [412, 0]
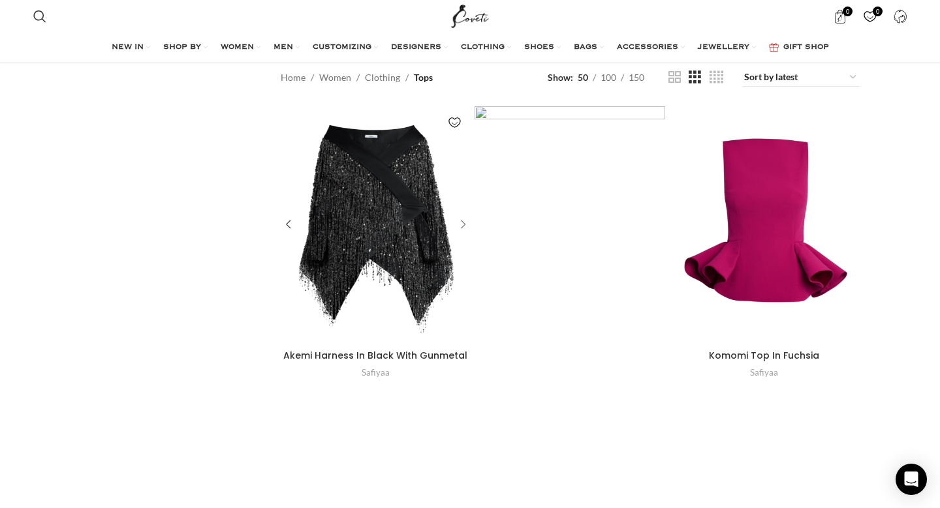
click at [464, 225] on div "Akemi Harness In Black With Gunmetal" at bounding box center [461, 225] width 20 height 20
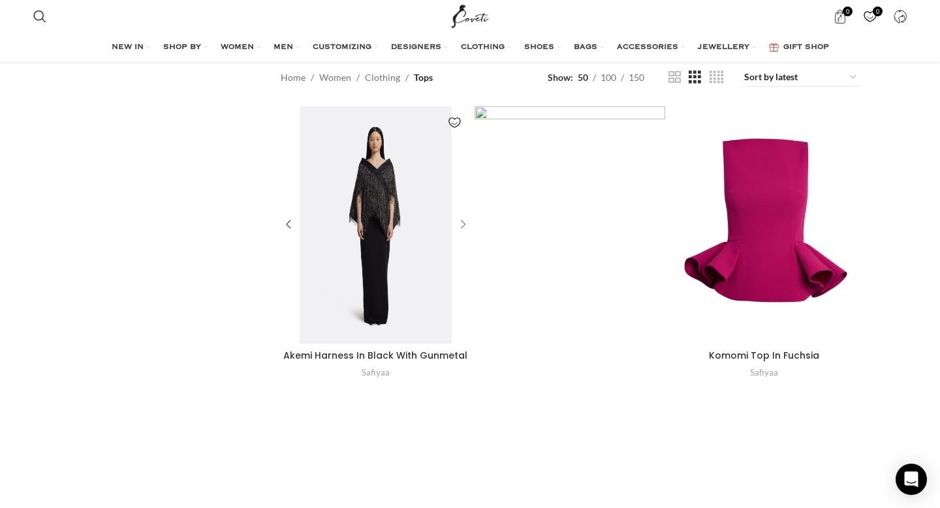
click at [464, 225] on div "Akemi Harness In Black With Gunmetal" at bounding box center [461, 225] width 20 height 20
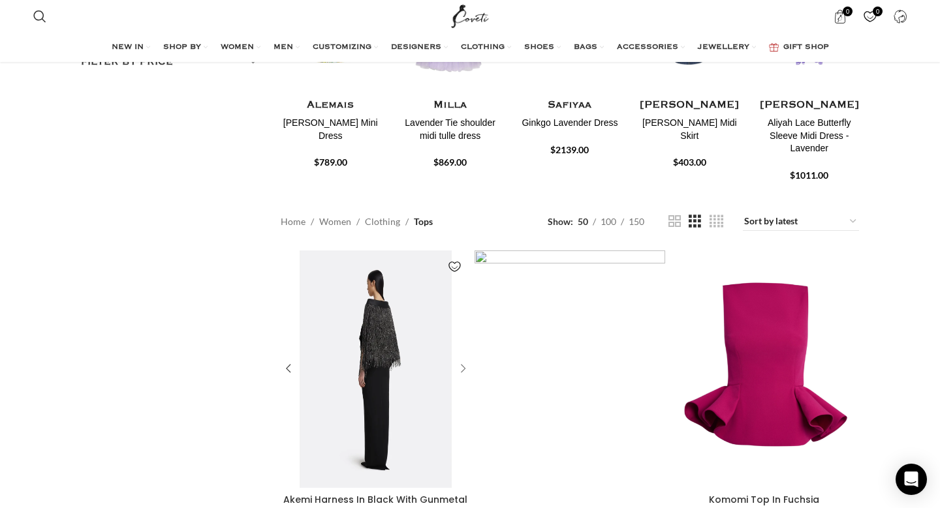
scroll to position [272, 0]
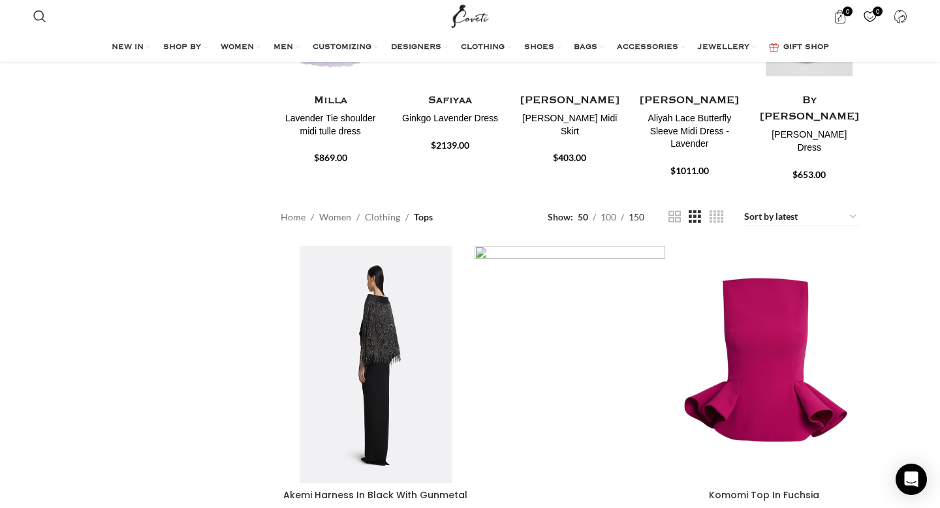
click at [639, 217] on span "150" at bounding box center [637, 216] width 16 height 11
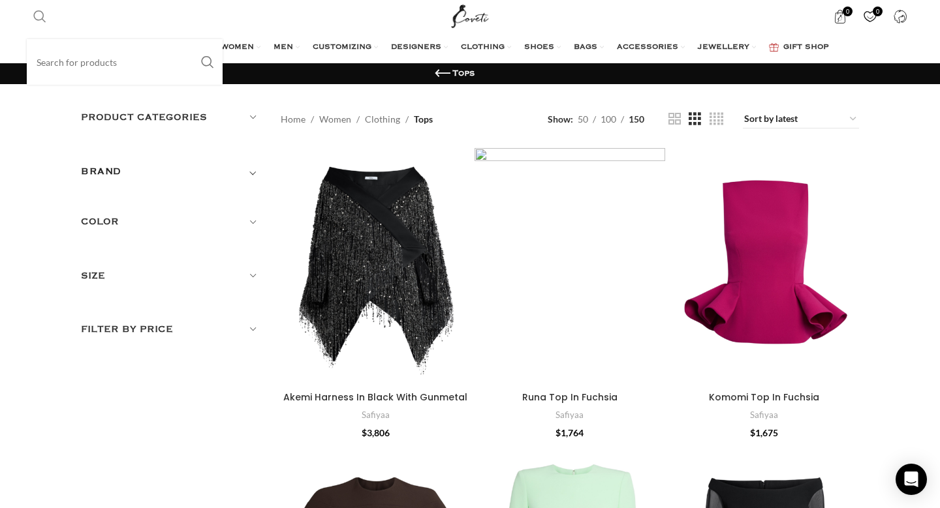
click at [43, 12] on span "Search" at bounding box center [39, 16] width 13 height 13
click at [61, 64] on input "Search" at bounding box center [125, 62] width 196 height 46
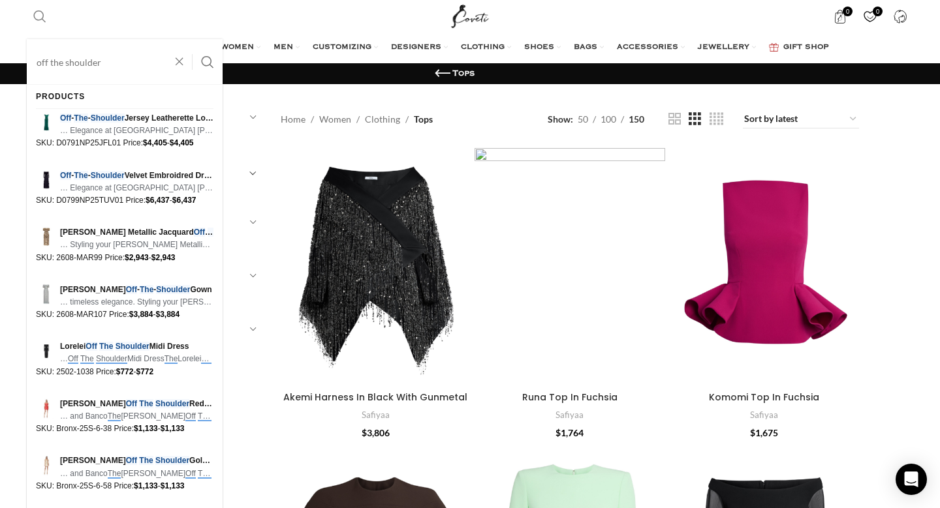
type input "off the shoulder"
click at [193, 39] on button "Search" at bounding box center [208, 62] width 30 height 46
click at [207, 63] on button "Search" at bounding box center [208, 62] width 30 height 46
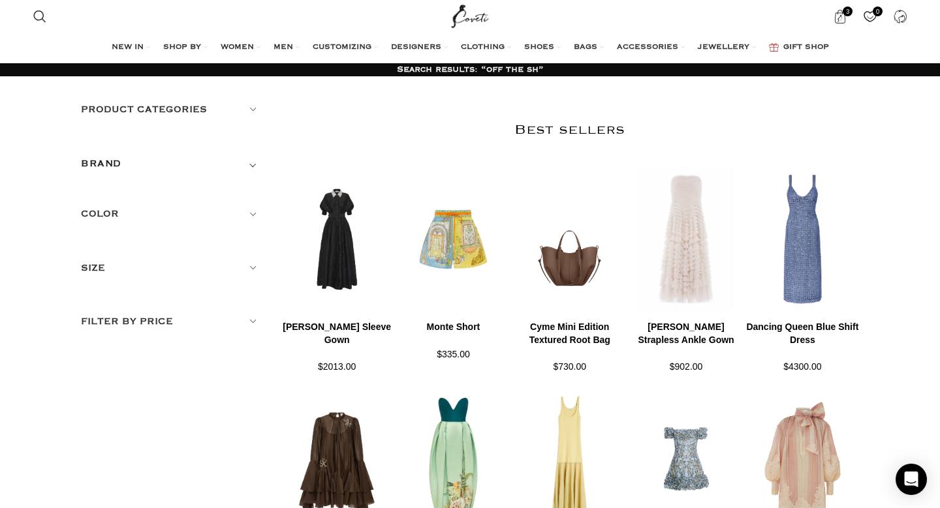
click at [215, 108] on h5 "Product categories" at bounding box center [171, 109] width 180 height 14
click at [108, 166] on link "Women" at bounding box center [163, 164] width 164 height 23
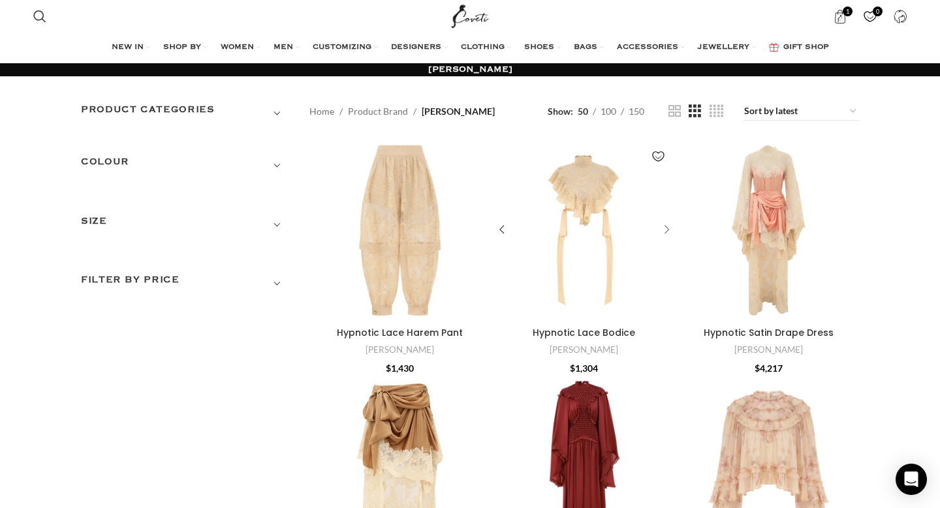
click at [660, 226] on div "Hypnotic Lace Bodice" at bounding box center [665, 231] width 20 height 20
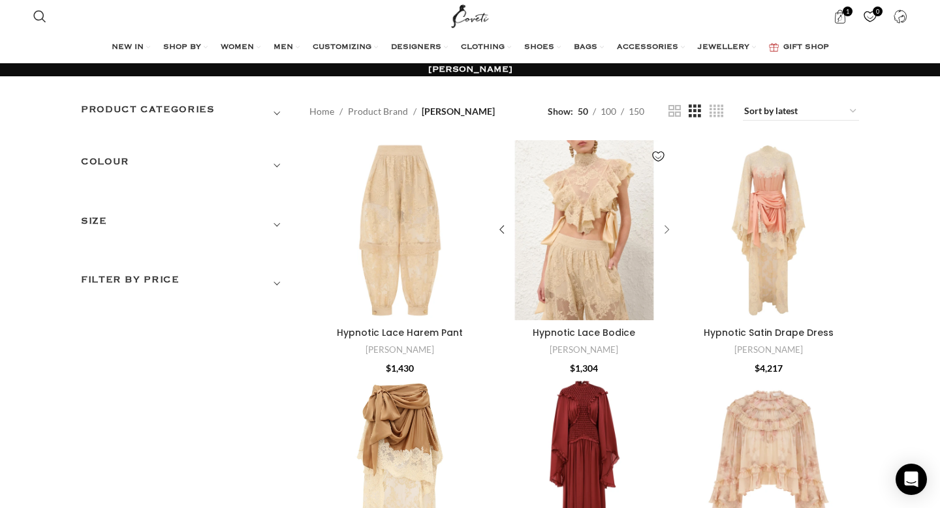
click at [660, 226] on div "Hypnotic Lace Bodice" at bounding box center [665, 231] width 20 height 20
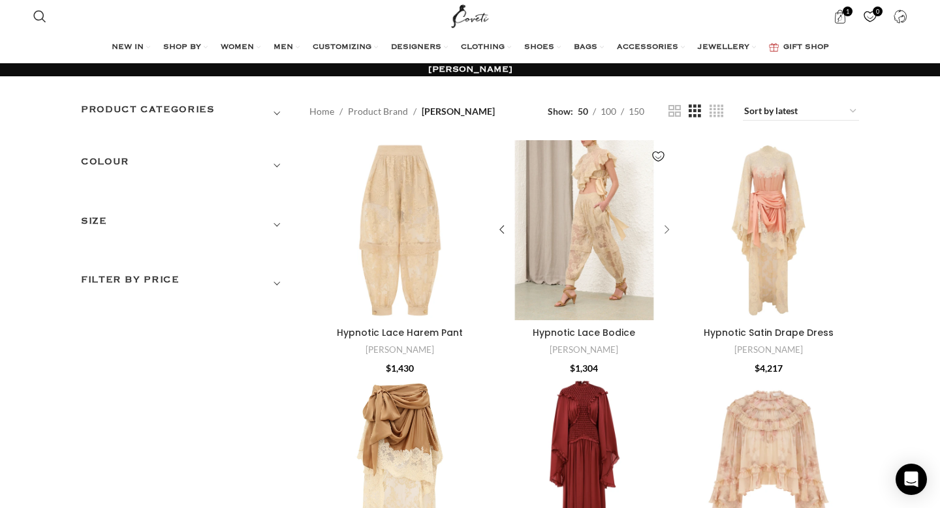
click at [660, 226] on div "Hypnotic Lace Bodice" at bounding box center [665, 231] width 20 height 20
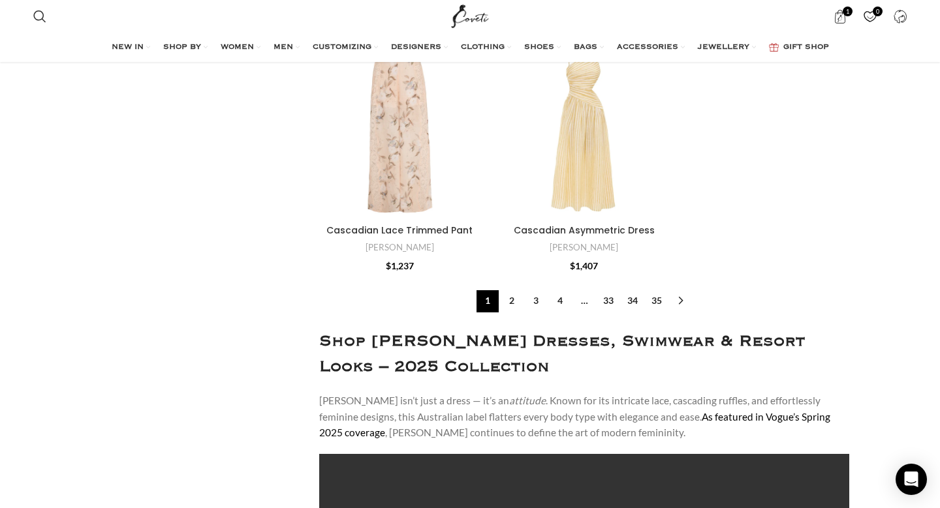
scroll to position [4434, 0]
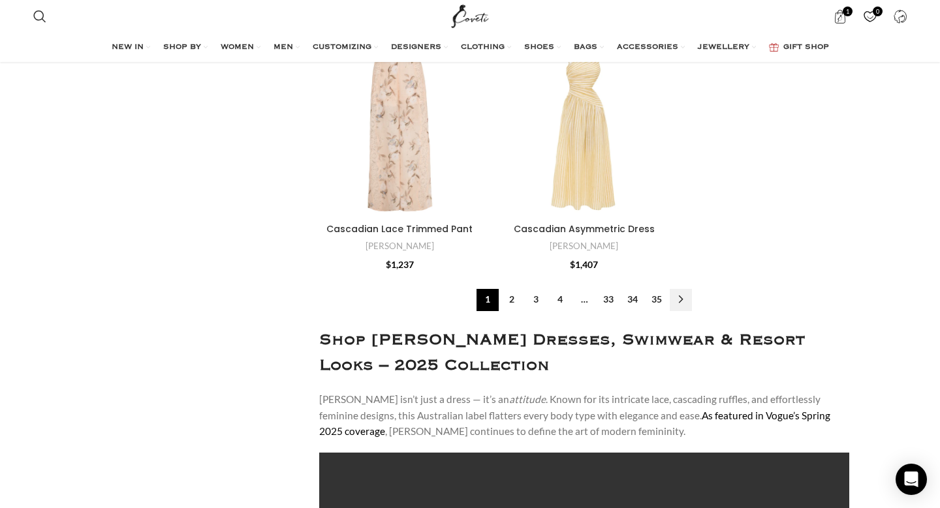
click at [686, 304] on link "→" at bounding box center [681, 300] width 22 height 22
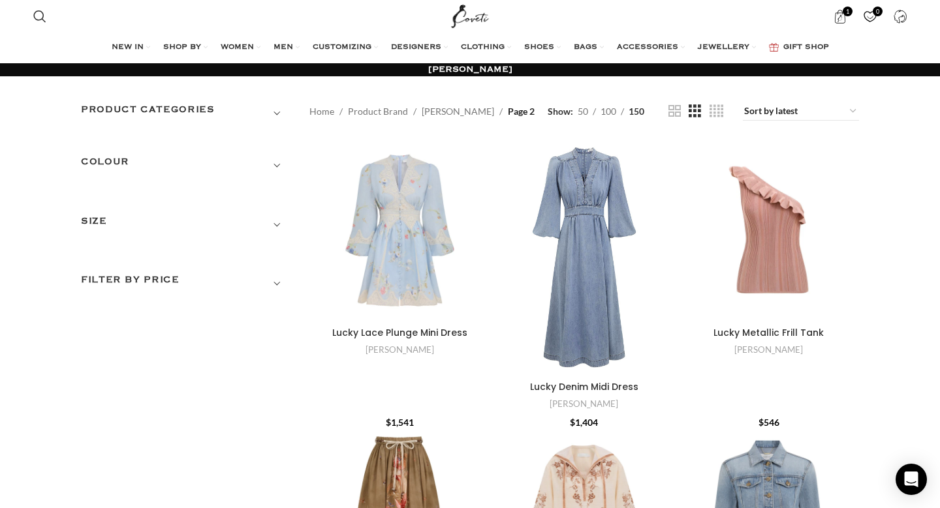
click at [227, 102] on h3 "Product categories" at bounding box center [185, 113] width 209 height 22
click at [230, 114] on h3 "Product categories" at bounding box center [185, 113] width 209 height 22
click at [278, 111] on h3 "Product categories" at bounding box center [185, 113] width 209 height 22
click at [193, 107] on h3 "Product categories" at bounding box center [185, 113] width 209 height 22
click at [111, 164] on h3 "COLOUR" at bounding box center [185, 166] width 209 height 22
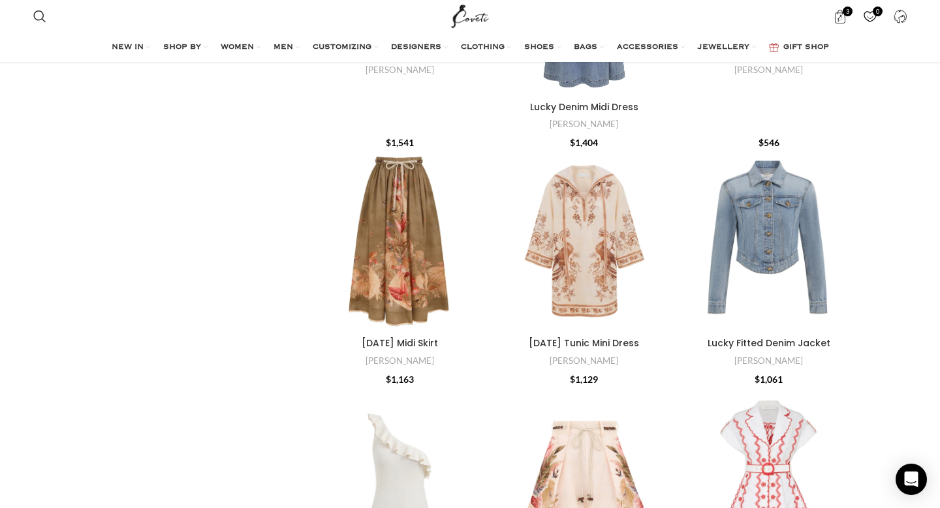
scroll to position [283, 0]
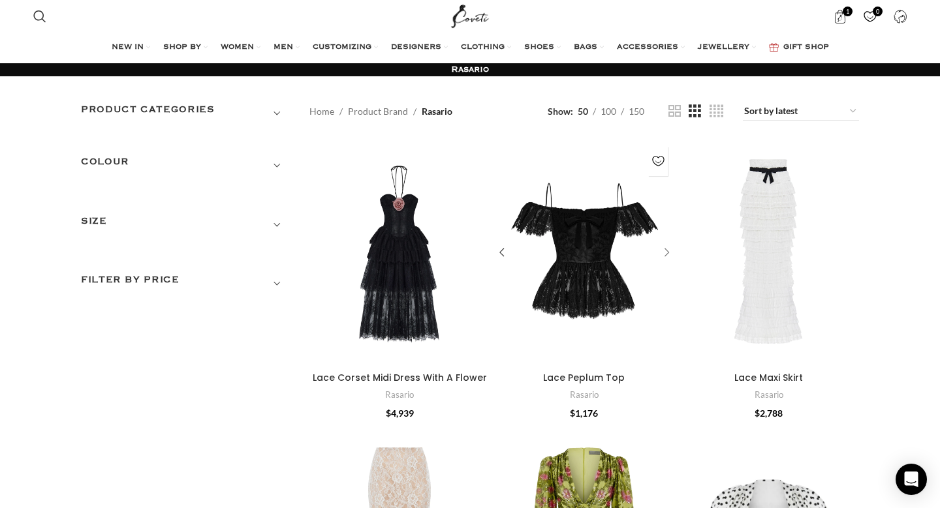
click at [666, 251] on div "Lace Peplum Top" at bounding box center [665, 253] width 20 height 20
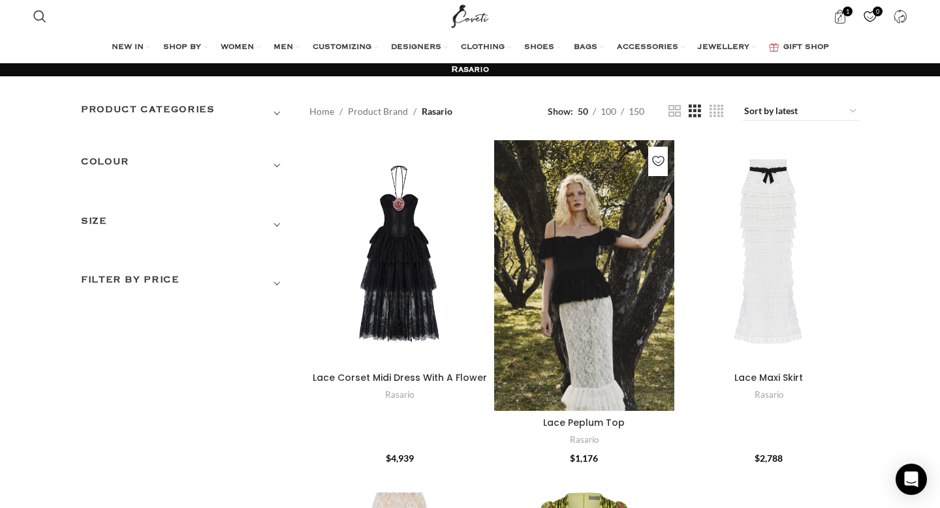
click at [604, 244] on div "Lace Peplum Top" at bounding box center [606, 275] width 45 height 271
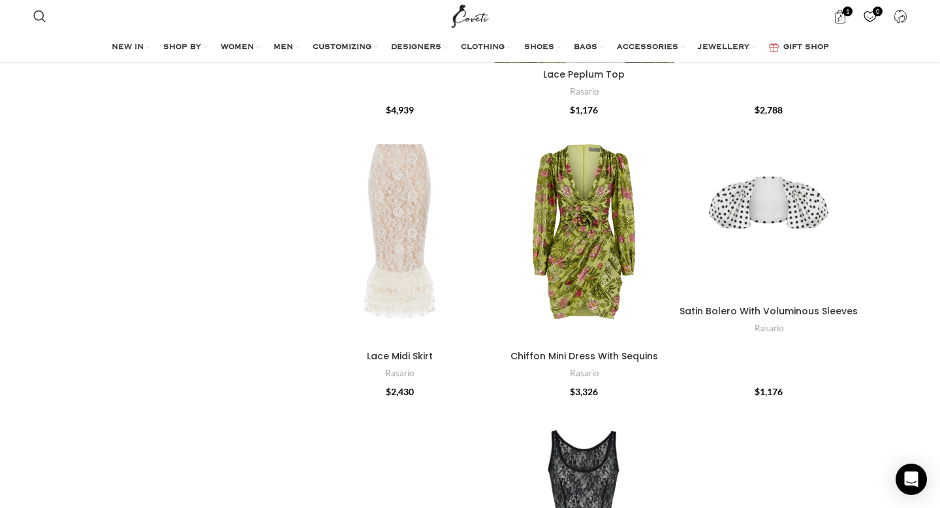
scroll to position [349, 0]
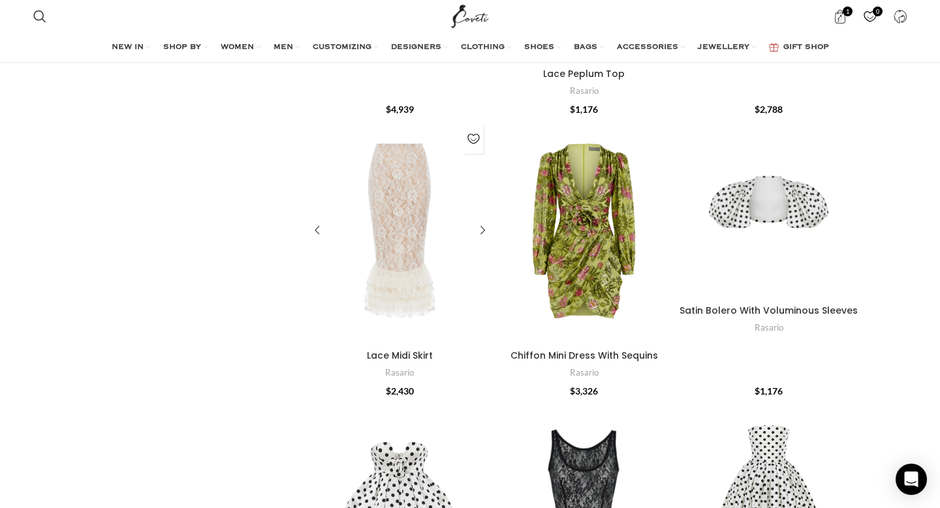
click at [437, 230] on div "Lace Midi Skirt" at bounding box center [459, 231] width 60 height 226
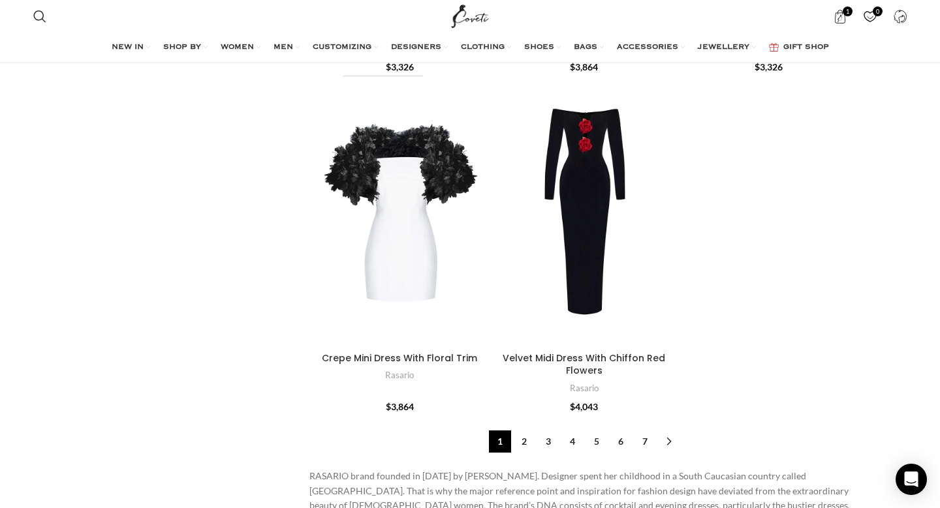
scroll to position [5155, 0]
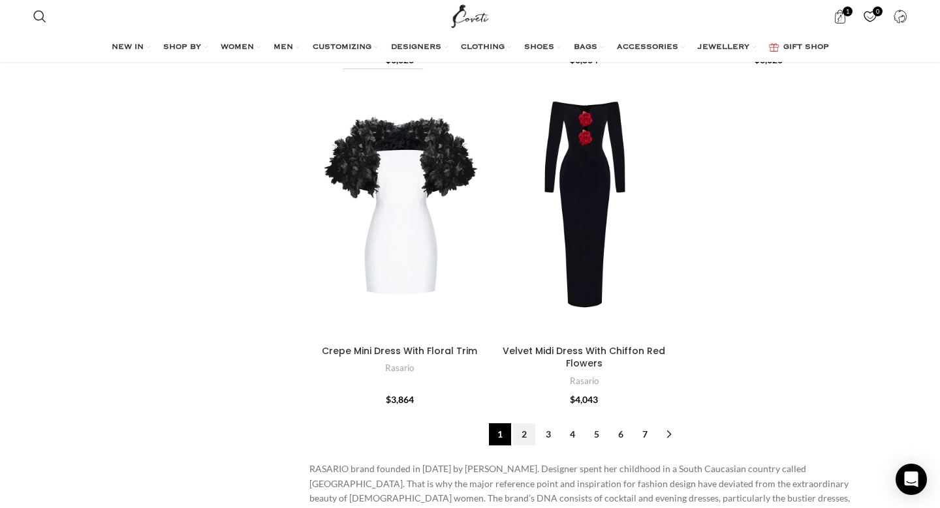
click at [525, 424] on link "2" at bounding box center [524, 435] width 22 height 22
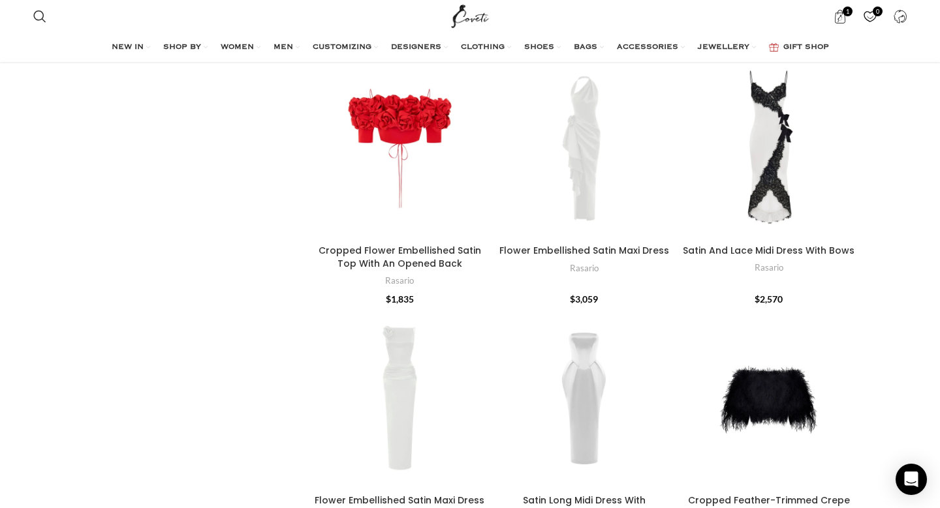
scroll to position [3496, 0]
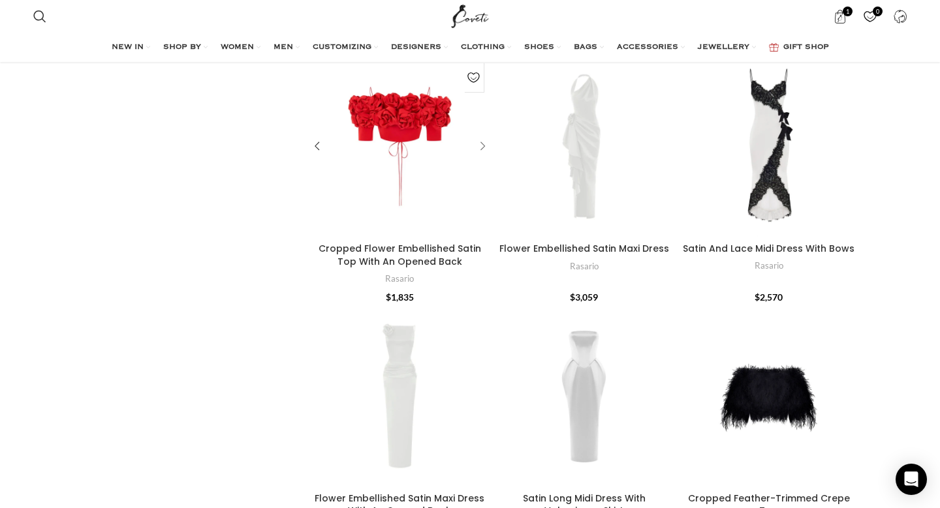
click at [484, 144] on div "Cropped Flower Embellished Satin Top With An Opened Back" at bounding box center [481, 147] width 20 height 20
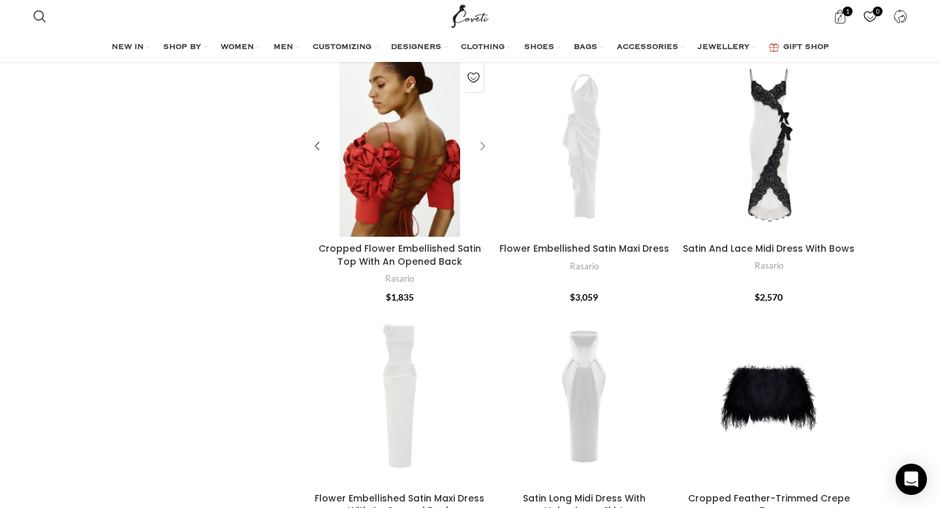
click at [484, 144] on div "Cropped Flower Embellished Satin Top With An Opened Back" at bounding box center [481, 147] width 20 height 20
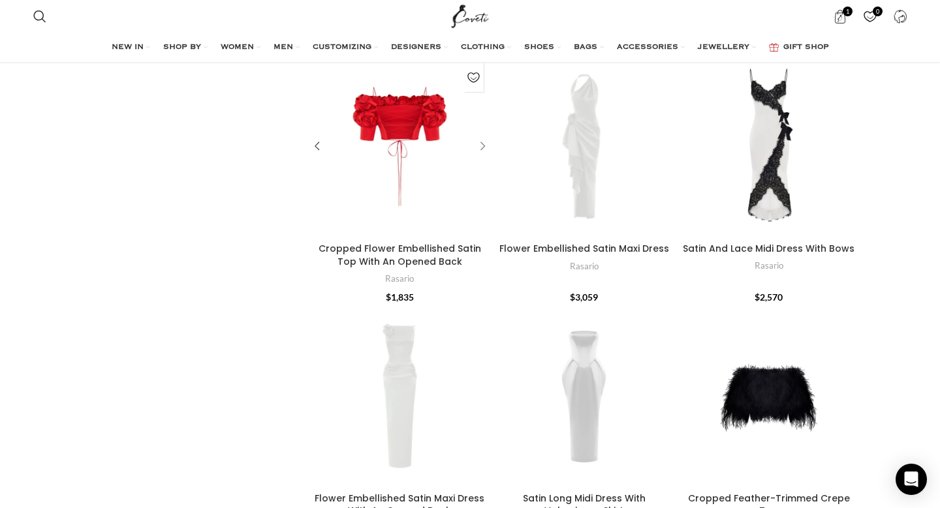
click at [484, 144] on div "Cropped Flower Embellished Satin Top With An Opened Back" at bounding box center [481, 147] width 20 height 20
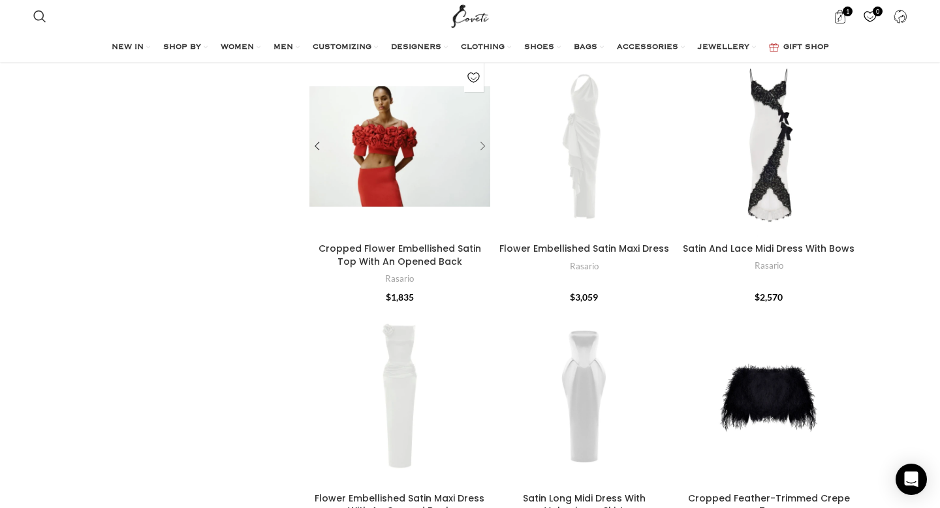
click at [484, 144] on div "Cropped Flower Embellished Satin Top With An Opened Back" at bounding box center [481, 147] width 20 height 20
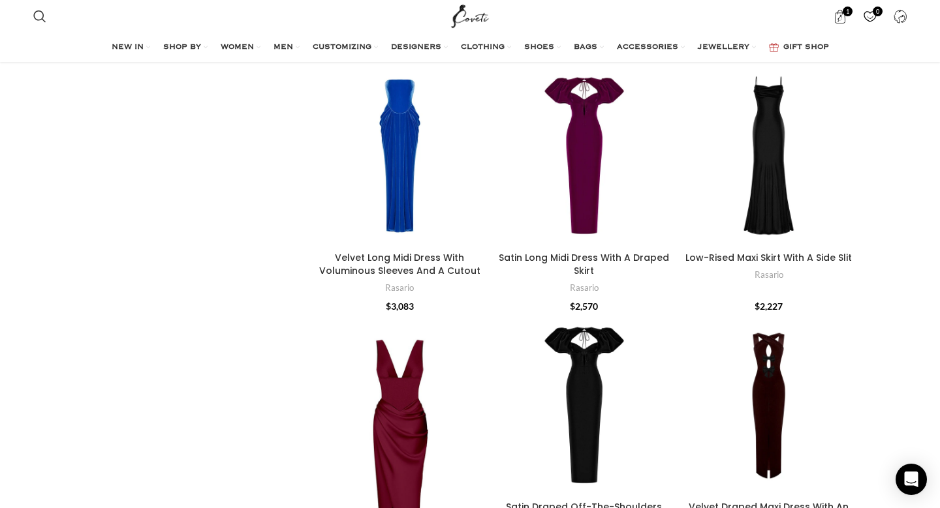
scroll to position [7220, 0]
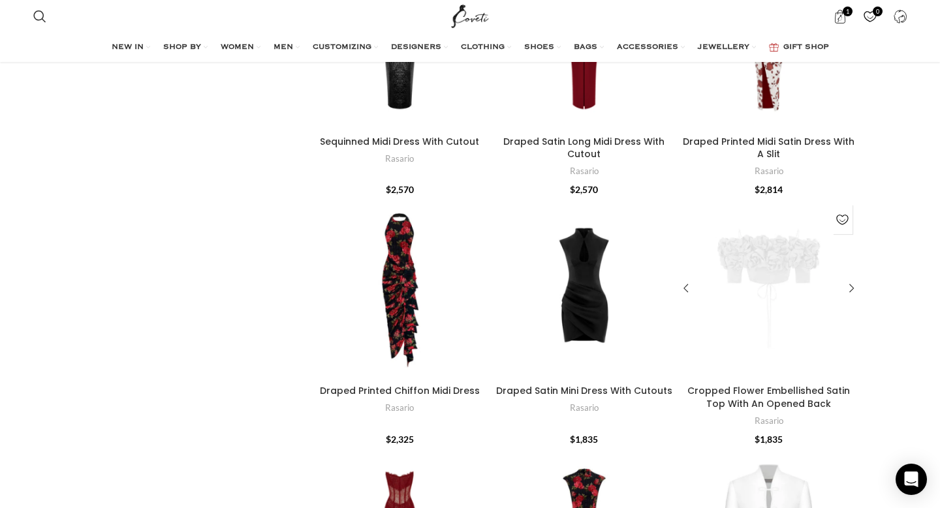
click at [796, 291] on div "Cropped Flower Embellished Satin Top With An Opened Back" at bounding box center [769, 288] width 60 height 181
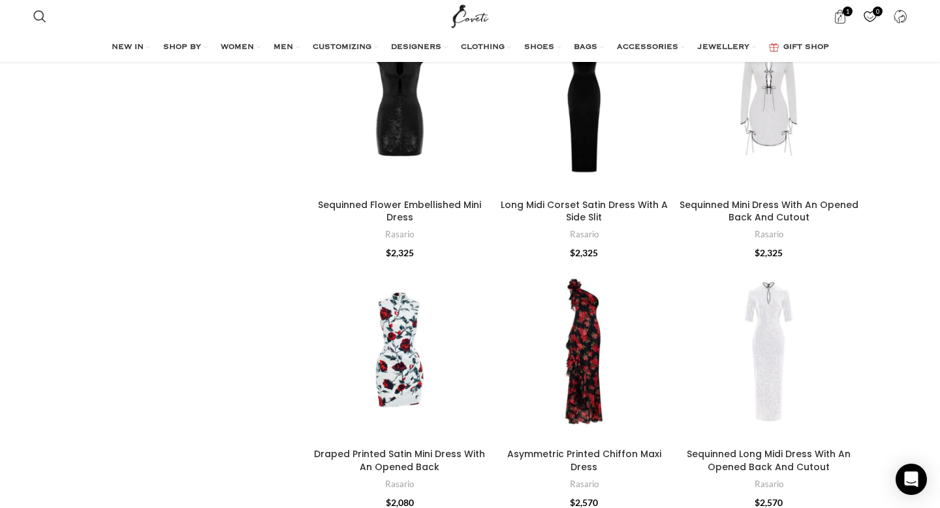
scroll to position [6275, 0]
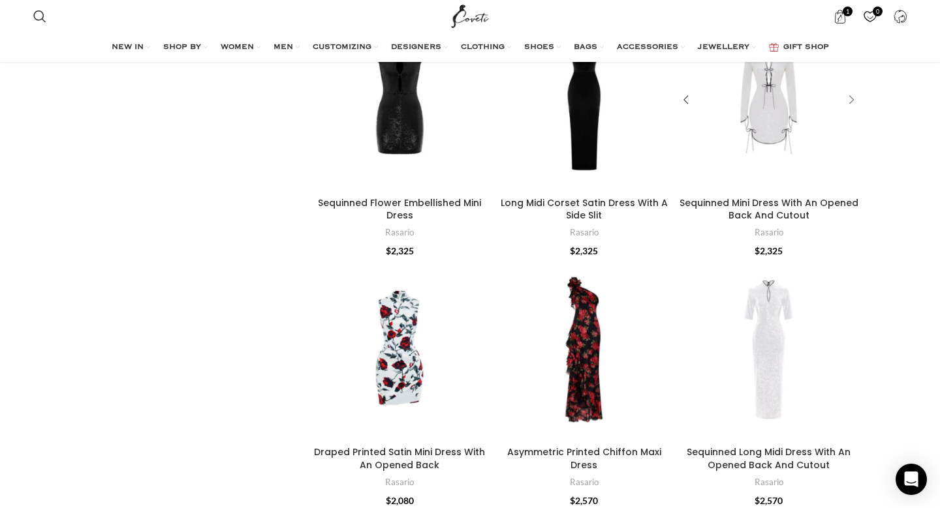
click at [854, 101] on div "Sequinned Mini Dress With An Opened Back And Cutout" at bounding box center [849, 101] width 20 height 20
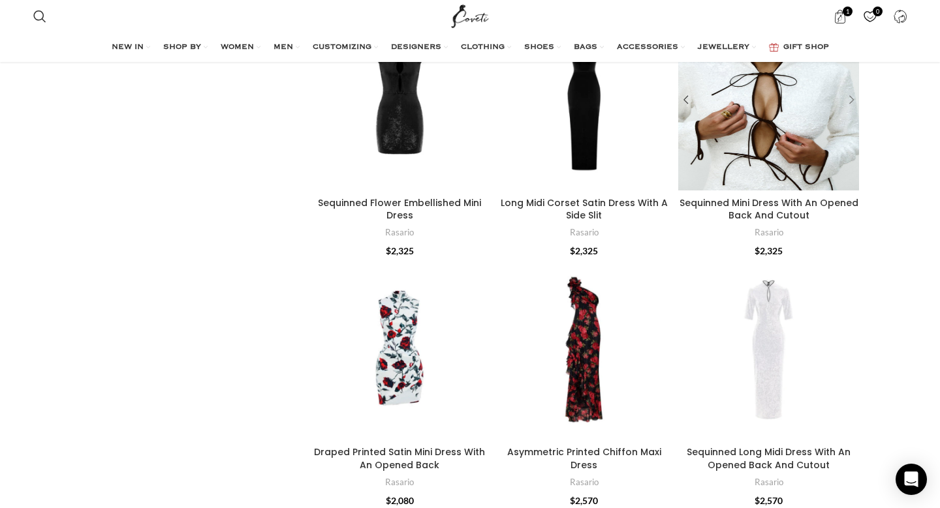
click at [854, 101] on div "Sequinned Mini Dress With An Opened Back And Cutout" at bounding box center [849, 101] width 20 height 20
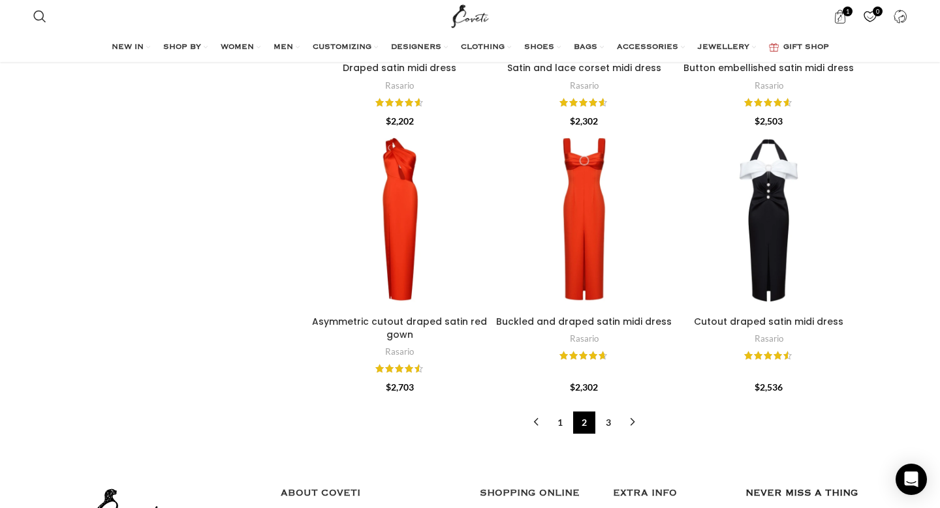
scroll to position [12651, 0]
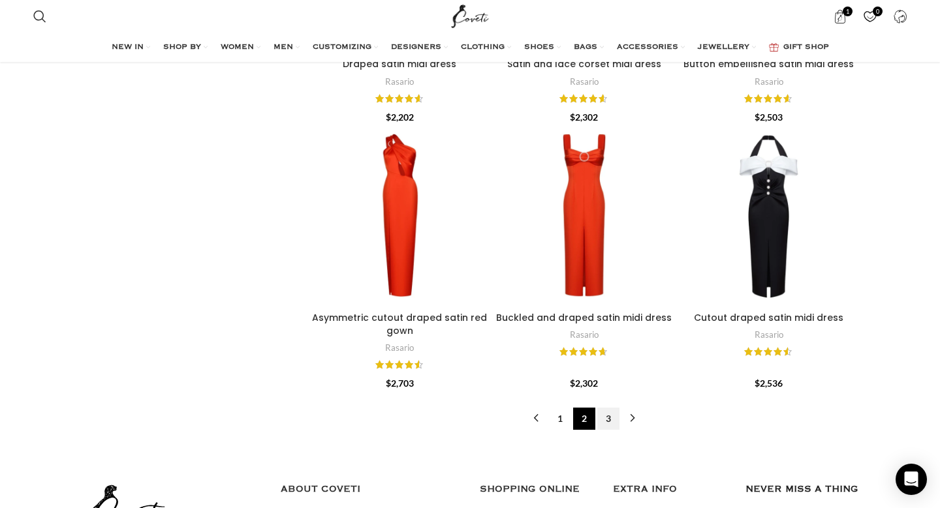
click at [608, 420] on link "3" at bounding box center [608, 419] width 22 height 22
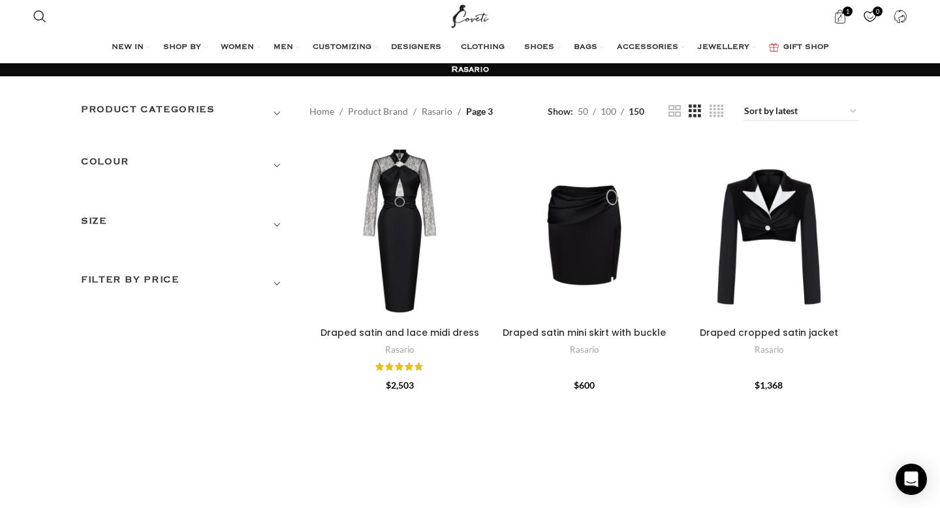
scroll to position [1, 0]
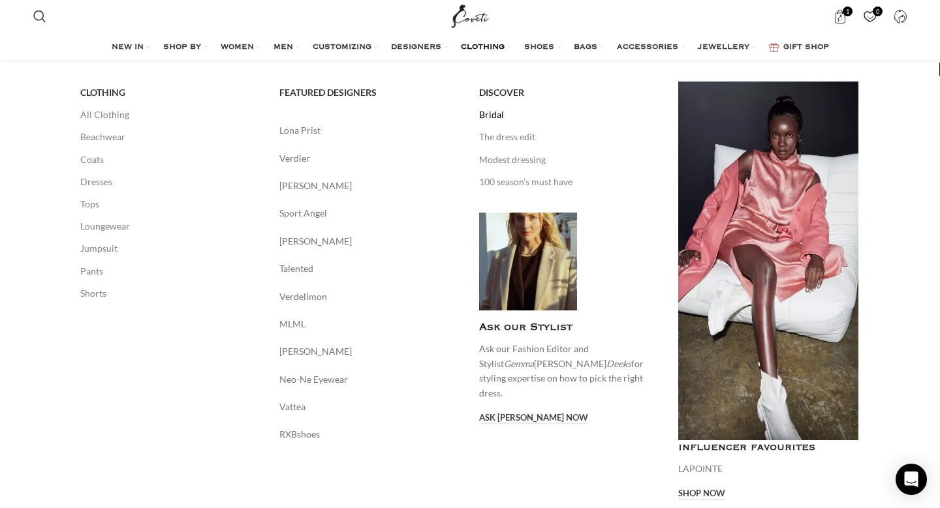
click at [491, 117] on link "Bridal" at bounding box center [569, 115] width 180 height 22
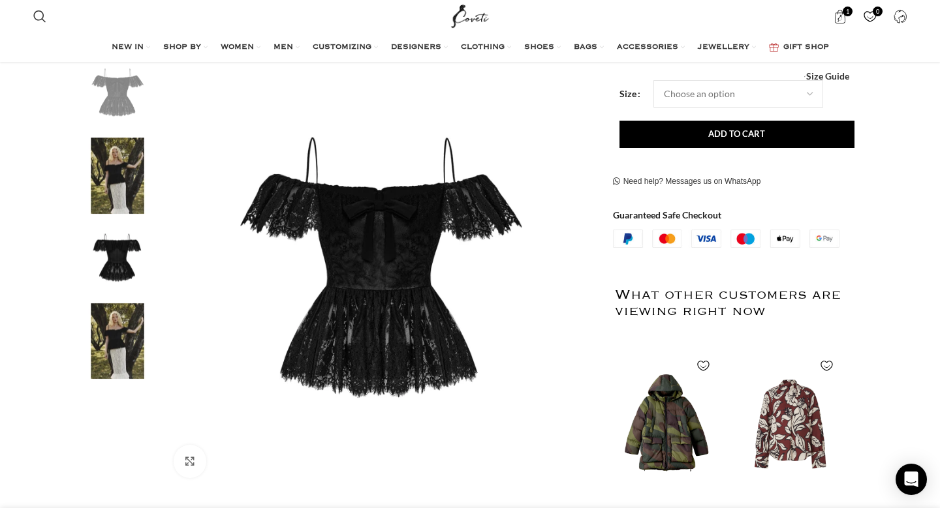
scroll to position [234, 0]
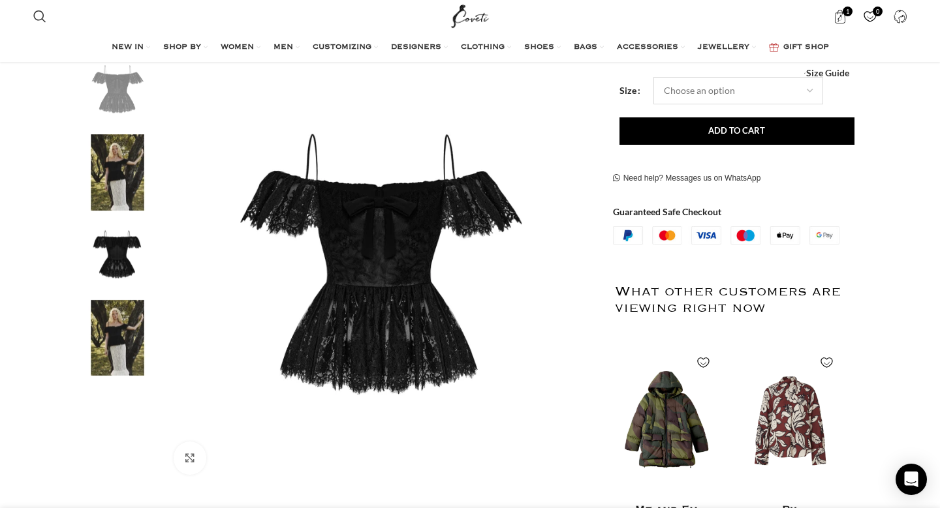
click at [749, 93] on select "Choose an option 4 UK 6 UK 8 [GEOGRAPHIC_DATA] 10 [GEOGRAPHIC_DATA] 12 [GEOGRAP…" at bounding box center [738, 90] width 170 height 27
select select "16-[GEOGRAPHIC_DATA]"
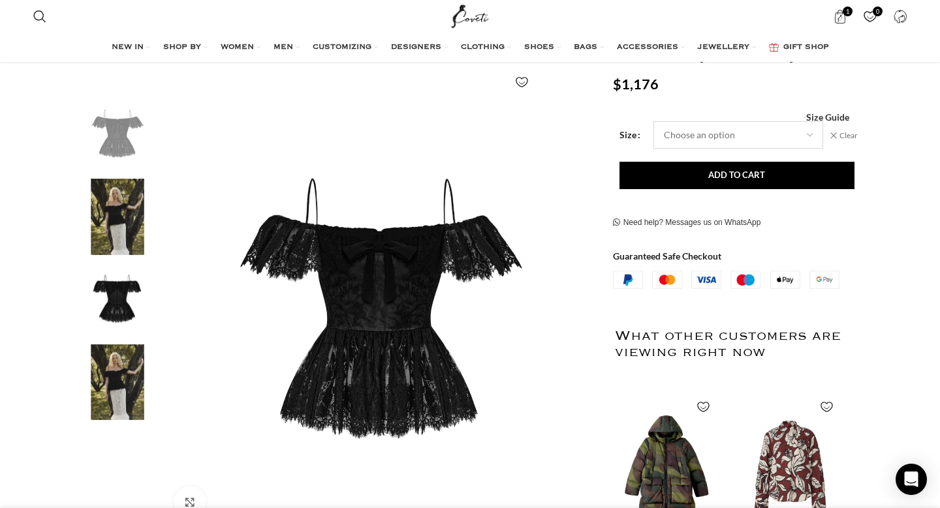
scroll to position [188, 0]
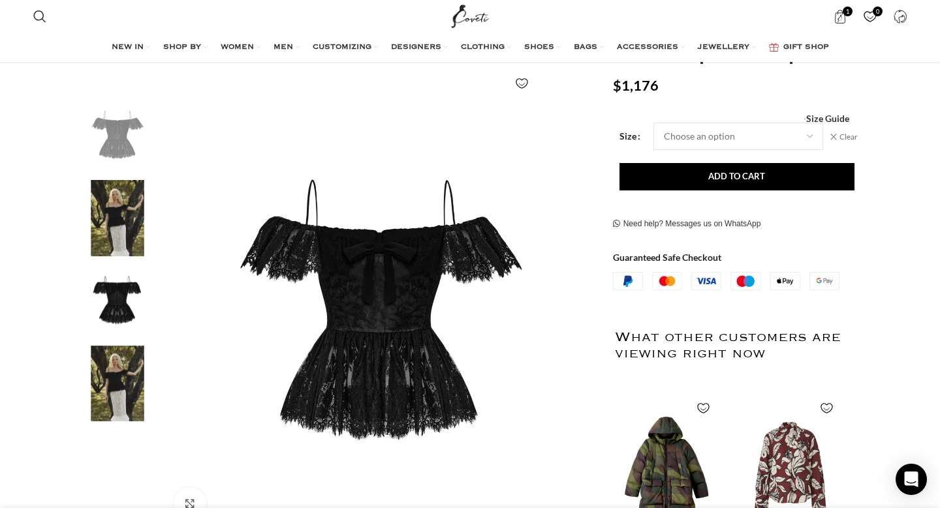
click at [117, 278] on img "3 / 4" at bounding box center [118, 301] width 80 height 76
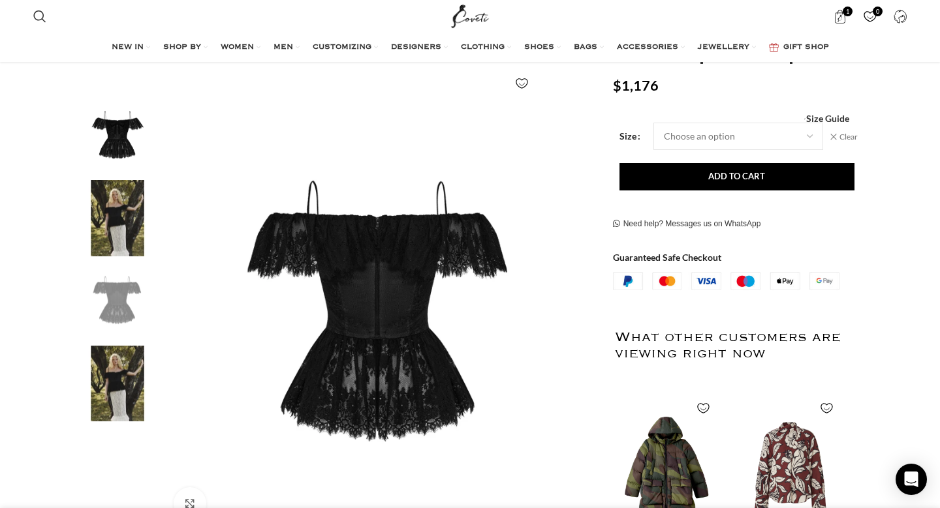
click at [114, 205] on img "2 / 4" at bounding box center [118, 218] width 80 height 76
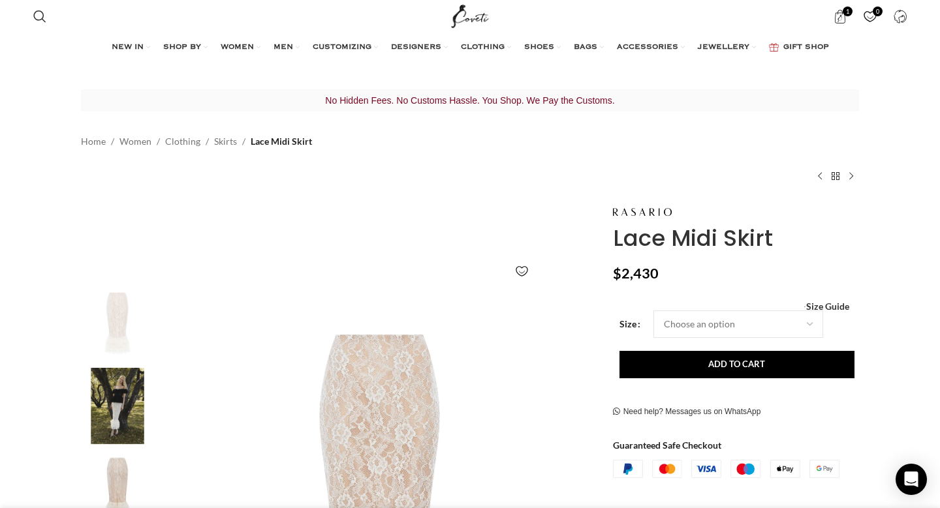
scroll to position [0, 110]
click at [759, 323] on select "Choose an option 4 UK 6 UK 8 [GEOGRAPHIC_DATA] 10 [GEOGRAPHIC_DATA] 12 [GEOGRAP…" at bounding box center [738, 324] width 170 height 27
select select "16-[GEOGRAPHIC_DATA]"
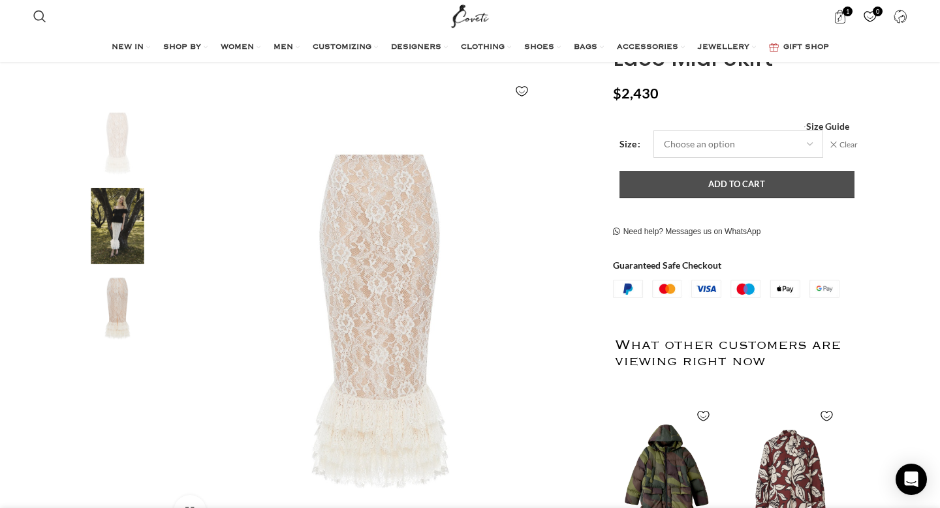
scroll to position [188, 0]
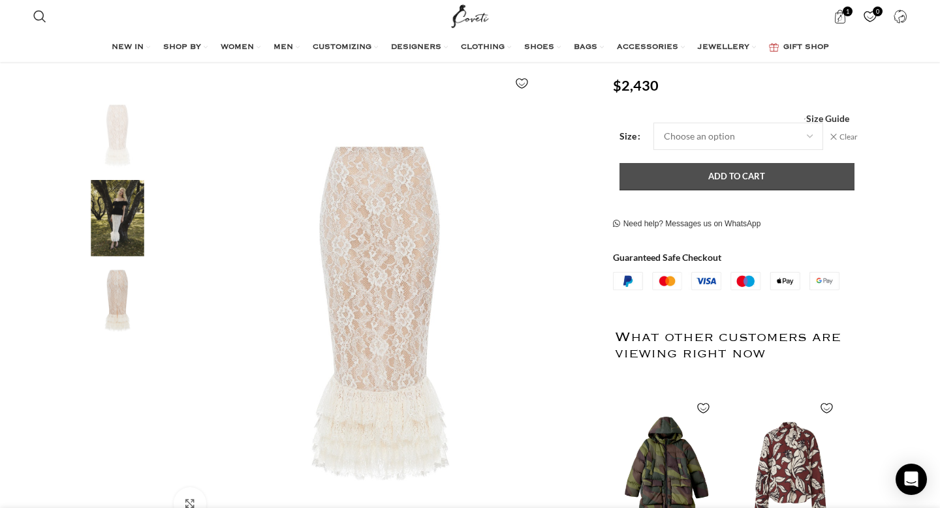
click at [749, 181] on button "Add to cart" at bounding box center [736, 176] width 235 height 27
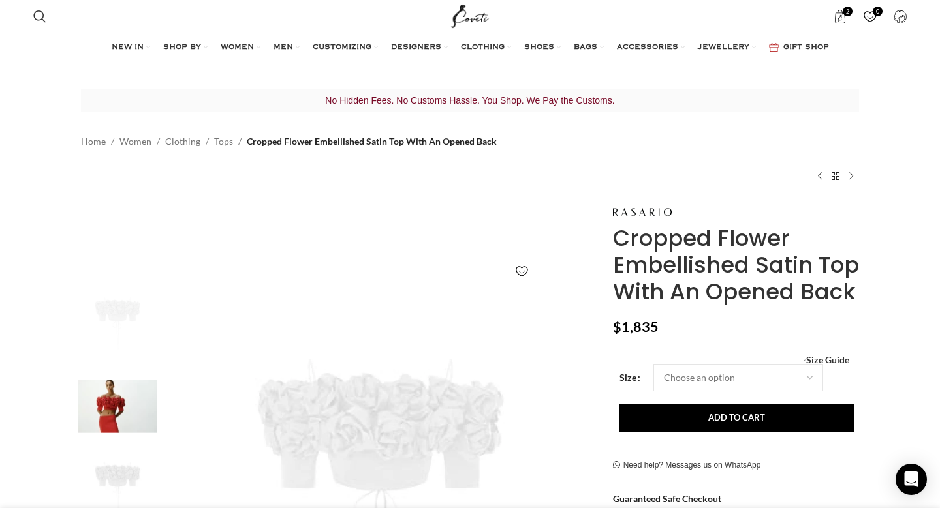
scroll to position [0, 110]
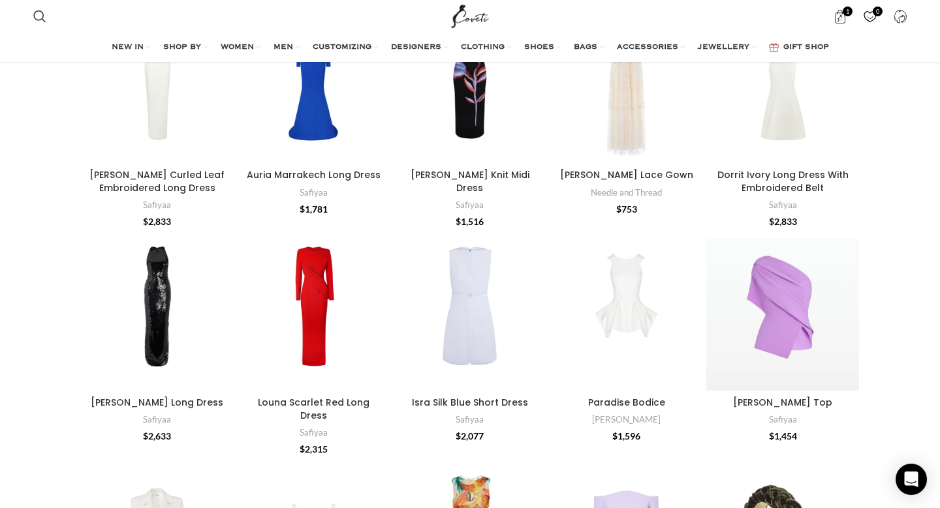
scroll to position [2099, 0]
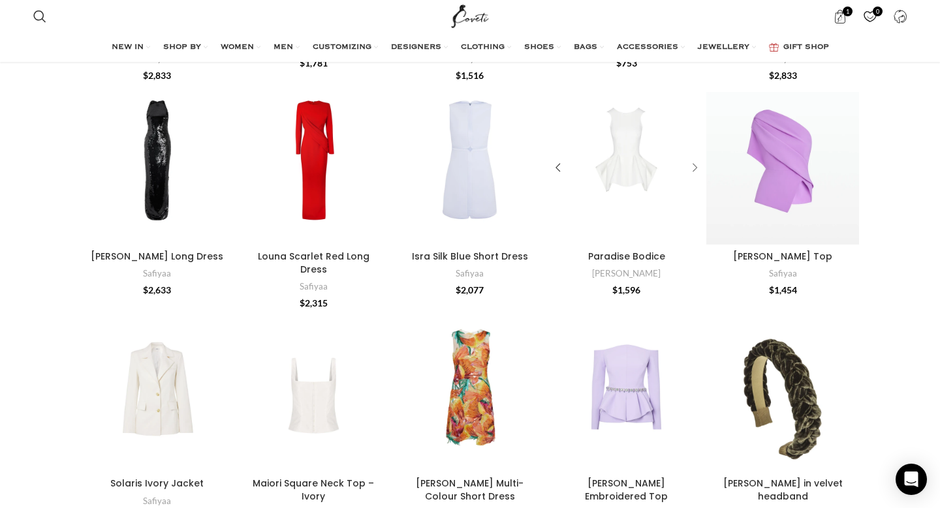
click at [693, 161] on div "Paradise Bodice" at bounding box center [693, 169] width 20 height 20
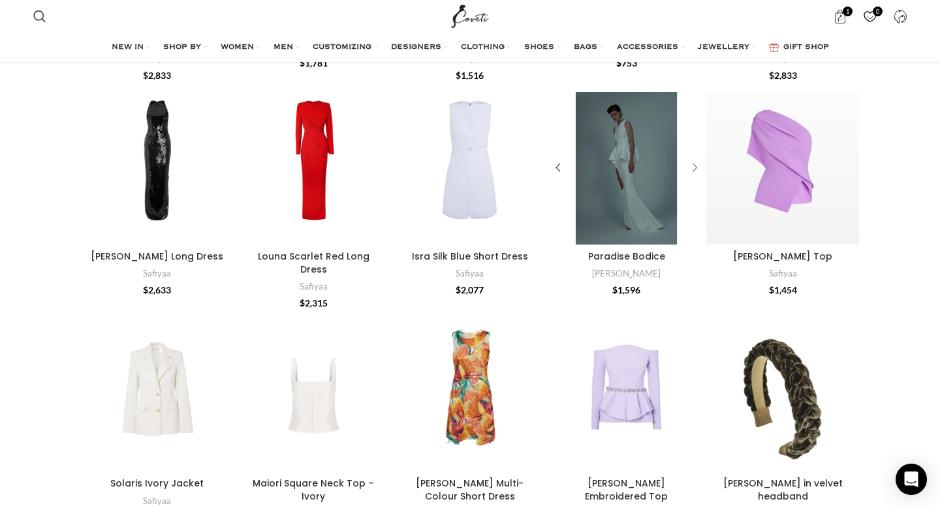
click at [693, 161] on div "Paradise Bodice" at bounding box center [693, 169] width 20 height 20
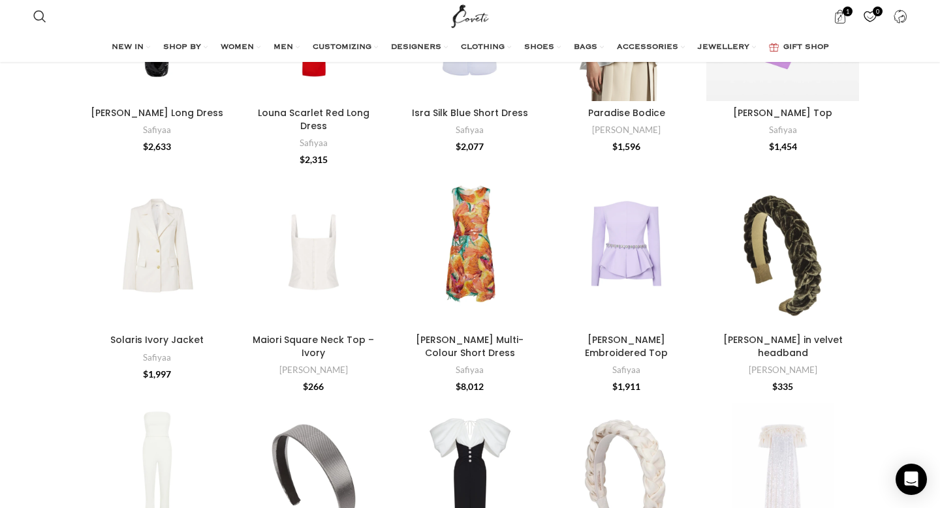
scroll to position [2261, 0]
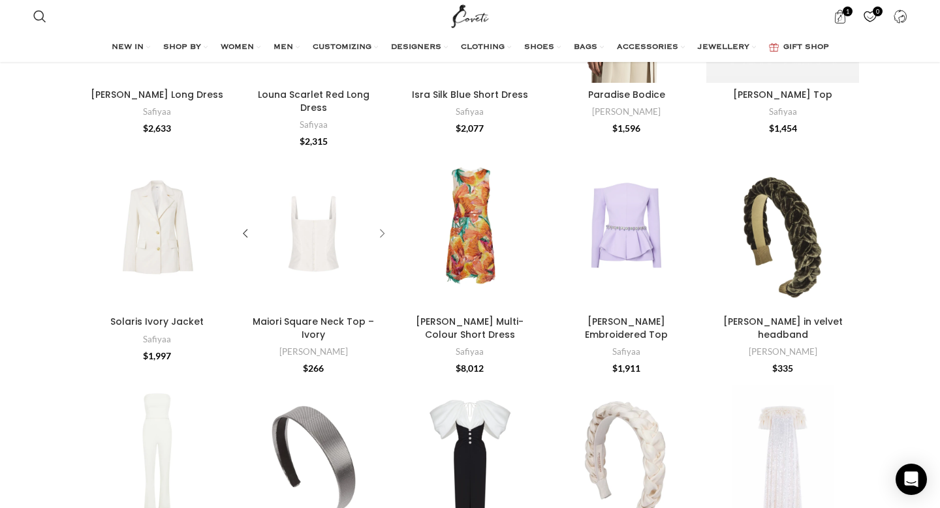
click at [382, 224] on div "Maiori Square Neck Top – Ivory" at bounding box center [380, 234] width 20 height 20
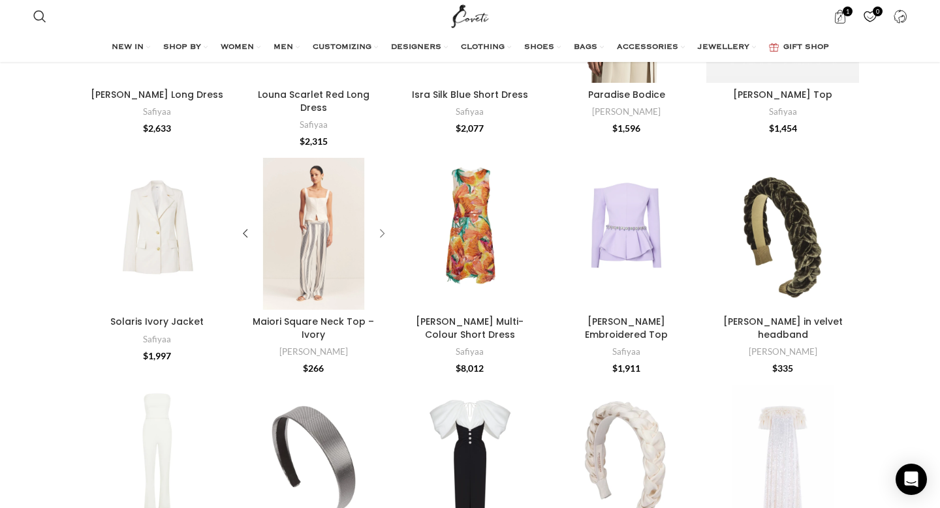
click at [382, 224] on div "Maiori Square Neck Top – Ivory" at bounding box center [380, 234] width 20 height 20
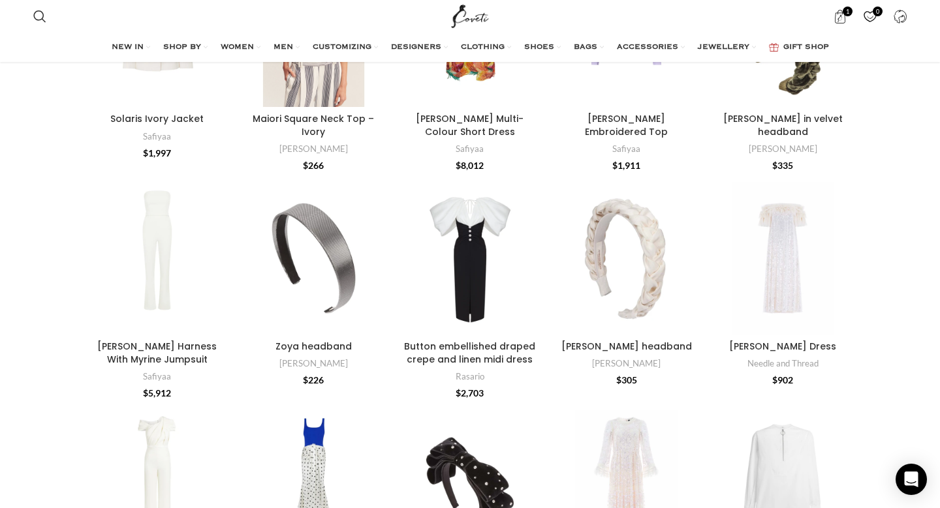
scroll to position [2461, 0]
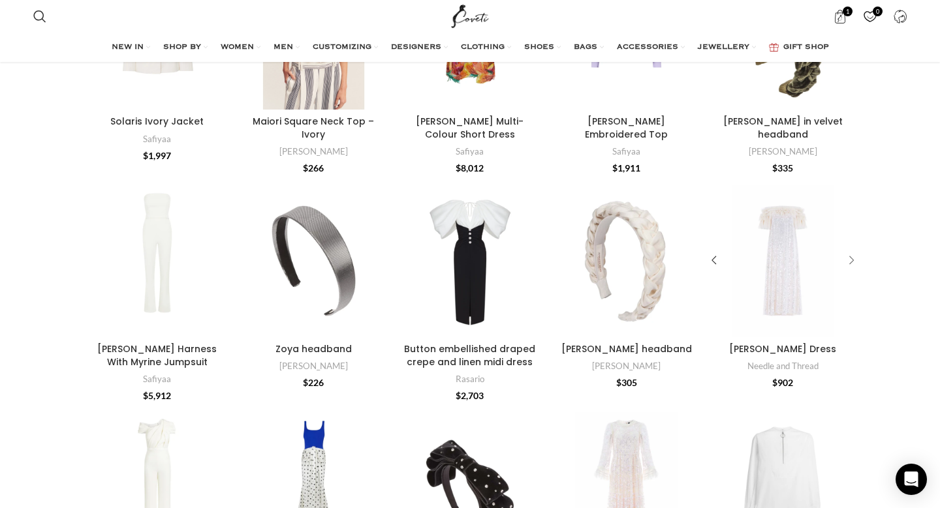
click at [852, 251] on div "Stephanie Ballerina Dress" at bounding box center [849, 261] width 20 height 20
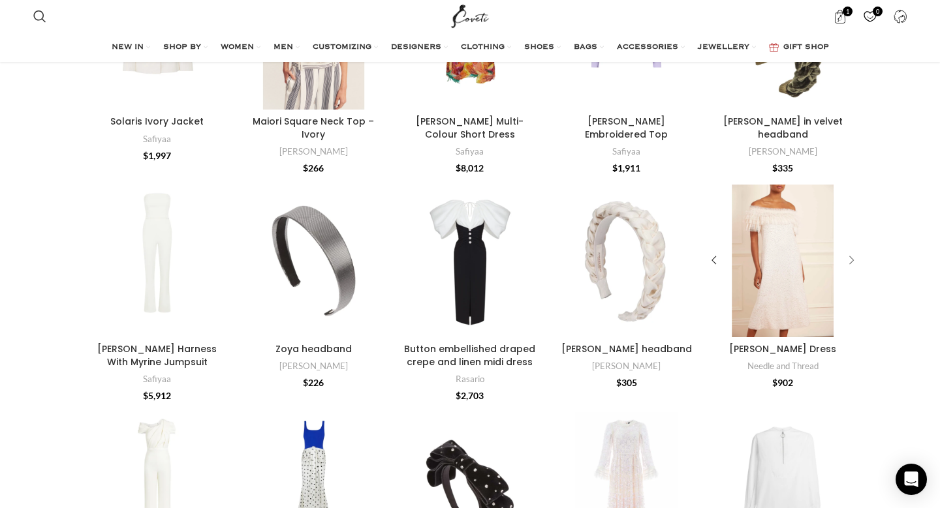
click at [852, 251] on div "Stephanie Ballerina Dress" at bounding box center [849, 261] width 20 height 20
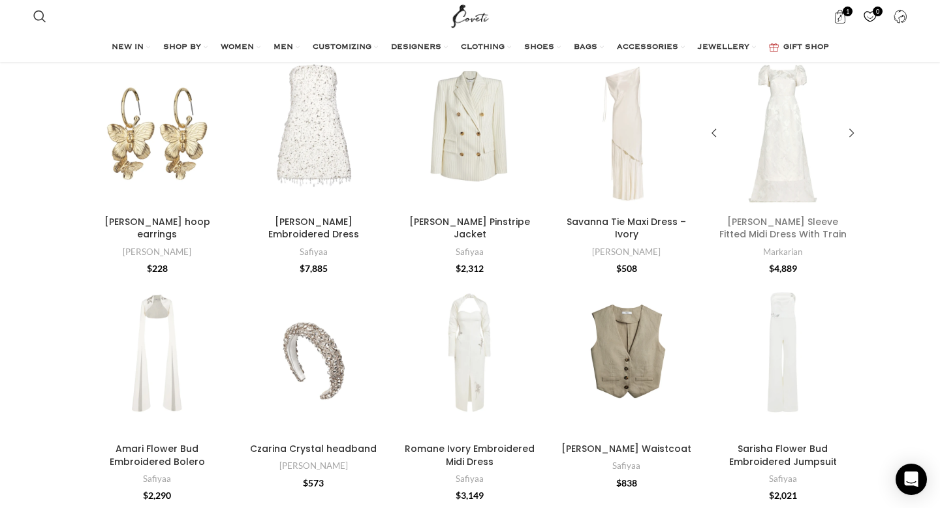
scroll to position [4268, 0]
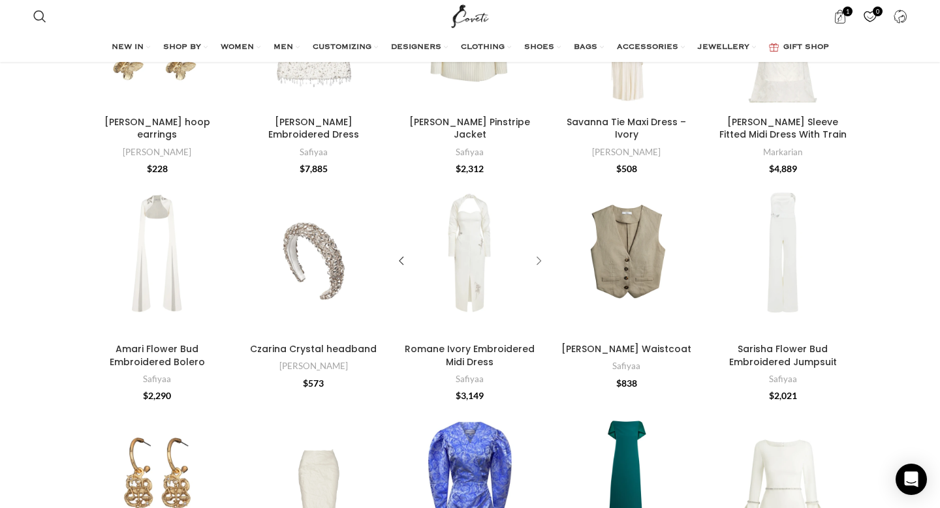
click at [538, 251] on div "Romane Ivory Embroidered Midi Dress" at bounding box center [537, 261] width 20 height 20
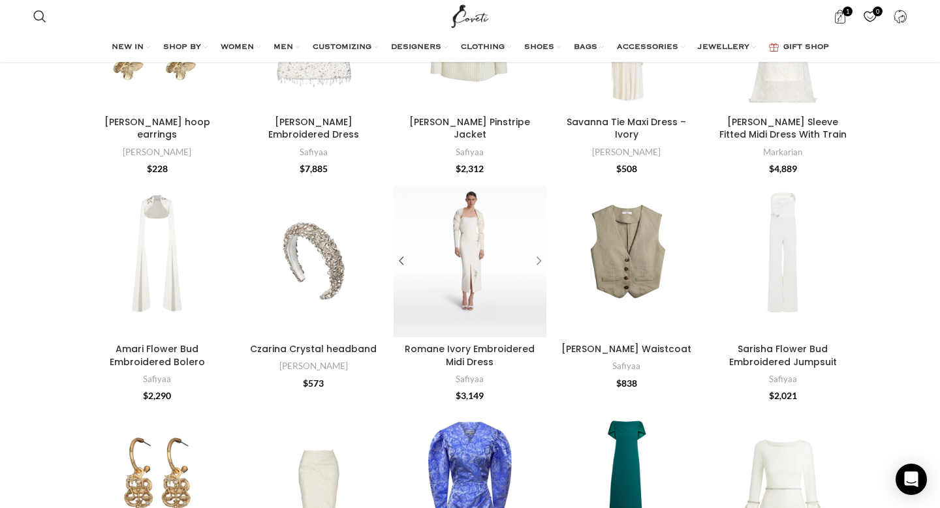
click at [538, 251] on div "Romane Ivory Embroidered Midi Dress" at bounding box center [537, 261] width 20 height 20
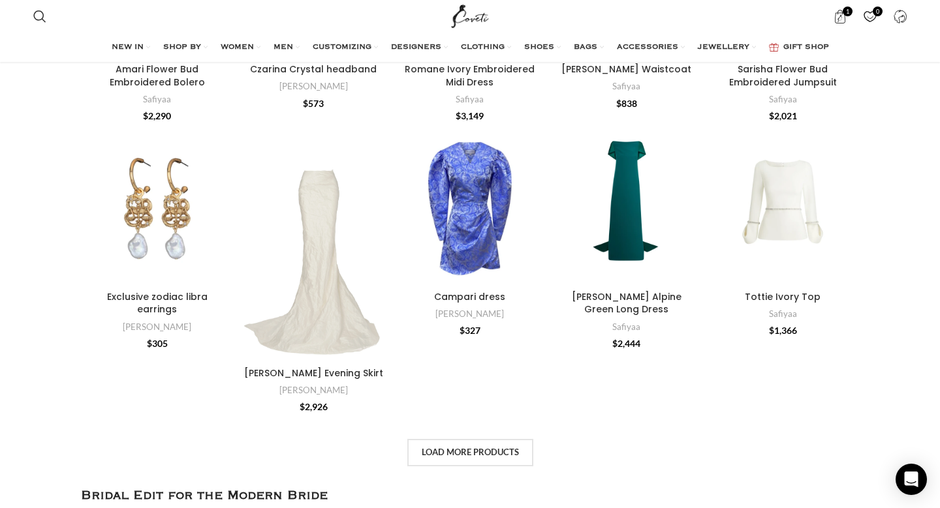
scroll to position [4552, 0]
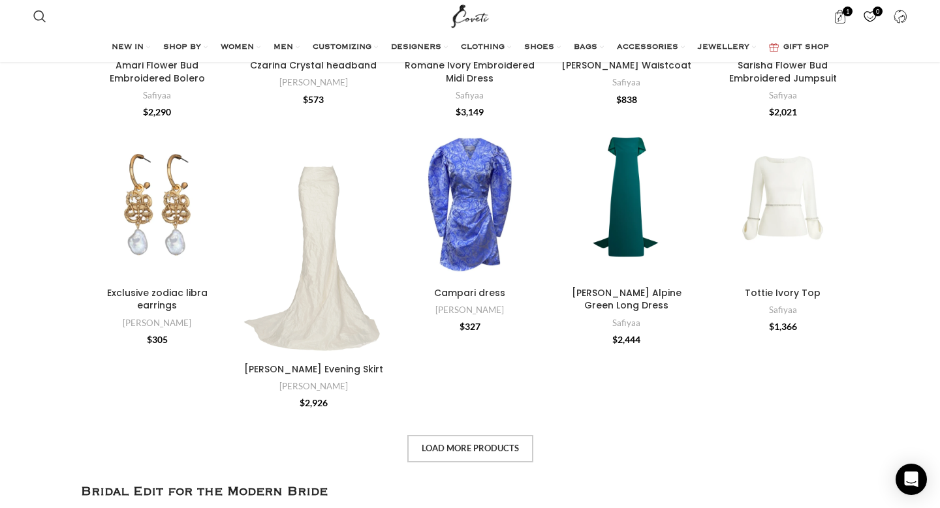
click at [478, 444] on span "Load more products" at bounding box center [470, 449] width 97 height 10
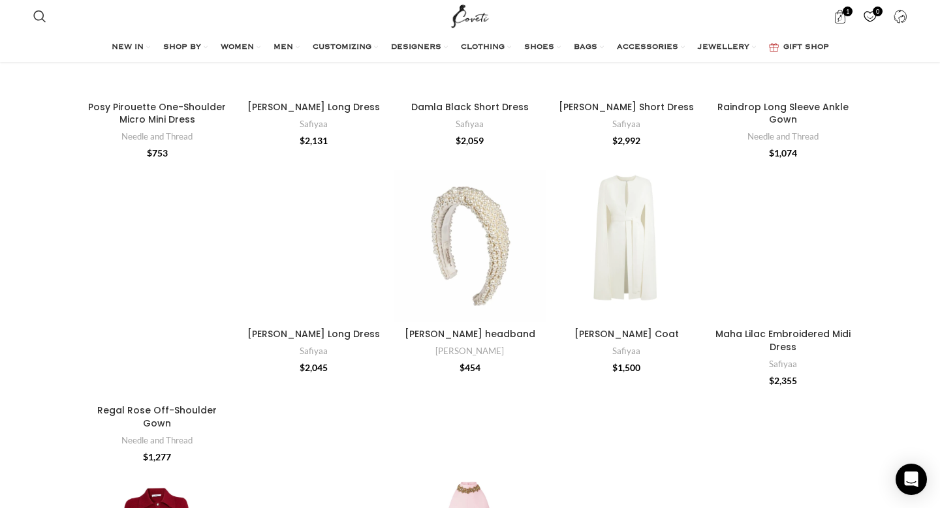
scroll to position [5030, 0]
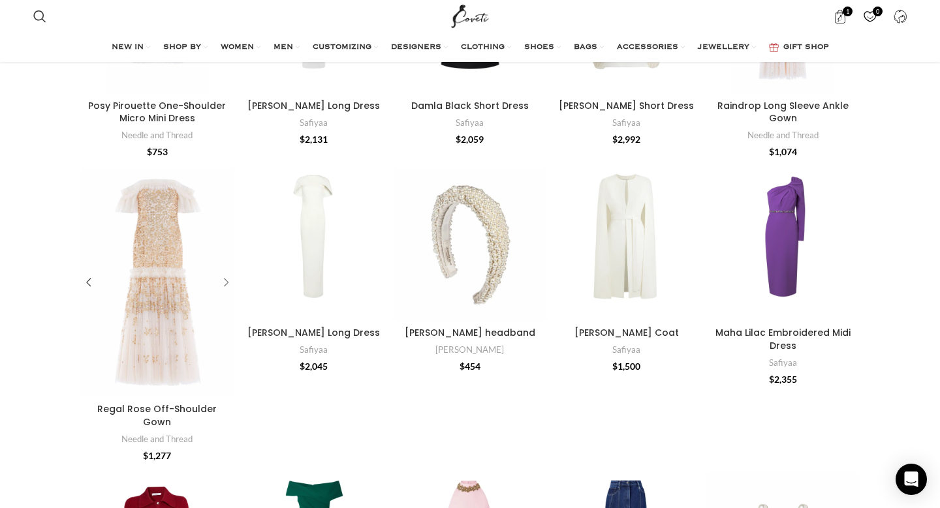
click at [218, 273] on div "Regal Rose Off-Shoulder Gown" at bounding box center [224, 283] width 20 height 20
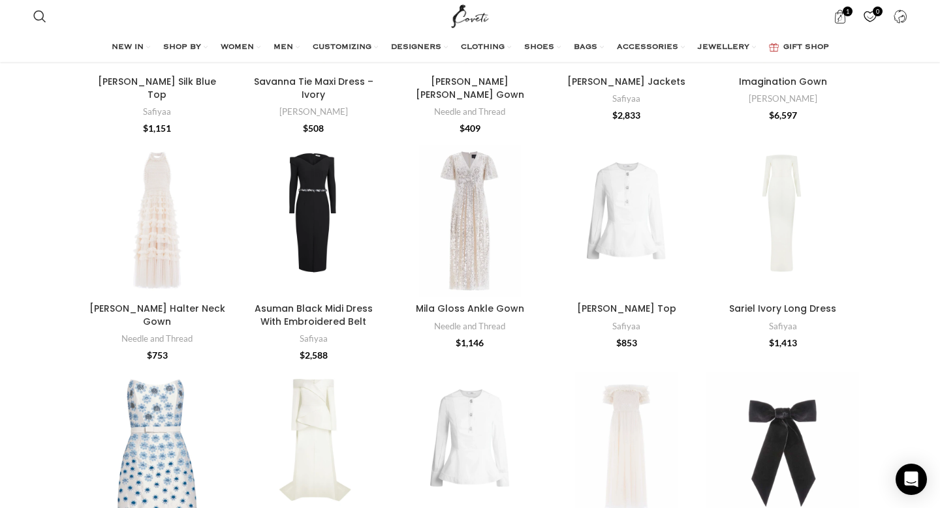
scroll to position [6863, 0]
click at [852, 210] on div "Sariel Ivory Long Dress" at bounding box center [849, 220] width 20 height 20
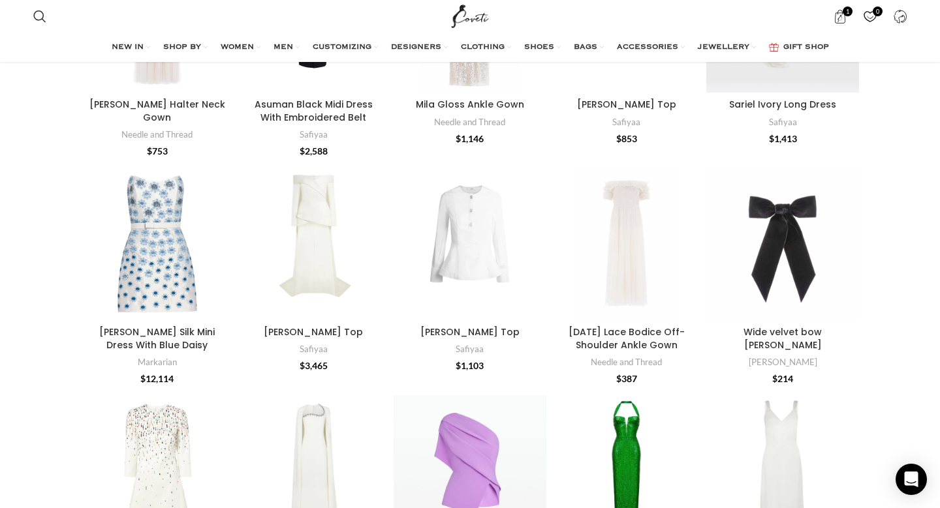
scroll to position [7081, 0]
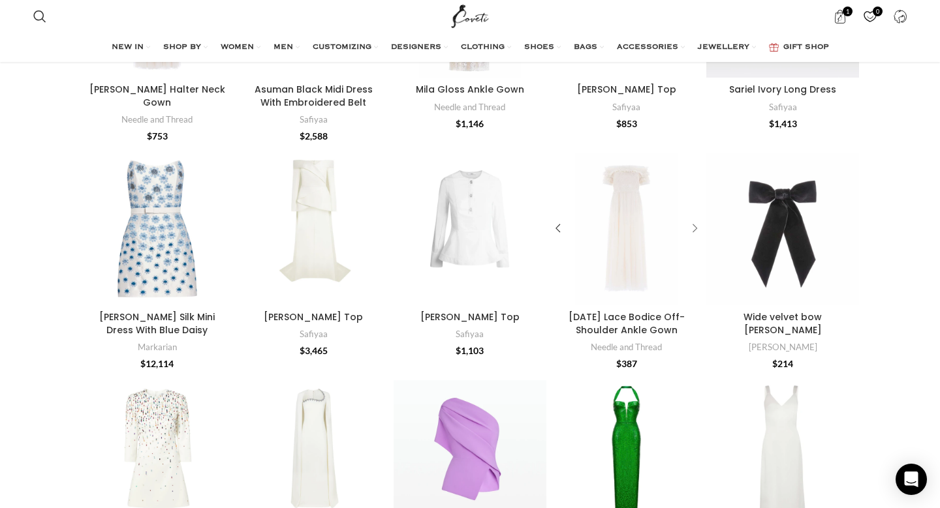
click at [690, 219] on div "Midsummer Lace Bodice Off-Shoulder Ankle Gown" at bounding box center [693, 229] width 20 height 20
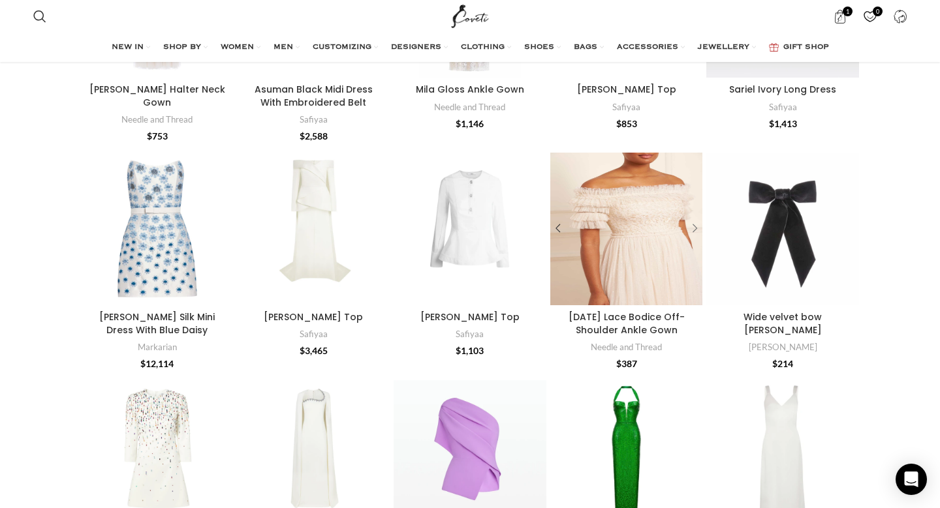
click at [690, 219] on div "Midsummer Lace Bodice Off-Shoulder Ankle Gown" at bounding box center [693, 229] width 20 height 20
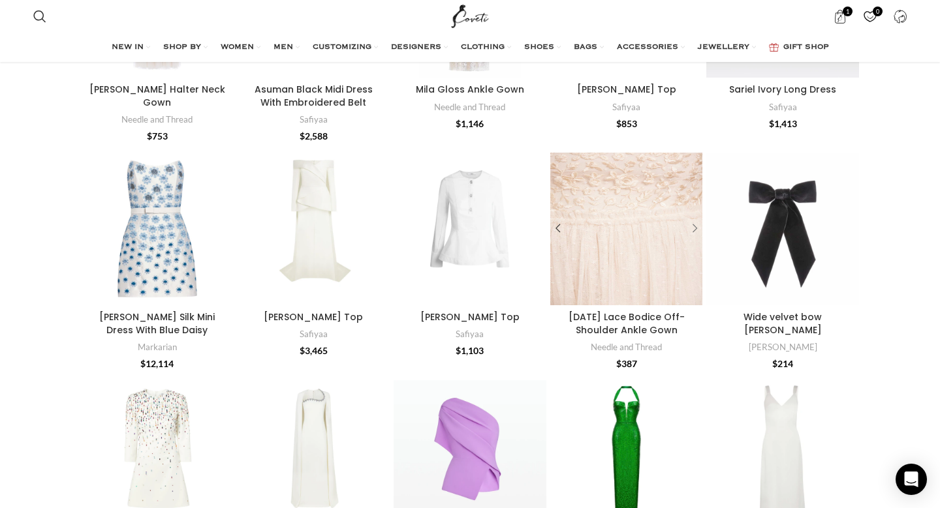
click at [690, 219] on div "Midsummer Lace Bodice Off-Shoulder Ankle Gown" at bounding box center [693, 229] width 20 height 20
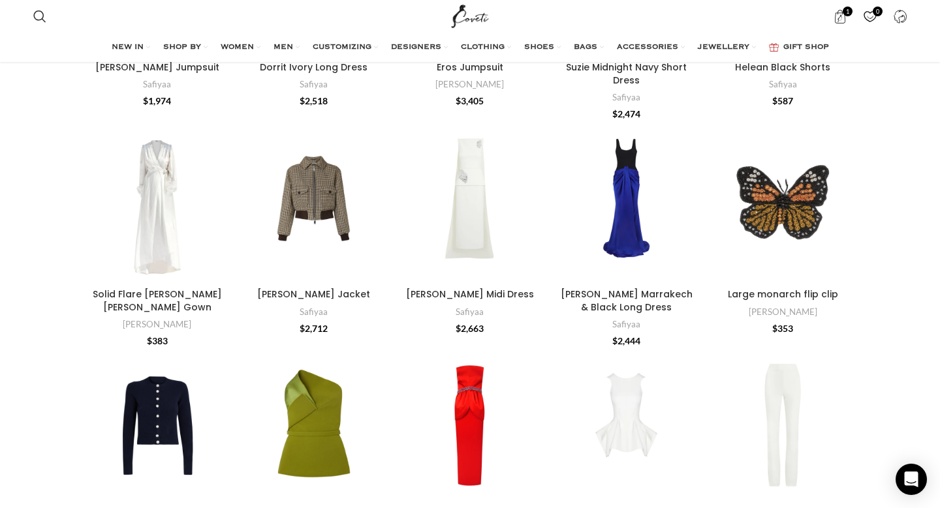
scroll to position [7787, 0]
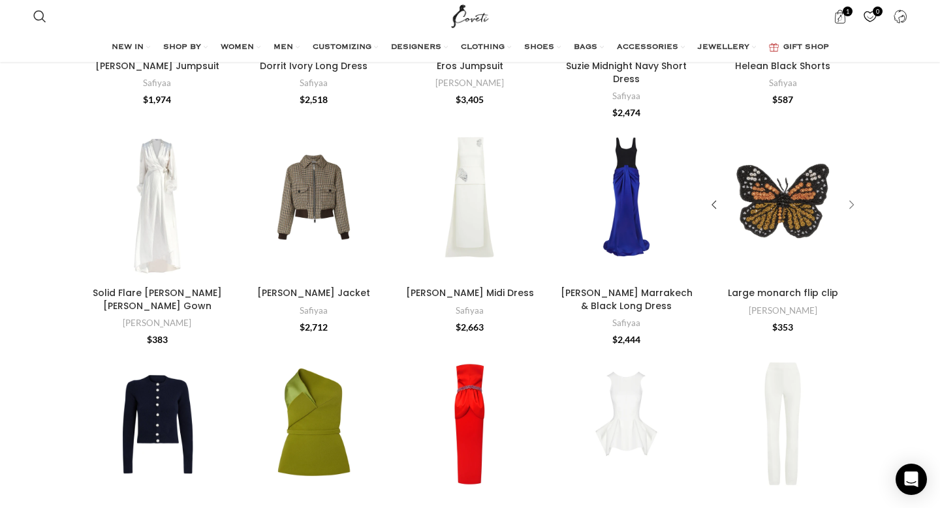
click at [854, 195] on div "Large monarch flip clip" at bounding box center [849, 205] width 20 height 20
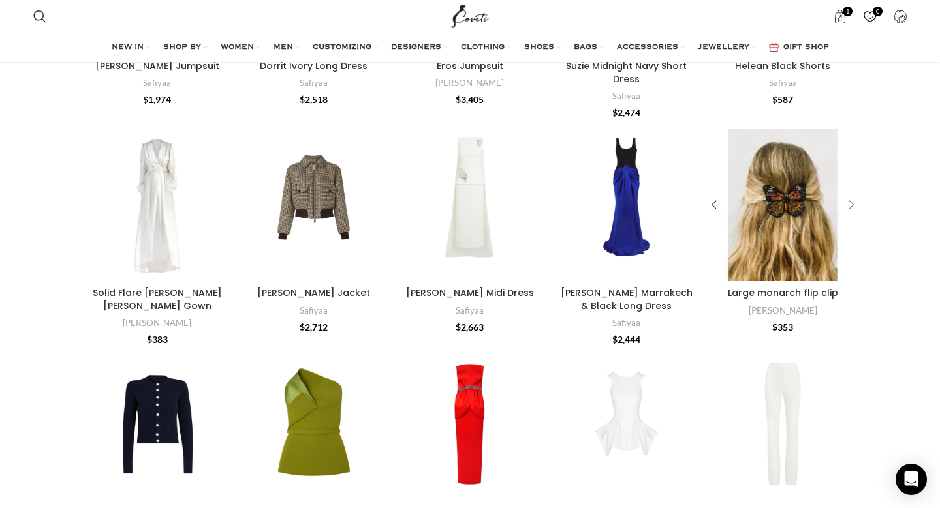
click at [854, 195] on div "Large monarch flip clip" at bounding box center [849, 205] width 20 height 20
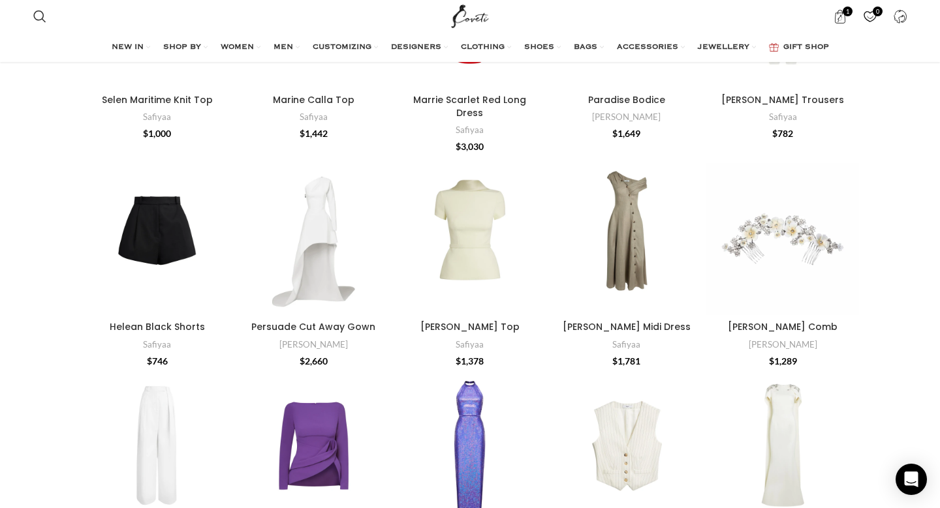
scroll to position [8216, 0]
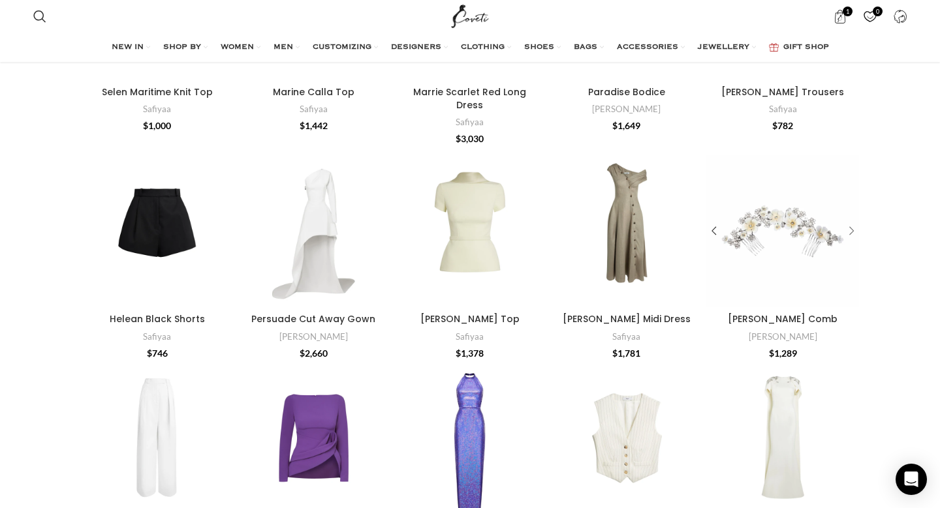
click at [850, 221] on div "Phillipa Snow Comb" at bounding box center [849, 231] width 20 height 20
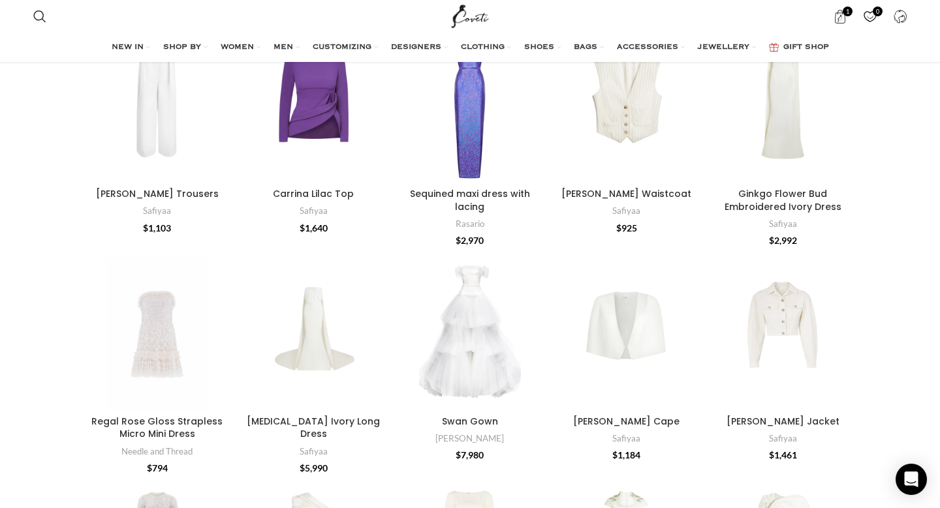
scroll to position [8570, 0]
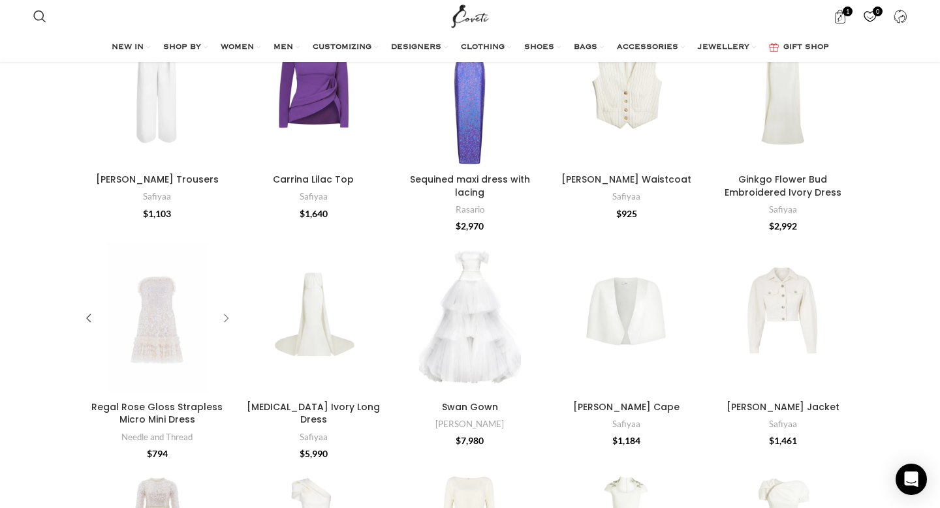
click at [233, 309] on div "Regal Rose Gloss Strapless Micro Mini Dress" at bounding box center [224, 319] width 20 height 20
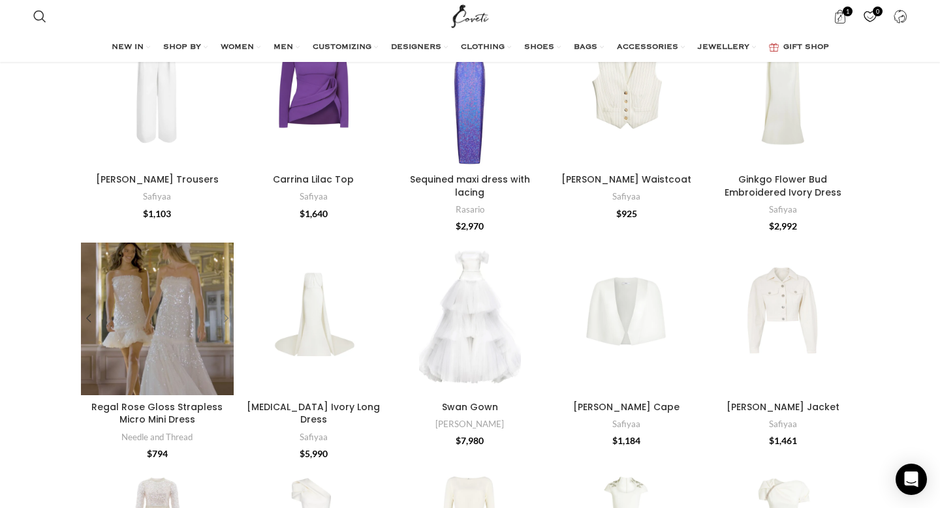
click at [230, 309] on div "Regal Rose Gloss Strapless Micro Mini Dress" at bounding box center [224, 319] width 20 height 20
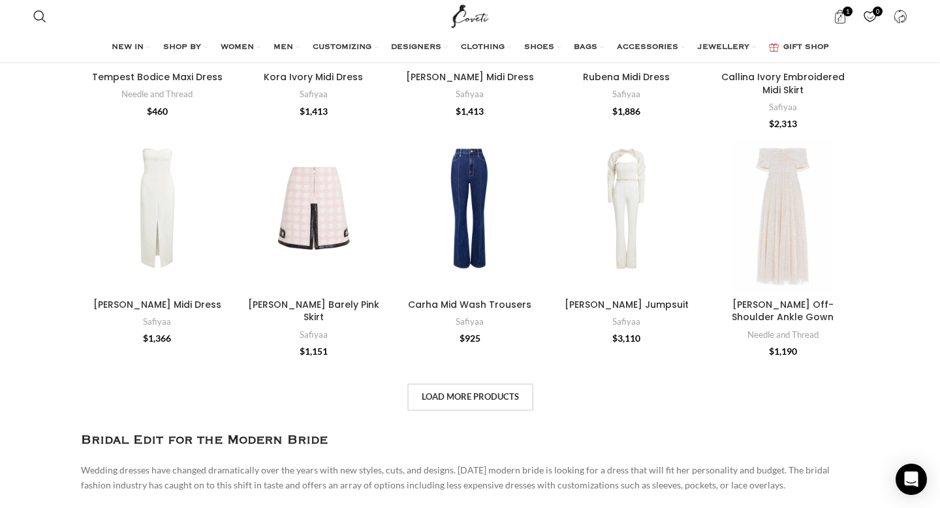
scroll to position [9129, 0]
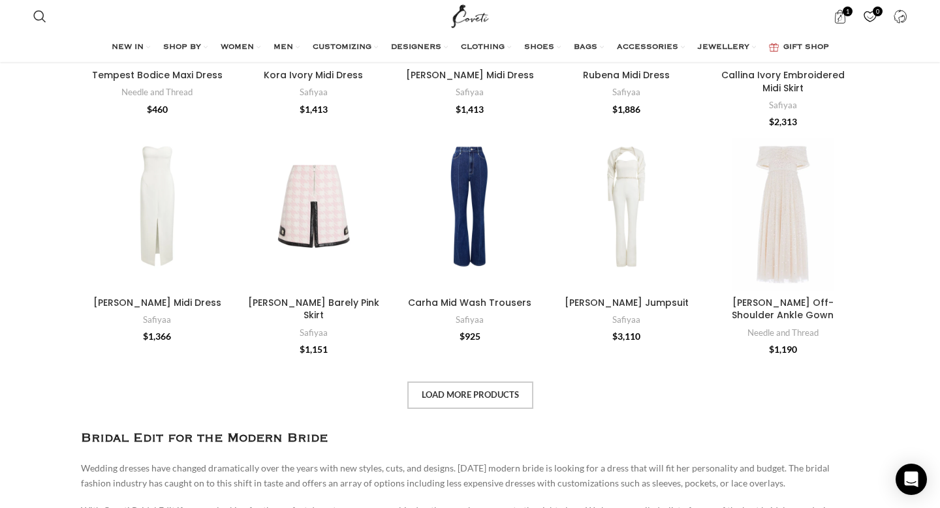
click at [491, 382] on link "Load more products" at bounding box center [470, 395] width 126 height 27
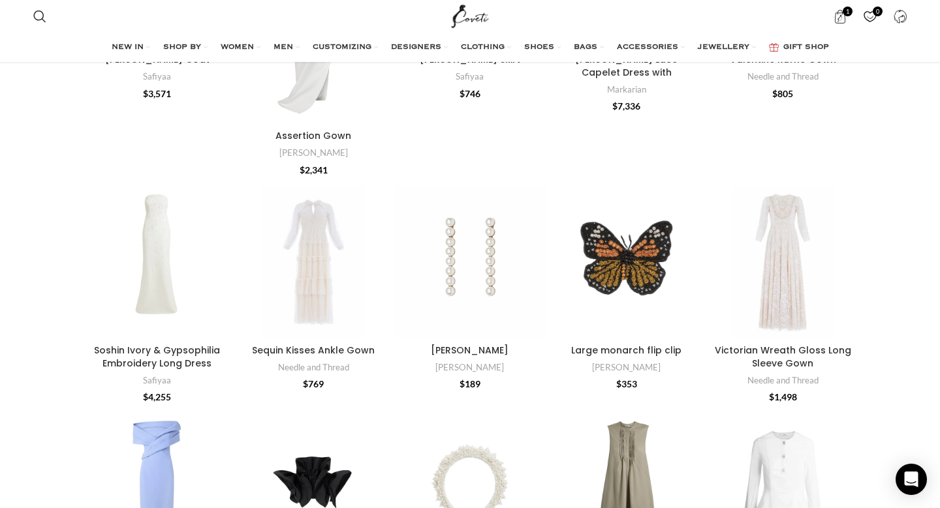
scroll to position [9601, 0]
click at [377, 252] on div "Sequin Kisses Ankle Gown" at bounding box center [380, 262] width 20 height 20
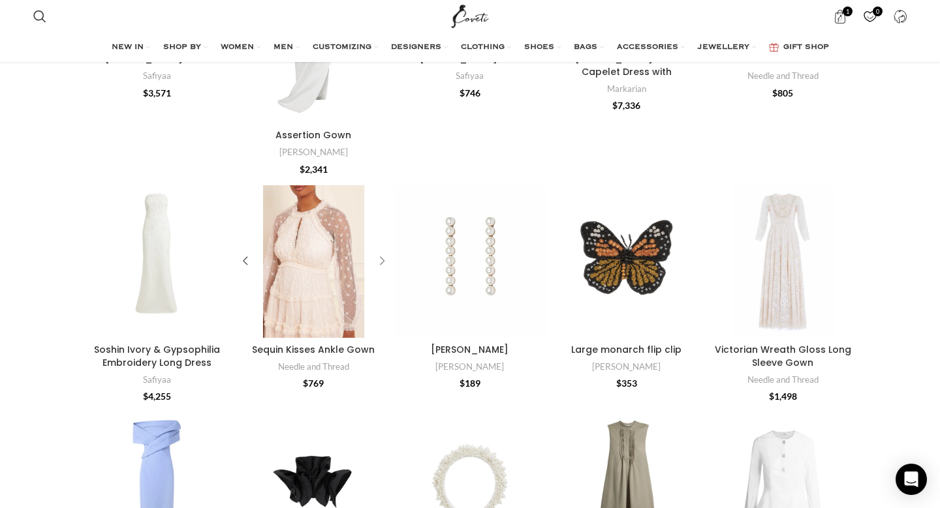
click at [377, 252] on div "Sequin Kisses Ankle Gown" at bounding box center [380, 262] width 20 height 20
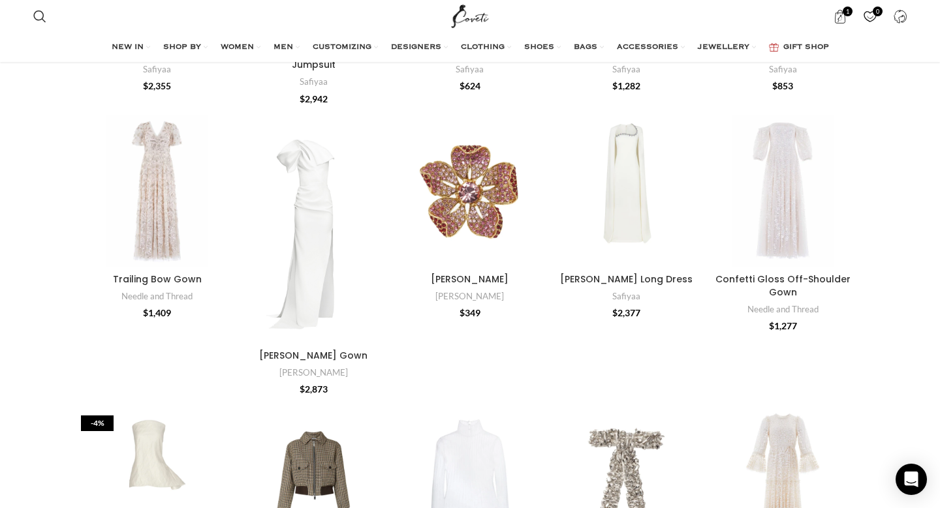
scroll to position [10099, 0]
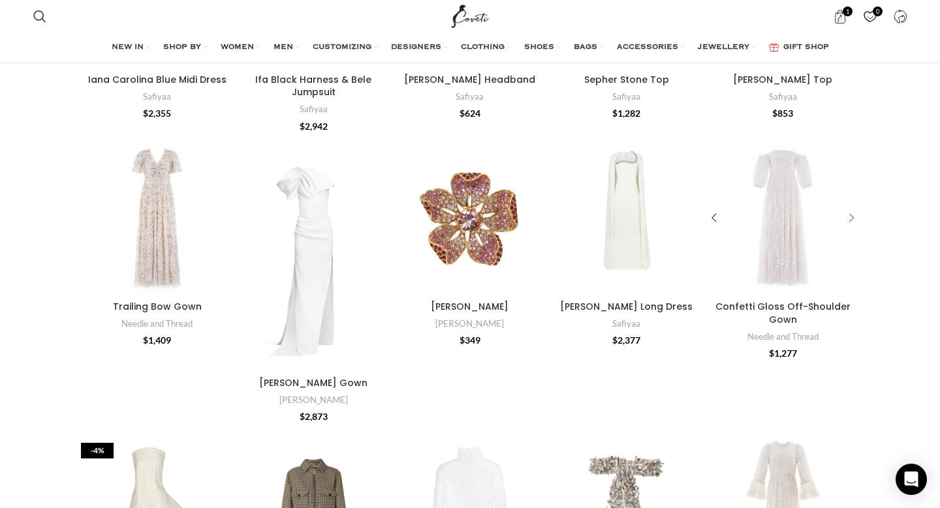
click at [850, 209] on div "Confetti Gloss Off-Shoulder Gown" at bounding box center [849, 219] width 20 height 20
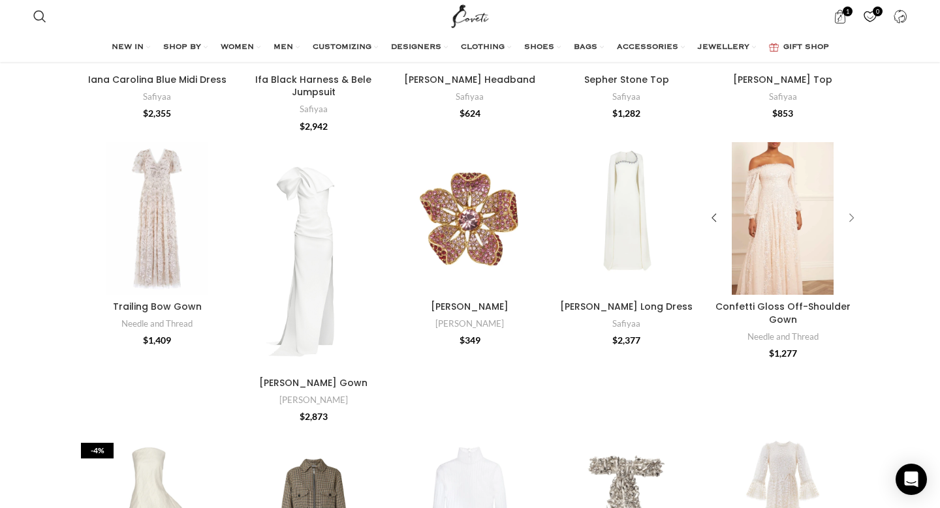
click at [850, 209] on div "Confetti Gloss Off-Shoulder Gown" at bounding box center [849, 219] width 20 height 20
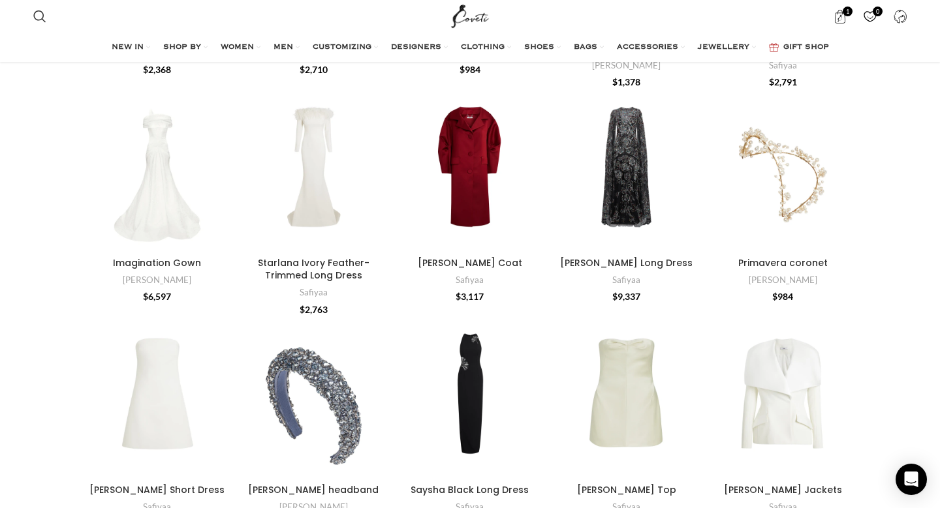
scroll to position [10892, 0]
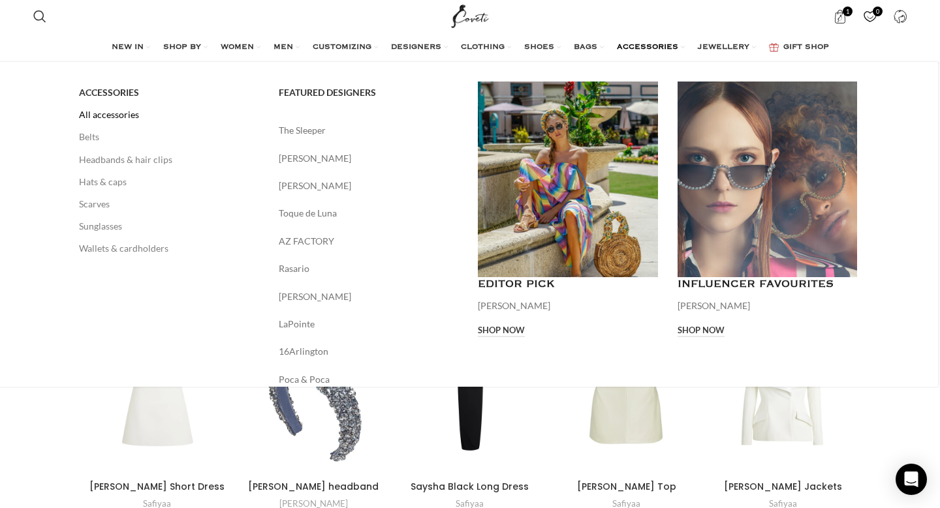
click at [116, 115] on link "All accessories" at bounding box center [169, 115] width 180 height 22
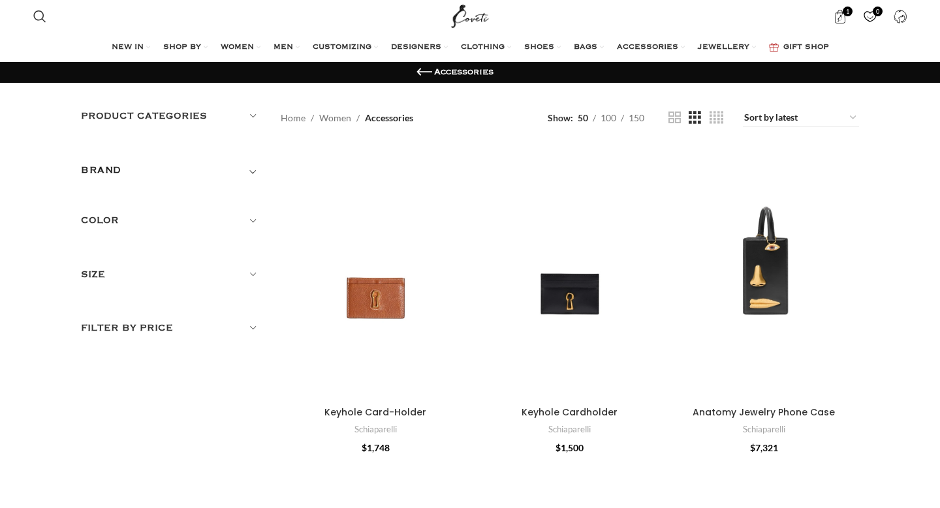
click at [116, 115] on h5 "Product categories" at bounding box center [171, 116] width 180 height 14
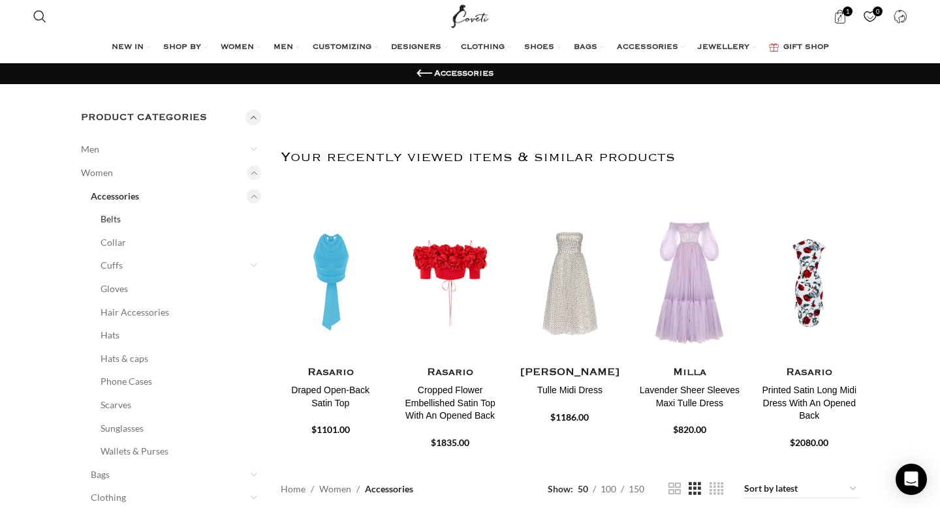
click at [122, 221] on link "Belts" at bounding box center [173, 219] width 144 height 23
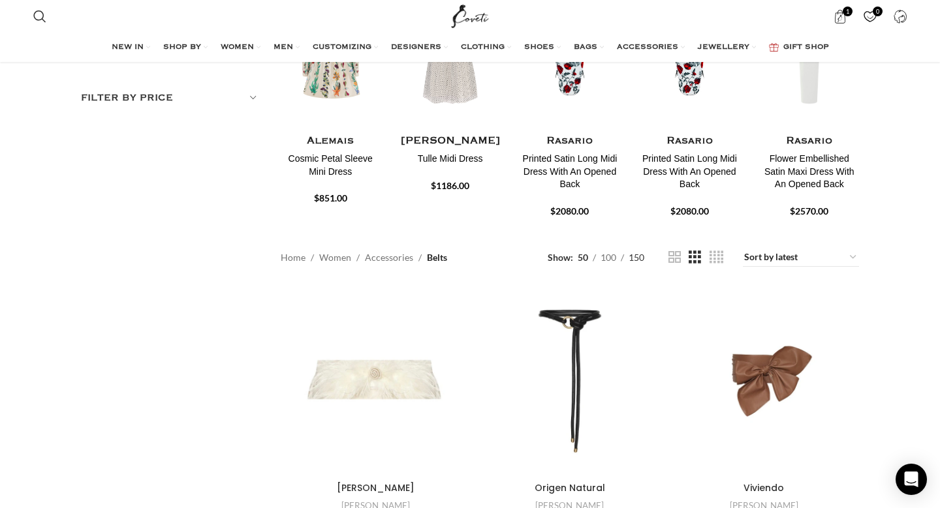
click at [642, 256] on span "150" at bounding box center [637, 257] width 16 height 11
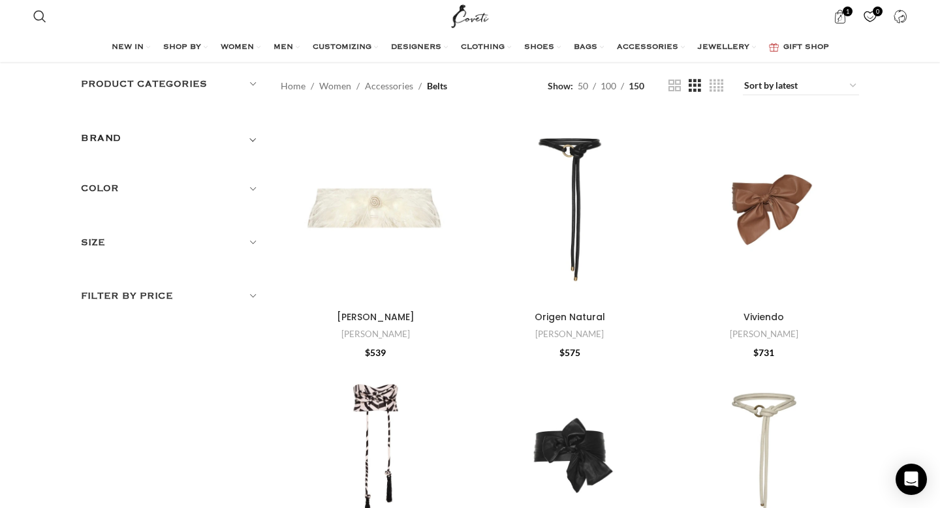
scroll to position [18, 0]
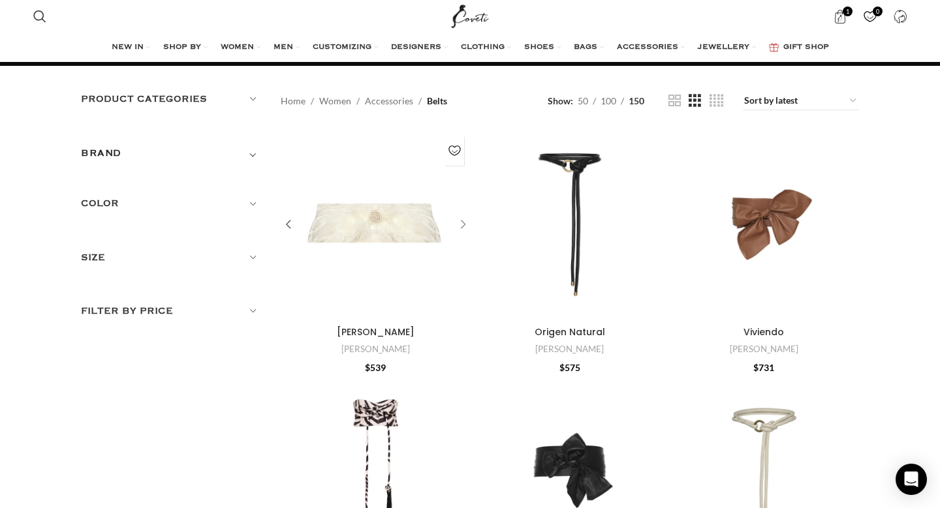
click at [461, 223] on div "Sola Flor" at bounding box center [461, 225] width 20 height 20
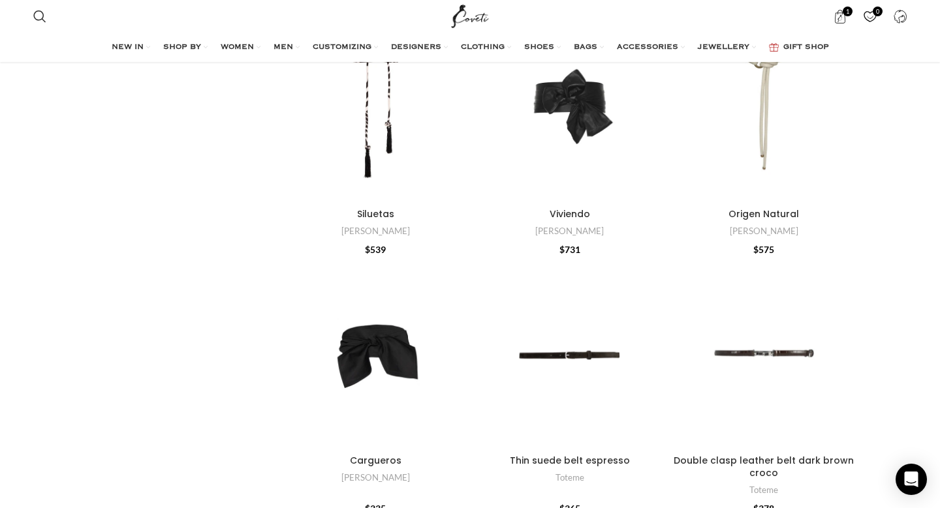
scroll to position [0, 0]
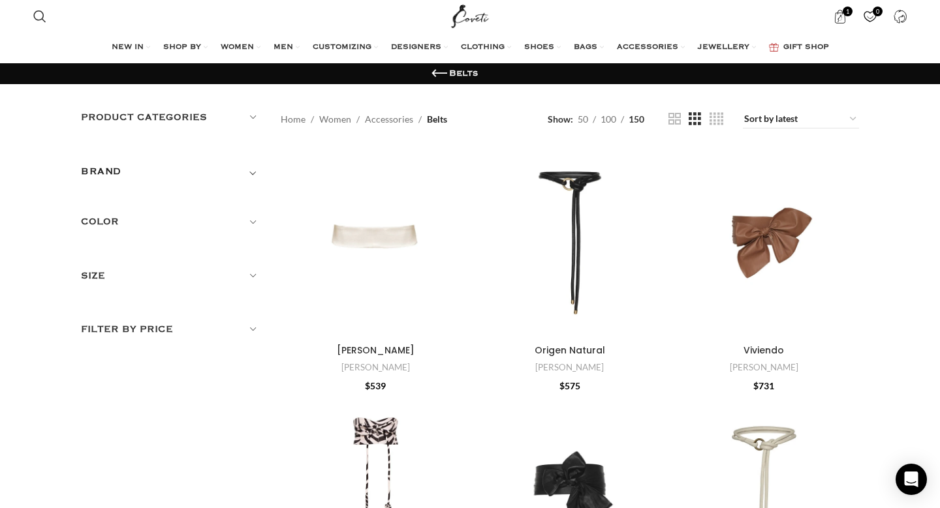
click at [161, 126] on div "Product categories Men Men Accessories Cases Men Belts Men Exotic Leather Men H…" at bounding box center [171, 127] width 180 height 34
click at [150, 110] on h5 "Product categories" at bounding box center [171, 117] width 180 height 14
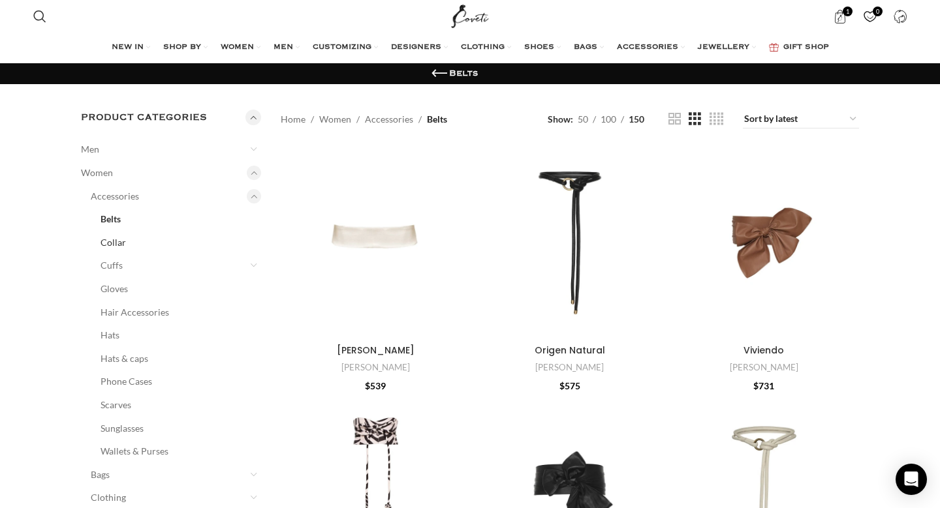
click at [119, 247] on link "Collar" at bounding box center [173, 242] width 144 height 23
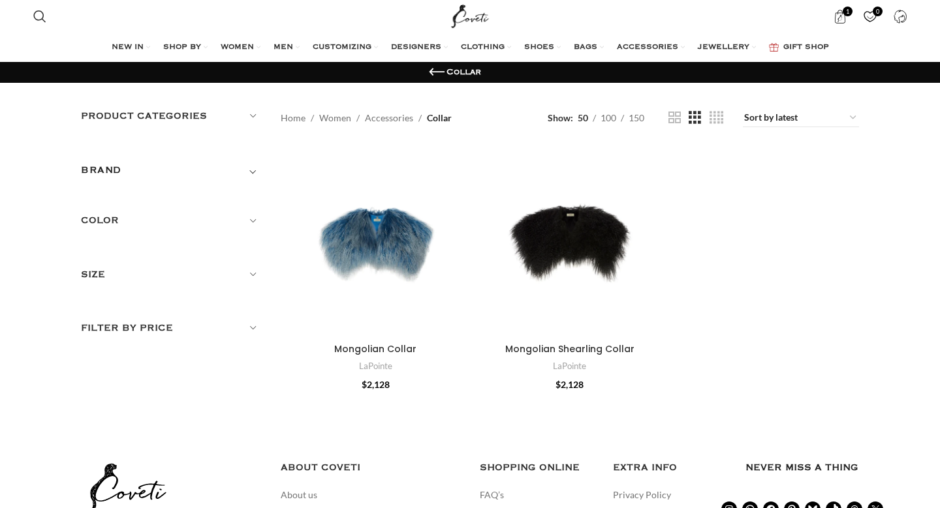
click at [128, 161] on div "Product categories Men Men Accessories Cases Men Belts Men Exotic Leather Men H…" at bounding box center [171, 222] width 180 height 227
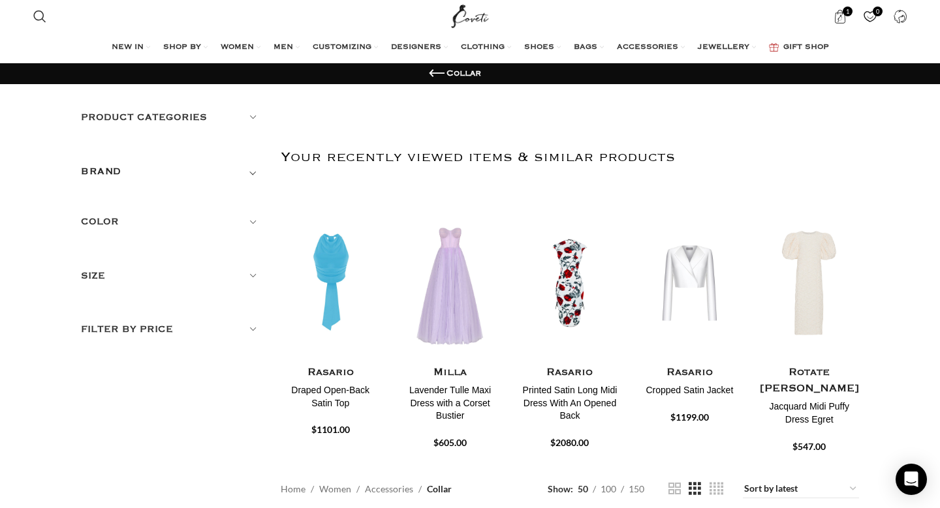
click at [124, 118] on h5 "Product categories" at bounding box center [171, 117] width 180 height 14
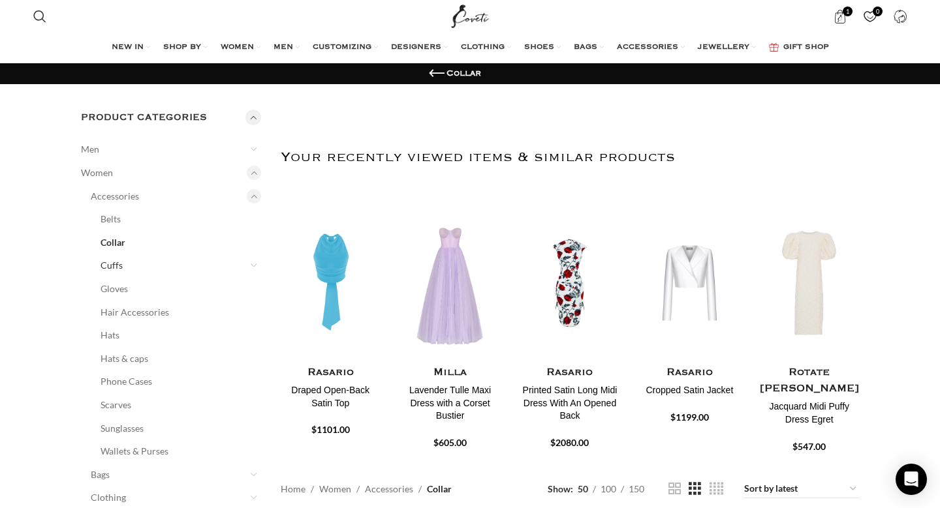
click at [110, 265] on link "Cuffs" at bounding box center [173, 265] width 144 height 23
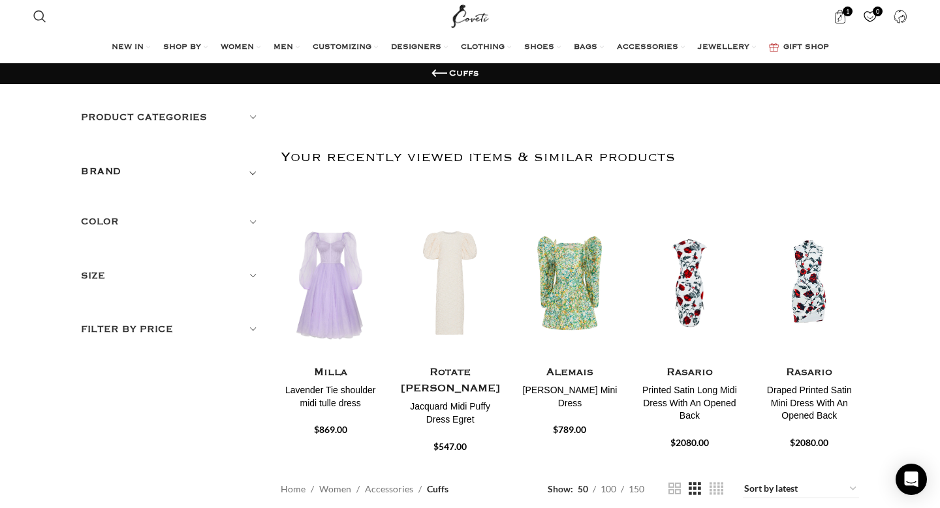
click at [178, 117] on h5 "Product categories" at bounding box center [171, 117] width 180 height 14
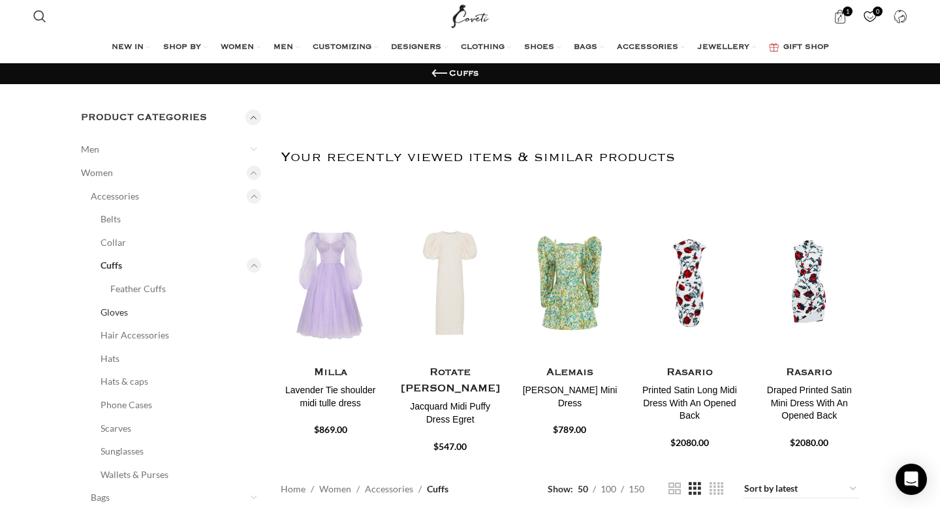
click at [138, 318] on link "Gloves" at bounding box center [173, 312] width 144 height 23
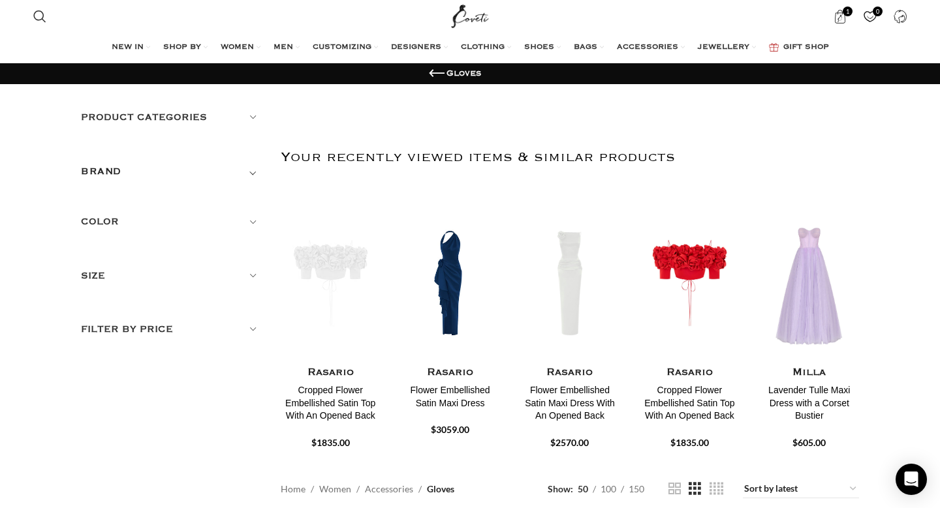
click at [115, 121] on h5 "Product categories" at bounding box center [171, 117] width 180 height 14
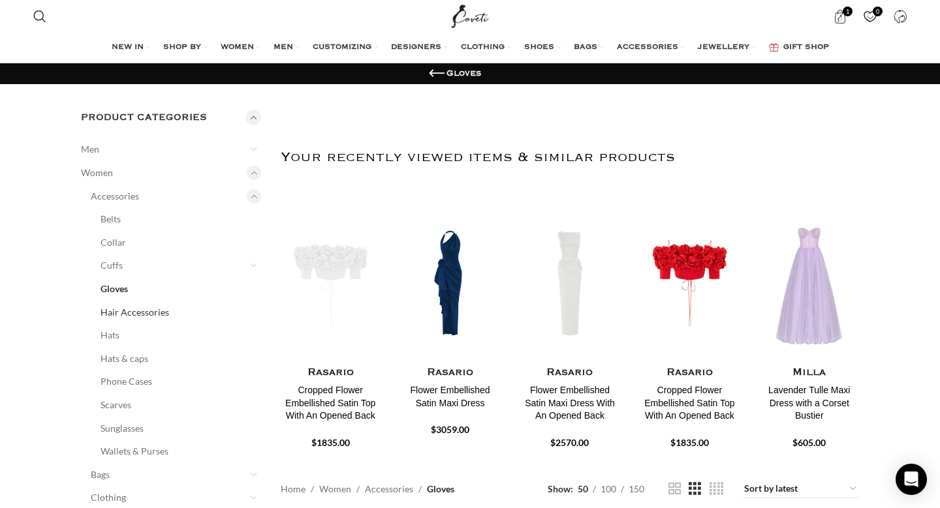
click at [134, 305] on link "Hair Accessories" at bounding box center [173, 312] width 144 height 23
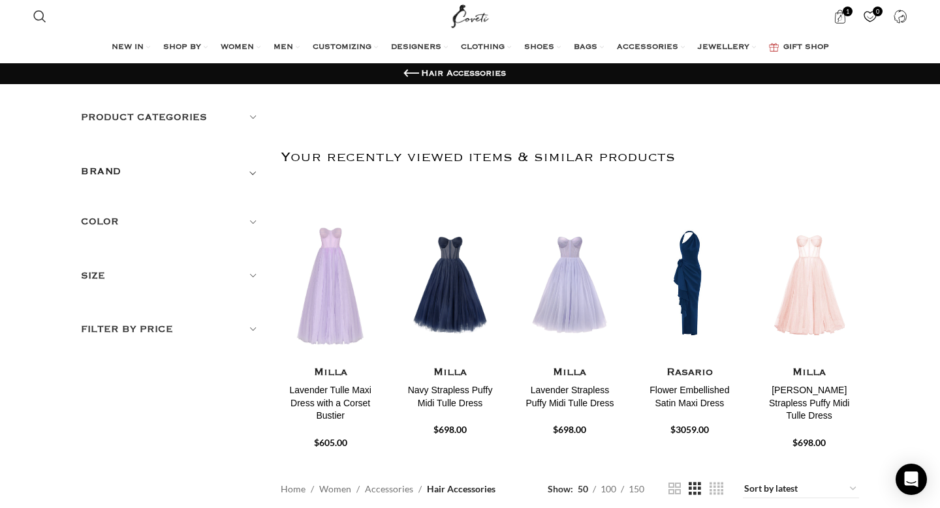
click at [242, 117] on h5 "Product categories" at bounding box center [171, 117] width 180 height 14
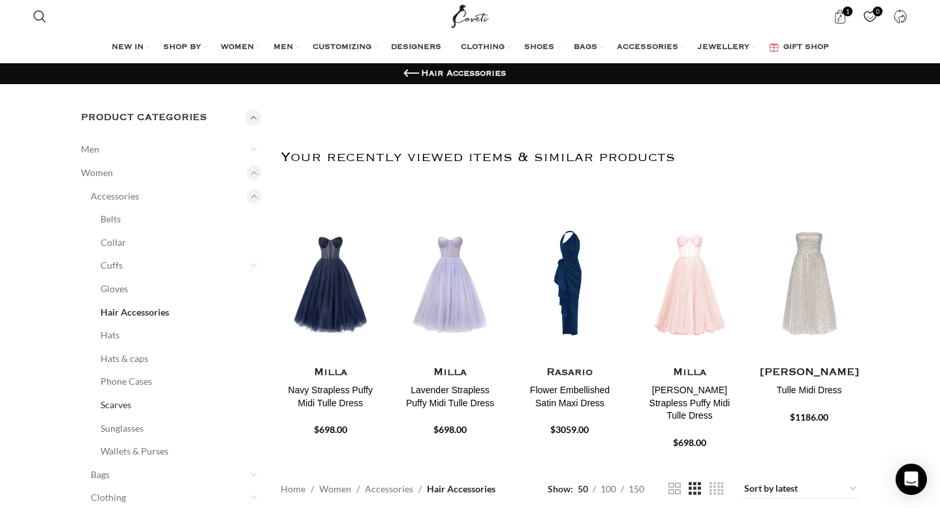
click at [154, 395] on link "Scarves" at bounding box center [173, 405] width 144 height 23
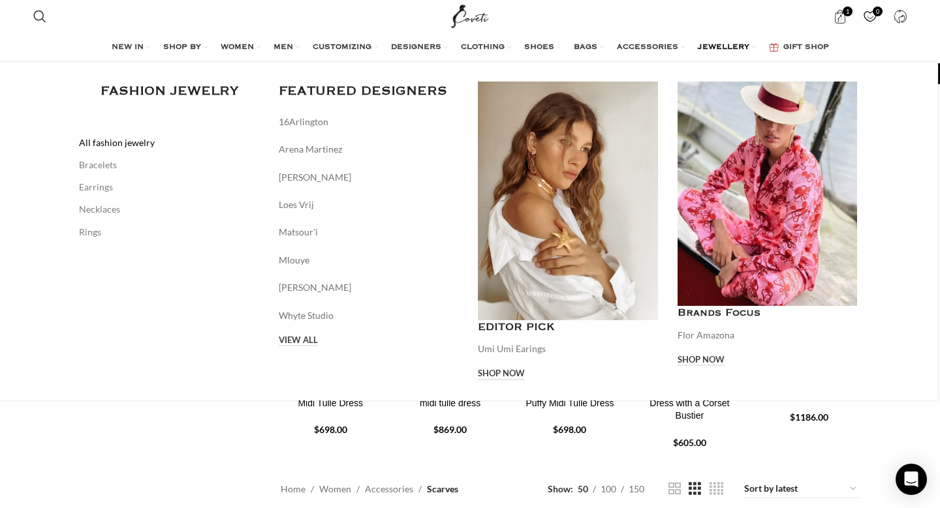
click at [125, 145] on link "All fashion jewelry" at bounding box center [169, 143] width 180 height 22
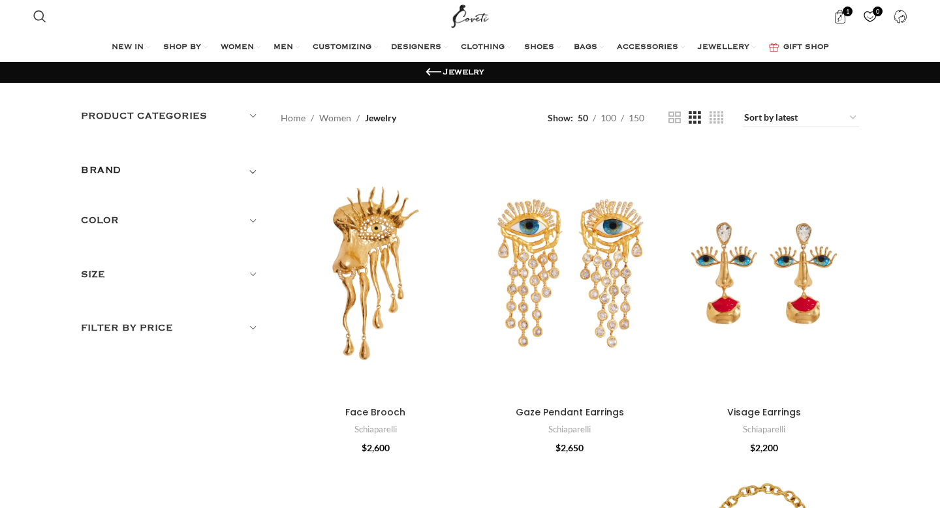
click at [172, 110] on h5 "Product categories" at bounding box center [171, 116] width 180 height 14
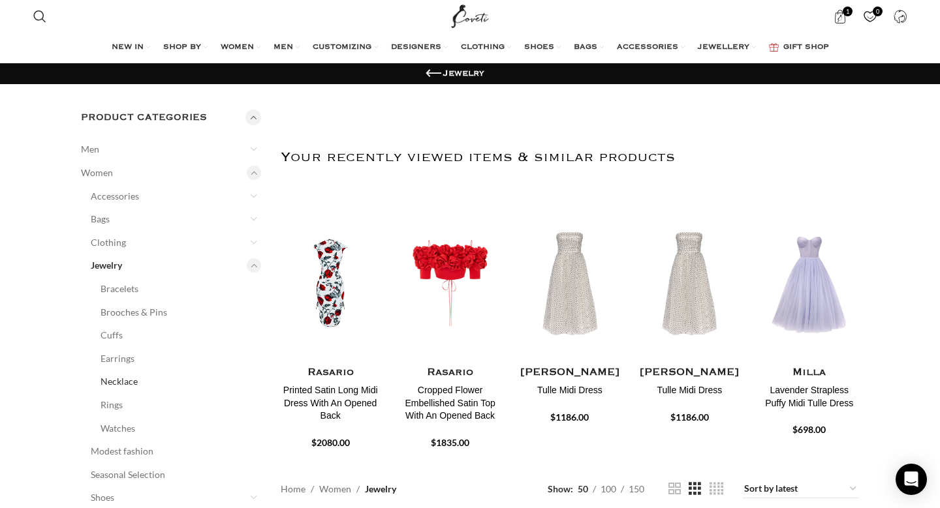
click at [133, 386] on link "Necklace" at bounding box center [173, 381] width 144 height 23
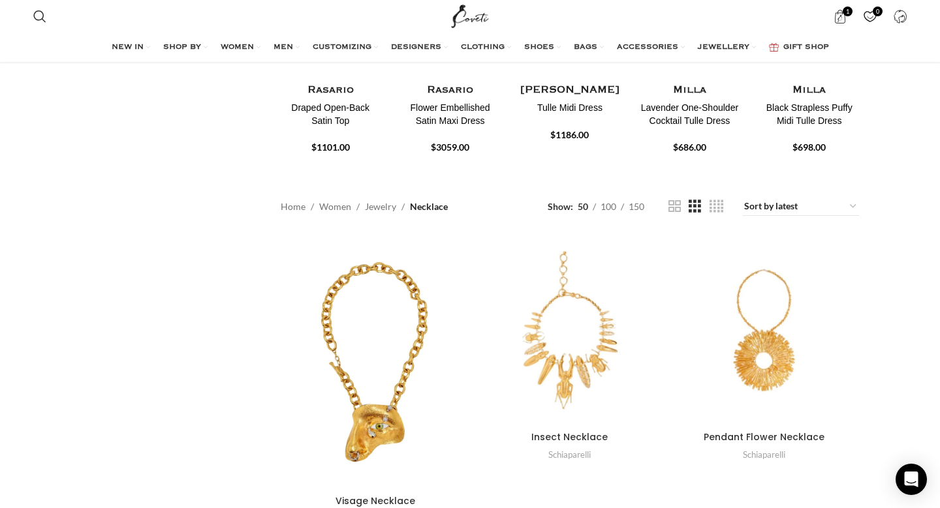
scroll to position [345, 0]
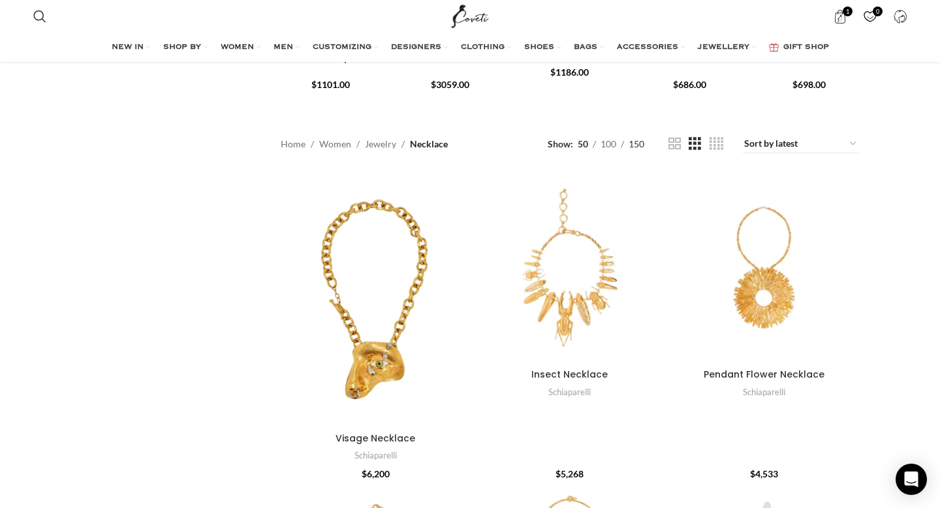
click at [638, 143] on span "150" at bounding box center [637, 143] width 16 height 11
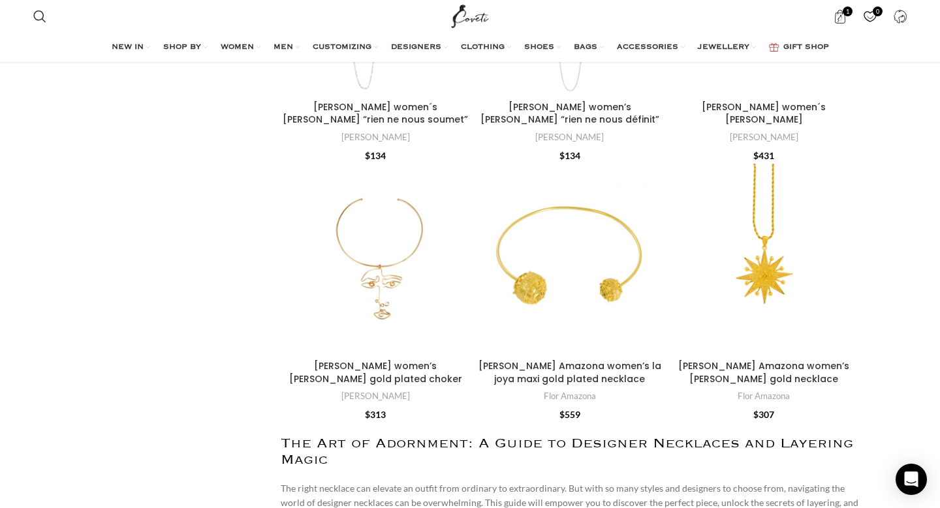
scroll to position [7033, 0]
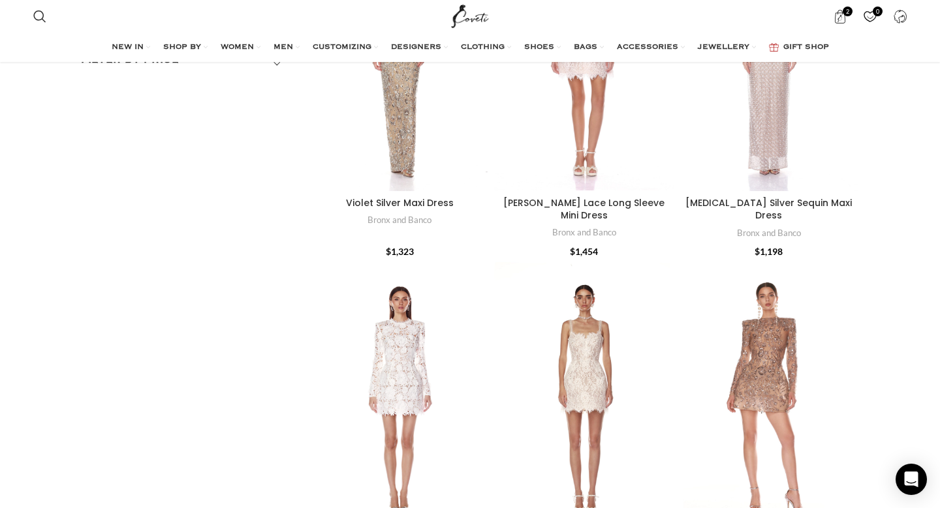
scroll to position [148, 0]
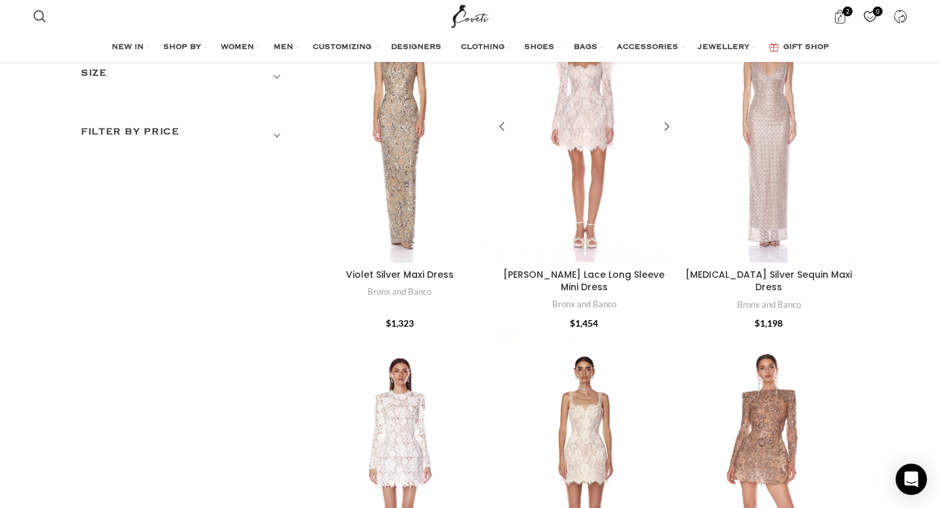
click at [608, 121] on div "Colette Lace Long Sleeve Mini Dress" at bounding box center [606, 127] width 45 height 271
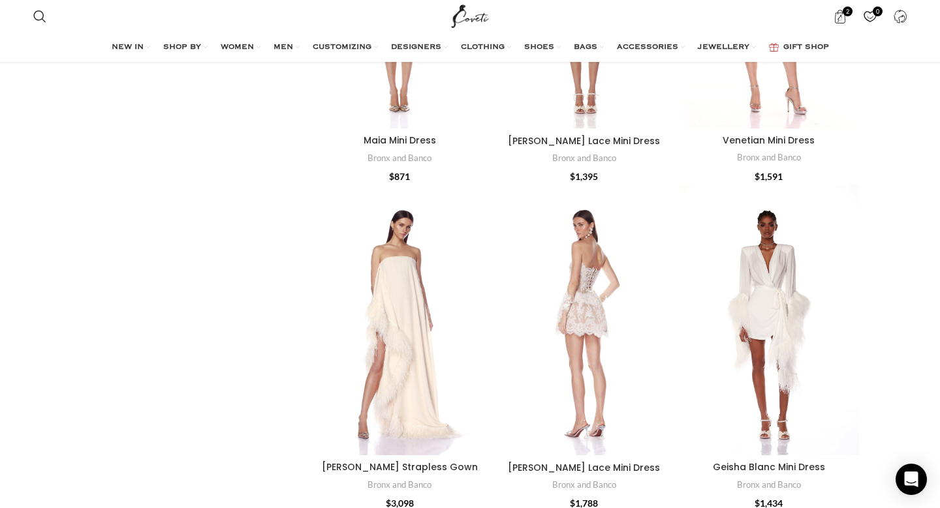
scroll to position [624, 0]
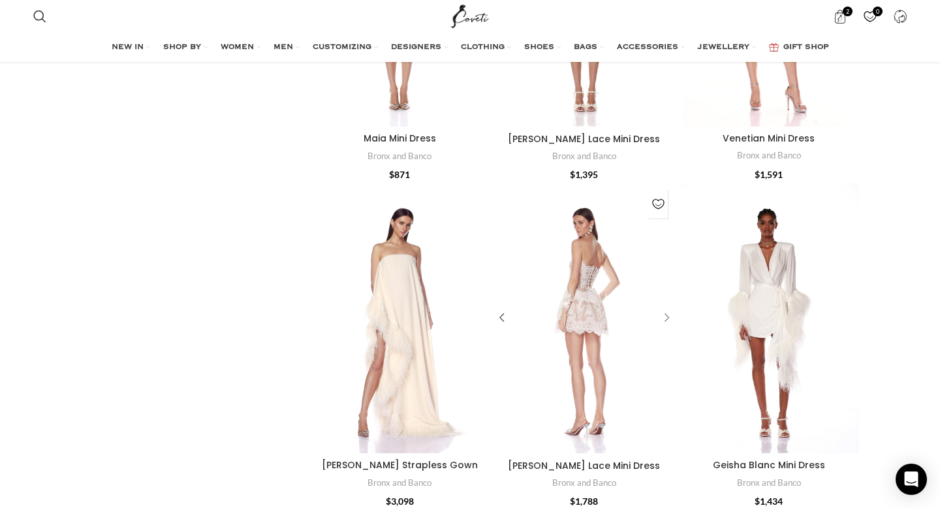
click at [671, 309] on div "Maraya Blanc Lace Mini Dress" at bounding box center [665, 319] width 20 height 20
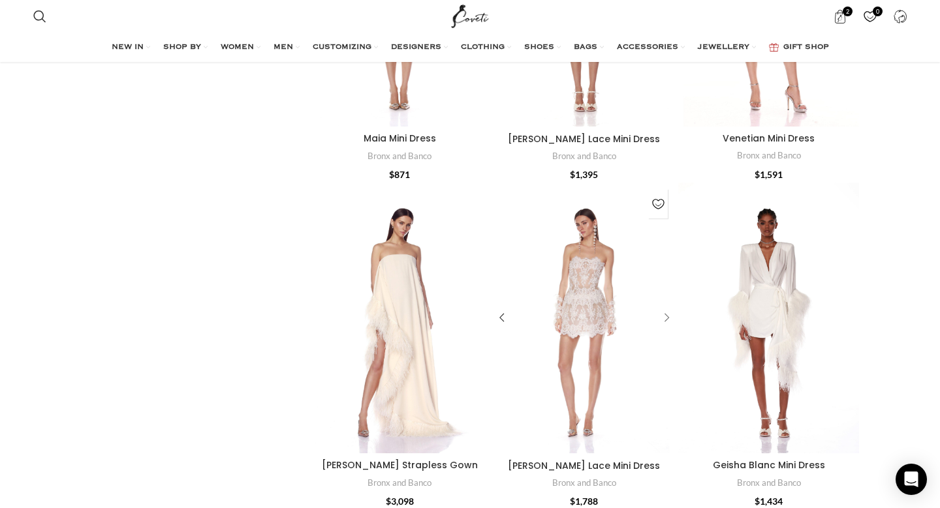
click at [671, 309] on div "Maraya Blanc Lace Mini Dress" at bounding box center [665, 319] width 20 height 20
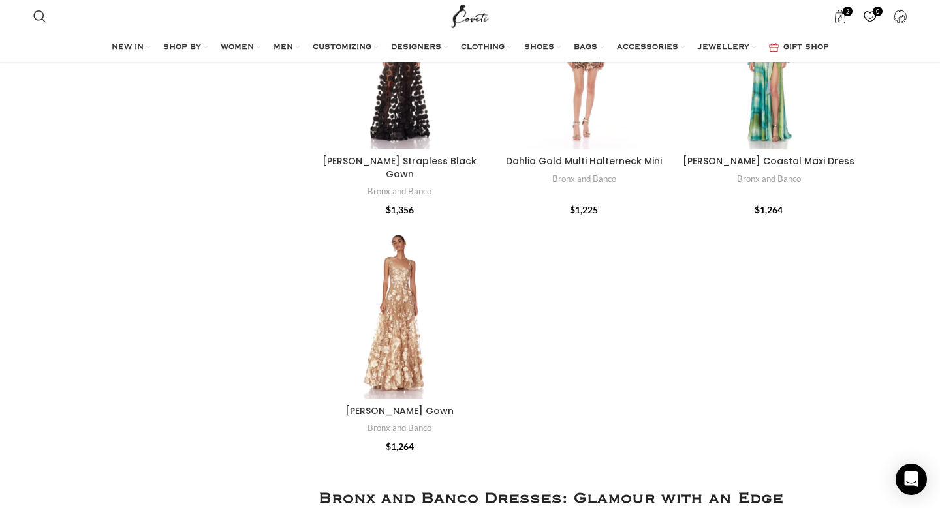
scroll to position [11662, 0]
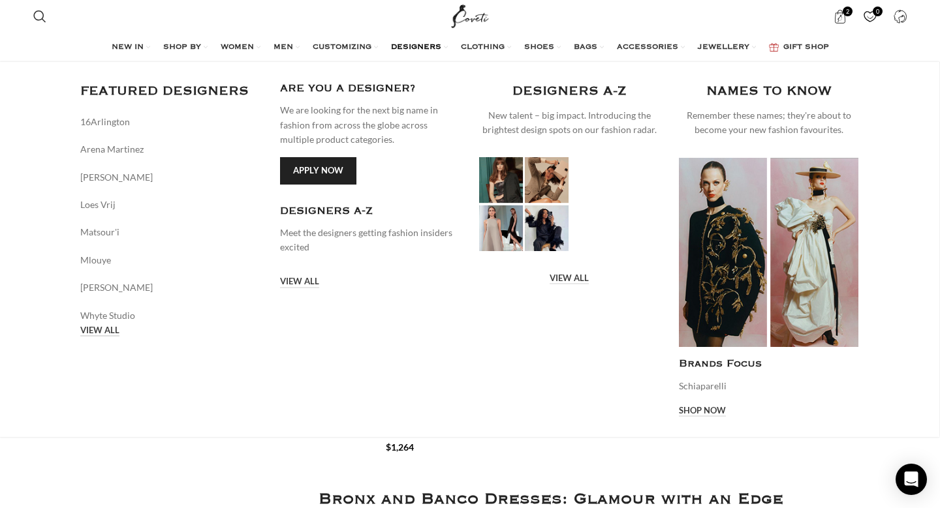
click at [104, 334] on link "VIEW ALL" at bounding box center [99, 332] width 39 height 12
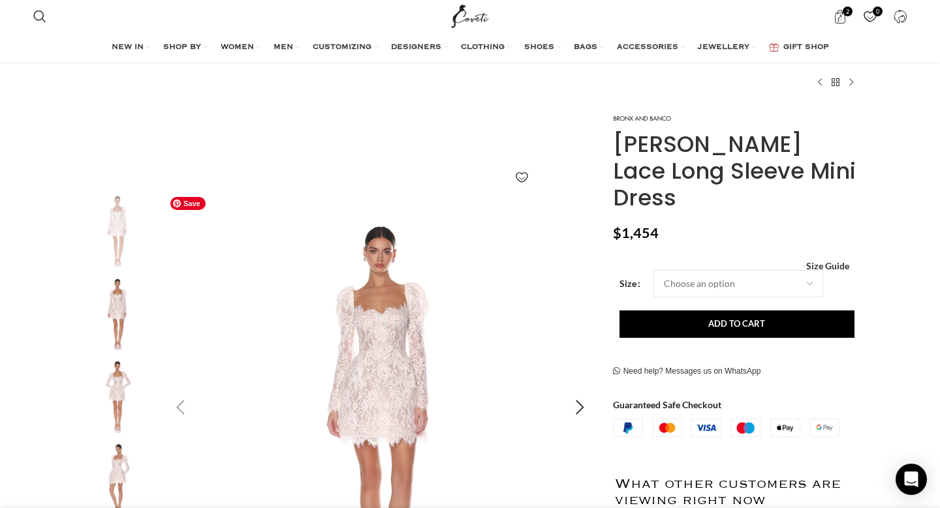
scroll to position [101, 0]
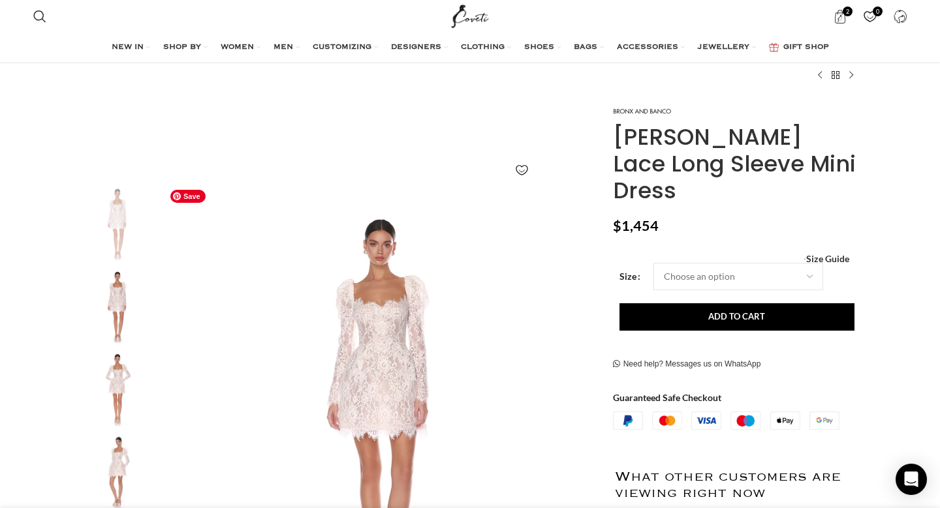
click at [738, 254] on div "Women's clothing size guide Women Clothing Size Guide Women's clothing size gui…" at bounding box center [736, 258] width 226 height 9
click at [728, 263] on select "Choose an option 6 UK 8 UK 10 UK 12 UK 14 UK" at bounding box center [738, 276] width 170 height 27
select select "14-uk"
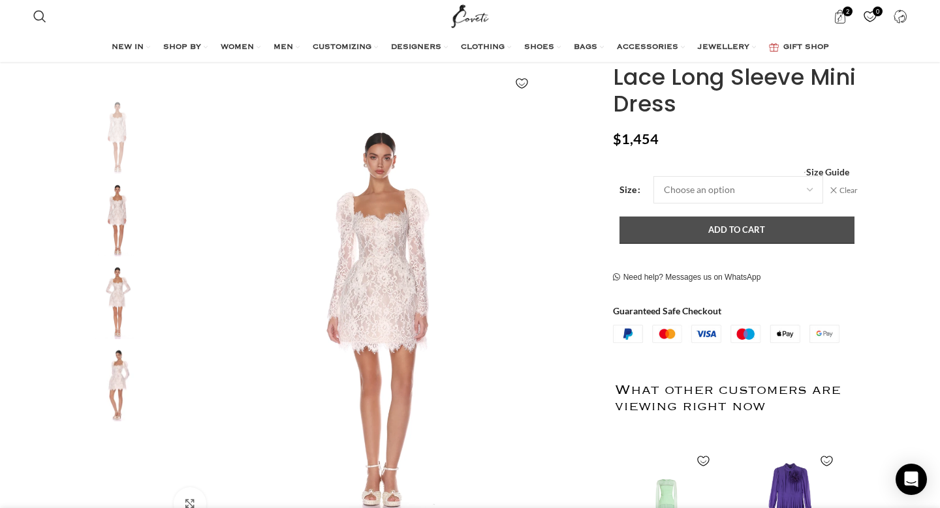
click at [701, 217] on button "Add to cart" at bounding box center [736, 230] width 235 height 27
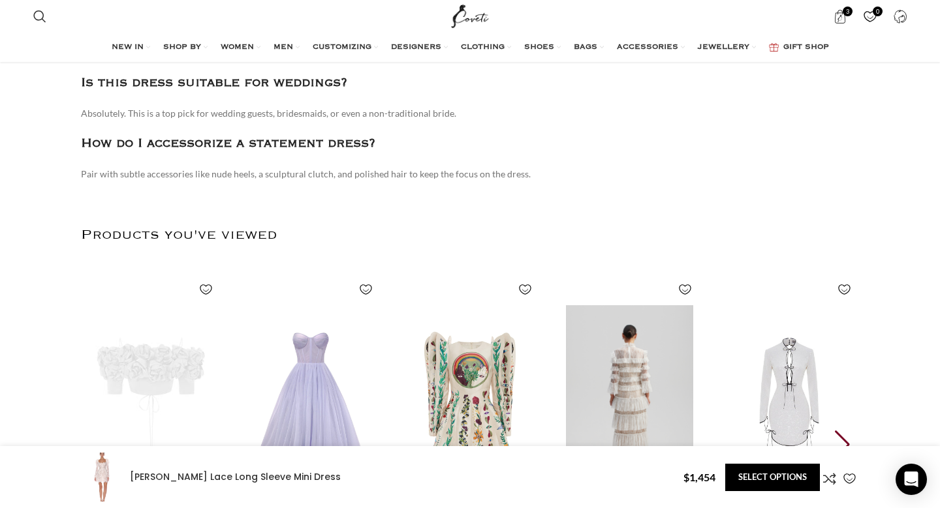
scroll to position [2220, 0]
click at [42, 20] on span "Search" at bounding box center [39, 16] width 13 height 13
click at [61, 55] on input "Search" at bounding box center [125, 56] width 196 height 46
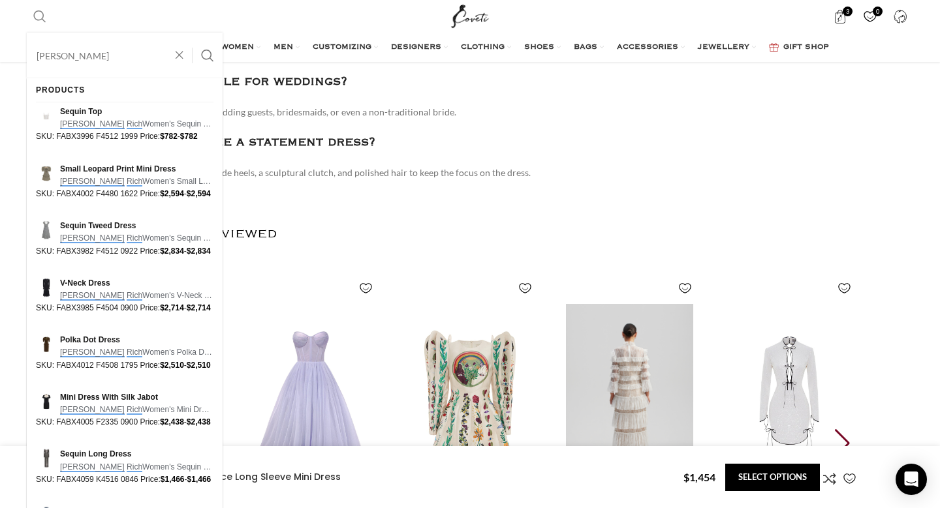
type input "alessandra rich"
click at [193, 33] on button "Search" at bounding box center [208, 56] width 30 height 46
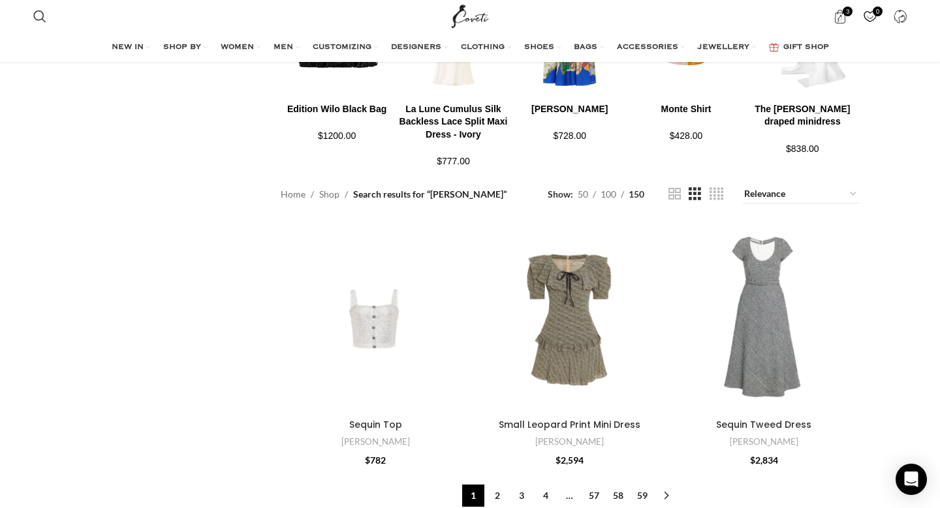
scroll to position [1375, 0]
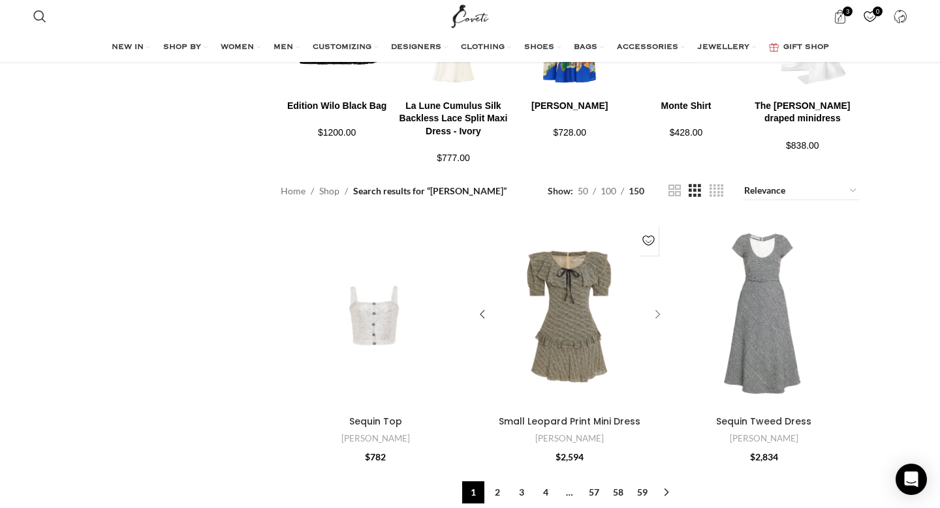
click at [654, 305] on div "Small Leopard Print Mini Dress" at bounding box center [656, 315] width 20 height 20
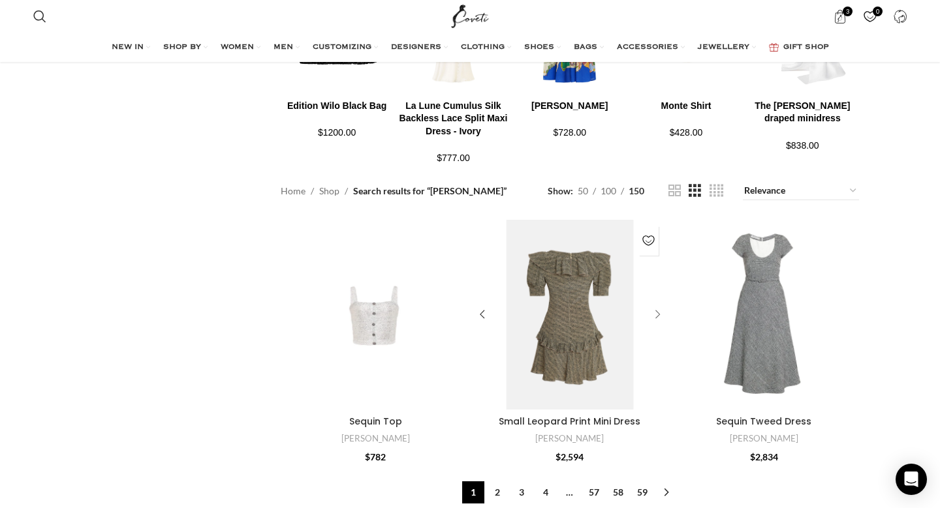
click at [654, 305] on div "Small Leopard Print Mini Dress" at bounding box center [656, 315] width 20 height 20
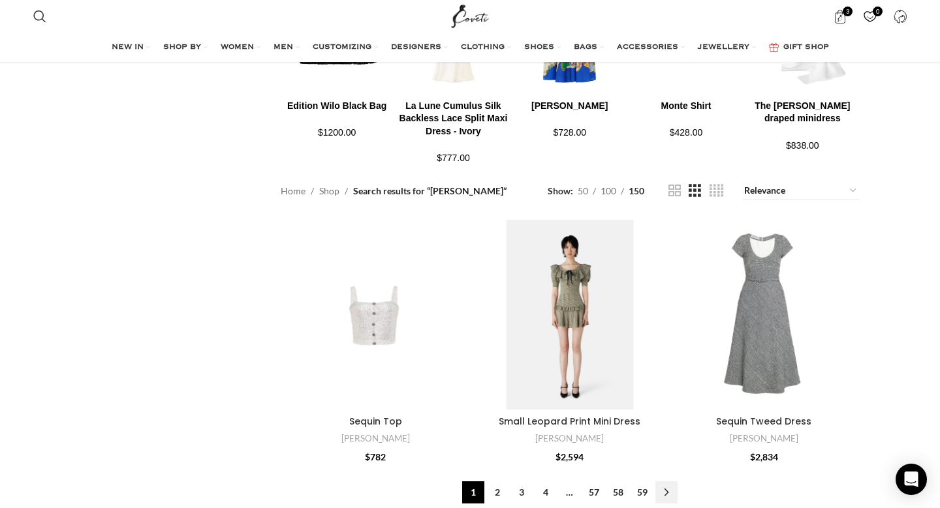
click at [666, 482] on link "→" at bounding box center [666, 493] width 22 height 22
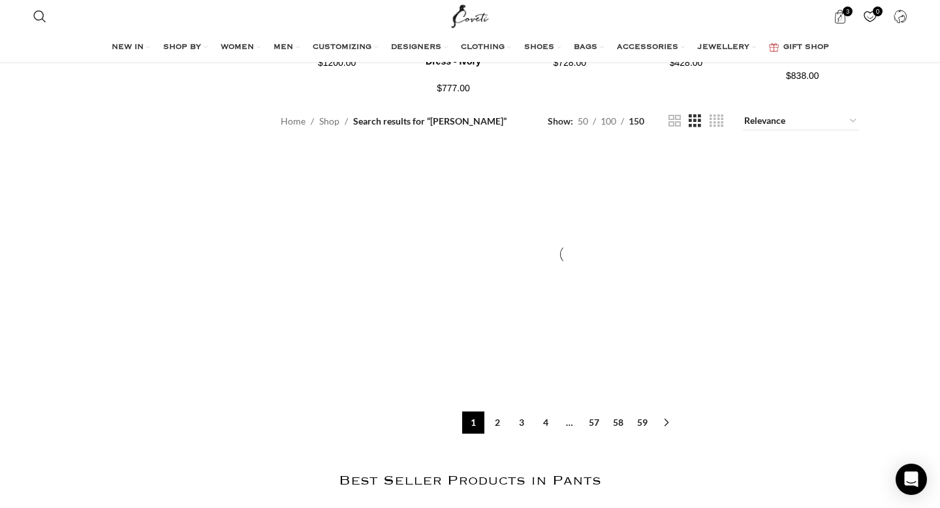
scroll to position [1488, 0]
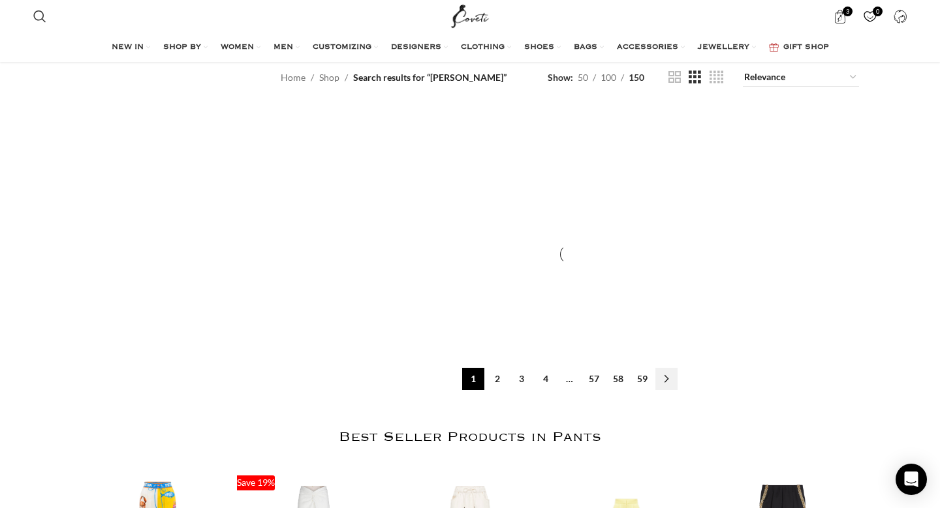
click at [666, 368] on link "→" at bounding box center [666, 379] width 22 height 22
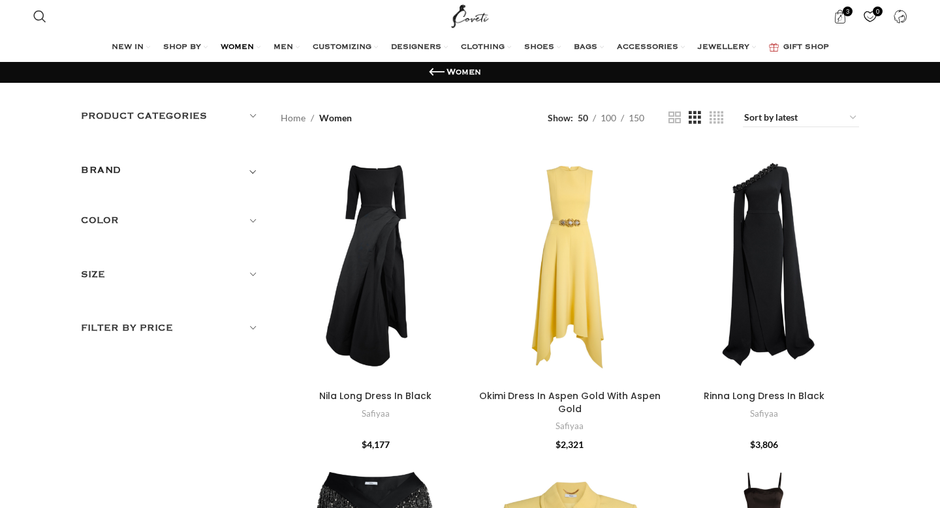
click at [253, 119] on h5 "Product categories" at bounding box center [171, 116] width 180 height 14
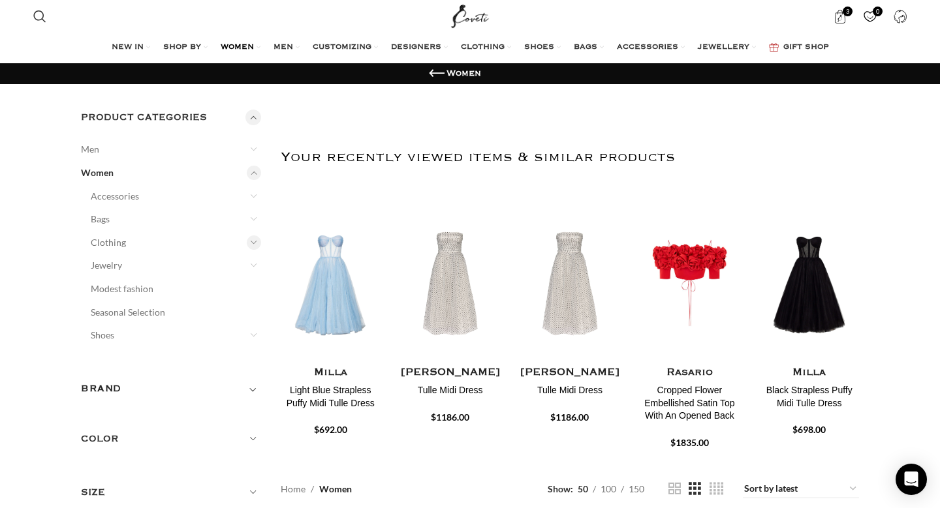
click at [250, 238] on div at bounding box center [254, 243] width 14 height 14
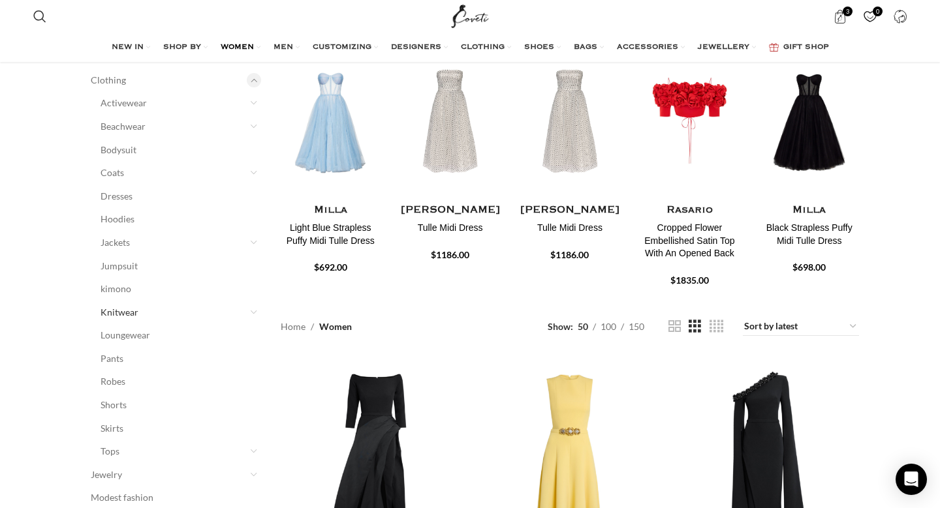
scroll to position [167, 0]
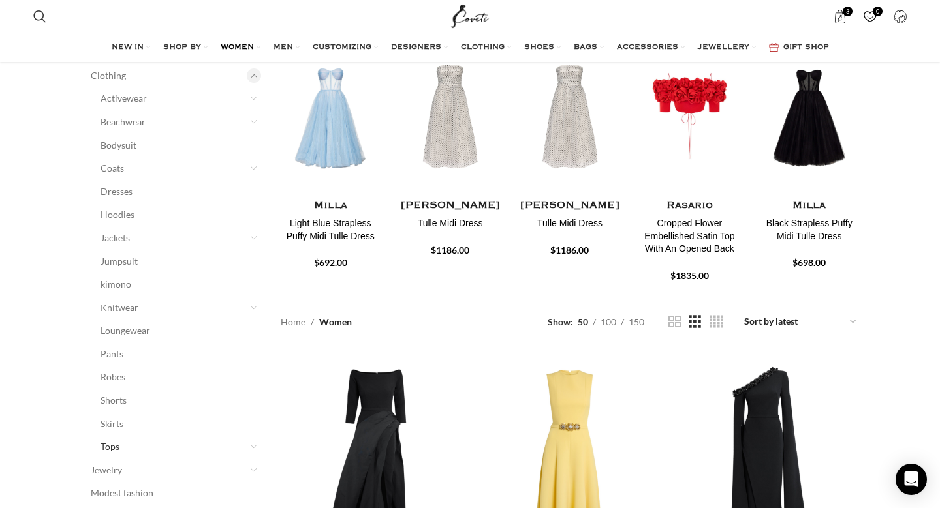
click at [112, 446] on link "Tops" at bounding box center [173, 446] width 144 height 23
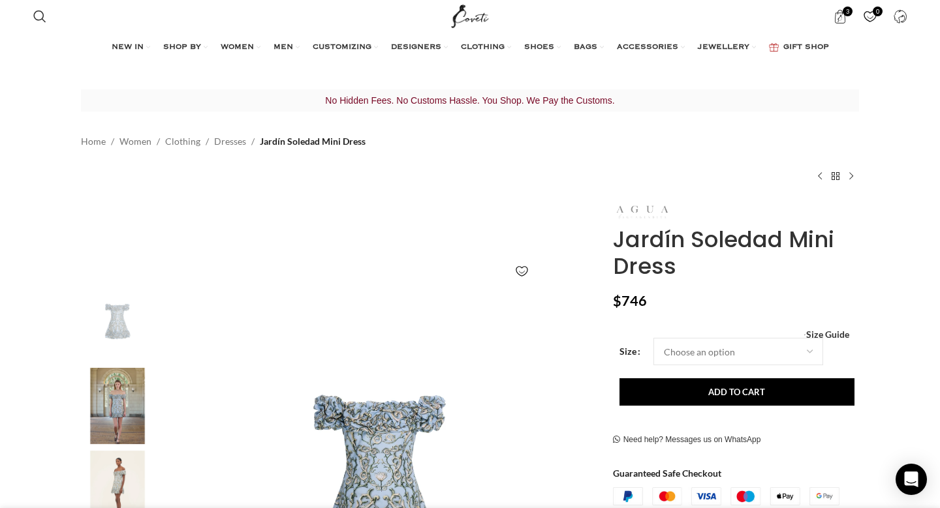
click at [659, 206] on img at bounding box center [642, 212] width 59 height 15
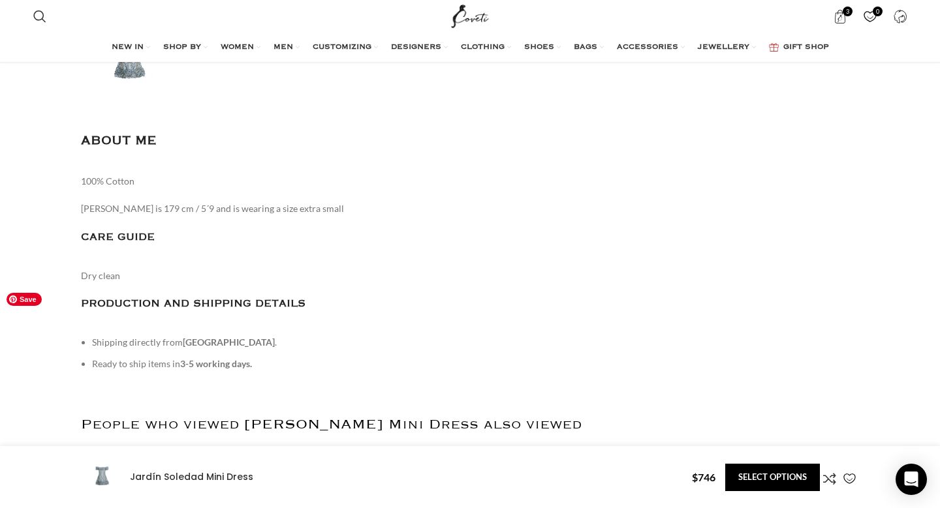
scroll to position [1739, 0]
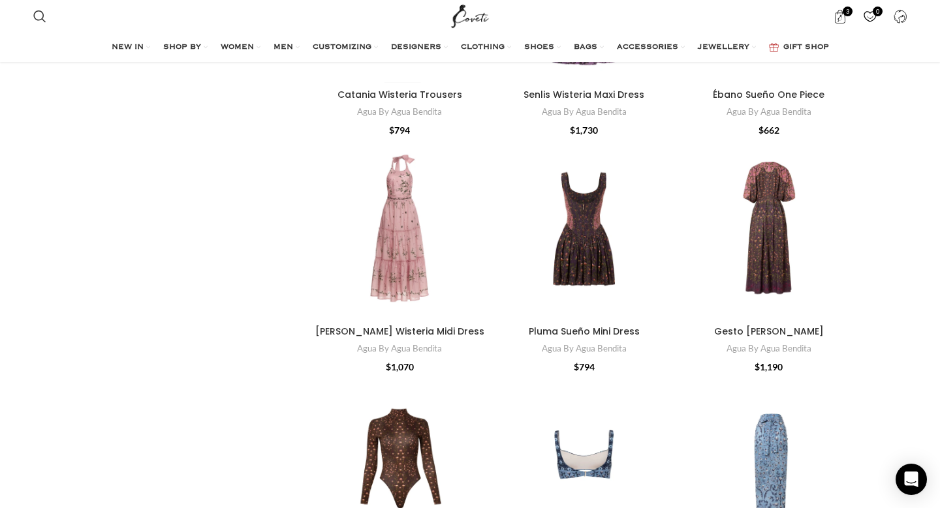
scroll to position [3382, 0]
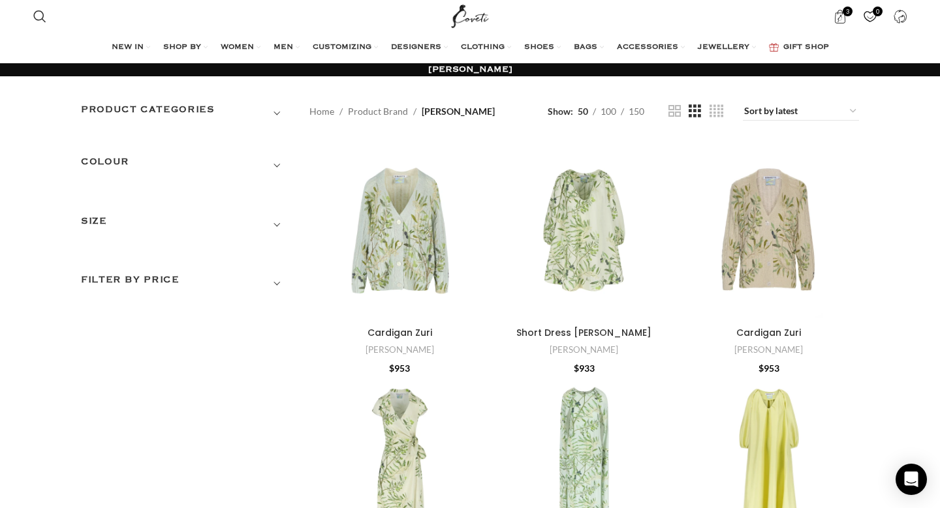
click at [626, 104] on span "Show sidebar" at bounding box center [470, 254] width 940 height 508
click at [634, 114] on span "Show sidebar" at bounding box center [470, 254] width 940 height 508
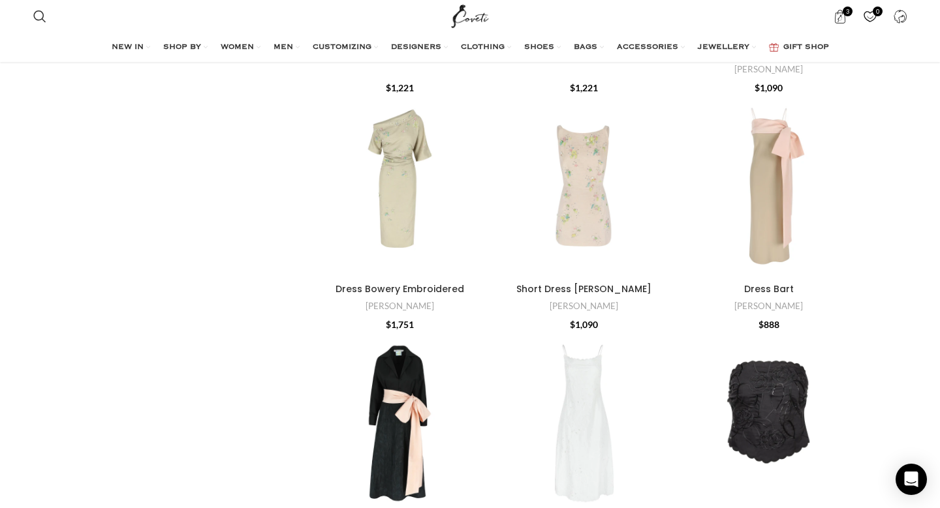
scroll to position [1074, 0]
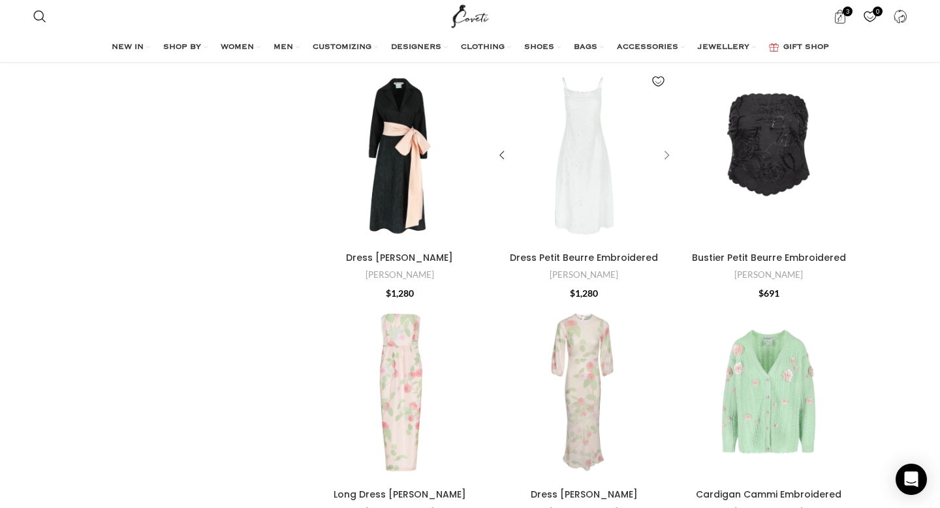
click at [663, 153] on div "Dress Petit Beurre Embroidered" at bounding box center [665, 156] width 20 height 20
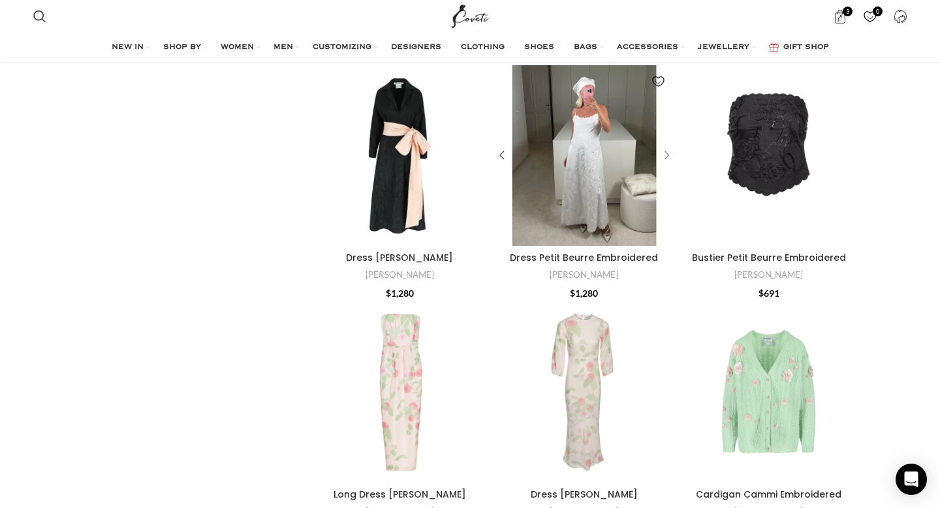
click at [663, 153] on div "Dress Petit Beurre Embroidered" at bounding box center [665, 156] width 20 height 20
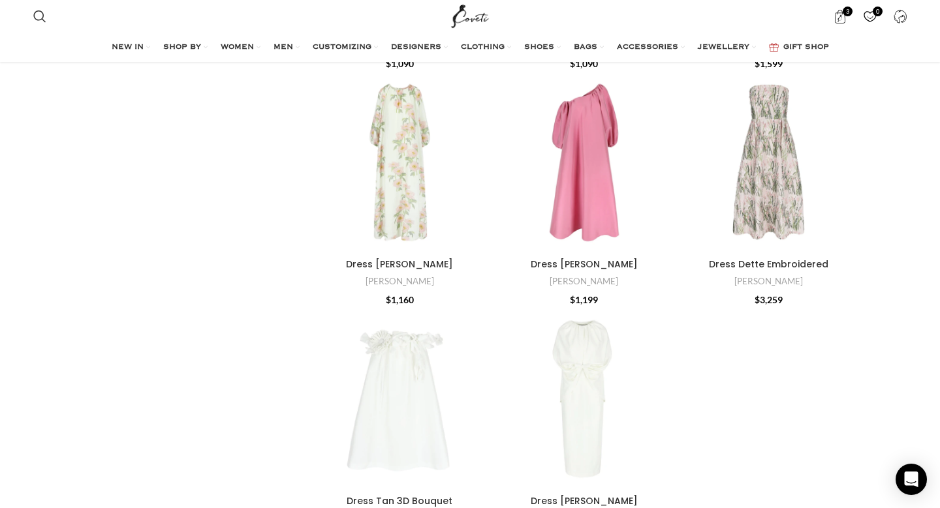
scroll to position [3910, 0]
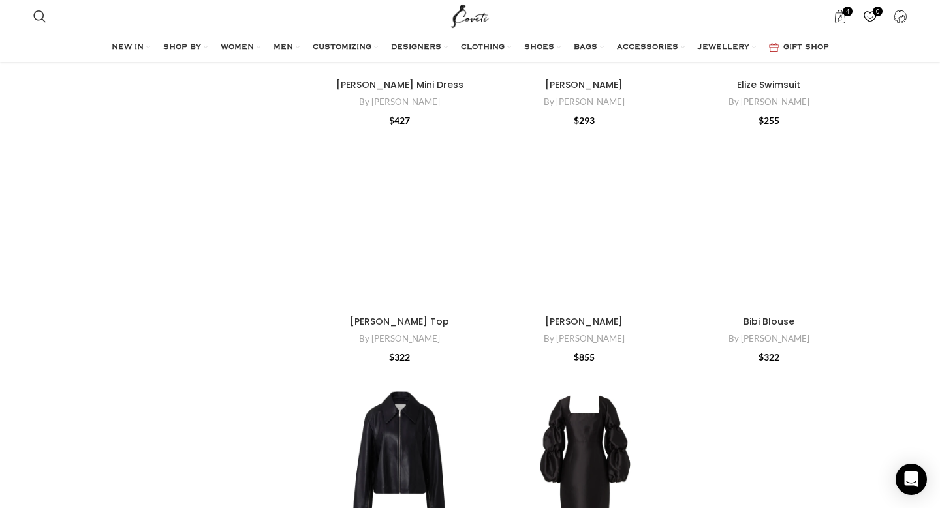
scroll to position [7944, 0]
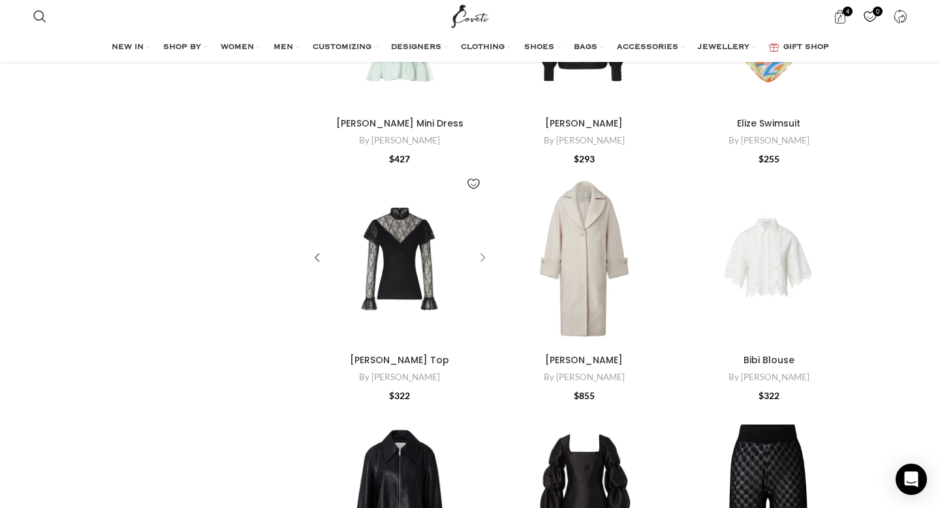
click at [482, 257] on div "Joelle Top" at bounding box center [481, 258] width 20 height 20
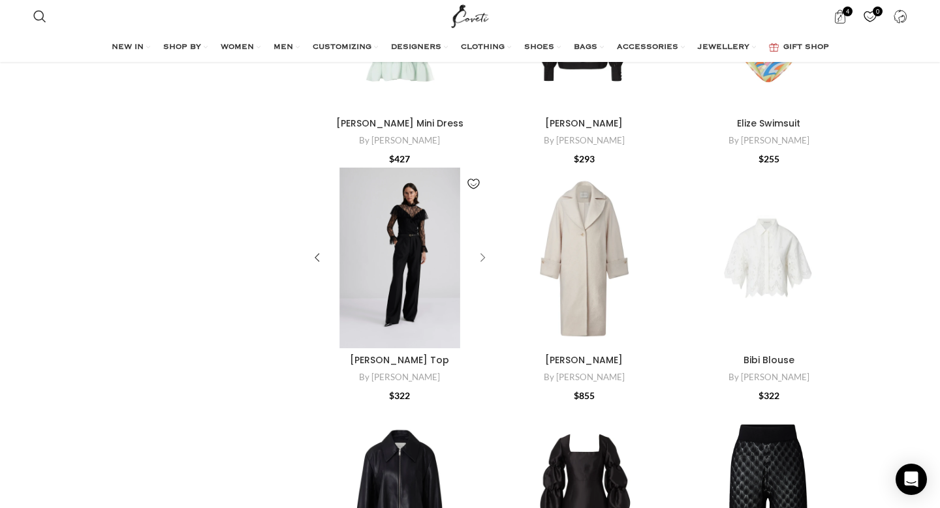
click at [482, 257] on div "Joelle Top" at bounding box center [481, 258] width 20 height 20
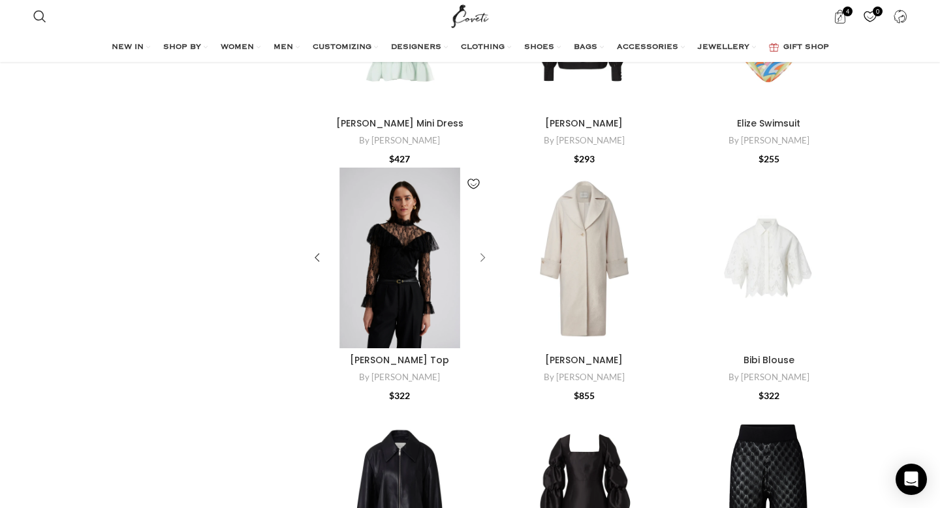
click at [482, 257] on div "Joelle Top" at bounding box center [481, 258] width 20 height 20
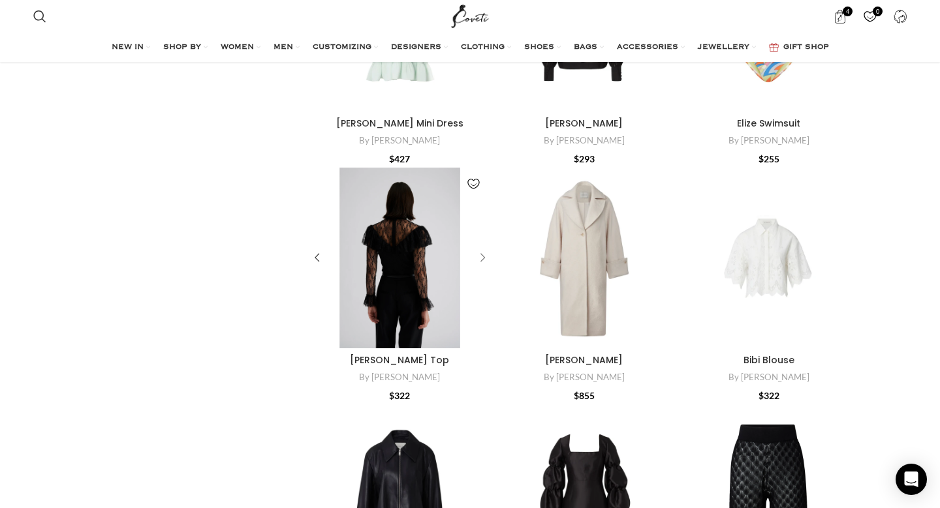
click at [482, 257] on div "Joelle Top" at bounding box center [481, 258] width 20 height 20
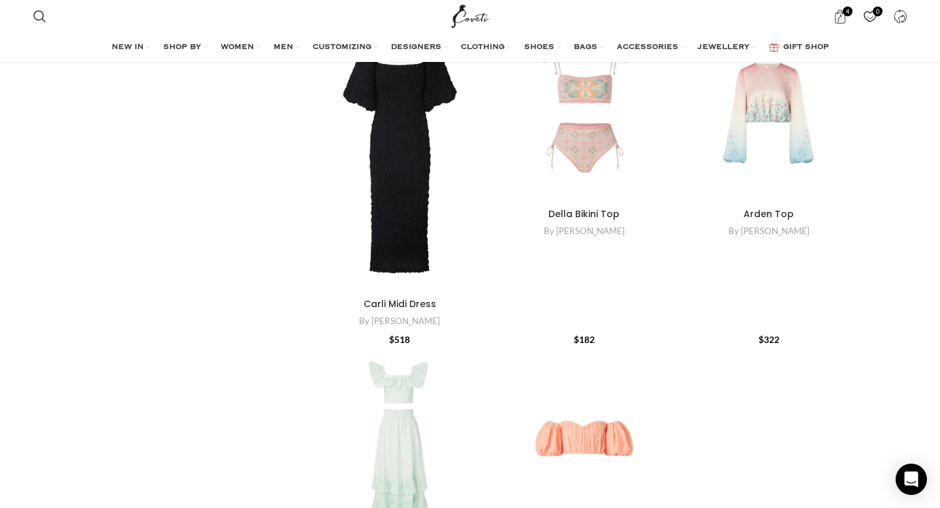
scroll to position [8639, 0]
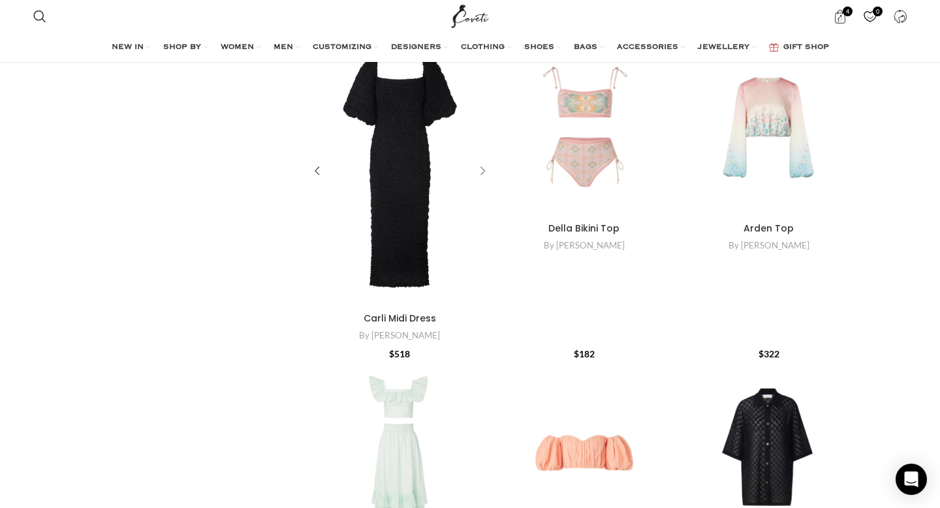
click at [484, 168] on div "Carli Midi Dress" at bounding box center [481, 171] width 20 height 20
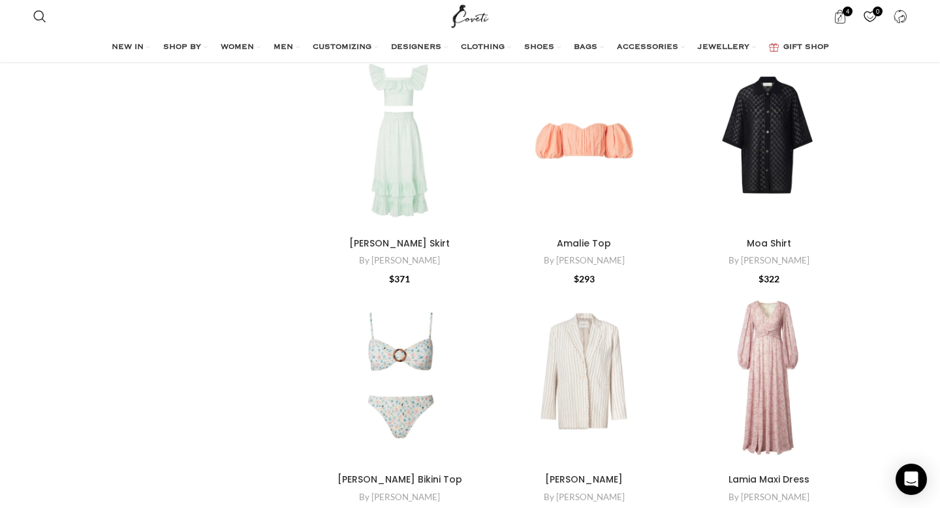
scroll to position [8862, 0]
click at [664, 138] on div "Amalie Top" at bounding box center [665, 141] width 20 height 20
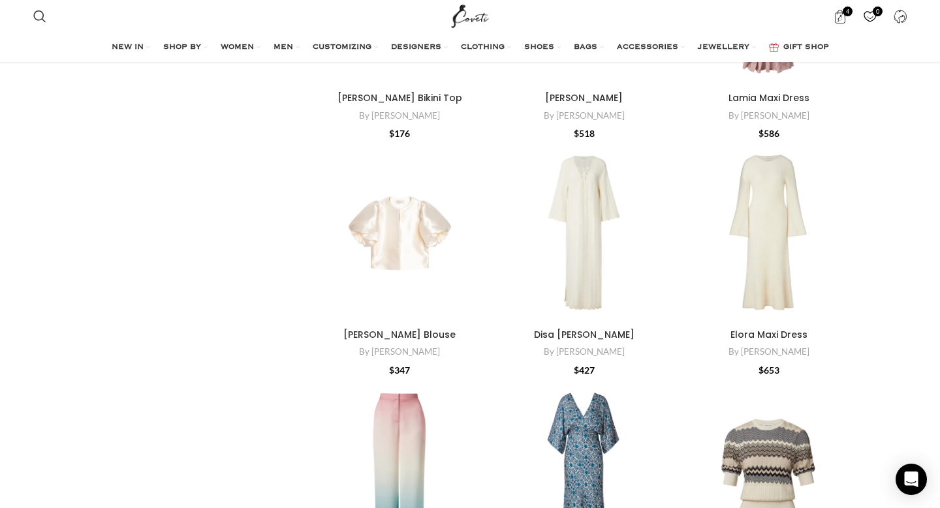
scroll to position [9279, 0]
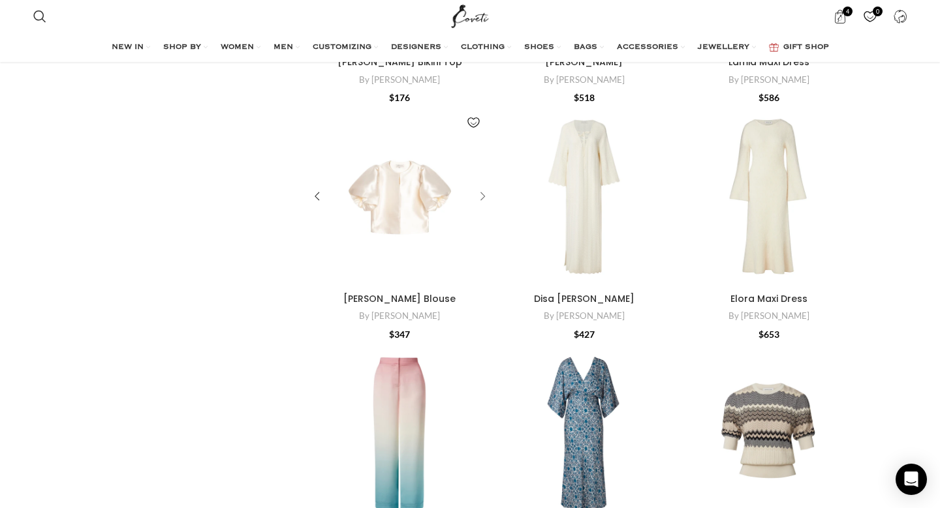
click at [480, 195] on div "Cleo Blouse" at bounding box center [481, 197] width 20 height 20
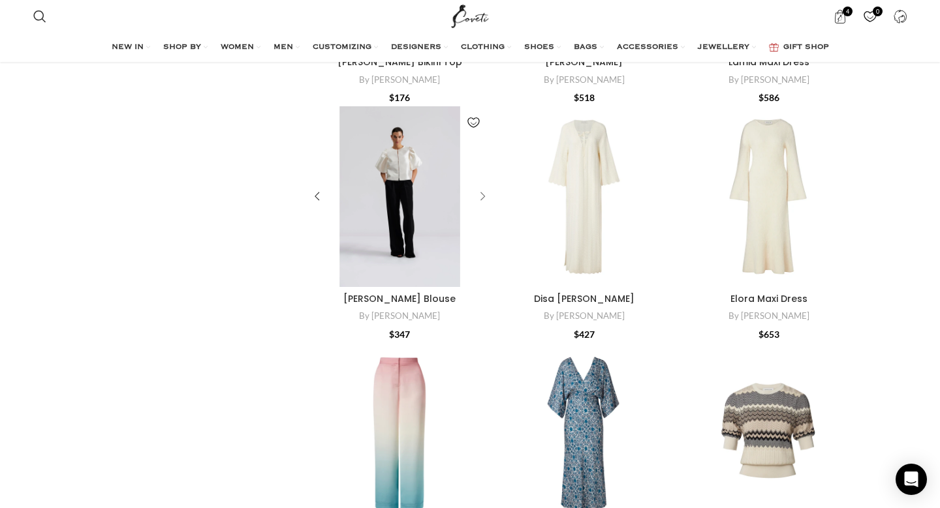
click at [480, 195] on div "Cleo Blouse" at bounding box center [481, 197] width 20 height 20
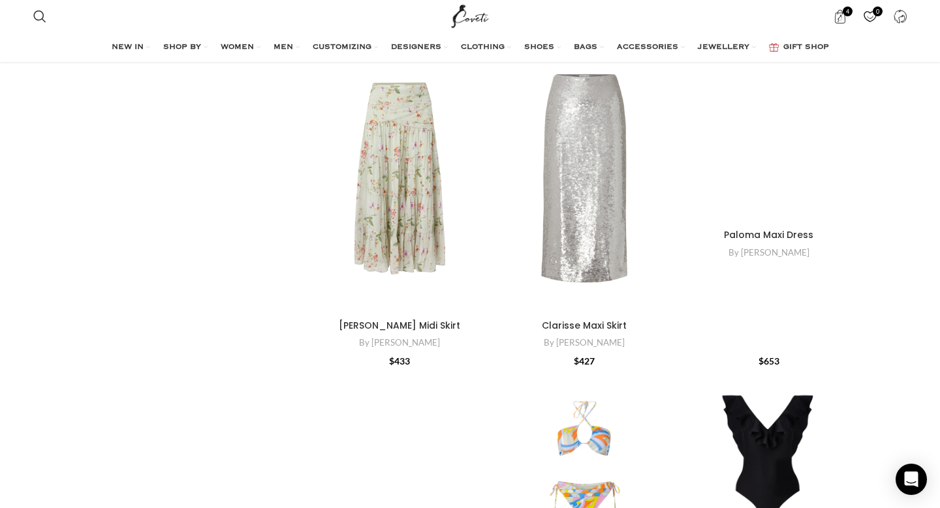
scroll to position [11922, 0]
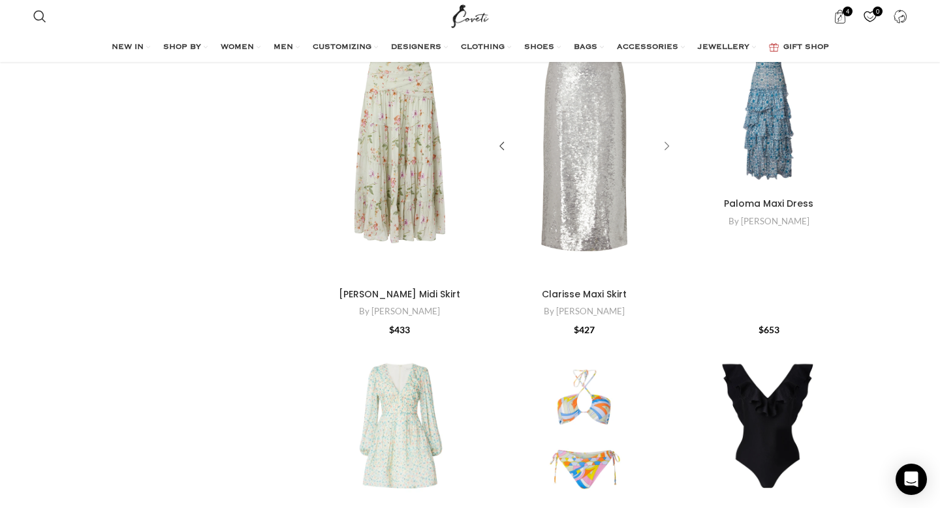
click at [666, 148] on div "Clarisse Maxi Skirt" at bounding box center [665, 147] width 20 height 20
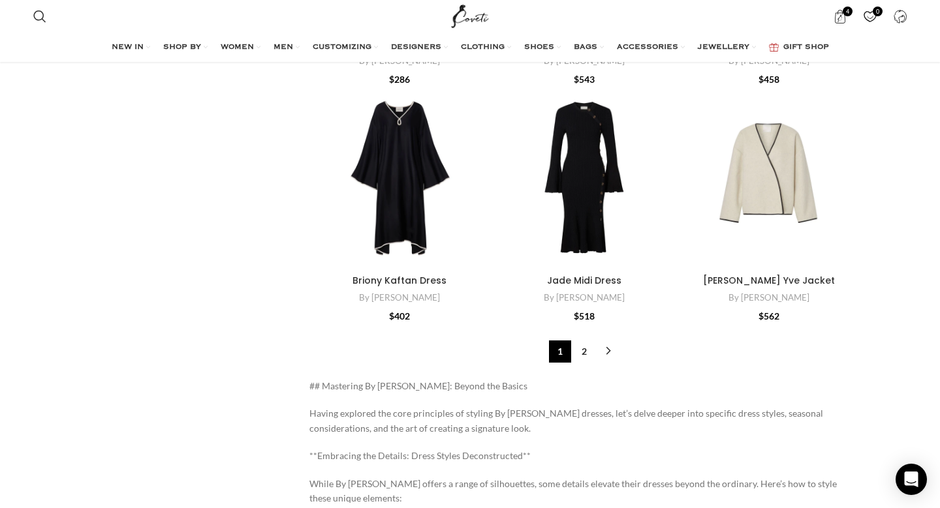
scroll to position [12657, 0]
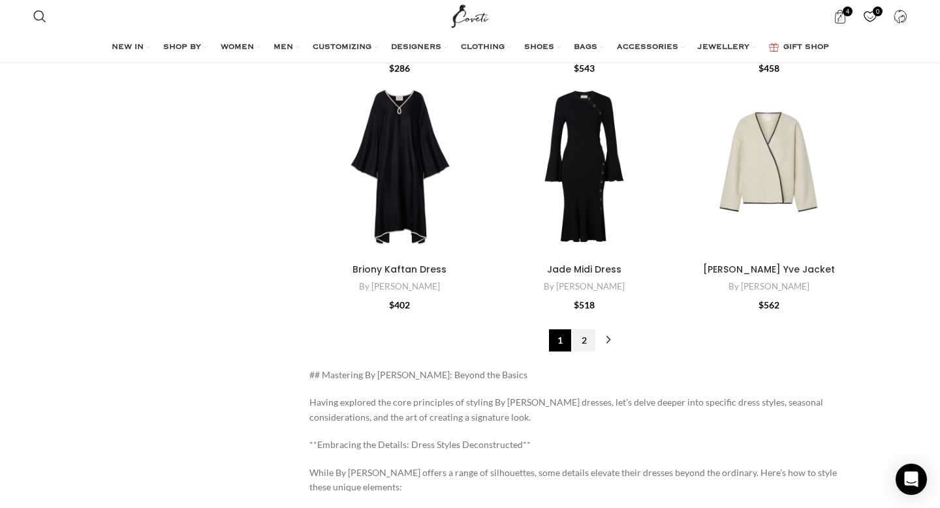
click at [591, 335] on link "2" at bounding box center [584, 341] width 22 height 22
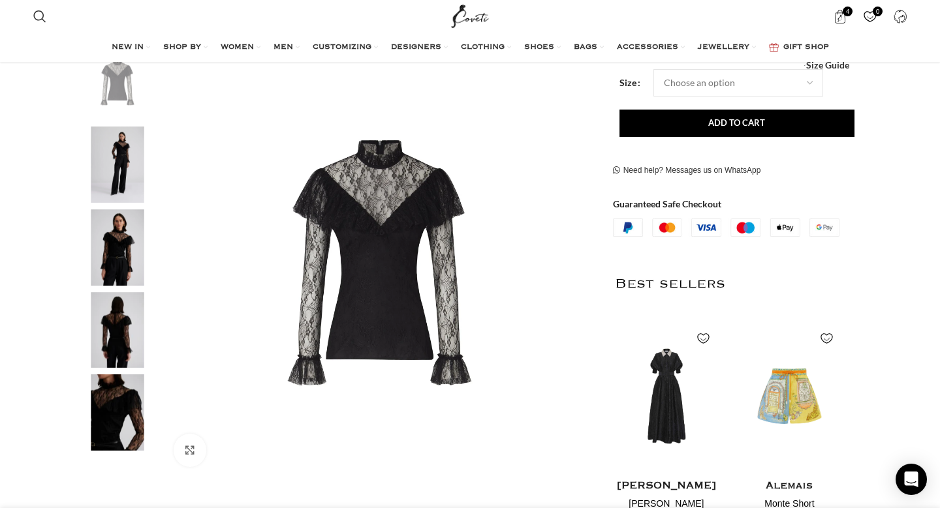
scroll to position [243, 0]
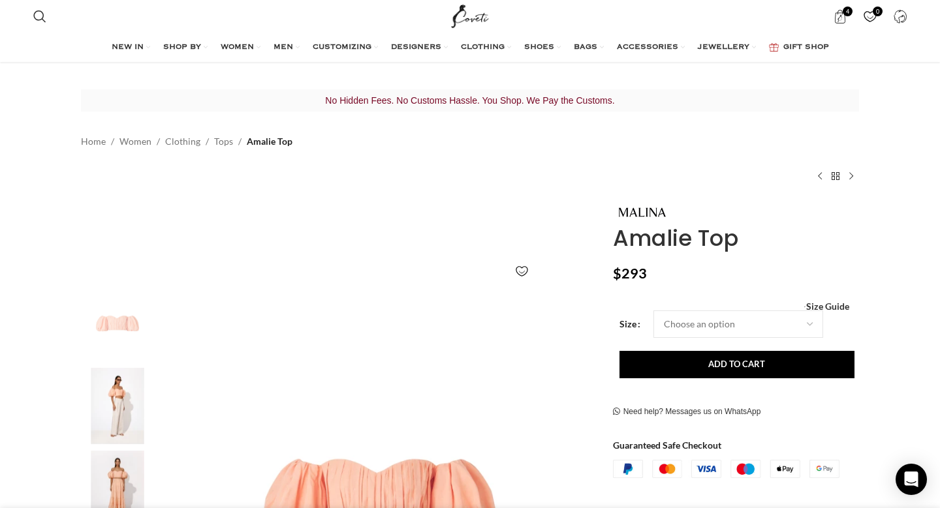
scroll to position [296, 0]
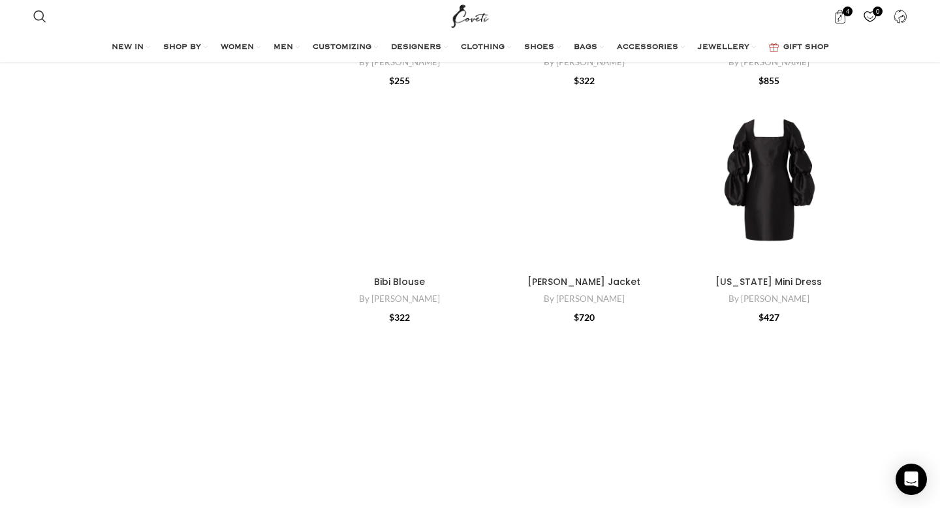
scroll to position [3990, 0]
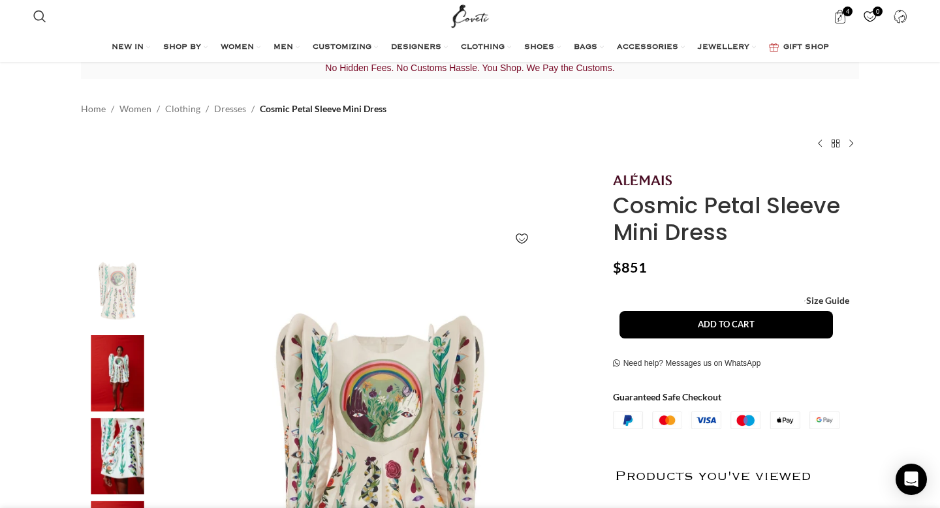
scroll to position [29, 0]
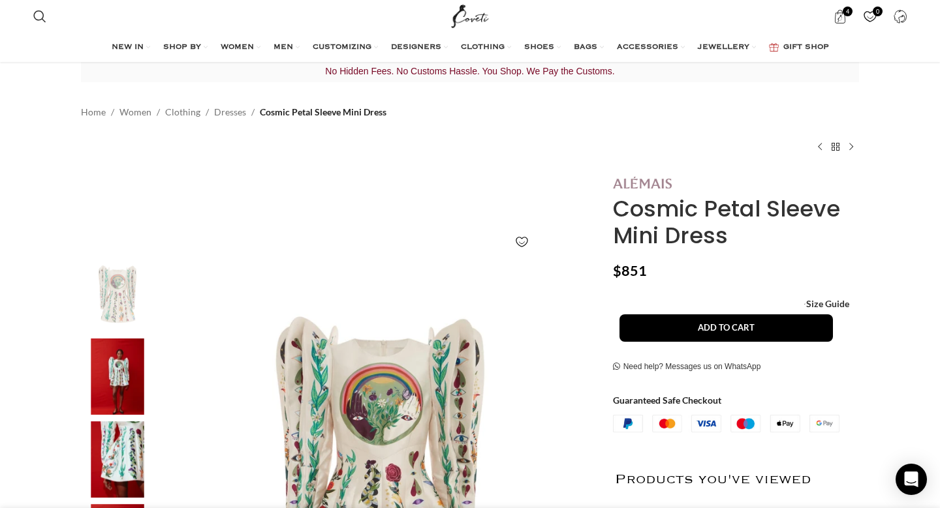
click at [644, 185] on img at bounding box center [642, 183] width 59 height 12
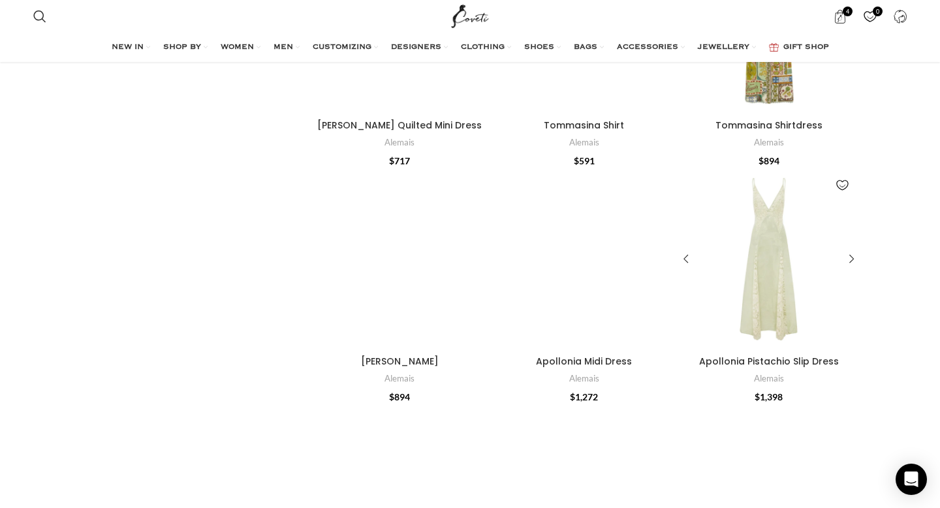
scroll to position [1803, 0]
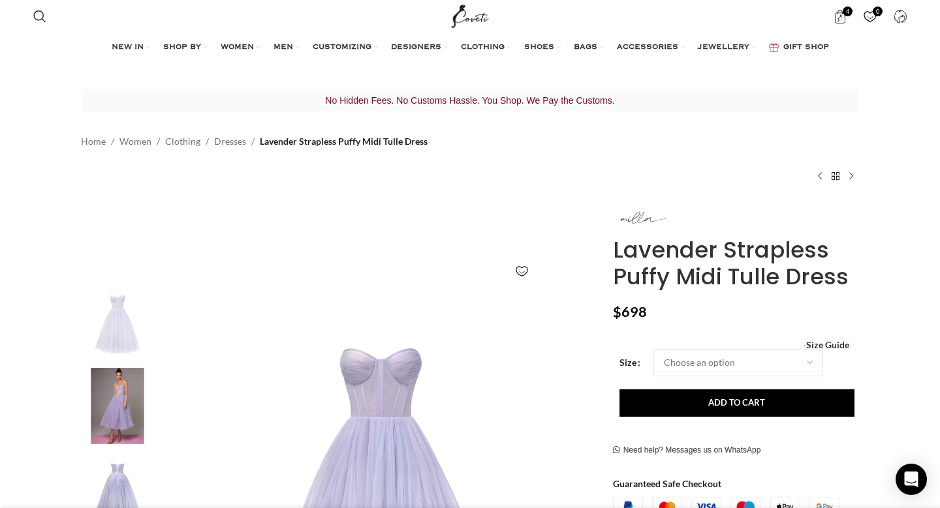
scroll to position [0, 110]
click at [648, 220] on img at bounding box center [642, 217] width 59 height 26
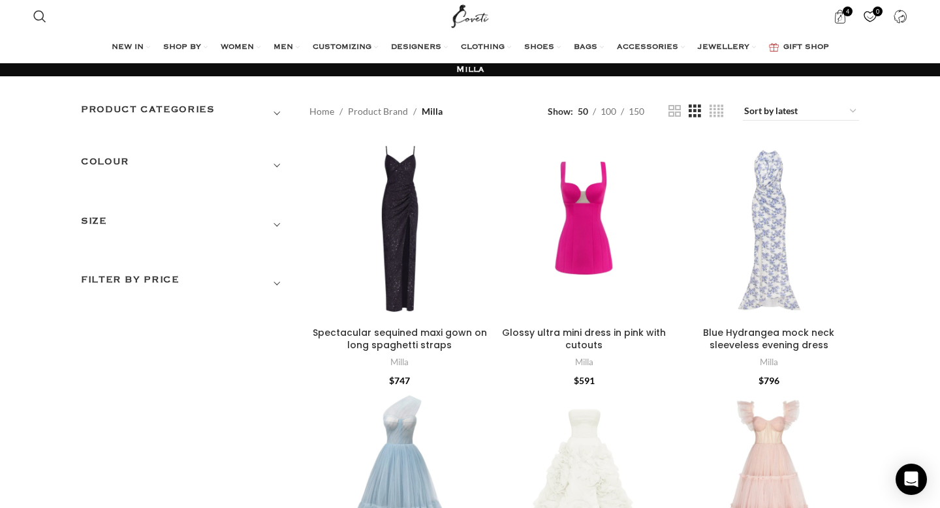
click at [644, 115] on span "Show sidebar" at bounding box center [470, 254] width 940 height 508
click at [641, 111] on span "Show sidebar" at bounding box center [470, 254] width 940 height 508
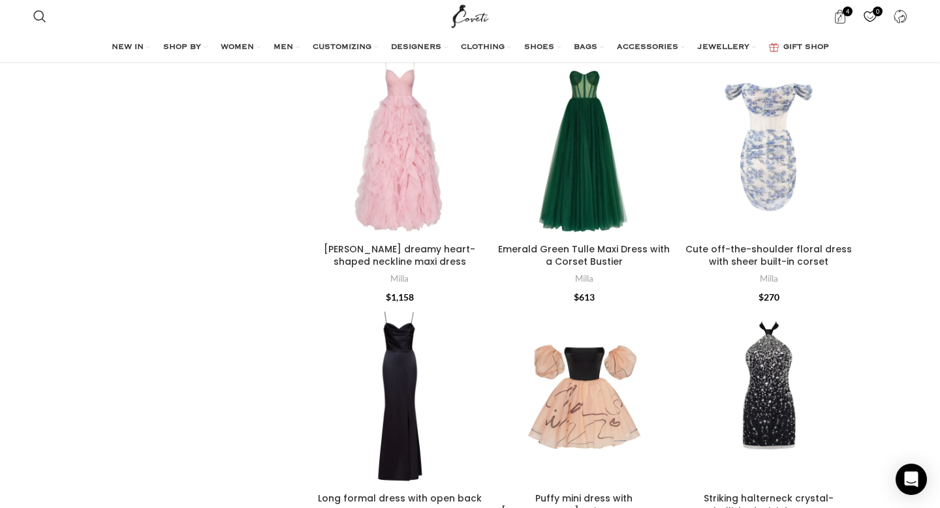
scroll to position [845, 0]
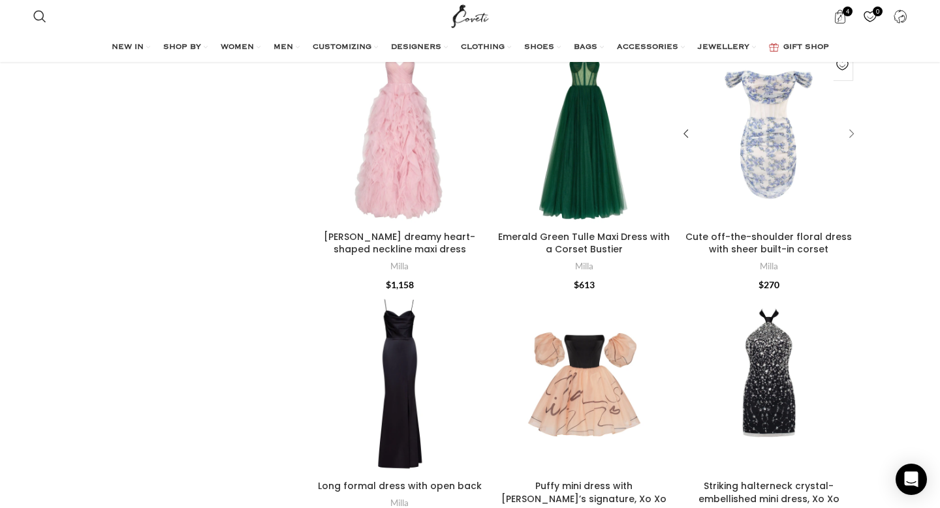
click at [849, 128] on div "Cute off-the-shoulder floral dress with sheer built-in corset" at bounding box center [849, 135] width 20 height 20
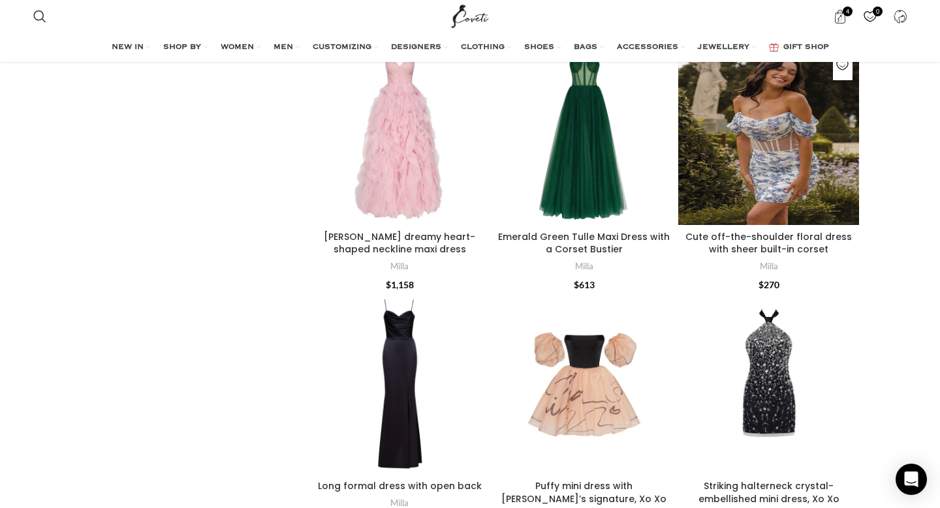
click at [849, 128] on div "Cute off-the-shoulder floral dress with sheer built-in corset" at bounding box center [849, 135] width 20 height 20
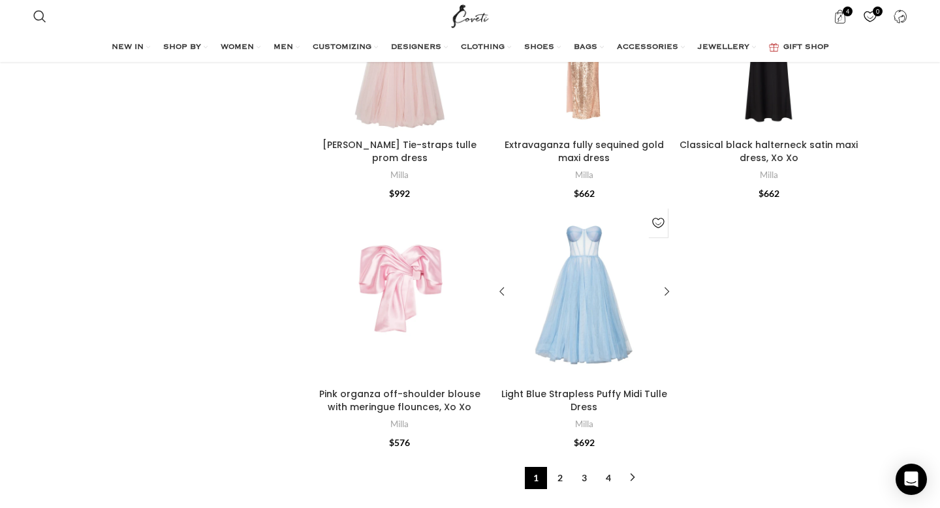
scroll to position [3924, 0]
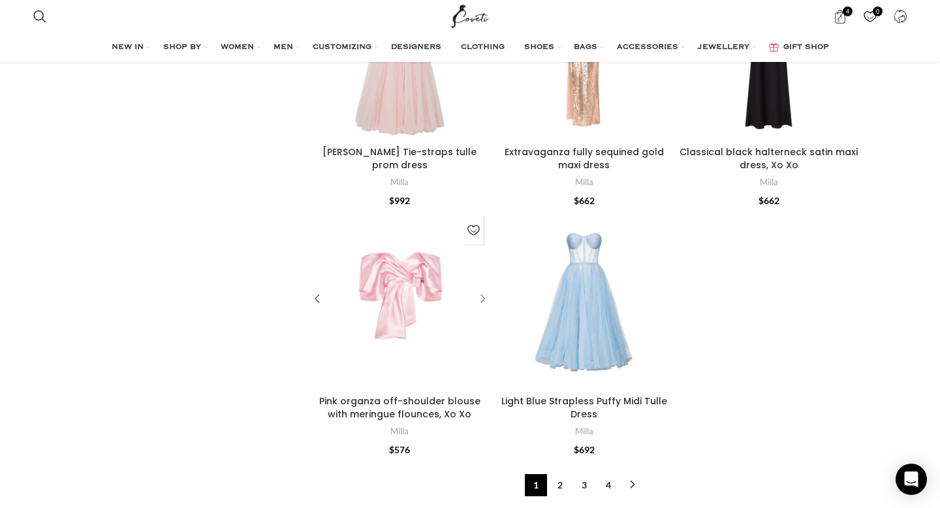
click at [482, 302] on div "Pink organza off-shoulder blouse with meringue flounces, Xo Xo" at bounding box center [481, 300] width 20 height 20
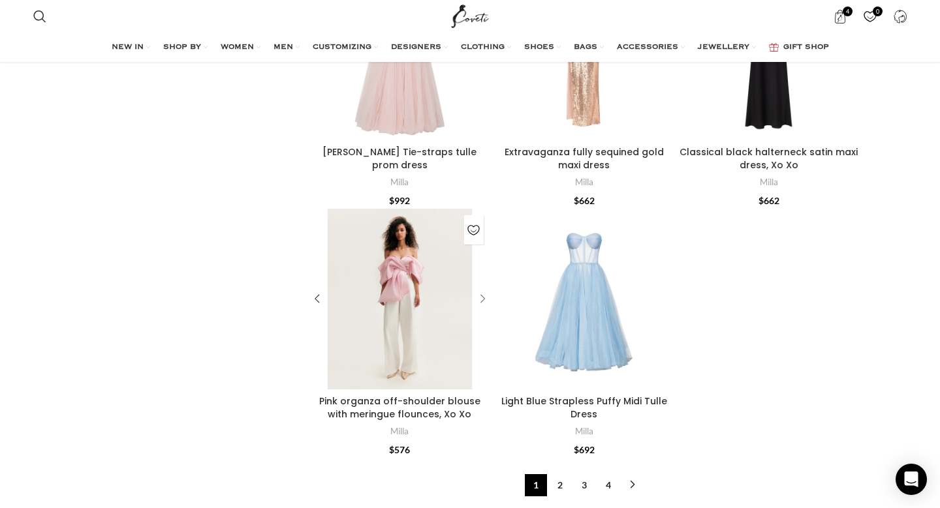
click at [482, 302] on div "Pink organza off-shoulder blouse with meringue flounces, Xo Xo" at bounding box center [481, 300] width 20 height 20
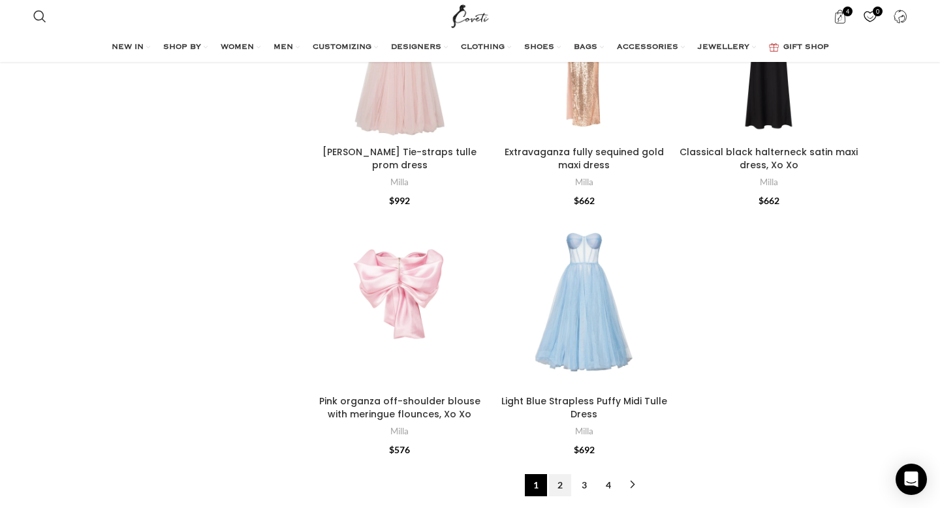
click at [560, 490] on link "2" at bounding box center [560, 486] width 22 height 22
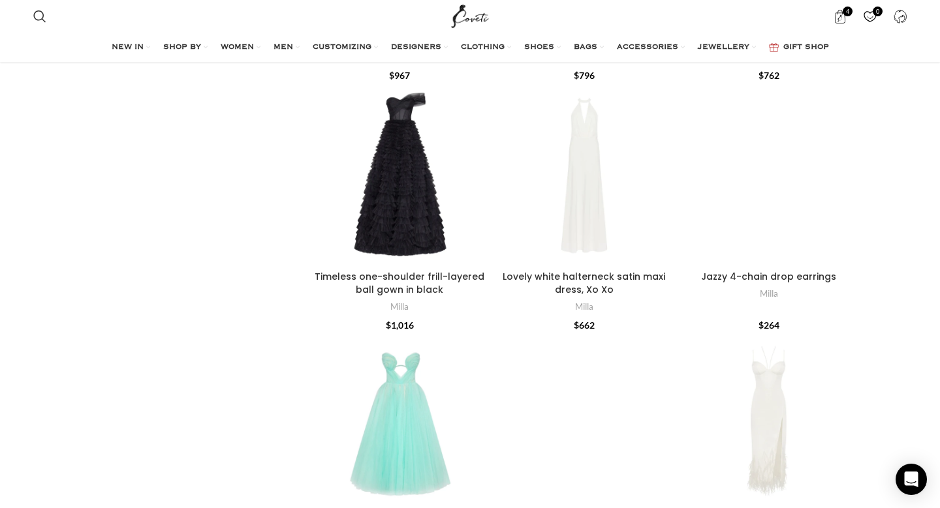
scroll to position [307, 0]
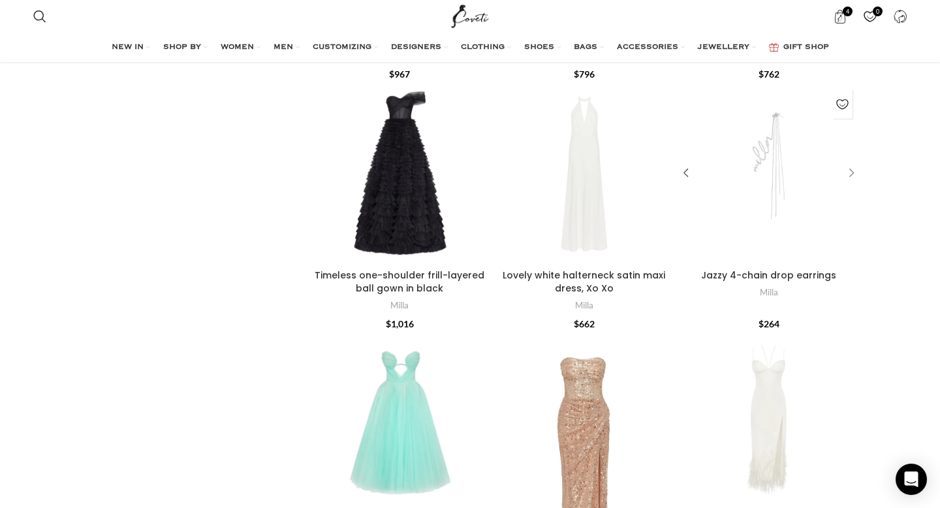
click at [845, 170] on div "Jazzy 4-chain drop earrings" at bounding box center [849, 173] width 20 height 20
click at [666, 171] on div "Lovely white halterneck satin maxi dress, Xo Xo" at bounding box center [665, 173] width 20 height 20
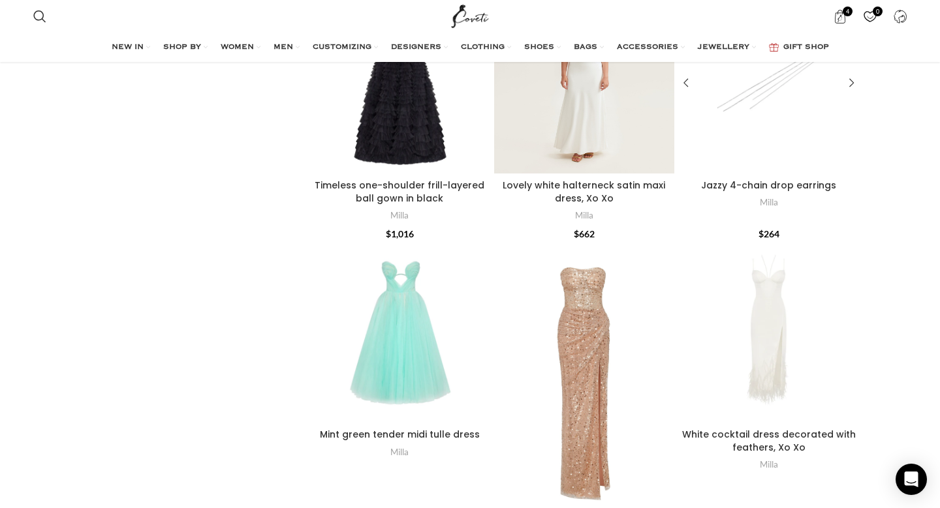
scroll to position [420, 0]
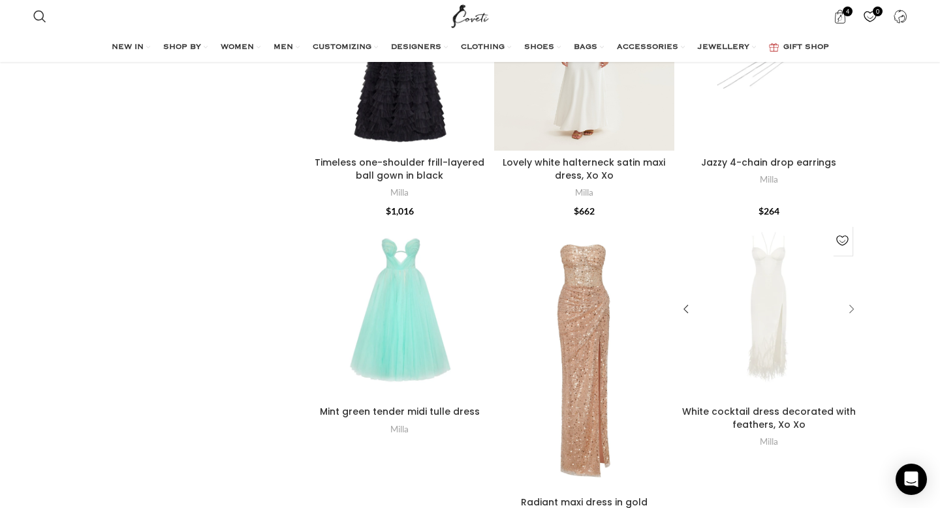
click at [847, 304] on div "White cocktail dress decorated with feathers, Xo Xo" at bounding box center [849, 310] width 20 height 20
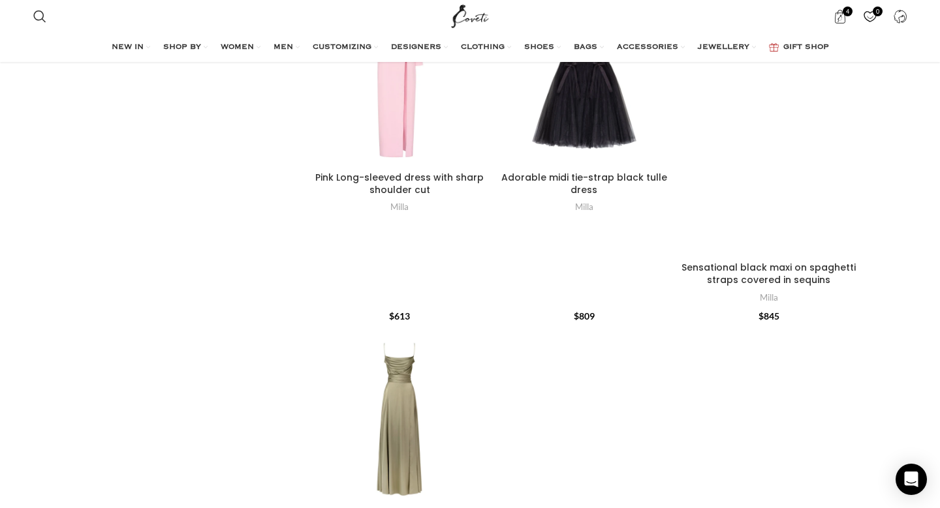
scroll to position [16, 0]
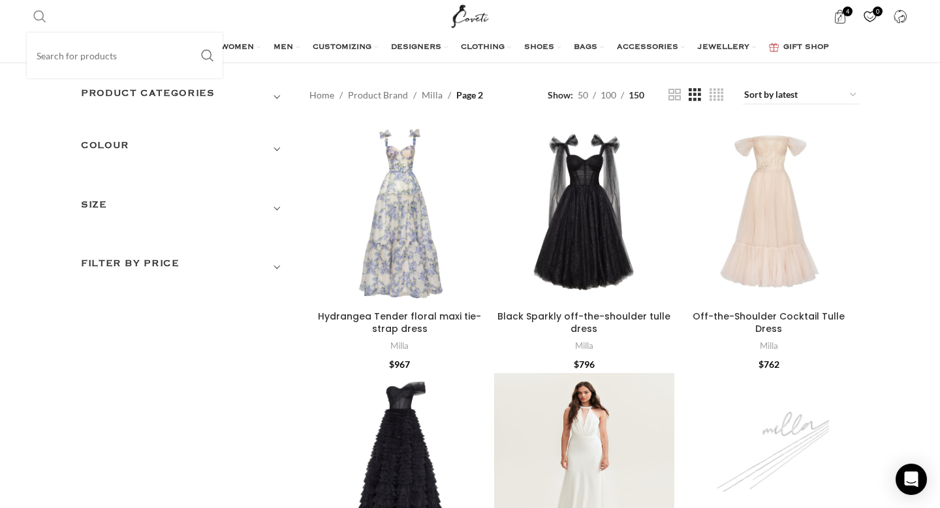
click at [29, 18] on link "Search" at bounding box center [40, 16] width 26 height 26
click at [65, 58] on input "Search" at bounding box center [125, 56] width 196 height 46
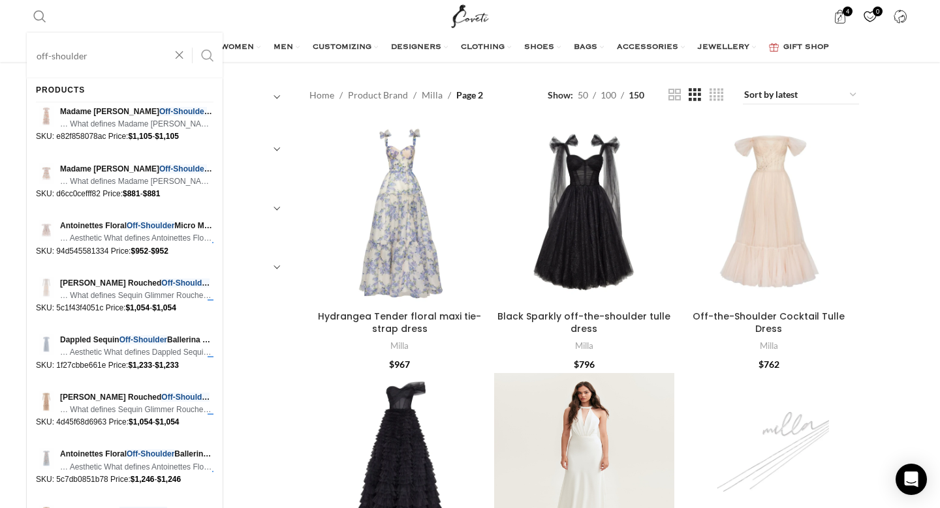
type input "off-shoulder"
click at [210, 55] on button "Search" at bounding box center [208, 56] width 30 height 46
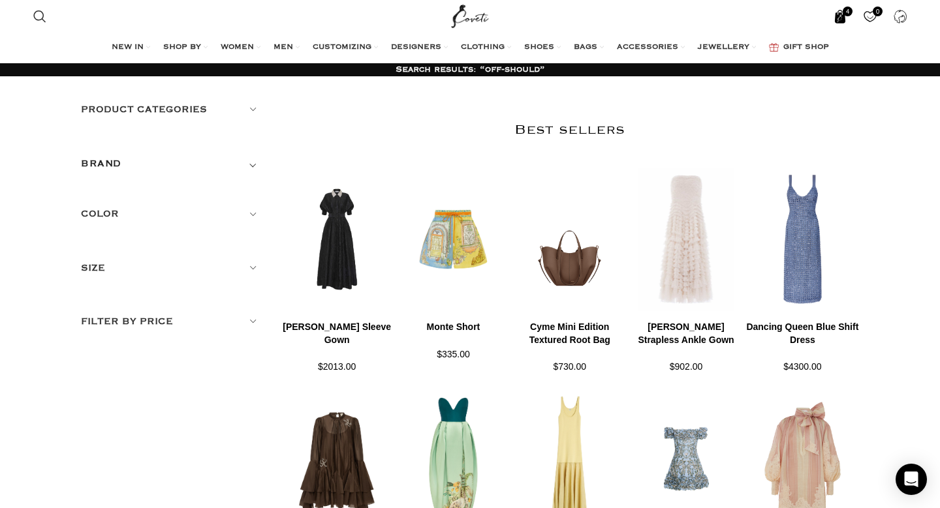
click at [850, 14] on span "4 items" at bounding box center [848, 12] width 10 height 10
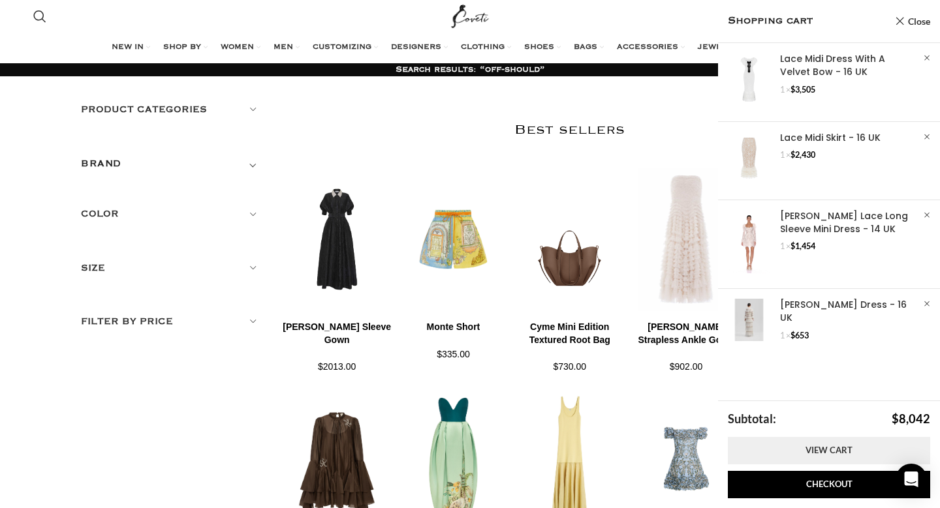
click at [801, 451] on link "View cart" at bounding box center [829, 450] width 202 height 27
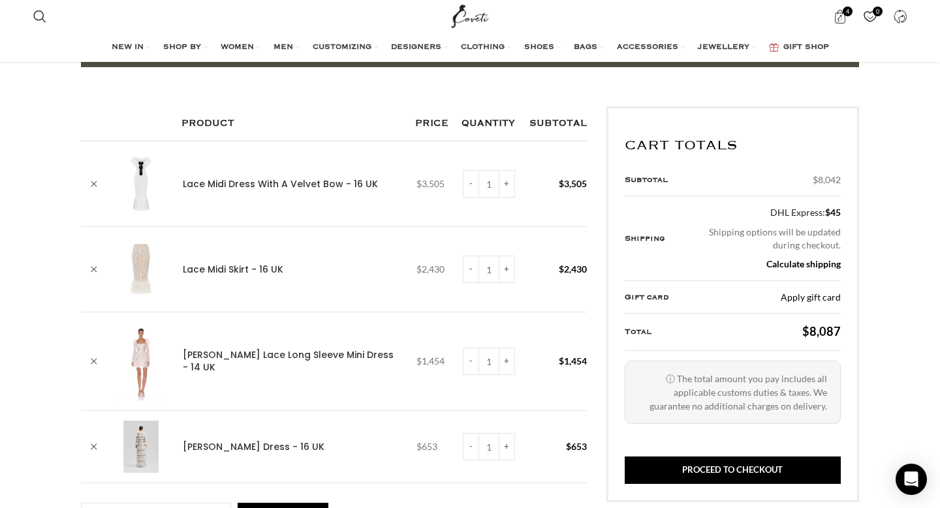
scroll to position [169, 0]
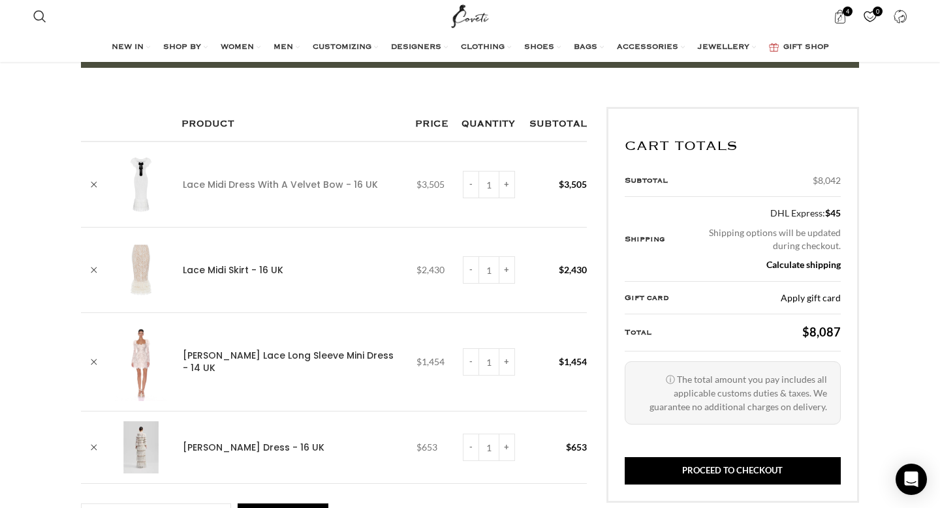
click at [267, 179] on link "Lace Midi Dress With A Velvet Bow - 16 UK" at bounding box center [280, 185] width 195 height 13
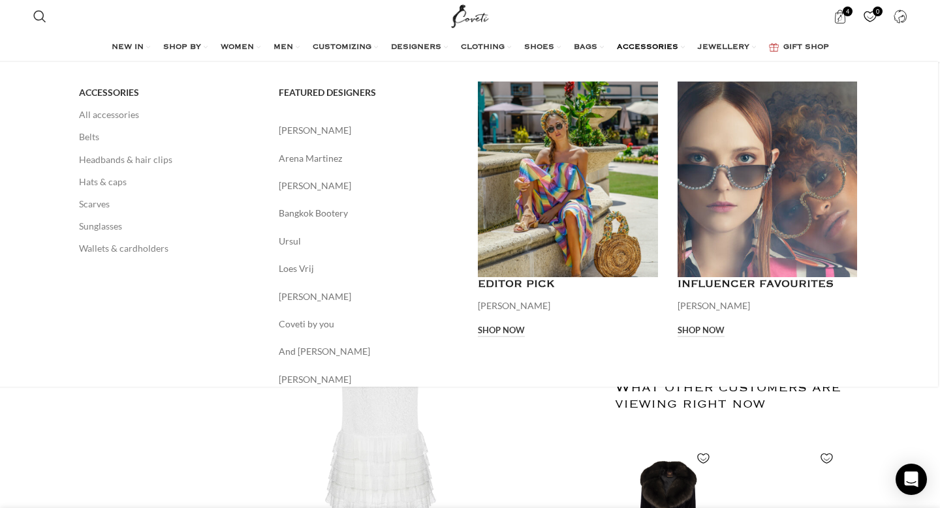
scroll to position [76, 0]
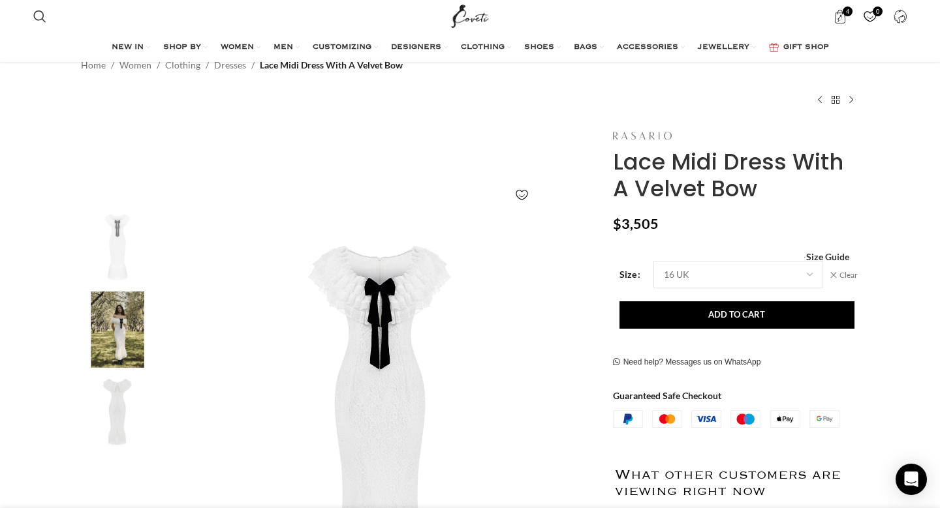
click at [652, 129] on link at bounding box center [642, 135] width 59 height 14
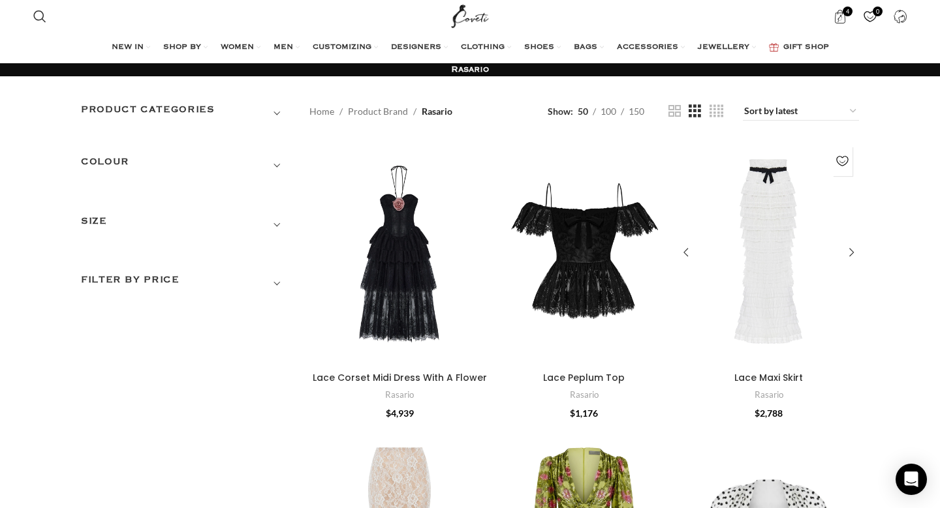
click at [754, 216] on div "Lace Maxi Skirt" at bounding box center [769, 253] width 60 height 226
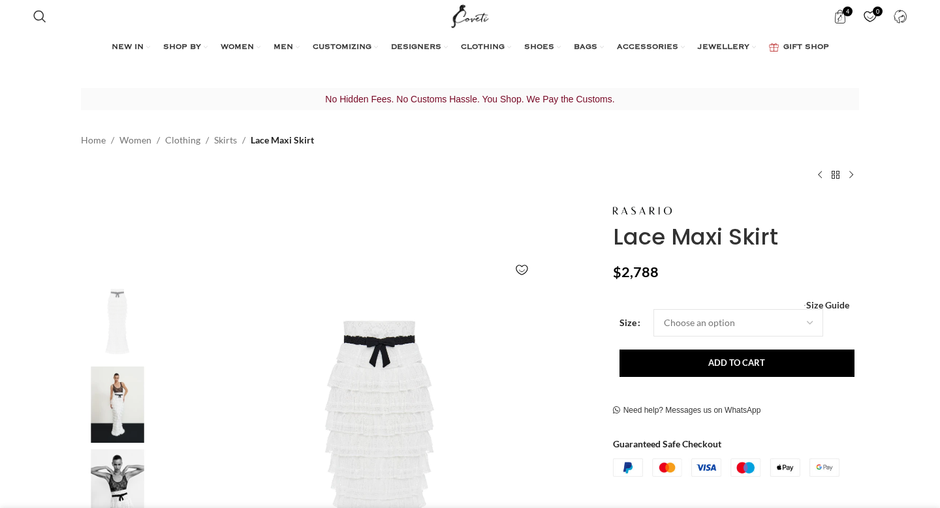
click at [750, 317] on select "Choose an option 4 UK 6 UK 8 UK 10 UK 12 UK 14 UK 16 UK" at bounding box center [738, 322] width 170 height 27
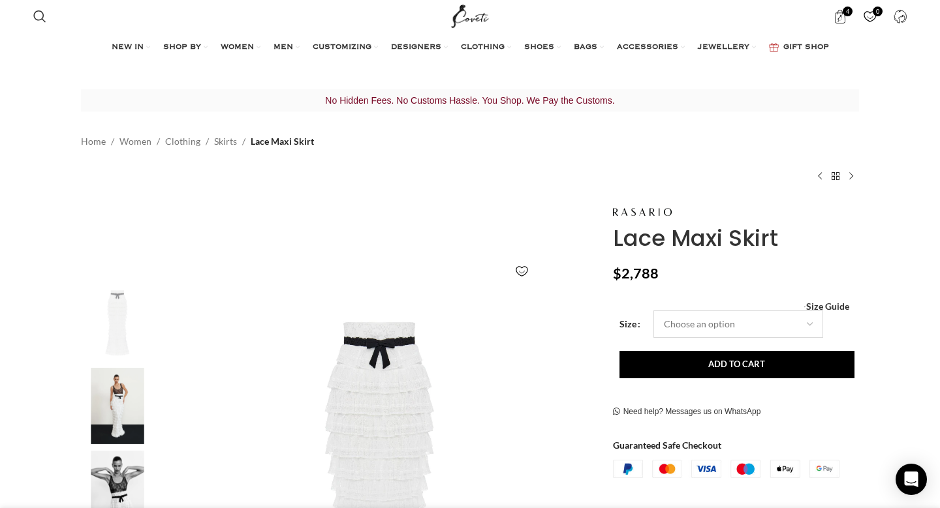
select select "16-uk"
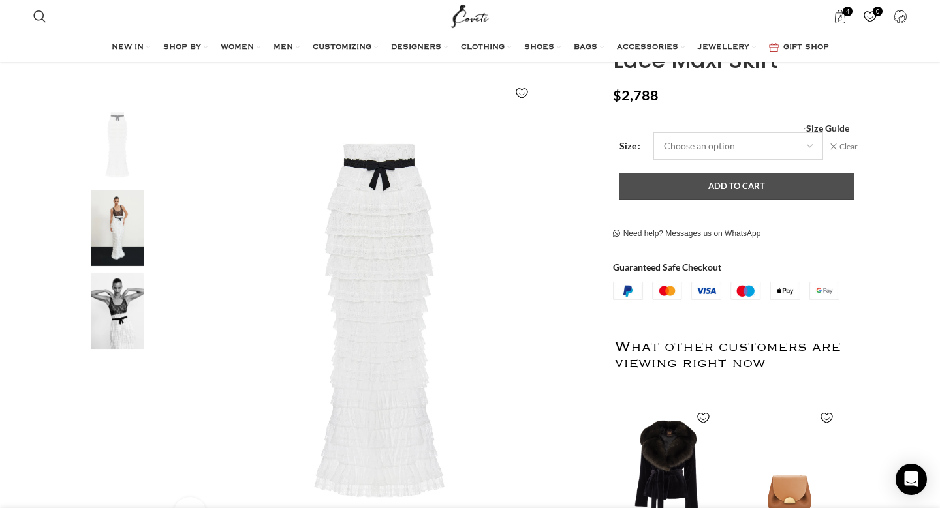
scroll to position [188, 0]
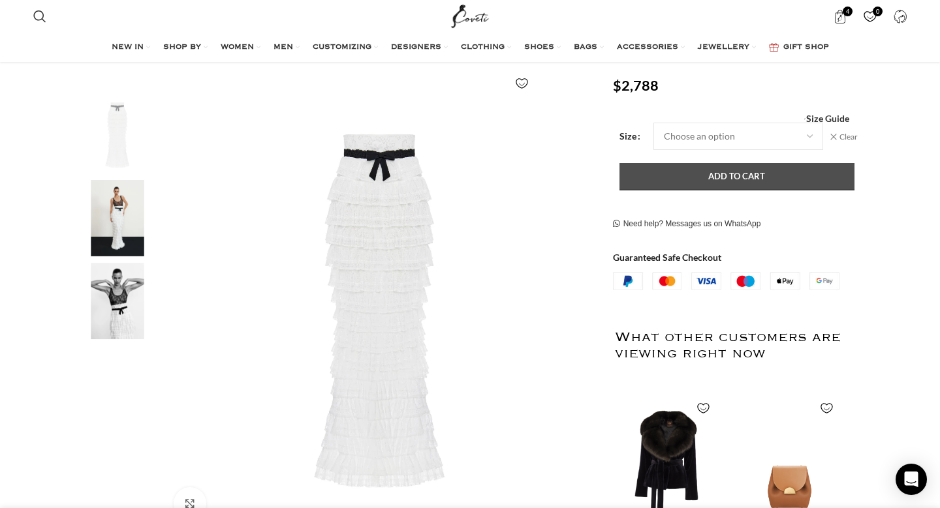
click at [755, 176] on button "Add to cart" at bounding box center [736, 176] width 235 height 27
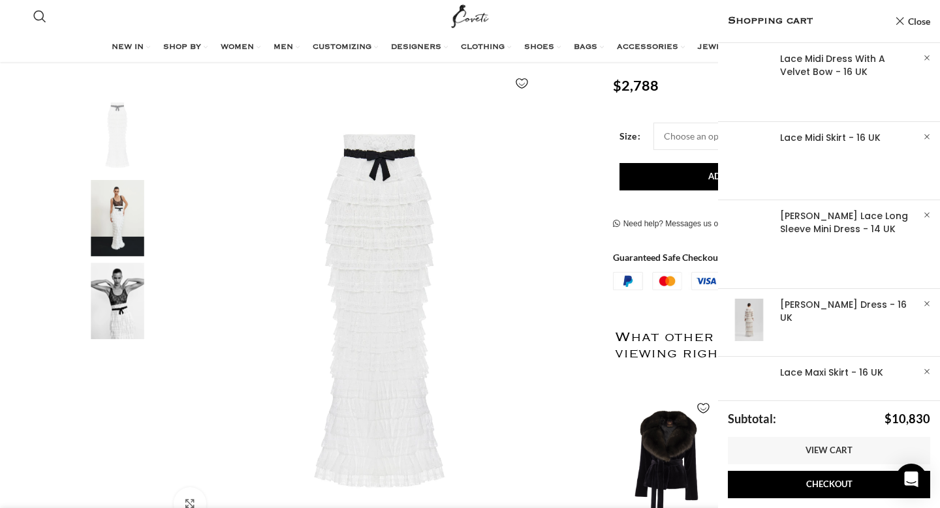
click at [137, 217] on img "2 / 3" at bounding box center [118, 218] width 80 height 76
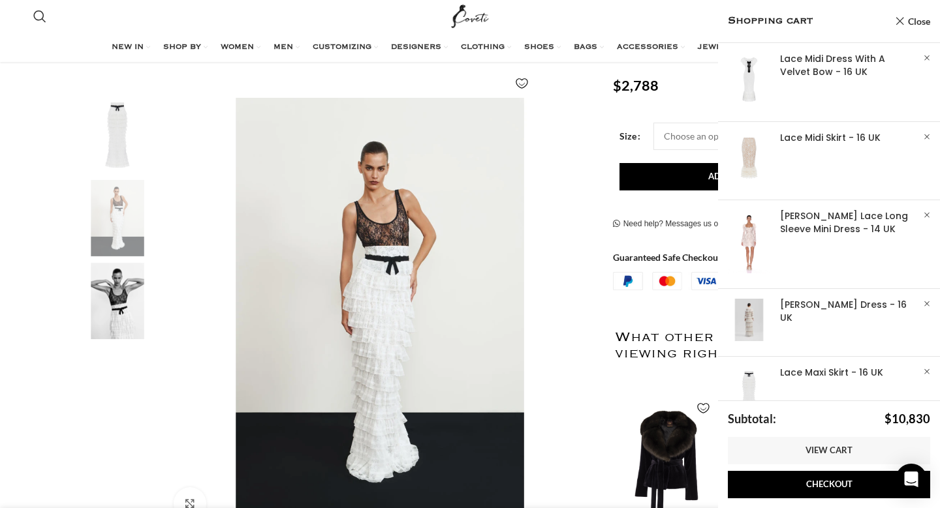
click at [122, 296] on img "3 / 3" at bounding box center [118, 301] width 80 height 76
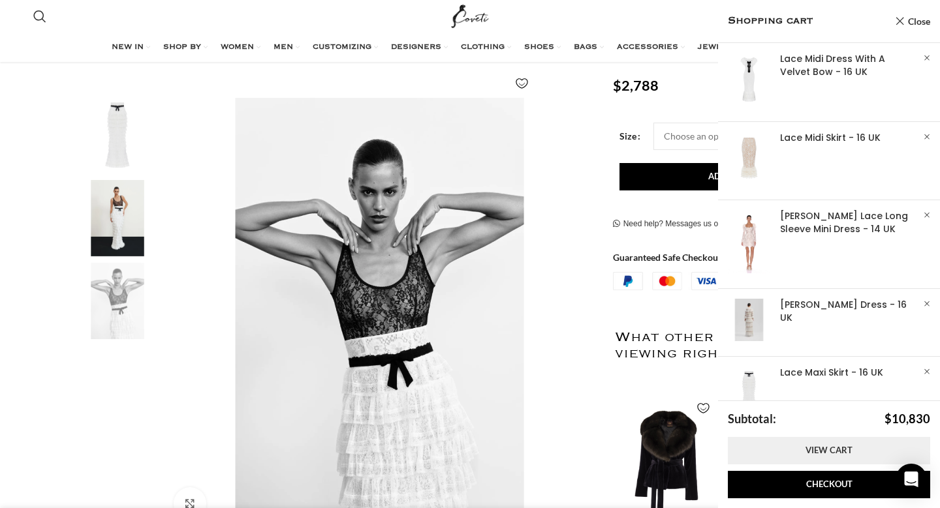
click at [829, 445] on link "View cart" at bounding box center [829, 450] width 202 height 27
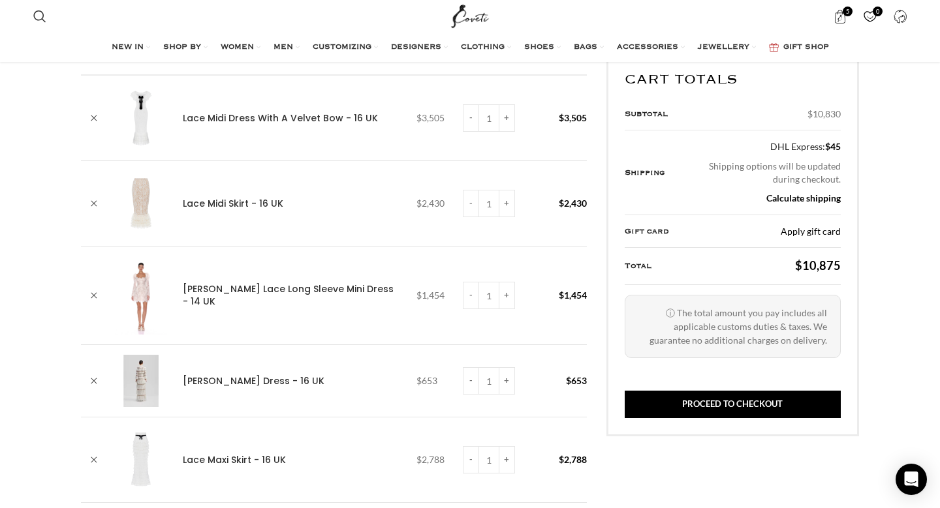
scroll to position [237, 0]
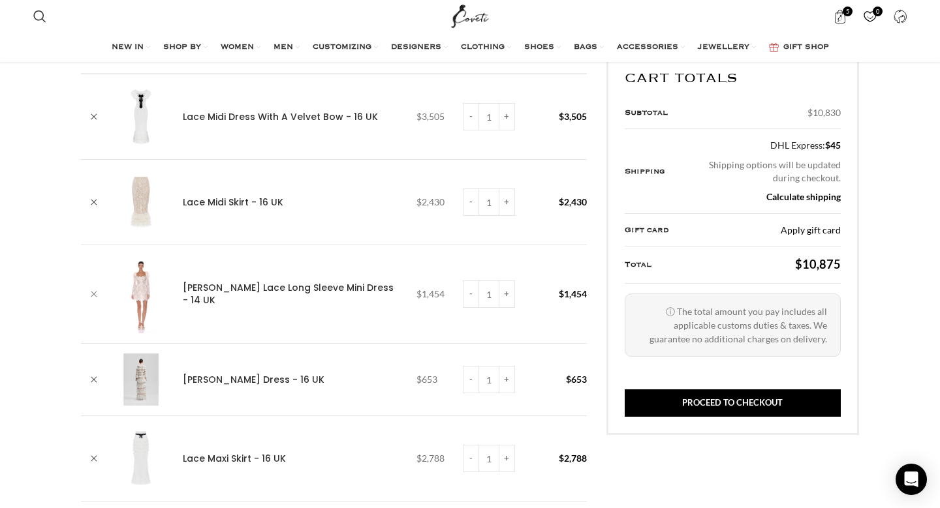
click at [102, 296] on link "×" at bounding box center [94, 295] width 20 height 20
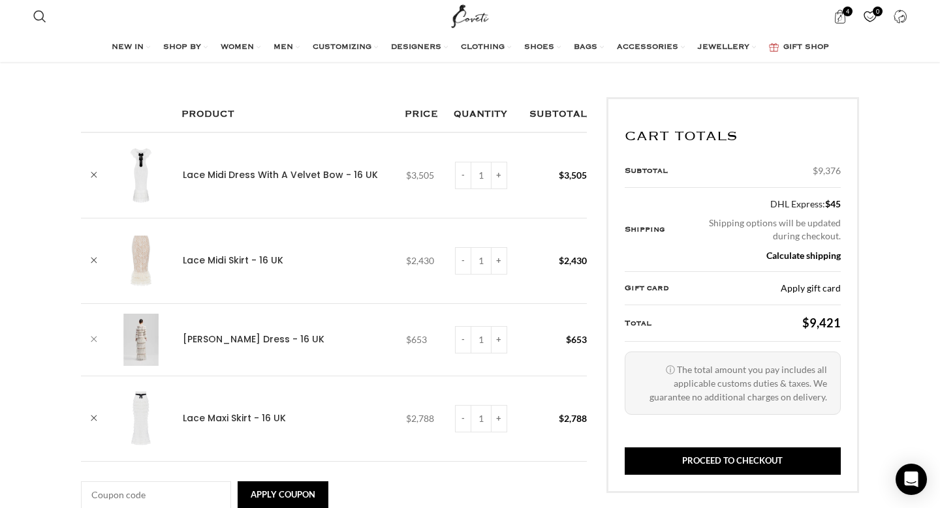
scroll to position [234, 0]
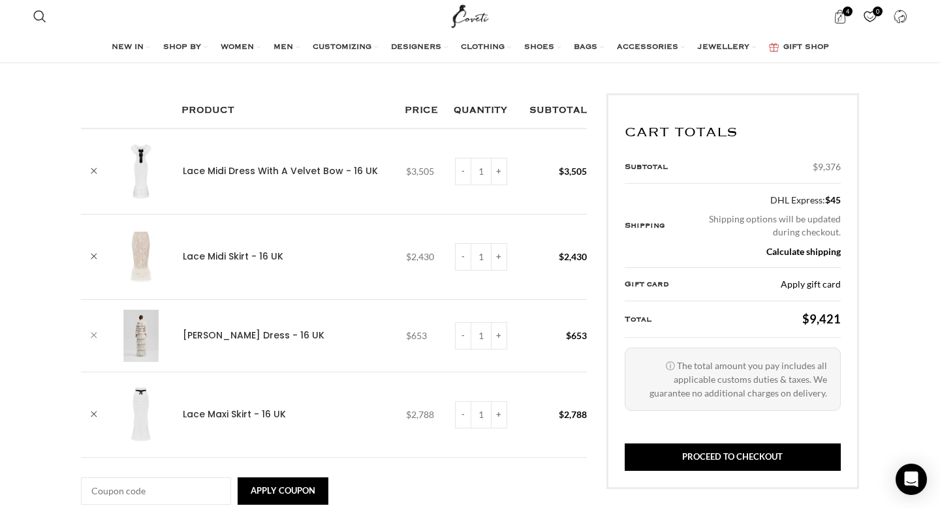
click at [96, 335] on link "×" at bounding box center [94, 336] width 20 height 20
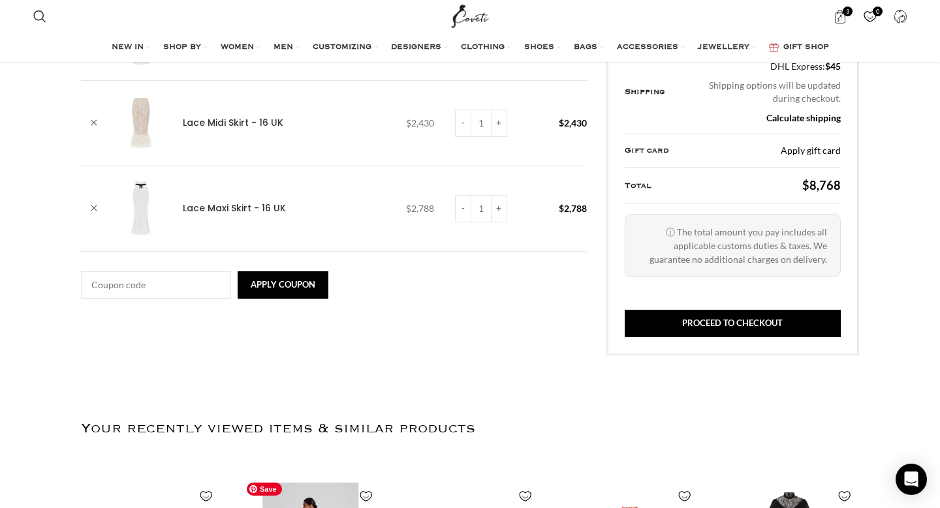
scroll to position [0, 412]
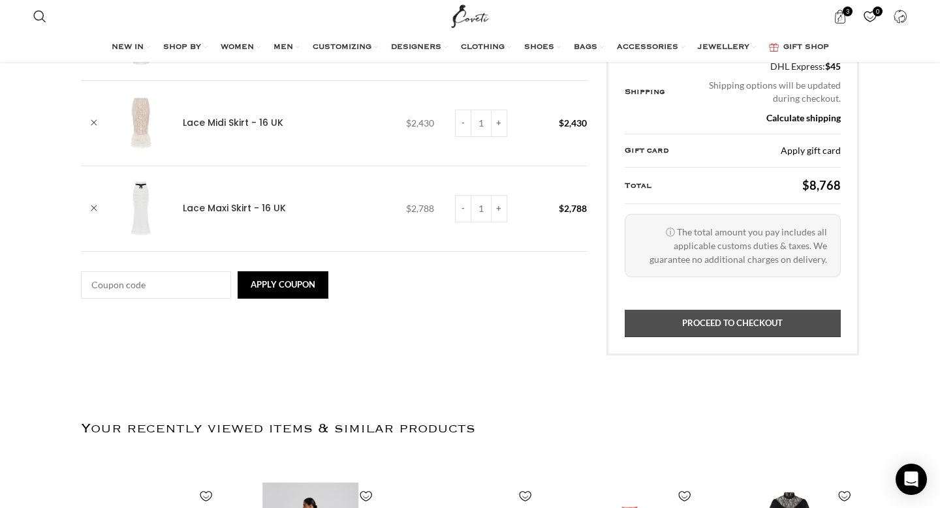
click at [690, 317] on link "Proceed to checkout" at bounding box center [733, 323] width 216 height 27
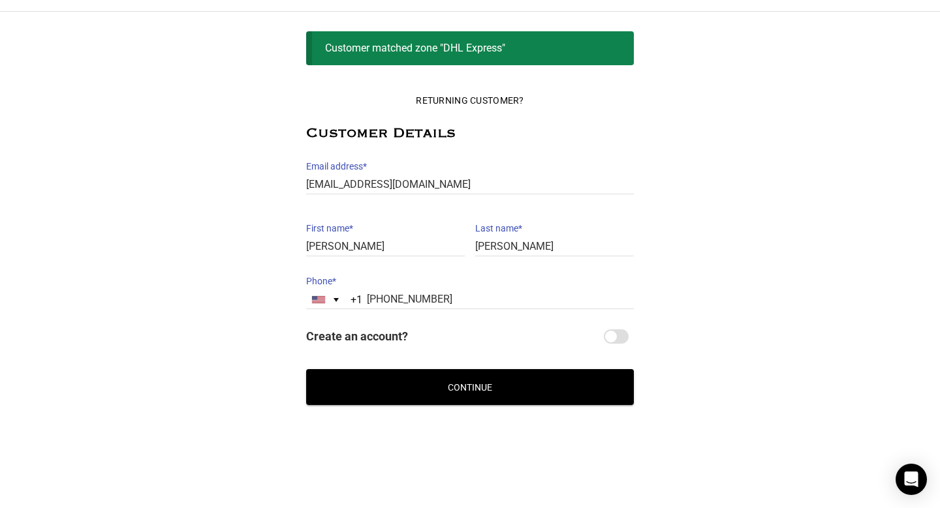
click at [534, 388] on button "Continue" at bounding box center [470, 387] width 328 height 36
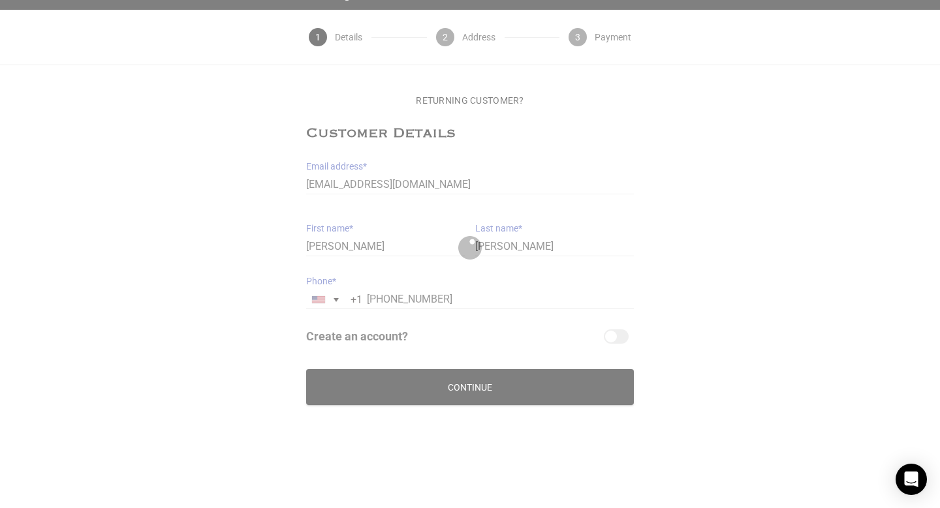
scroll to position [32, 0]
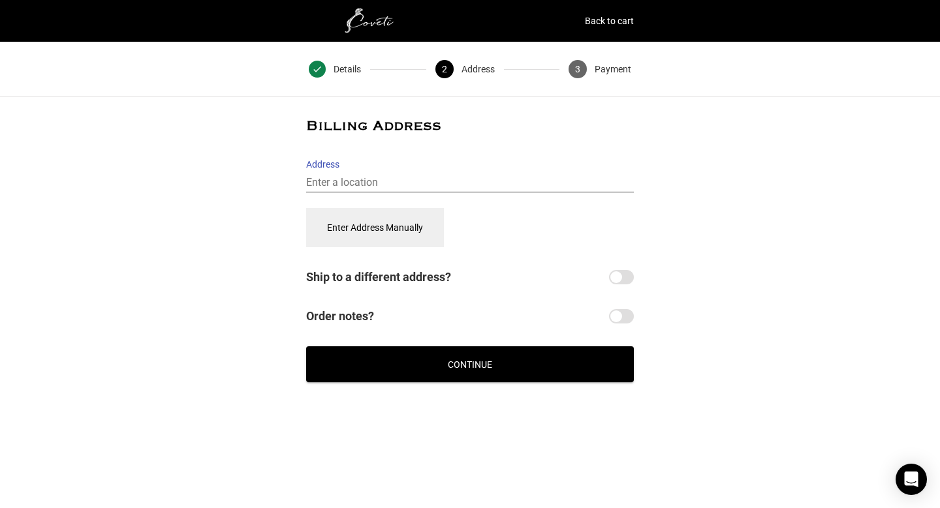
click at [486, 180] on input "Address" at bounding box center [470, 183] width 328 height 19
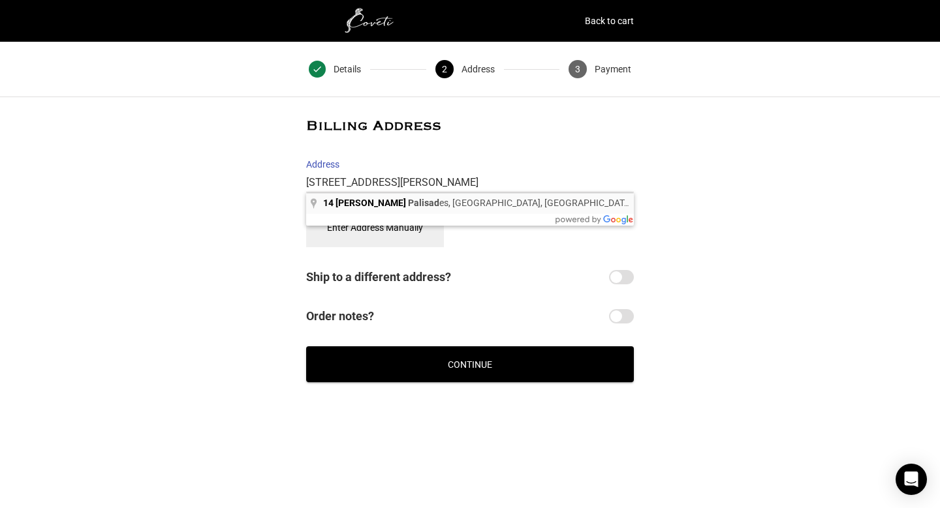
type input "[STREET_ADDRESS][PERSON_NAME]"
select select "US"
type input "[STREET_ADDRESS][PERSON_NAME]"
type input "[GEOGRAPHIC_DATA]"
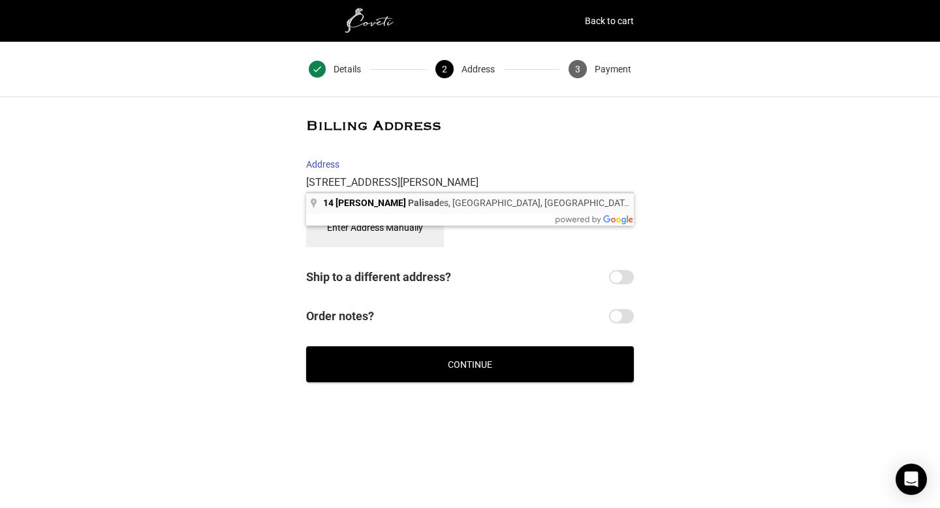
type input "10964"
select select "NY"
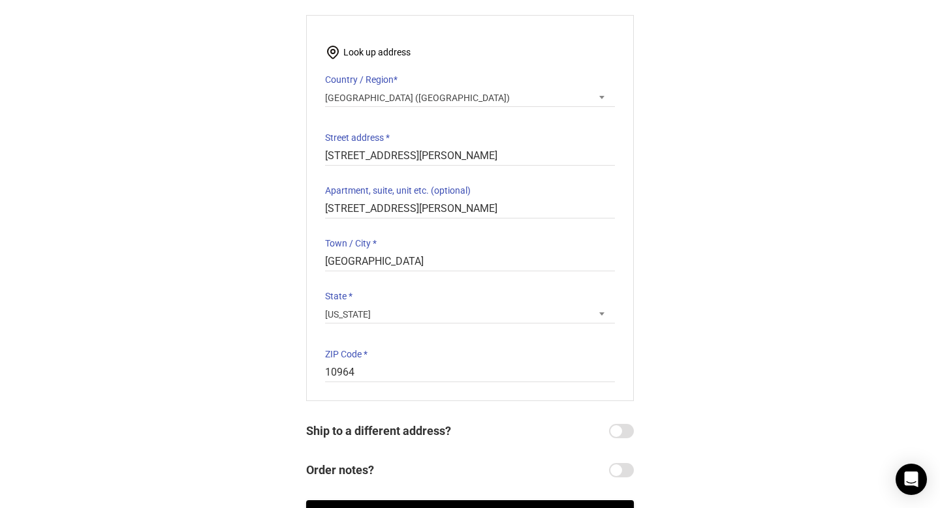
scroll to position [142, 0]
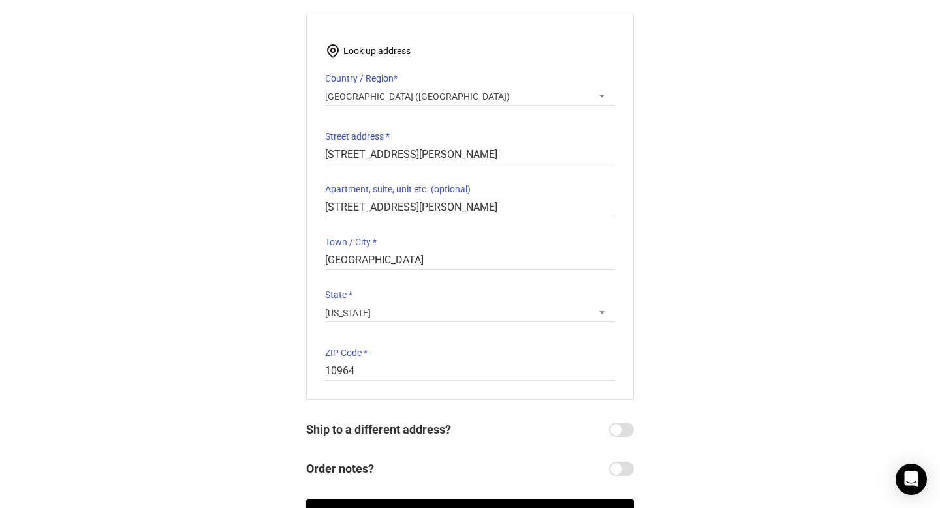
click at [455, 203] on input "[STREET_ADDRESS][PERSON_NAME]" at bounding box center [470, 207] width 290 height 19
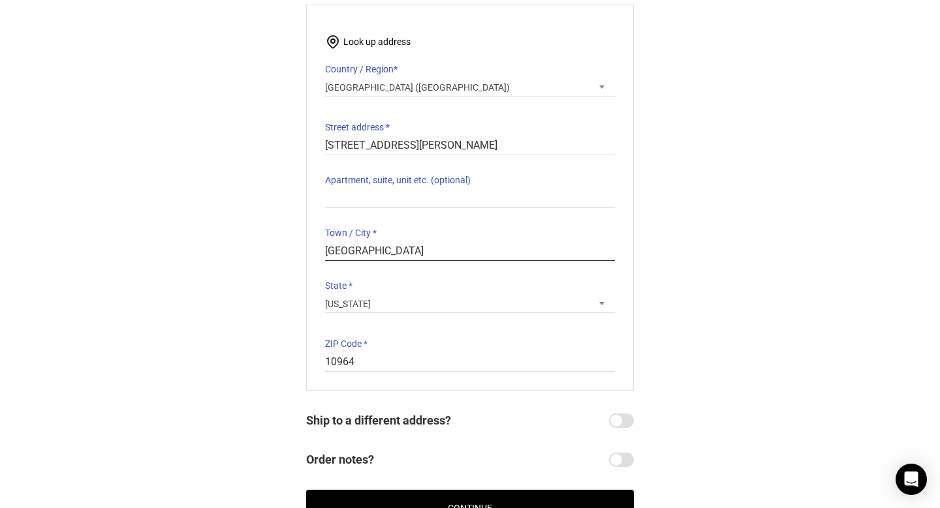
click at [433, 255] on input "[GEOGRAPHIC_DATA]" at bounding box center [470, 251] width 290 height 19
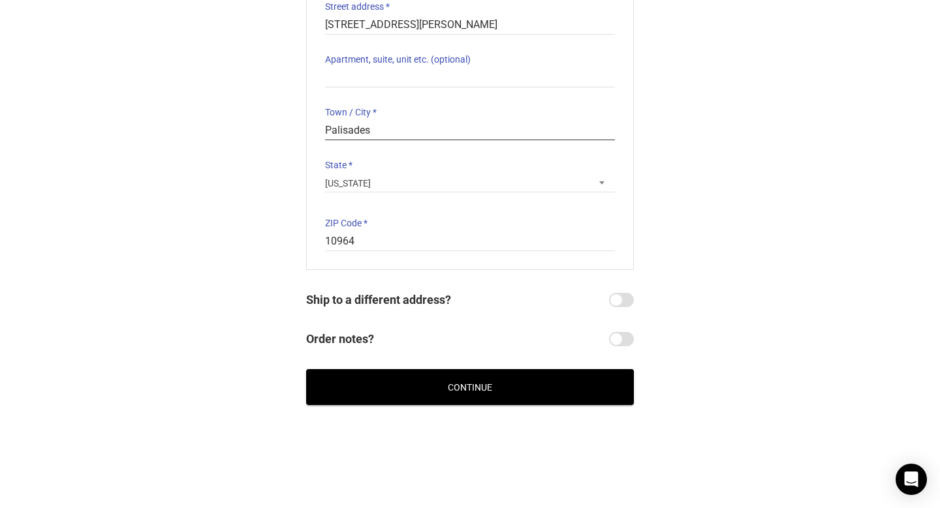
type input "Palisades"
click at [630, 301] on input "Ship to a different address?" at bounding box center [621, 300] width 25 height 14
checkbox input "true"
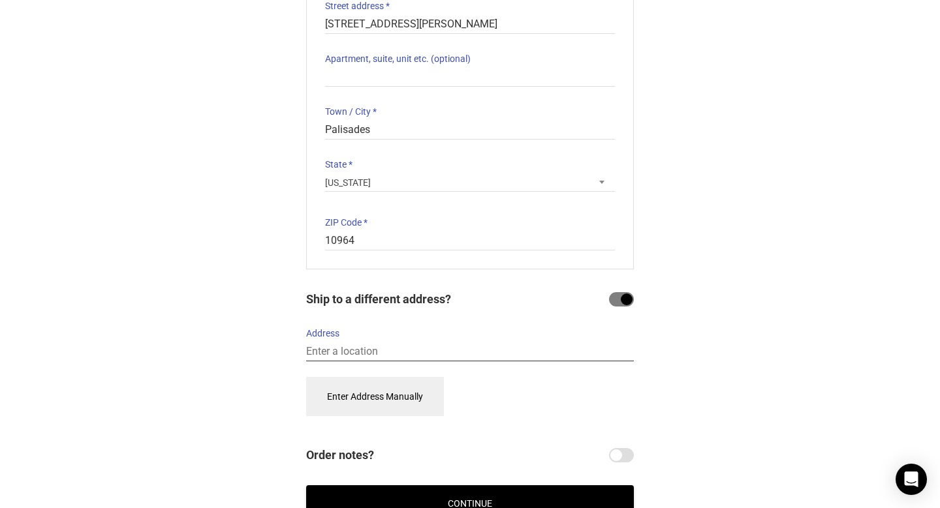
click at [454, 352] on input "Address" at bounding box center [470, 352] width 328 height 19
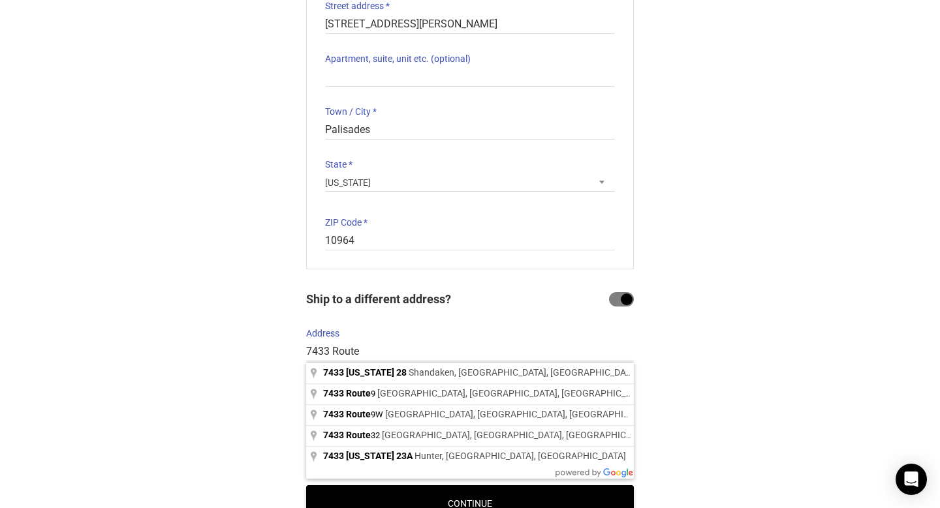
type input "[STREET_ADDRESS][US_STATE]"
select select "US"
type input "7433 NY-28"
type input "7433 NY-28, [GEOGRAPHIC_DATA]"
select select "NY"
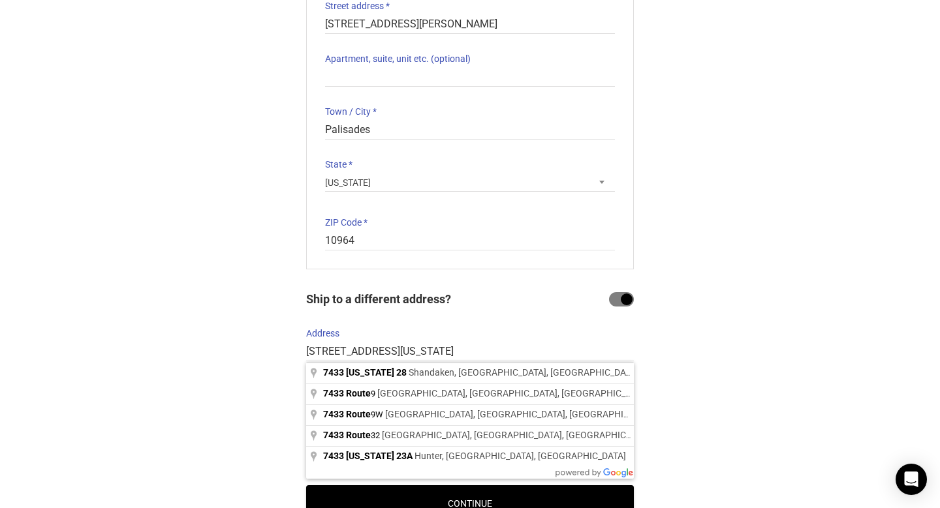
select select "NY"
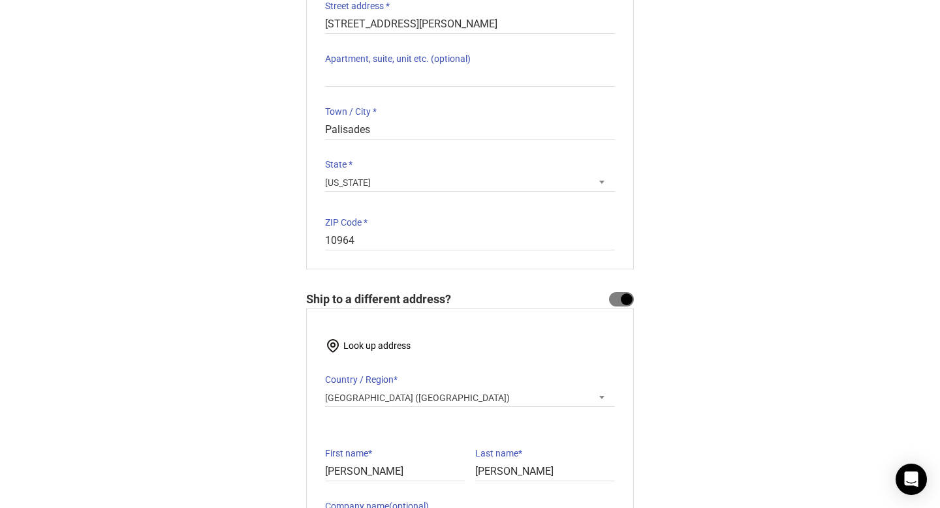
scroll to position [547, 0]
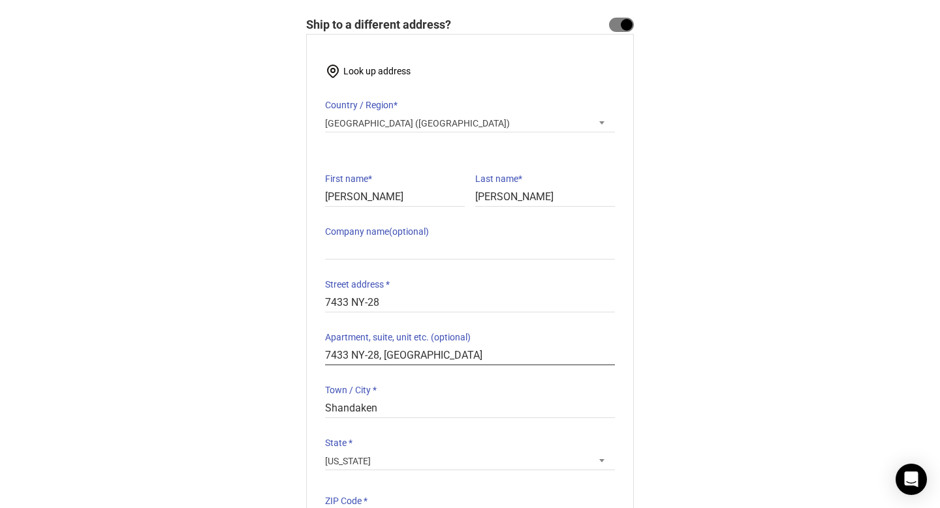
click at [449, 364] on input "7433 NY-28, [GEOGRAPHIC_DATA]" at bounding box center [470, 356] width 290 height 19
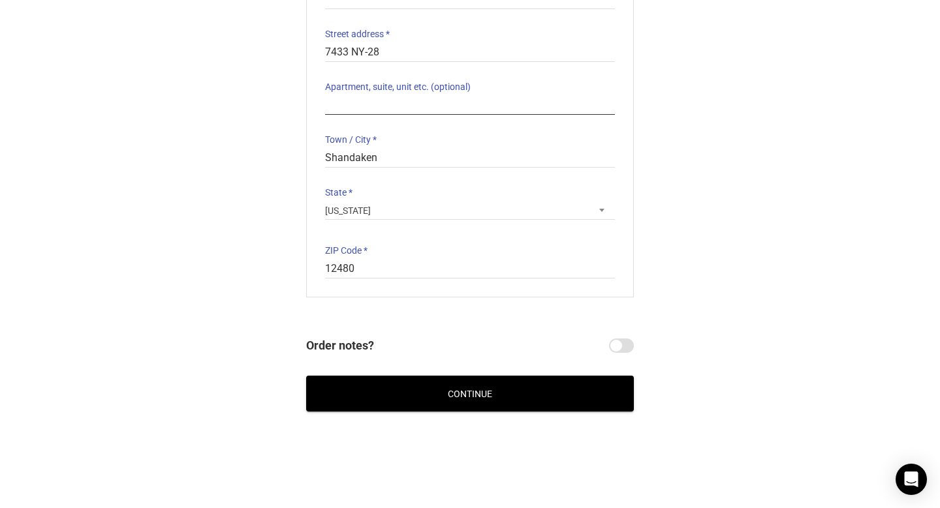
scroll to position [805, 0]
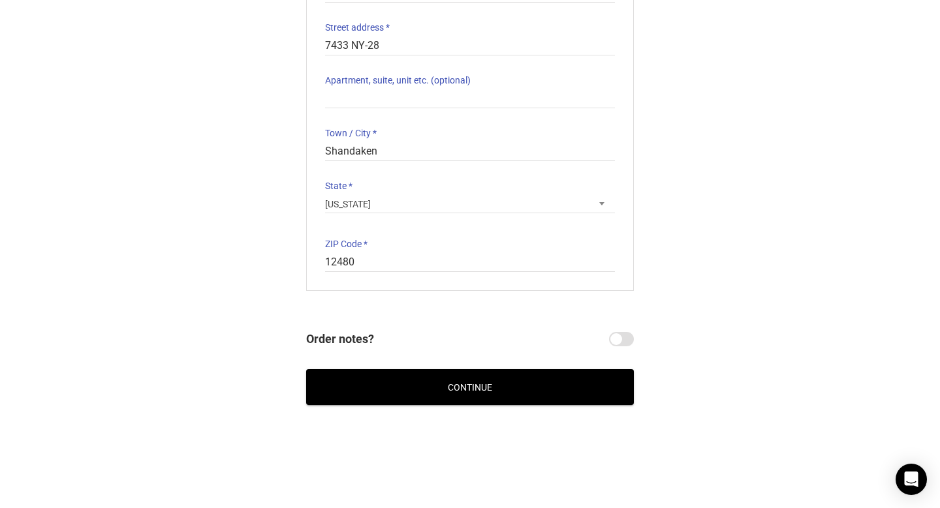
click at [470, 379] on button "Continue" at bounding box center [470, 387] width 328 height 36
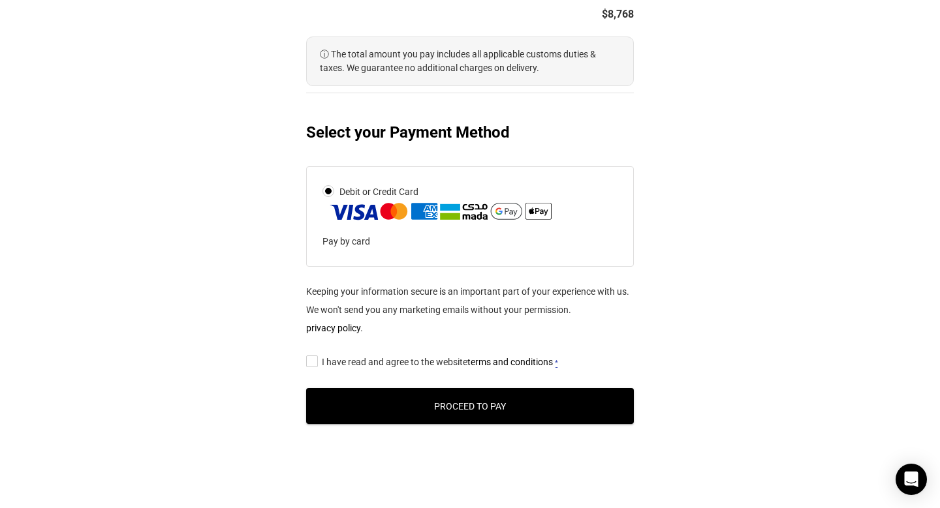
scroll to position [743, 0]
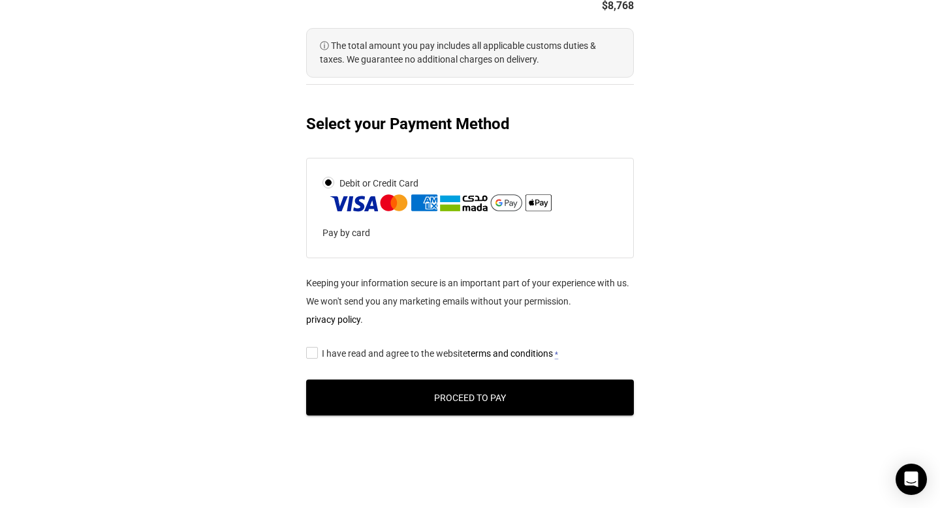
click at [438, 359] on span "I have read and agree to the website terms and conditions" at bounding box center [437, 354] width 231 height 10
click at [315, 352] on input "I have read and agree to the website terms and conditions *" at bounding box center [310, 352] width 8 height 0
click at [405, 403] on button "Proceed to Pay" at bounding box center [470, 398] width 328 height 36
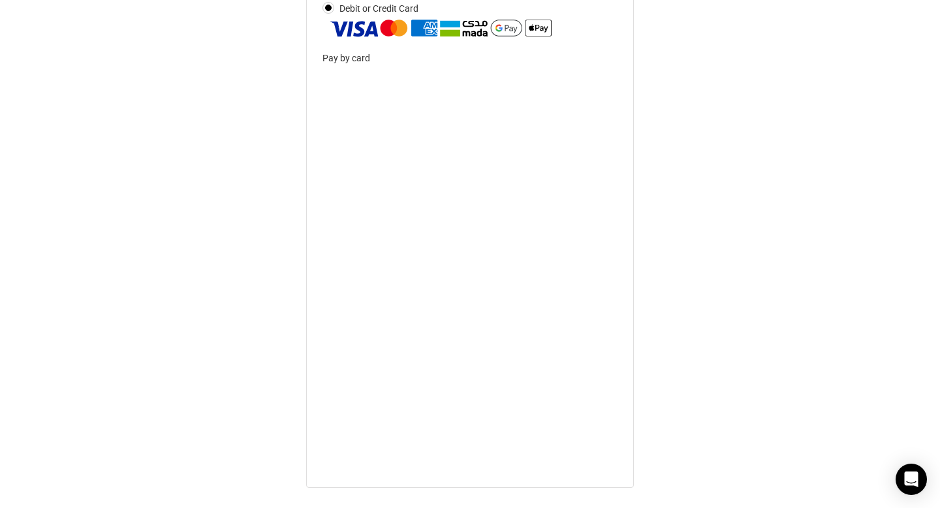
scroll to position [935, 0]
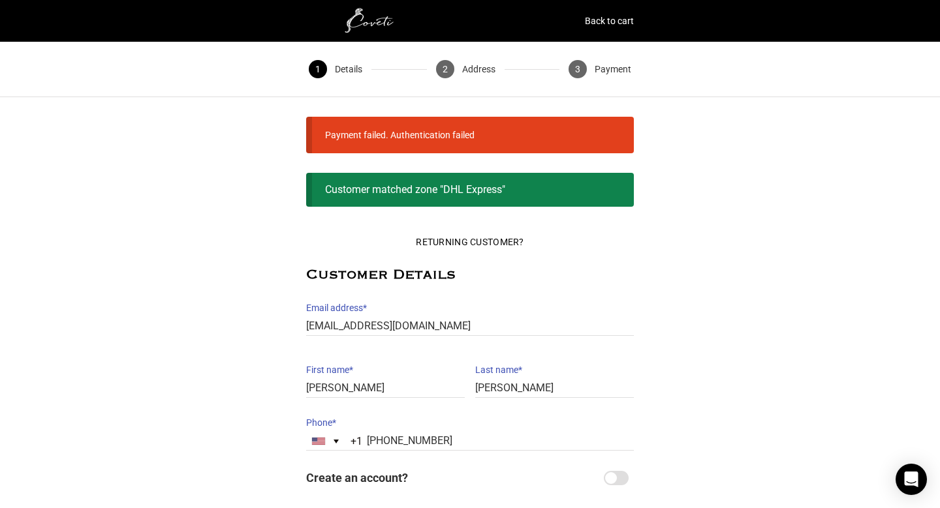
scroll to position [142, 0]
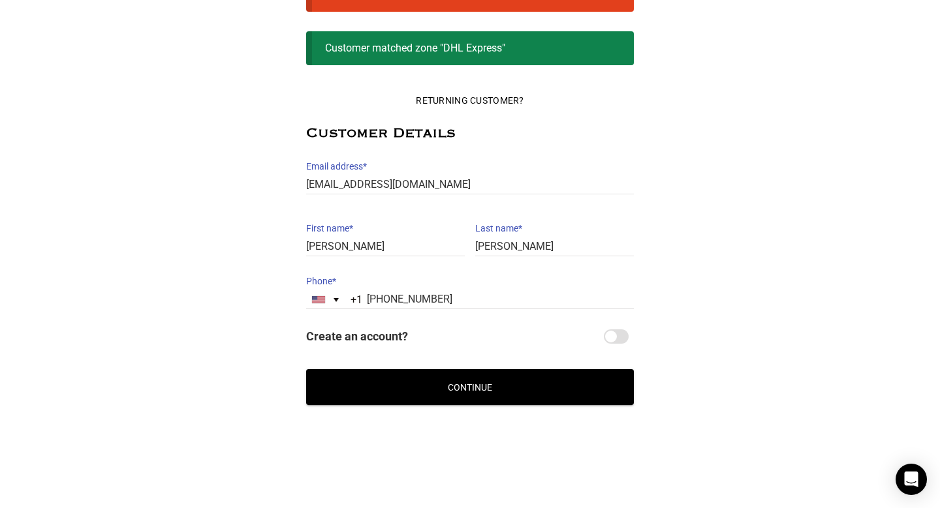
click at [420, 383] on button "Continue" at bounding box center [470, 387] width 328 height 36
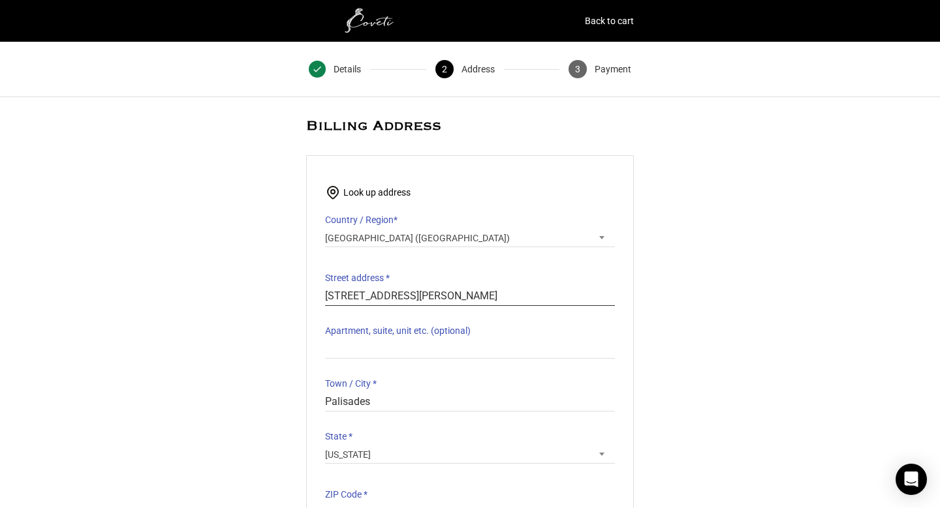
click at [411, 296] on input "[STREET_ADDRESS][PERSON_NAME]" at bounding box center [470, 296] width 290 height 19
type input "7433 State Route 28"
type input "P O Box #623"
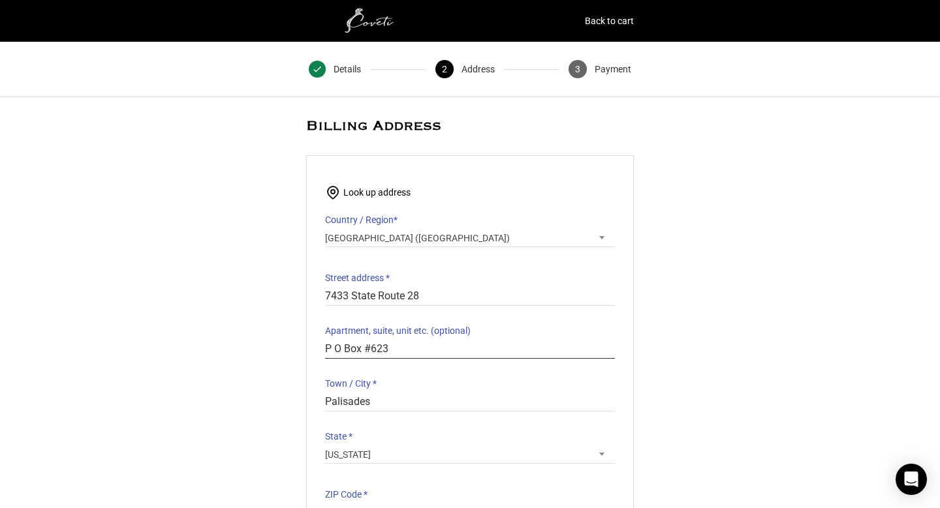
click at [361, 353] on input "P O Box #623" at bounding box center [470, 349] width 290 height 19
click at [396, 405] on input "Palisades" at bounding box center [470, 402] width 290 height 19
click at [393, 289] on input "7433 State Route 28" at bounding box center [470, 296] width 290 height 19
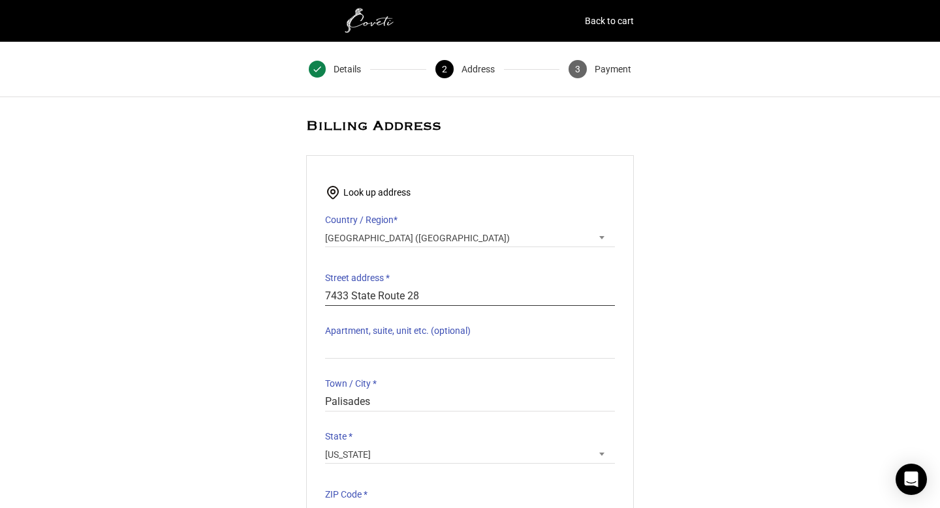
click at [393, 289] on input "7433 State Route 28" at bounding box center [470, 296] width 290 height 19
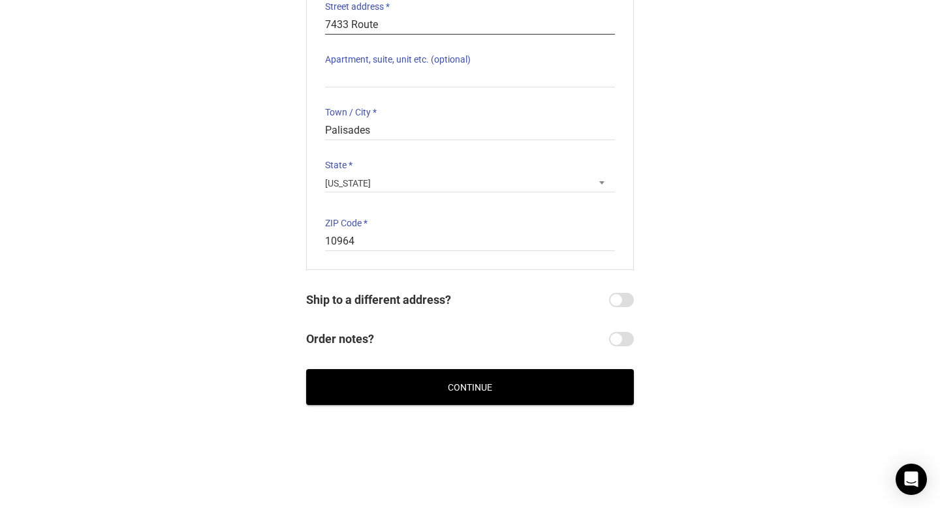
type input "7433 Route"
click at [513, 124] on input "Palisades" at bounding box center [470, 130] width 290 height 19
click at [439, 184] on span "[US_STATE]" at bounding box center [470, 183] width 290 height 18
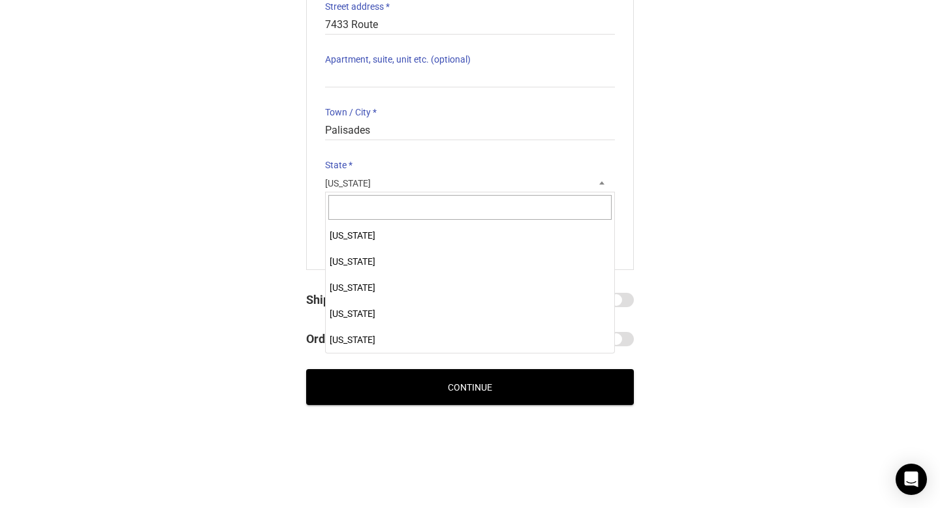
scroll to position [783, 0]
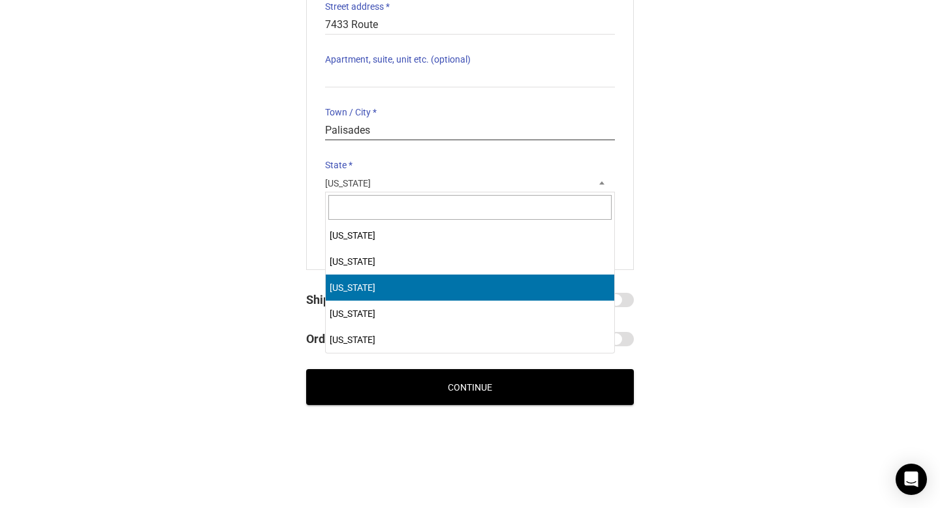
click at [388, 121] on input "Palisades" at bounding box center [470, 130] width 290 height 19
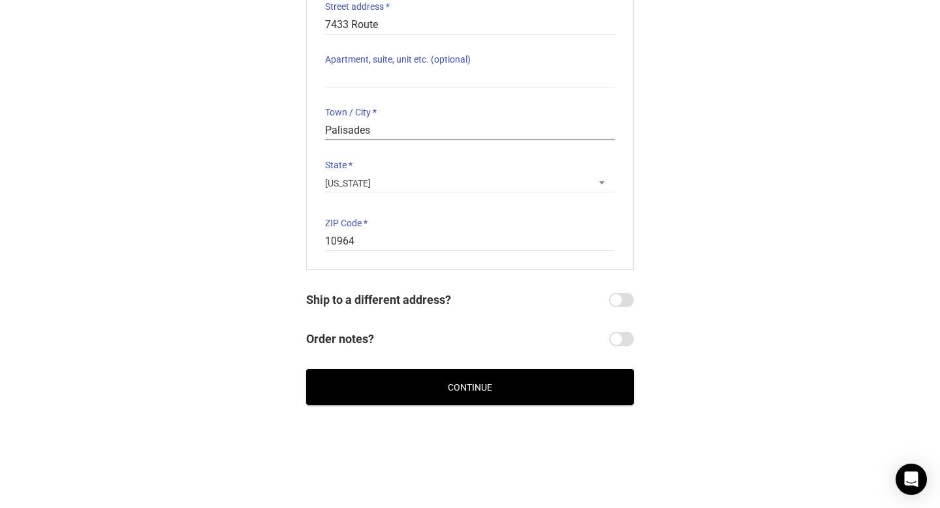
click at [388, 121] on input "Palisades" at bounding box center [470, 130] width 290 height 19
click at [339, 243] on p "ZIP Code * 10964 ZIP Code is a required field." at bounding box center [470, 232] width 290 height 37
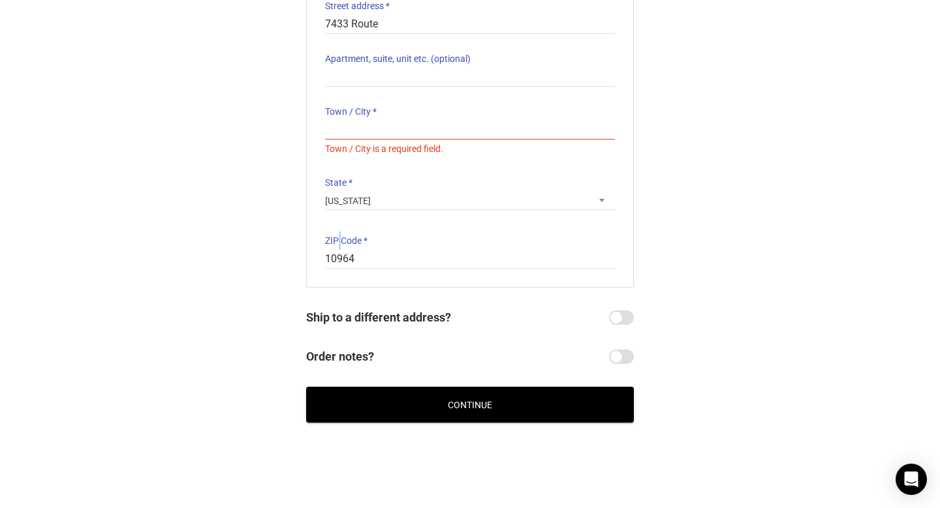
click at [339, 243] on label "ZIP Code *" at bounding box center [470, 241] width 290 height 18
click at [339, 250] on input "10964" at bounding box center [470, 259] width 290 height 19
click at [347, 270] on div "Look up address Country / Region * Select a country / region… [GEOGRAPHIC_DATA]…" at bounding box center [470, 85] width 328 height 405
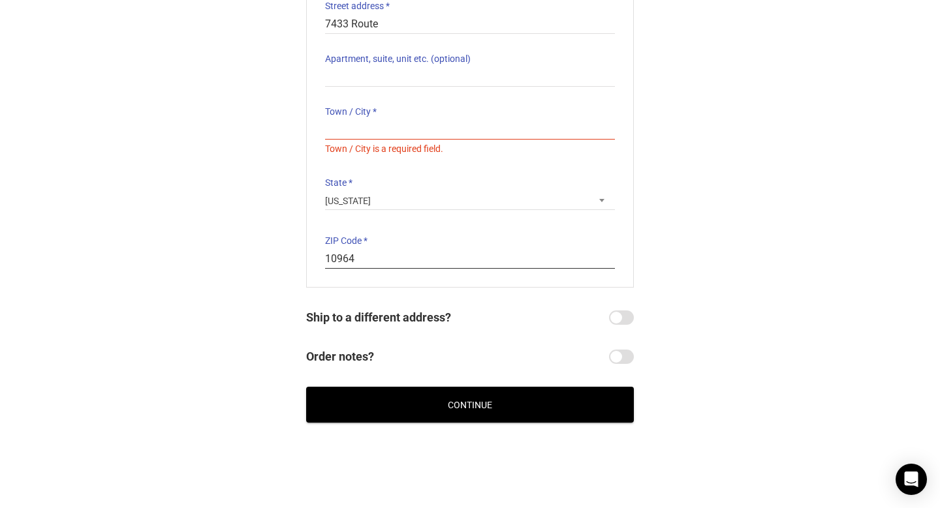
click at [340, 255] on input "10964" at bounding box center [470, 259] width 290 height 19
click at [405, 21] on input "7433 Route" at bounding box center [470, 24] width 290 height 19
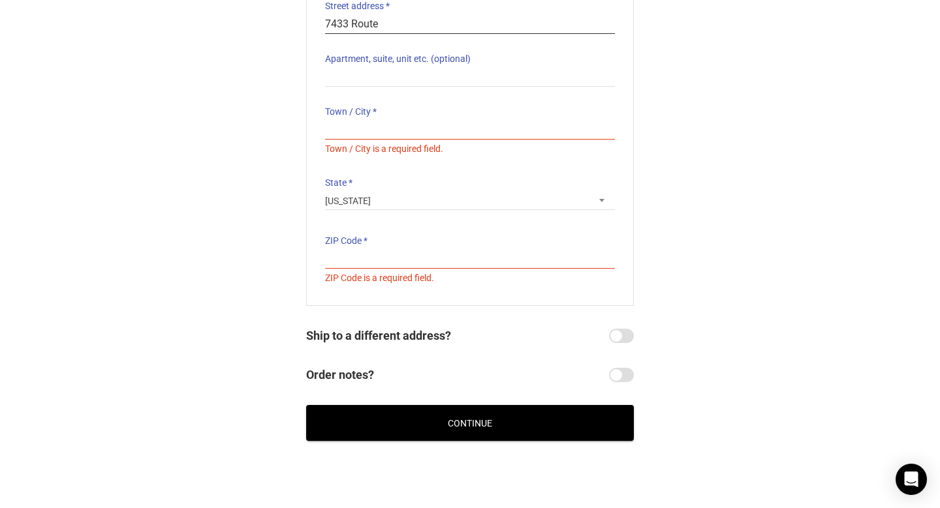
click at [405, 21] on input "7433 Route" at bounding box center [470, 24] width 290 height 19
click at [403, 21] on input "7433 Route" at bounding box center [470, 24] width 290 height 19
